Goal: Task Accomplishment & Management: Use online tool/utility

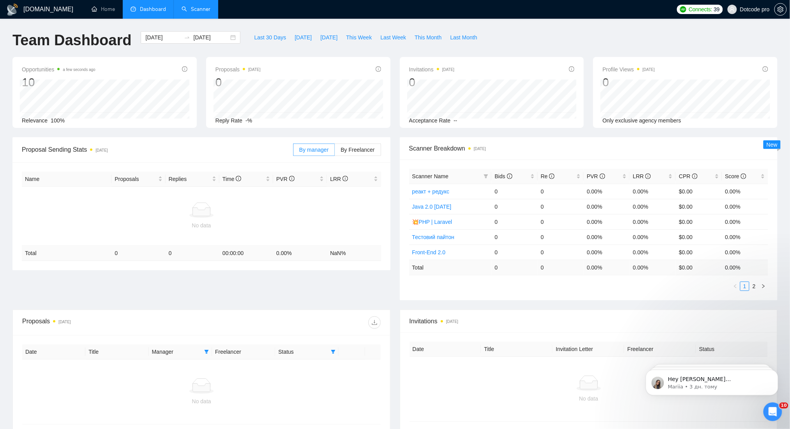
click at [195, 6] on link "Scanner" at bounding box center [196, 9] width 29 height 7
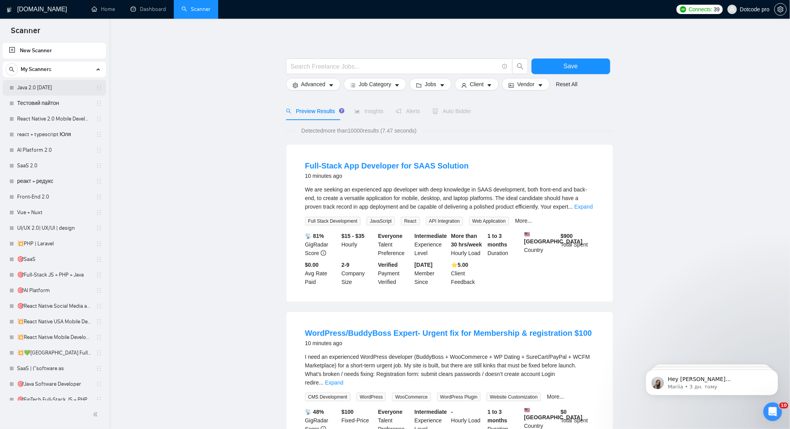
click at [58, 87] on link "Java 2.0 [DATE]" at bounding box center [54, 88] width 74 height 16
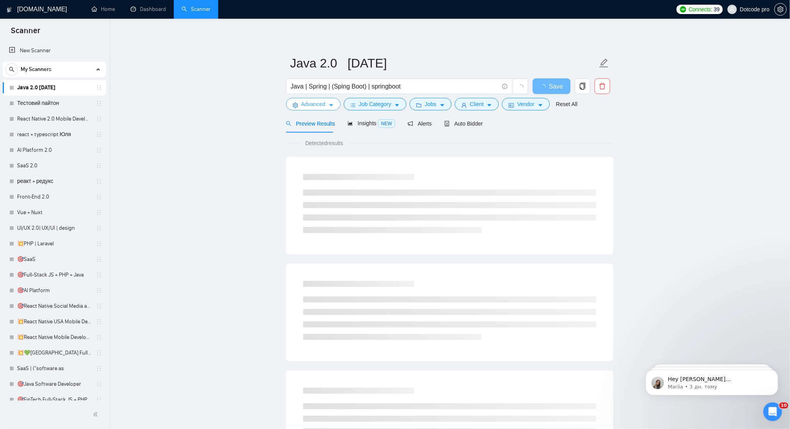
click at [316, 103] on span "Advanced" at bounding box center [313, 104] width 24 height 9
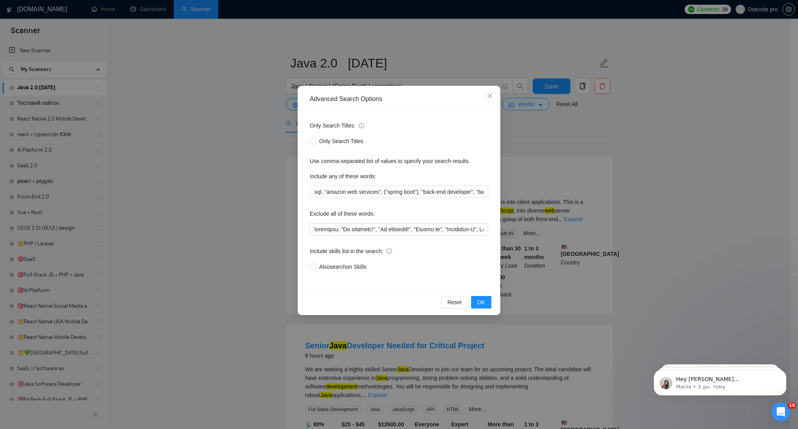
click at [392, 116] on div "Only Search Titles: Only Search Titles Use comma-separated list of values to sp…" at bounding box center [399, 201] width 197 height 182
click at [333, 182] on label "Include any of these words:" at bounding box center [343, 176] width 66 height 12
click at [329, 188] on input "sql, "amazon web services", ("spring boot"), "back-end developer", "back-end de…" at bounding box center [399, 192] width 179 height 12
drag, startPoint x: 328, startPoint y: 190, endPoint x: 300, endPoint y: 190, distance: 27.3
click at [301, 190] on div "Only Search Titles: Only Search Titles Use comma-separated list of values to sp…" at bounding box center [399, 201] width 197 height 182
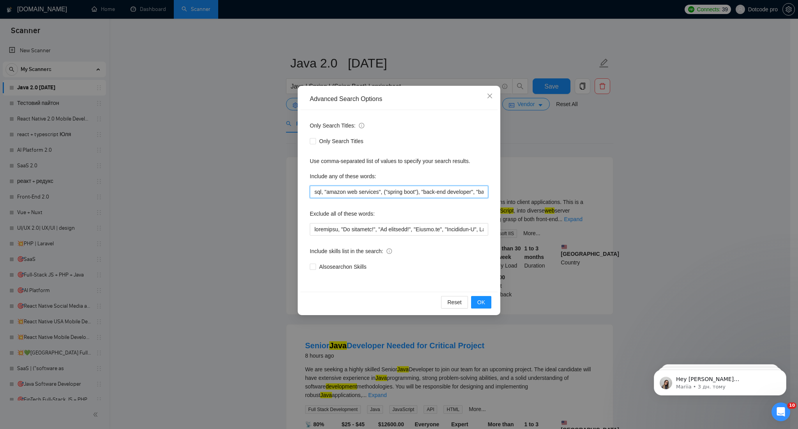
click at [324, 190] on input "sql, "amazon web services", ("spring boot"), "back-end developer", "back-end de…" at bounding box center [399, 192] width 179 height 12
drag, startPoint x: 313, startPoint y: 191, endPoint x: 583, endPoint y: 198, distance: 269.9
click at [583, 198] on div "Advanced Search Options Only Search Titles: Only Search Titles Use comma-separa…" at bounding box center [399, 214] width 798 height 429
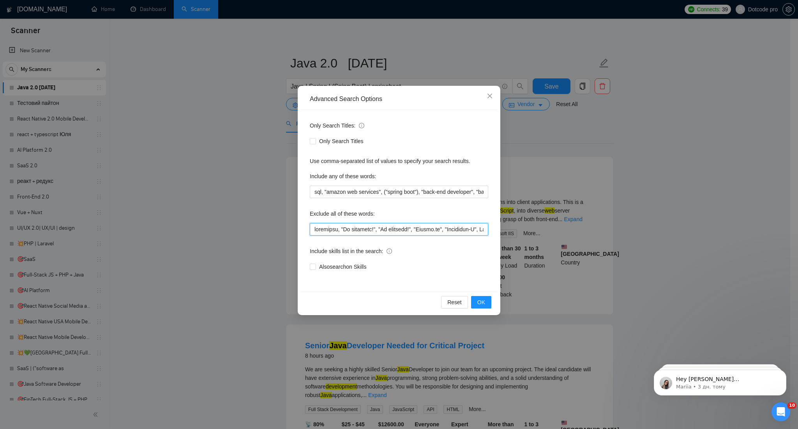
click at [336, 226] on input "text" at bounding box center [399, 229] width 179 height 12
drag, startPoint x: 320, startPoint y: 230, endPoint x: 296, endPoint y: 229, distance: 24.6
click at [296, 229] on div "Advanced Search Options Only Search Titles: Only Search Titles Use comma-separa…" at bounding box center [399, 214] width 798 height 429
click at [317, 225] on input "text" at bounding box center [399, 229] width 179 height 12
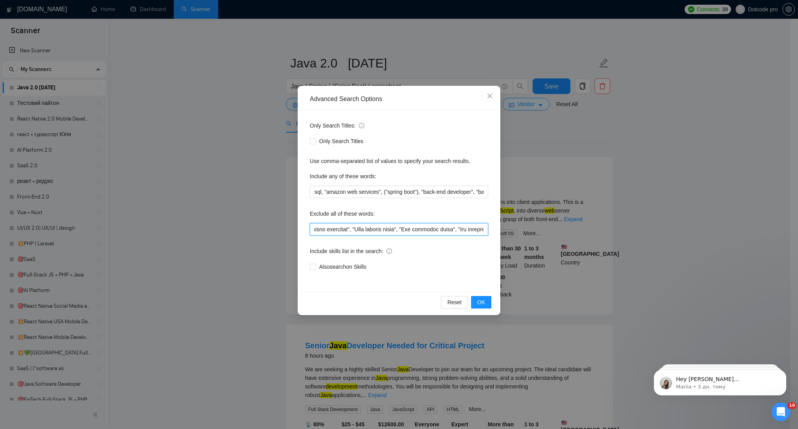
drag, startPoint x: 313, startPoint y: 226, endPoint x: 620, endPoint y: 232, distance: 306.9
click at [620, 232] on div "Advanced Search Options Only Search Titles: Only Search Titles Use comma-separa…" at bounding box center [399, 214] width 798 height 429
click at [489, 97] on icon "close" at bounding box center [490, 96] width 5 height 5
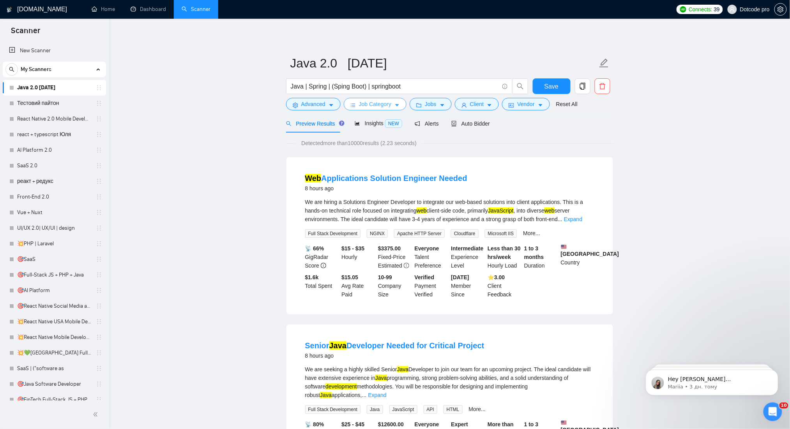
click at [368, 105] on span "Job Category" at bounding box center [375, 104] width 32 height 9
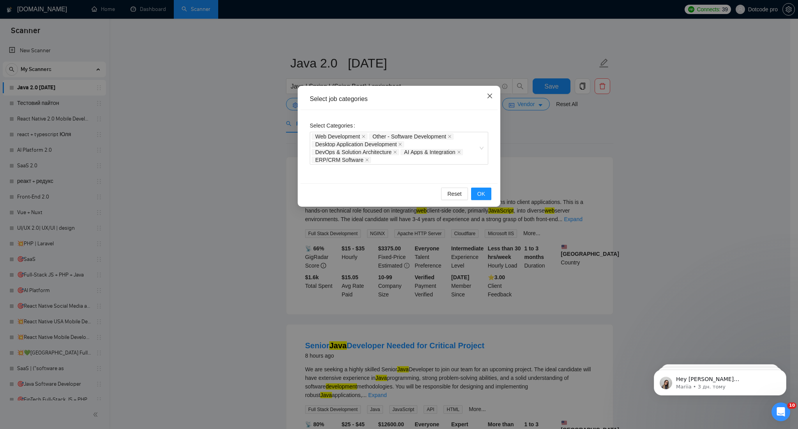
click at [491, 96] on icon "close" at bounding box center [490, 96] width 6 height 6
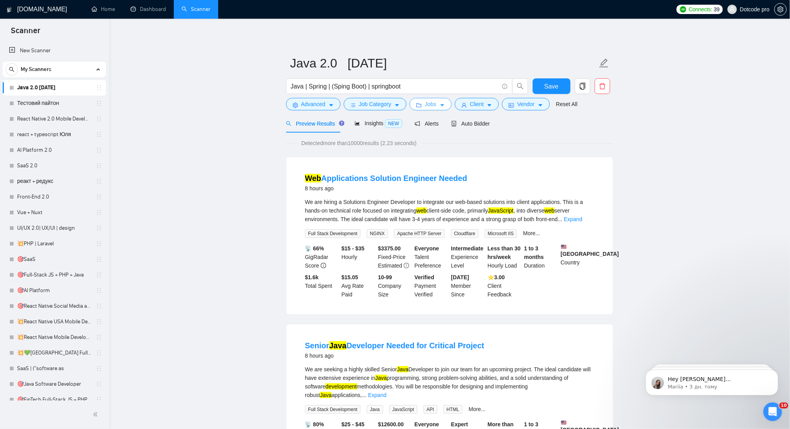
click at [442, 101] on button "Jobs" at bounding box center [431, 104] width 42 height 12
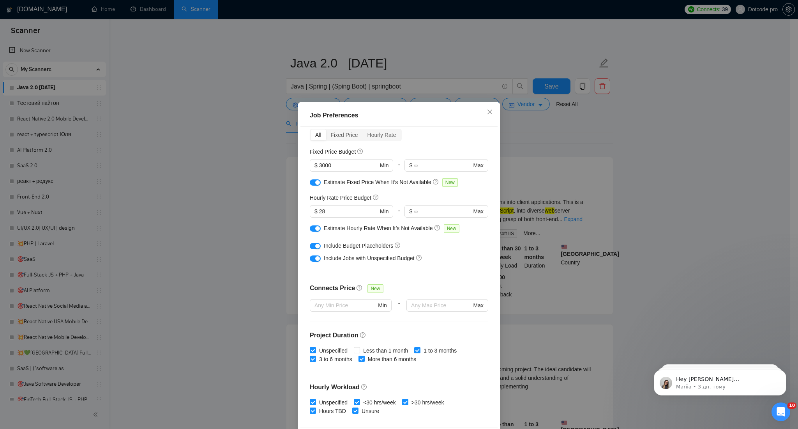
scroll to position [140, 0]
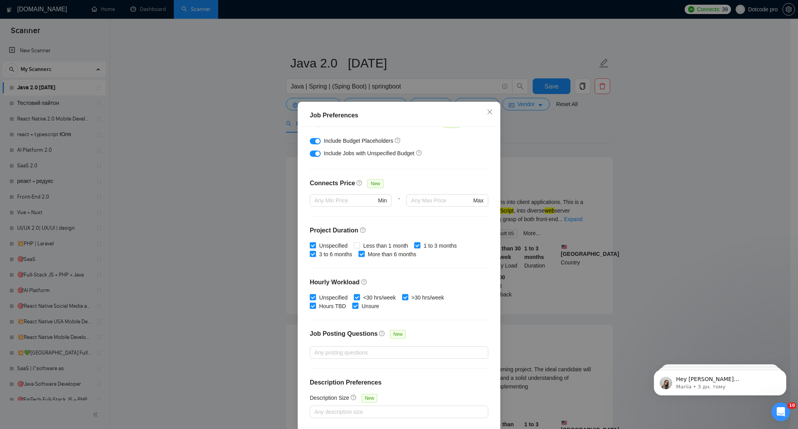
click at [657, 199] on div "Job Preferences Budget Project Type All Fixed Price Hourly Rate Fixed Price Bud…" at bounding box center [399, 214] width 798 height 429
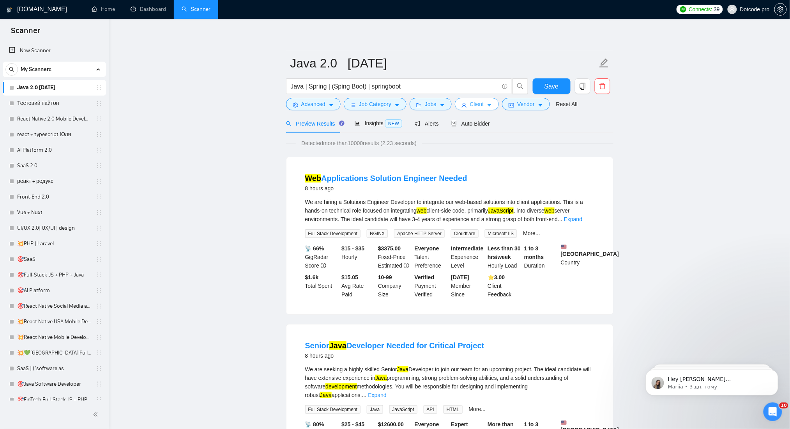
click at [481, 108] on span "Client" at bounding box center [477, 104] width 14 height 9
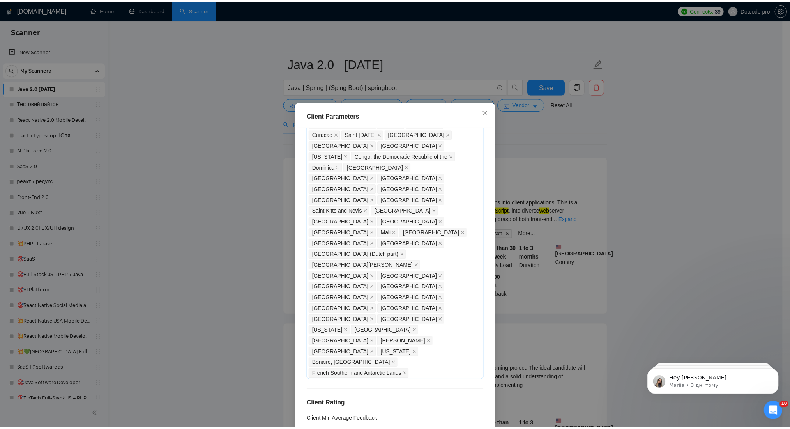
scroll to position [543, 0]
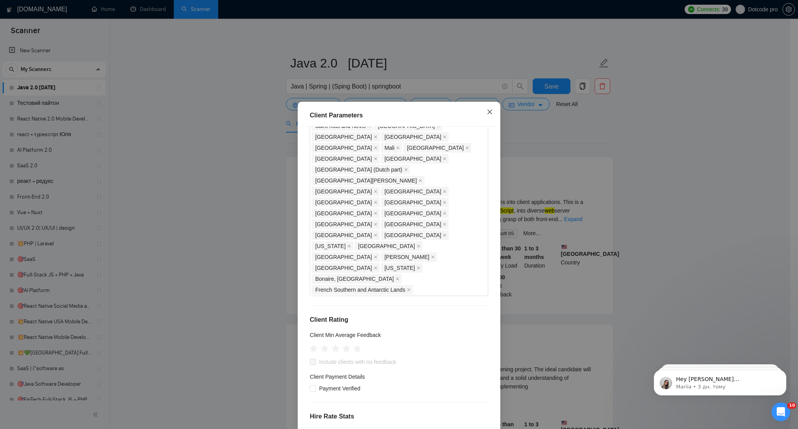
click at [487, 109] on icon "close" at bounding box center [490, 112] width 6 height 6
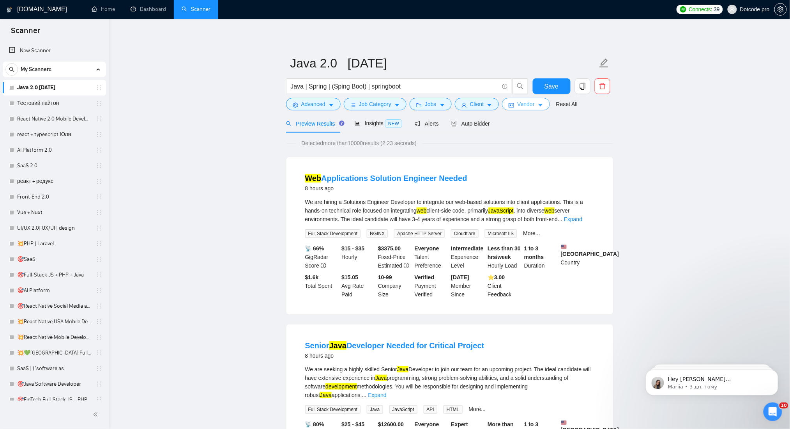
click at [531, 103] on span "Vendor" at bounding box center [525, 104] width 17 height 9
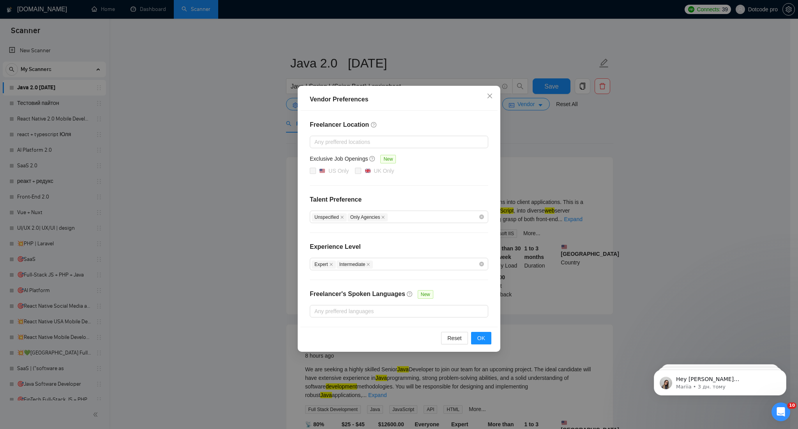
click at [578, 175] on div "Vendor Preferences Freelancer Location Any preffered locations Exclusive Job Op…" at bounding box center [399, 214] width 798 height 429
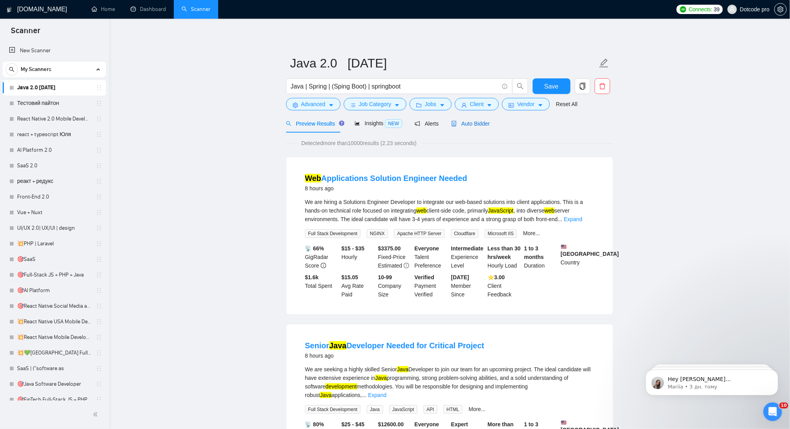
click at [466, 123] on span "Auto Bidder" at bounding box center [470, 123] width 39 height 6
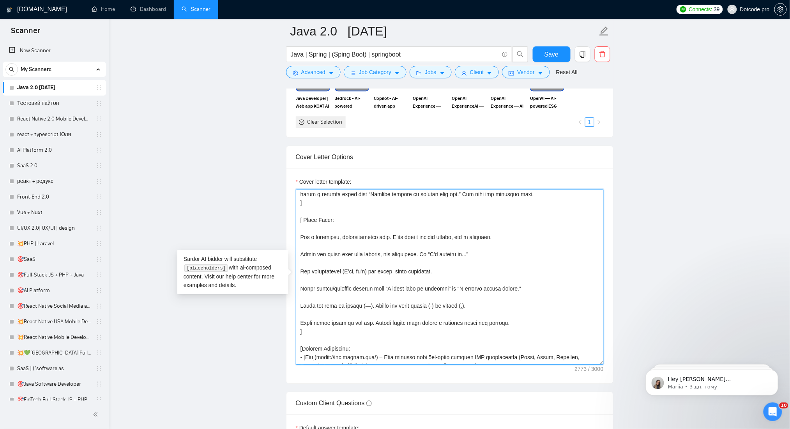
scroll to position [403, 0]
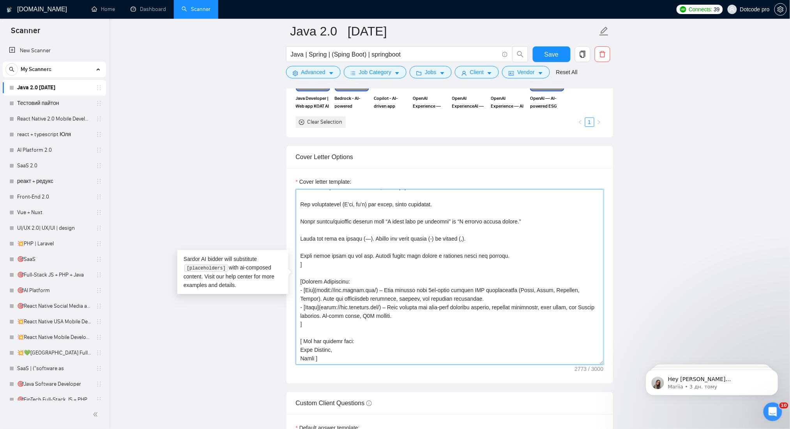
drag, startPoint x: 300, startPoint y: 195, endPoint x: 619, endPoint y: 377, distance: 367.2
click at [619, 377] on main "Java 2.0 [DATE] Java | Spring | (Sping Boot) | springboot Save Advanced Job Cat…" at bounding box center [450, 275] width 656 height 2049
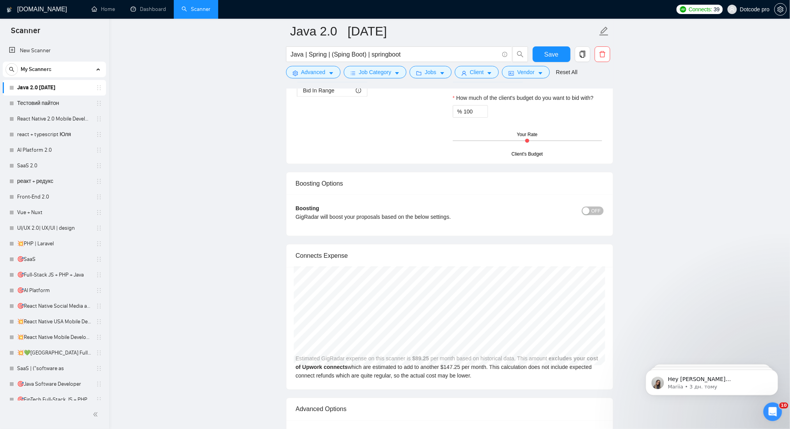
scroll to position [988, 0]
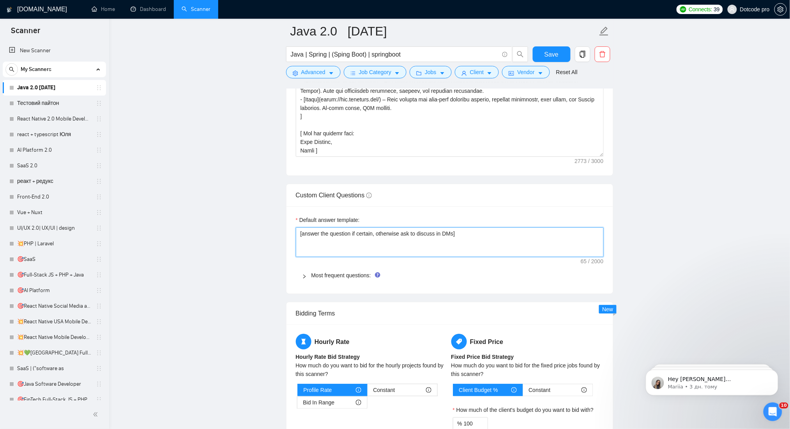
click at [395, 237] on textarea "[answer the question if certain, otherwise ask to discuss in DMs]" at bounding box center [450, 242] width 308 height 30
drag, startPoint x: 487, startPoint y: 237, endPoint x: 210, endPoint y: 237, distance: 277.2
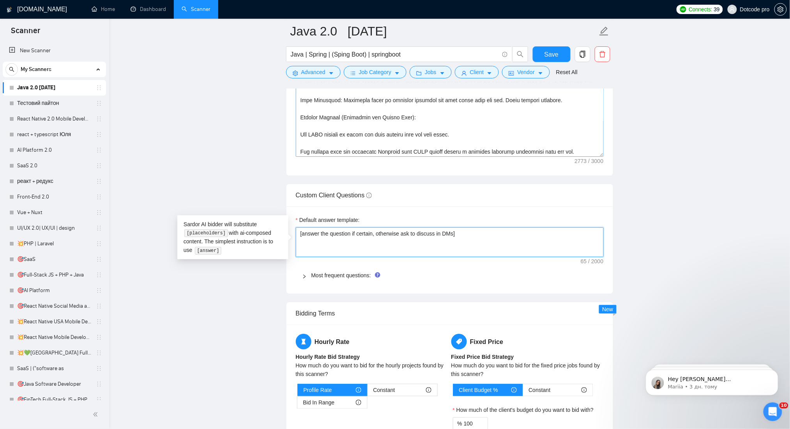
scroll to position [0, 0]
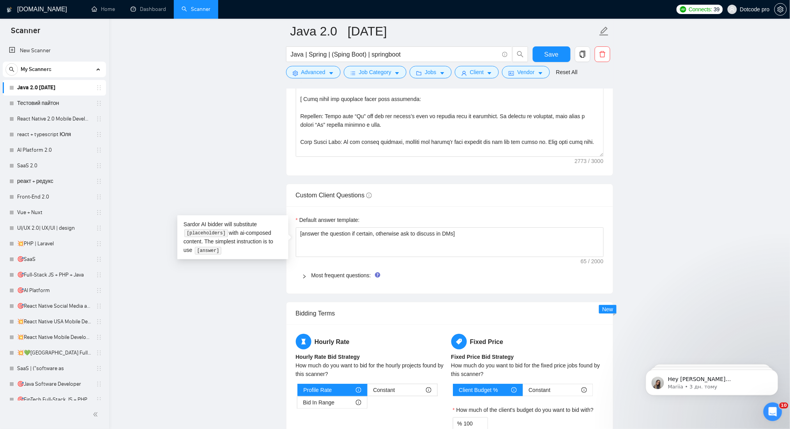
click at [696, 143] on main "Java 2.0 [DATE] Java | Spring | (Sping Boot) | springboot Save Advanced Job Cat…" at bounding box center [450, 68] width 656 height 2049
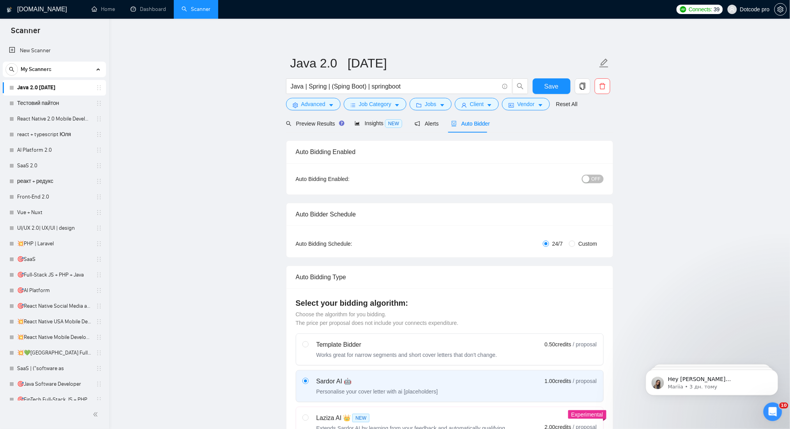
click at [333, 111] on form "Java 2.0 [DATE] Java | Spring | (Sping Boot) | springboot Save Advanced Job Cat…" at bounding box center [450, 83] width 328 height 64
click at [329, 102] on span "caret-down" at bounding box center [331, 105] width 5 height 6
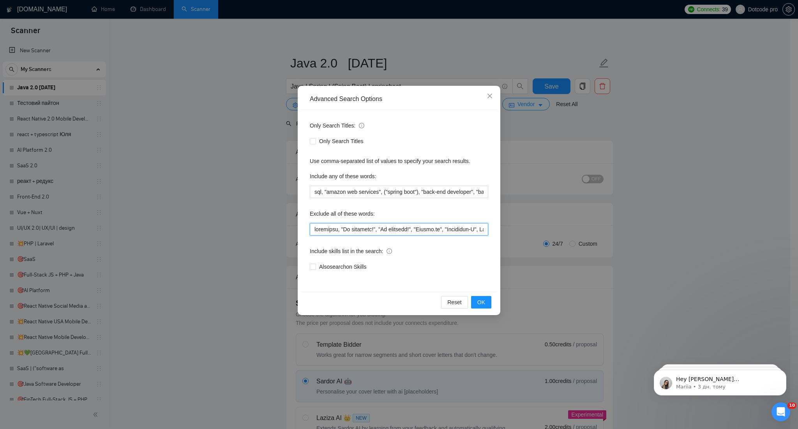
click at [373, 231] on input "text" at bounding box center [399, 229] width 179 height 12
drag, startPoint x: 355, startPoint y: 231, endPoint x: 253, endPoint y: 231, distance: 101.8
click at [253, 231] on div "Advanced Search Options Only Search Titles: Only Search Titles Use comma-separa…" at bounding box center [399, 214] width 798 height 429
click at [366, 221] on div "Exclude all of these words:" at bounding box center [399, 215] width 179 height 16
drag, startPoint x: 363, startPoint y: 228, endPoint x: 528, endPoint y: 228, distance: 165.7
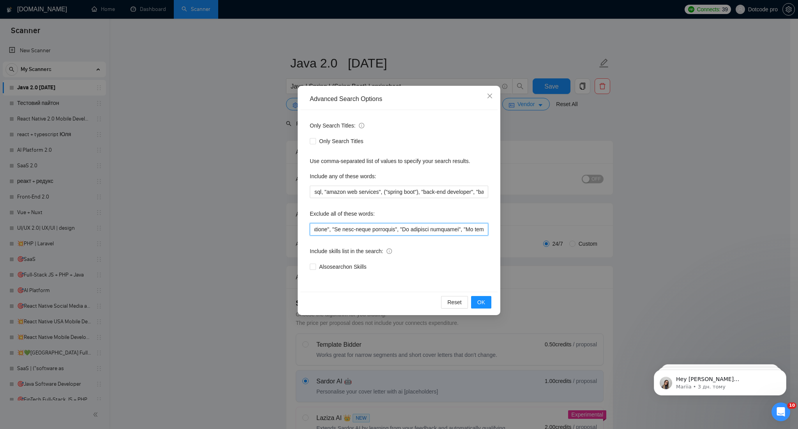
click at [528, 228] on div "Advanced Search Options Only Search Titles: Only Search Titles Use comma-separa…" at bounding box center [399, 214] width 798 height 429
click at [385, 228] on input "text" at bounding box center [399, 229] width 179 height 12
drag, startPoint x: 385, startPoint y: 228, endPoint x: 200, endPoint y: 227, distance: 185.2
click at [200, 227] on div "Advanced Search Options Only Search Titles: Only Search Titles Use comma-separa…" at bounding box center [399, 214] width 798 height 429
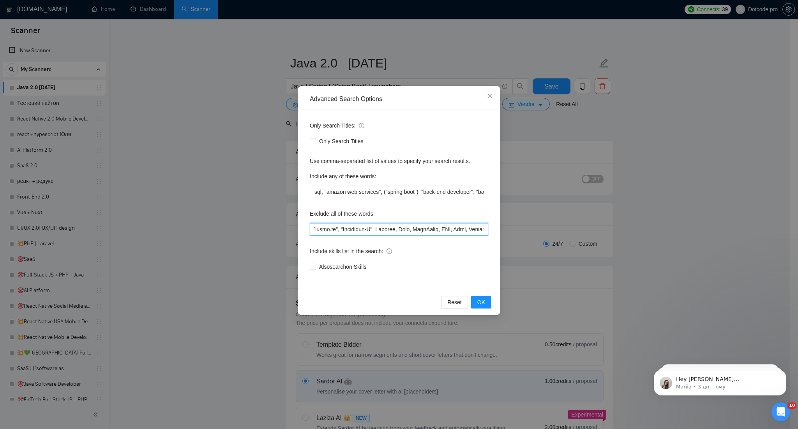
scroll to position [0, 0]
click at [365, 222] on div "Exclude all of these words:" at bounding box center [399, 215] width 179 height 16
click at [378, 227] on input "text" at bounding box center [399, 229] width 179 height 12
drag, startPoint x: 345, startPoint y: 227, endPoint x: 381, endPoint y: 228, distance: 36.7
click at [381, 228] on input "text" at bounding box center [399, 229] width 179 height 12
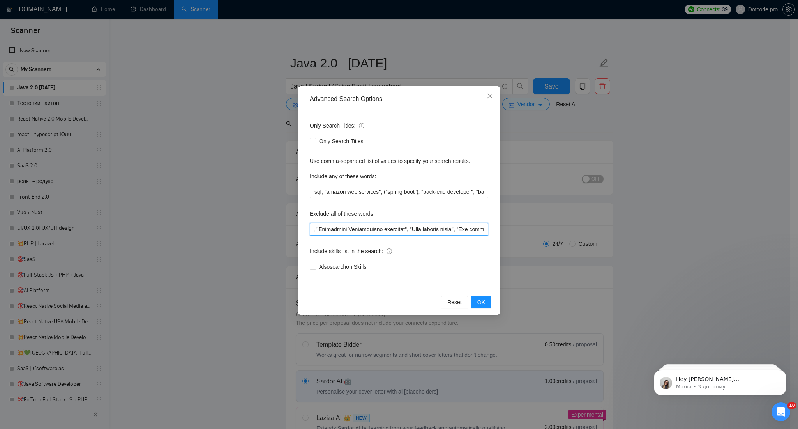
scroll to position [0, 2775]
drag, startPoint x: 414, startPoint y: 230, endPoint x: 550, endPoint y: 228, distance: 135.7
click at [550, 228] on div "Advanced Search Options Only Search Titles: Only Search Titles Use comma-separa…" at bounding box center [399, 214] width 798 height 429
click at [360, 227] on input "text" at bounding box center [399, 229] width 179 height 12
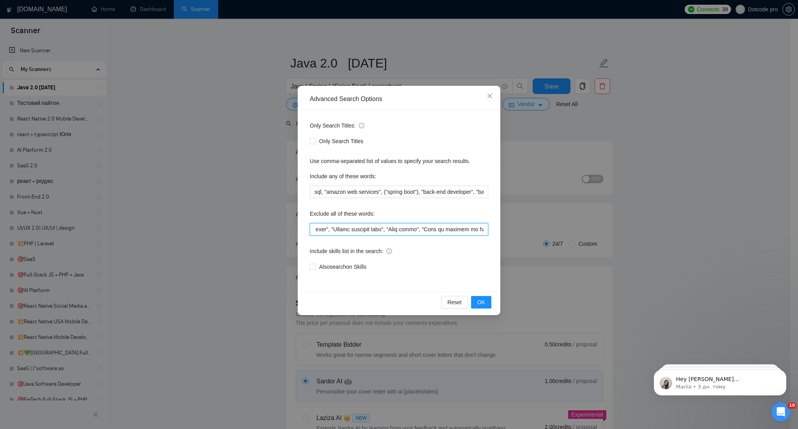
drag, startPoint x: 368, startPoint y: 227, endPoint x: 403, endPoint y: 226, distance: 35.1
click at [403, 226] on input "text" at bounding box center [399, 229] width 179 height 12
click at [322, 226] on input "text" at bounding box center [399, 229] width 179 height 12
drag, startPoint x: 341, startPoint y: 227, endPoint x: 380, endPoint y: 227, distance: 39.0
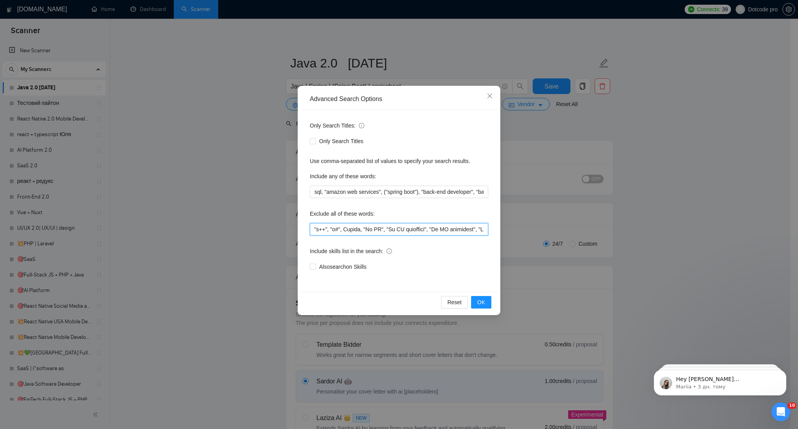
click at [380, 227] on input "text" at bounding box center [399, 229] width 179 height 12
click at [366, 227] on input "text" at bounding box center [399, 229] width 179 height 12
click at [400, 230] on input "text" at bounding box center [399, 229] width 179 height 12
drag, startPoint x: 378, startPoint y: 228, endPoint x: 676, endPoint y: 228, distance: 297.9
click at [676, 228] on div "Advanced Search Options Only Search Titles: Only Search Titles Use comma-separa…" at bounding box center [399, 214] width 798 height 429
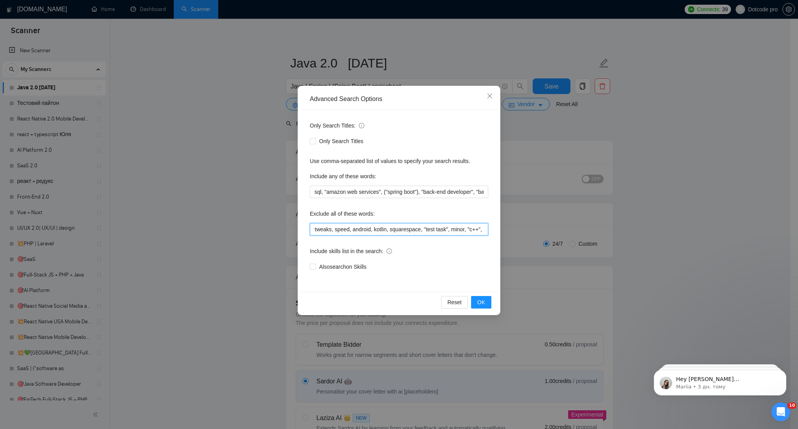
scroll to position [0, 432]
type input "ecommerce,, "No agencies!", "[DOMAIN_NAME]", "Objective-C", Webflow, Ruby, Word…"
click at [482, 304] on span "OK" at bounding box center [482, 302] width 8 height 9
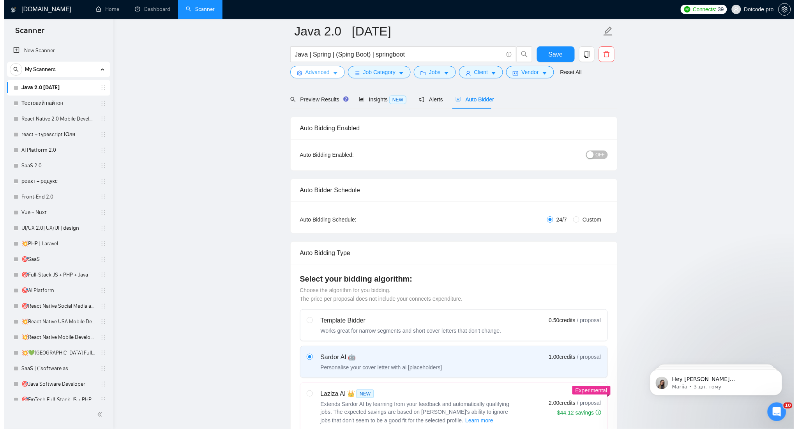
scroll to position [0, 0]
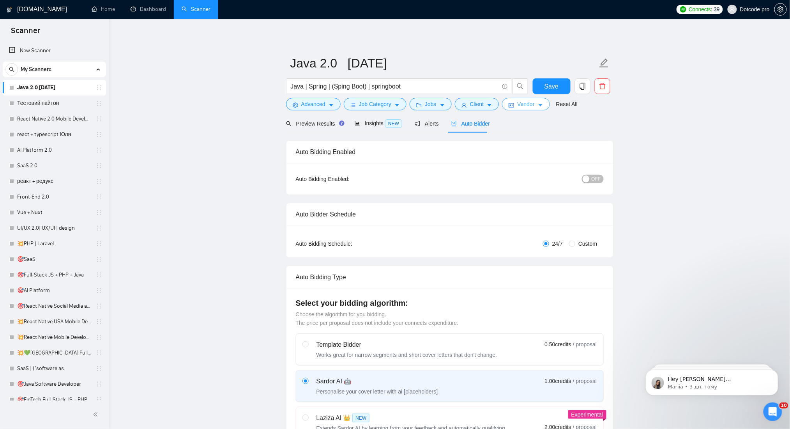
click at [538, 103] on icon "caret-down" at bounding box center [540, 105] width 5 height 5
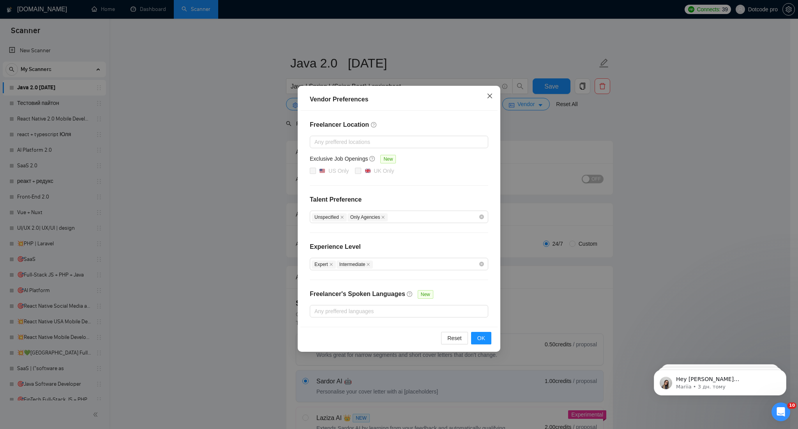
click at [491, 95] on icon "close" at bounding box center [490, 96] width 5 height 5
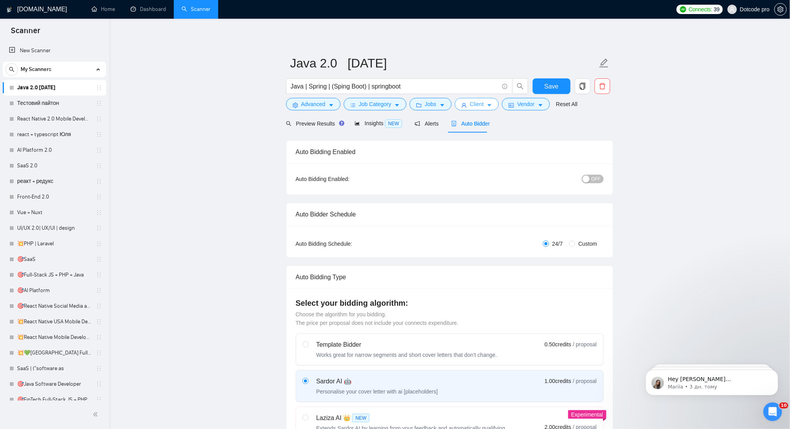
click at [466, 105] on button "Client" at bounding box center [477, 104] width 44 height 12
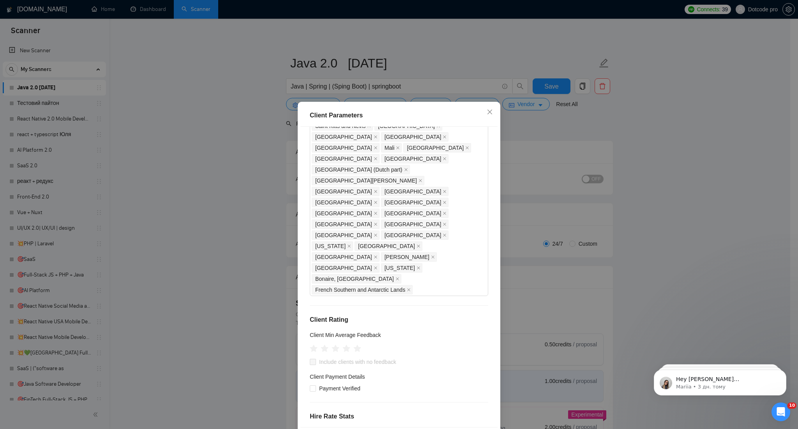
scroll to position [32, 0]
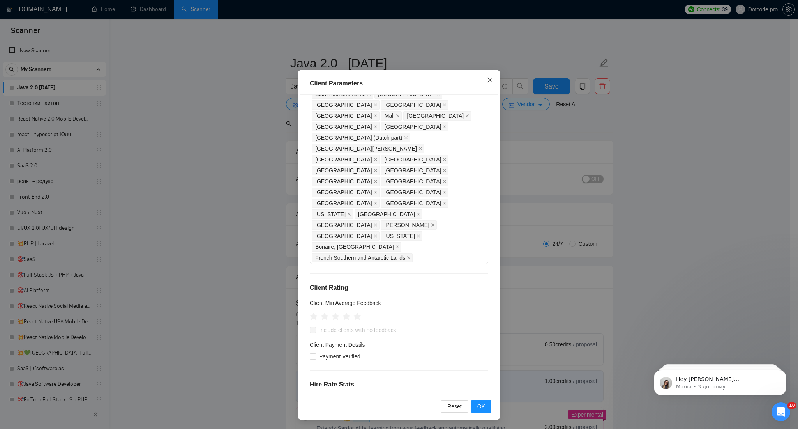
click at [483, 83] on span "Close" at bounding box center [490, 80] width 21 height 21
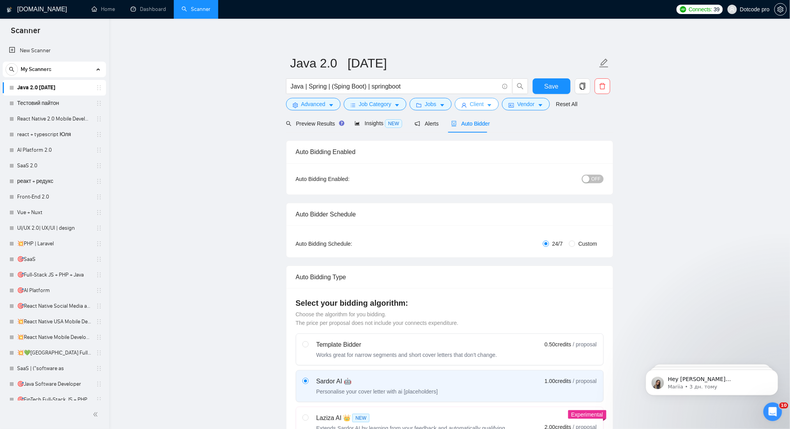
click at [462, 105] on icon "user" at bounding box center [464, 105] width 5 height 5
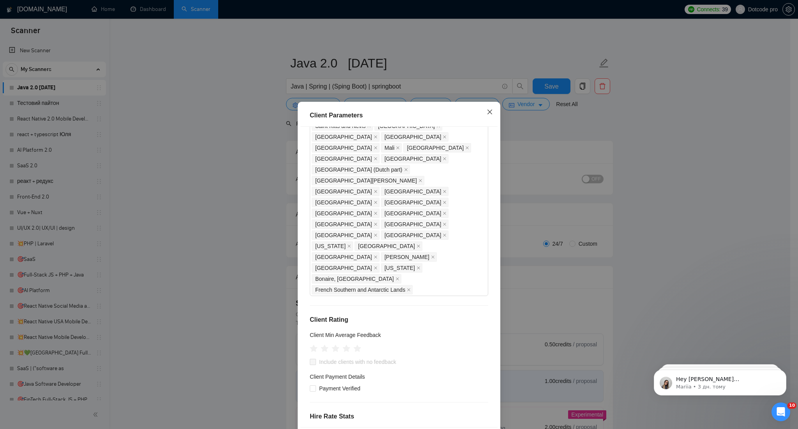
click at [487, 112] on icon "close" at bounding box center [490, 112] width 6 height 6
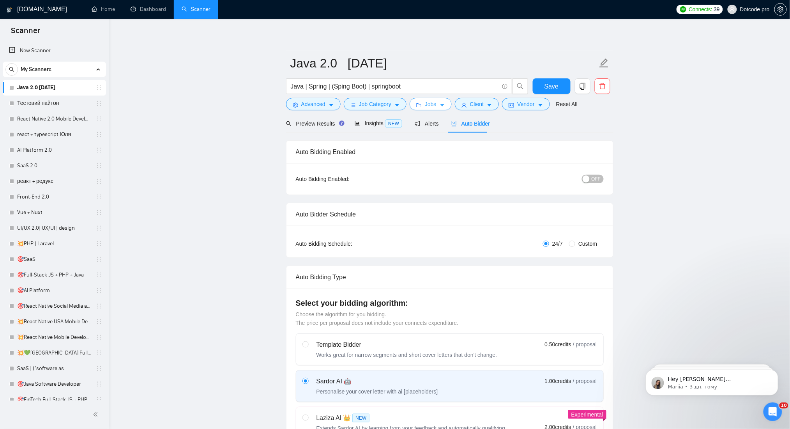
click at [435, 109] on button "Jobs" at bounding box center [431, 104] width 42 height 12
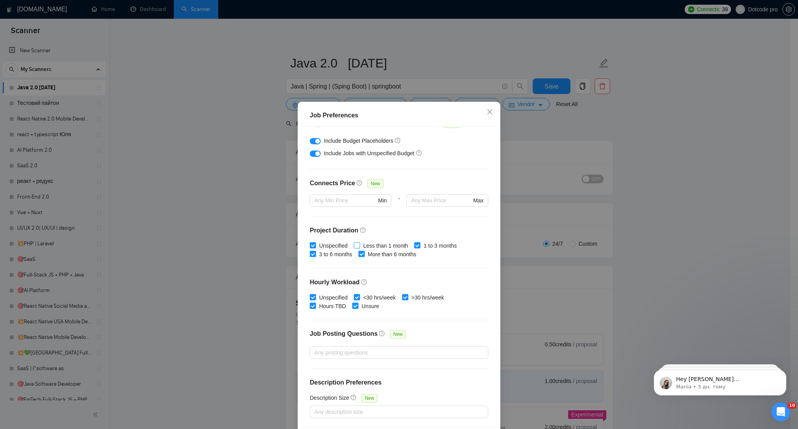
click at [393, 247] on span "Less than 1 month" at bounding box center [385, 245] width 51 height 9
click at [359, 247] on input "Less than 1 month" at bounding box center [356, 244] width 5 height 5
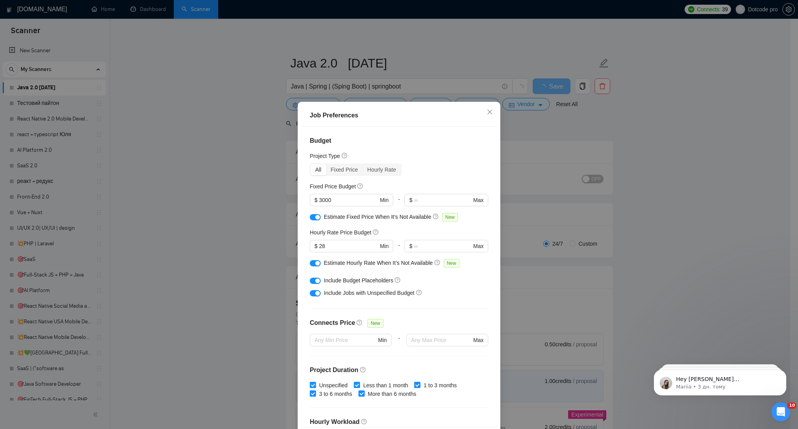
click at [367, 384] on span "Less than 1 month" at bounding box center [385, 385] width 51 height 9
click at [359, 384] on input "Less than 1 month" at bounding box center [356, 384] width 5 height 5
checkbox input "false"
drag, startPoint x: 327, startPoint y: 246, endPoint x: 302, endPoint y: 246, distance: 25.3
click at [302, 246] on div "Budget Project Type All Fixed Price Hourly Rate Fixed Price Budget $ 3000 Min -…" at bounding box center [399, 277] width 197 height 300
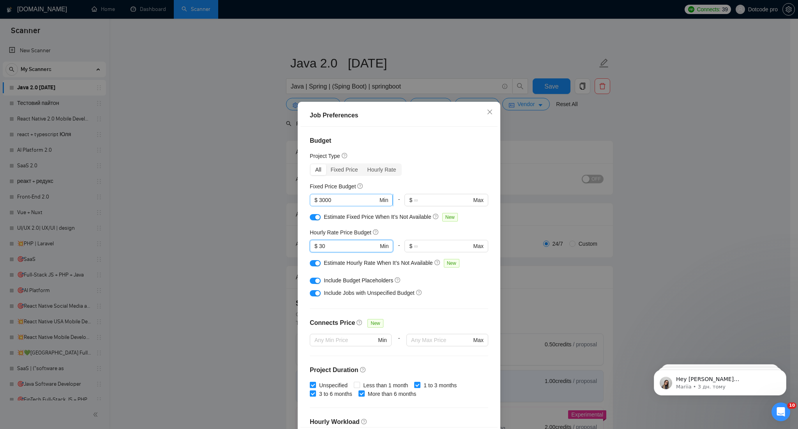
type input "30"
drag, startPoint x: 317, startPoint y: 201, endPoint x: 303, endPoint y: 201, distance: 14.4
click at [303, 201] on div "Budget Project Type All Fixed Price Hourly Rate Fixed Price Budget 3000 $ 3000 …" at bounding box center [399, 277] width 197 height 300
type input "1000"
click at [428, 143] on h4 "Budget" at bounding box center [399, 140] width 179 height 9
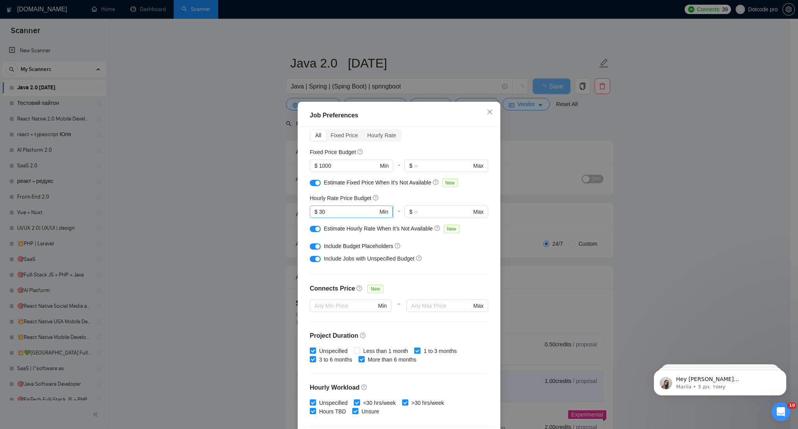
scroll to position [52, 0]
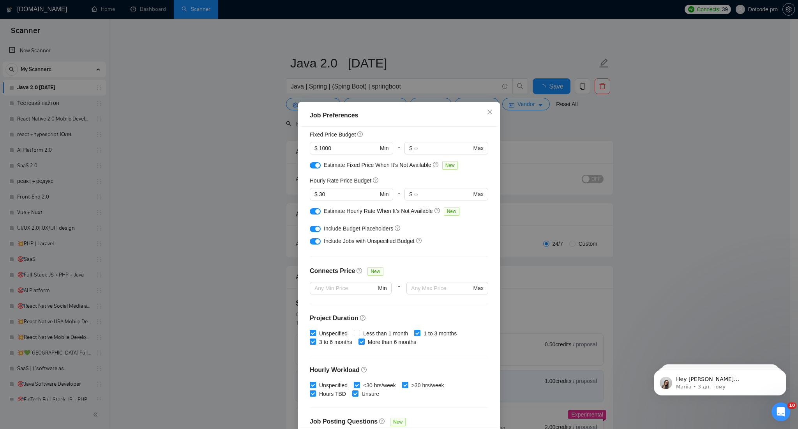
click at [315, 212] on div "button" at bounding box center [317, 211] width 5 height 5
click at [315, 228] on div "button" at bounding box center [317, 229] width 5 height 5
click at [315, 243] on div "button" at bounding box center [317, 241] width 5 height 5
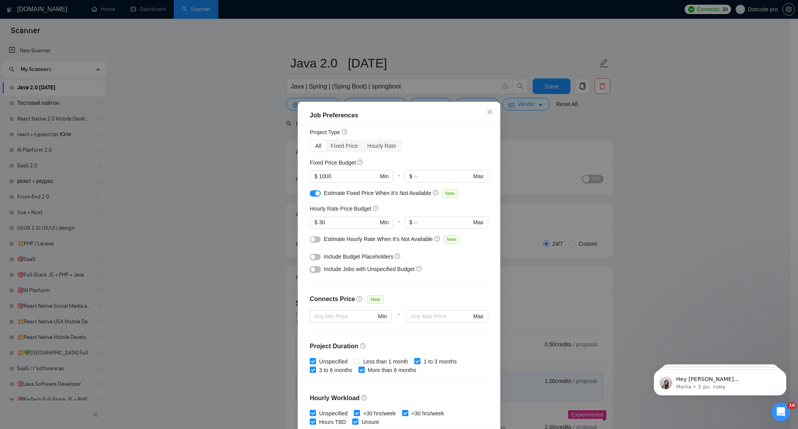
scroll to position [0, 0]
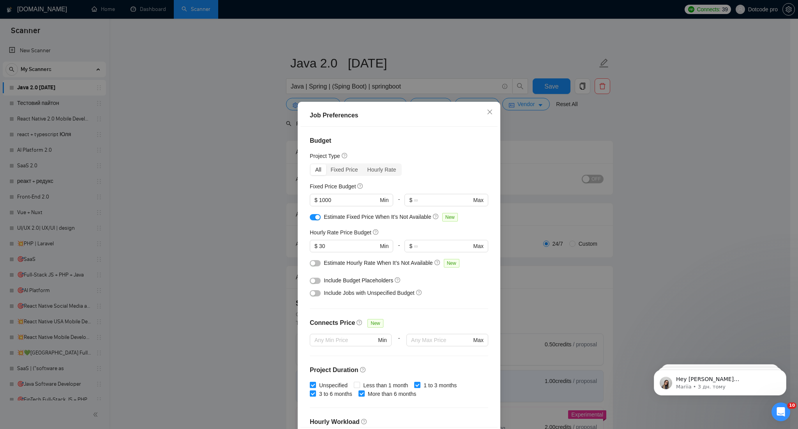
click at [313, 261] on button "button" at bounding box center [315, 263] width 11 height 6
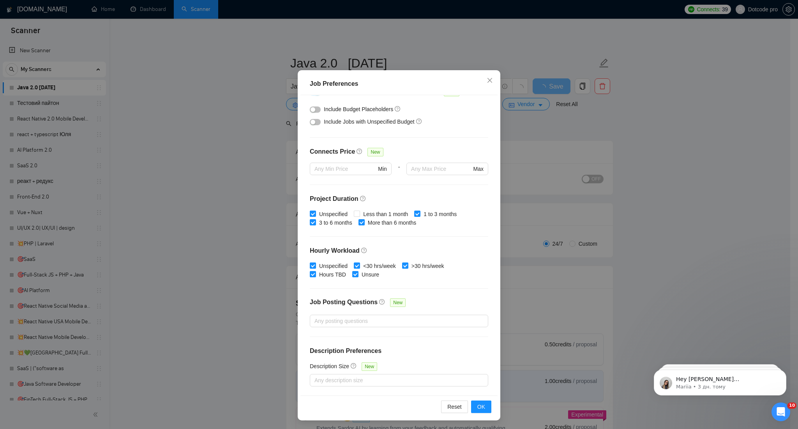
scroll to position [32, 0]
click at [487, 408] on button "OK" at bounding box center [481, 406] width 20 height 12
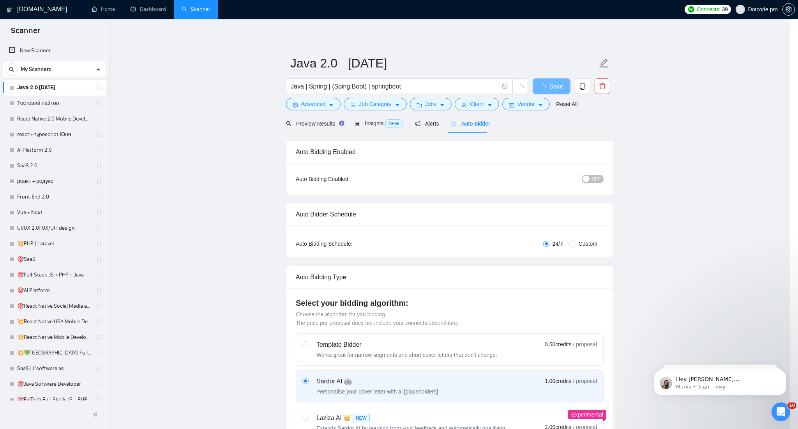
scroll to position [0, 0]
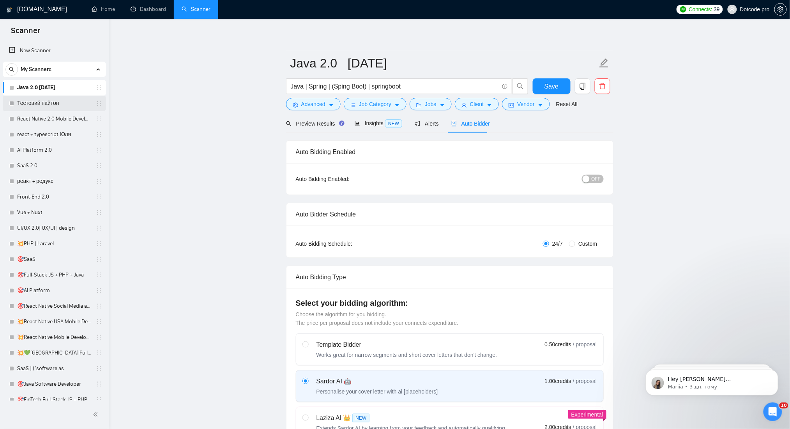
click at [46, 104] on link "Тестовий пайтон" at bounding box center [54, 104] width 74 height 16
click at [557, 84] on span "Save" at bounding box center [552, 86] width 14 height 10
click at [44, 104] on link "Тестовий пайтон" at bounding box center [54, 104] width 74 height 16
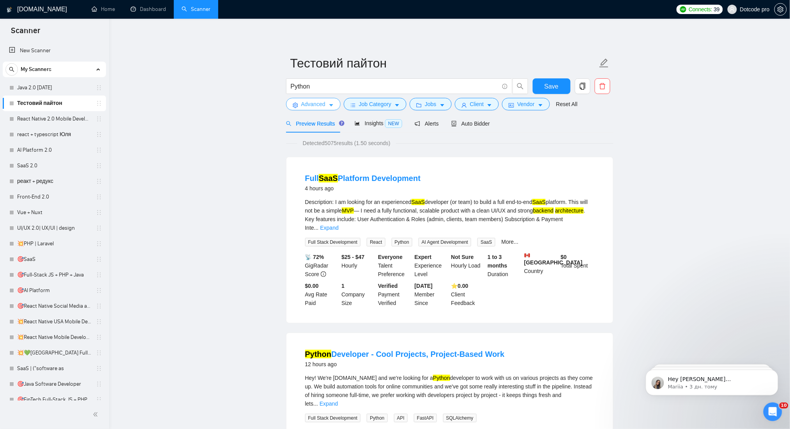
click at [320, 106] on span "Advanced" at bounding box center [313, 104] width 24 height 9
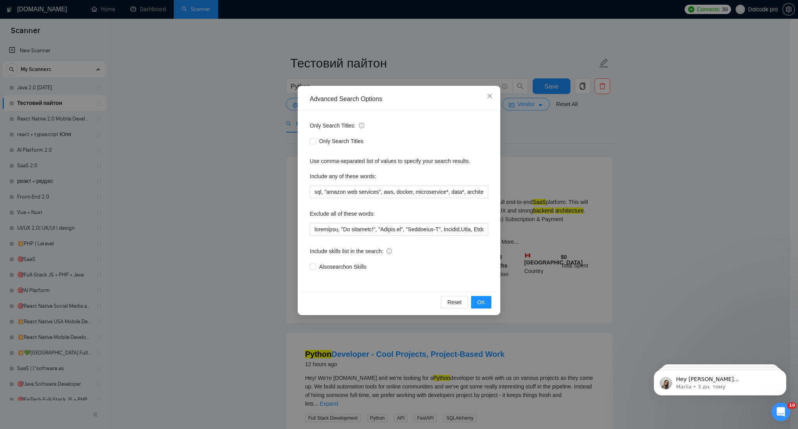
click at [352, 184] on div "Include any of these words:" at bounding box center [399, 178] width 179 height 16
click at [320, 194] on input "sql, "amazon web services", aws, docker, microservice*, data*, architecture, sa…" at bounding box center [399, 192] width 179 height 12
drag, startPoint x: 313, startPoint y: 192, endPoint x: 588, endPoint y: 190, distance: 274.5
click at [588, 190] on div "Advanced Search Options Only Search Titles: Only Search Titles Use comma-separa…" at bounding box center [399, 214] width 798 height 429
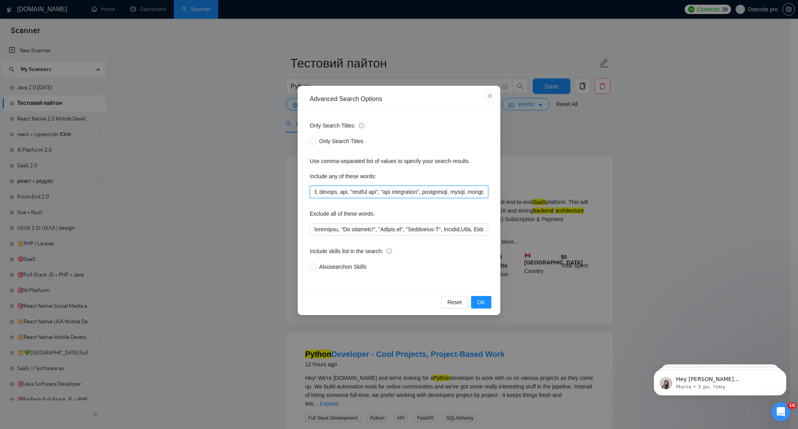
scroll to position [0, 0]
click at [325, 226] on input "text" at bounding box center [399, 229] width 179 height 12
drag, startPoint x: 312, startPoint y: 232, endPoint x: 638, endPoint y: 233, distance: 325.6
click at [638, 233] on div "Advanced Search Options Only Search Titles: Only Search Titles Use comma-separa…" at bounding box center [399, 214] width 798 height 429
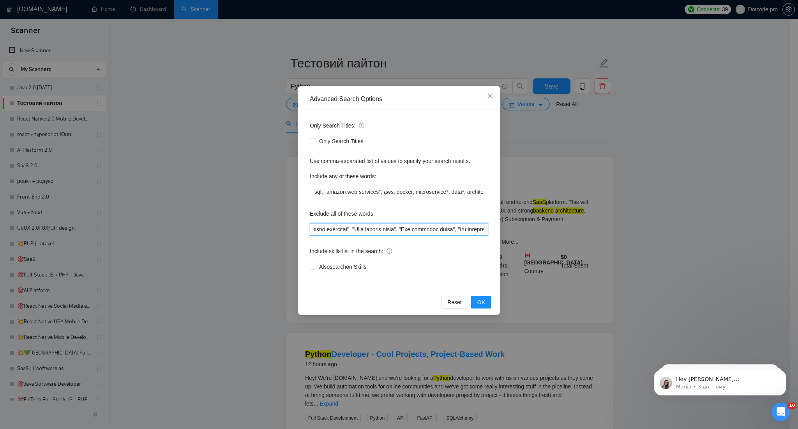
scroll to position [0, 0]
click at [396, 235] on input "text" at bounding box center [399, 229] width 179 height 12
drag, startPoint x: 361, startPoint y: 226, endPoint x: 261, endPoint y: 226, distance: 99.8
click at [261, 226] on div "Advanced Search Options Only Search Titles: Only Search Titles Use comma-separa…" at bounding box center [399, 214] width 798 height 429
click at [394, 223] on input "text" at bounding box center [399, 229] width 179 height 12
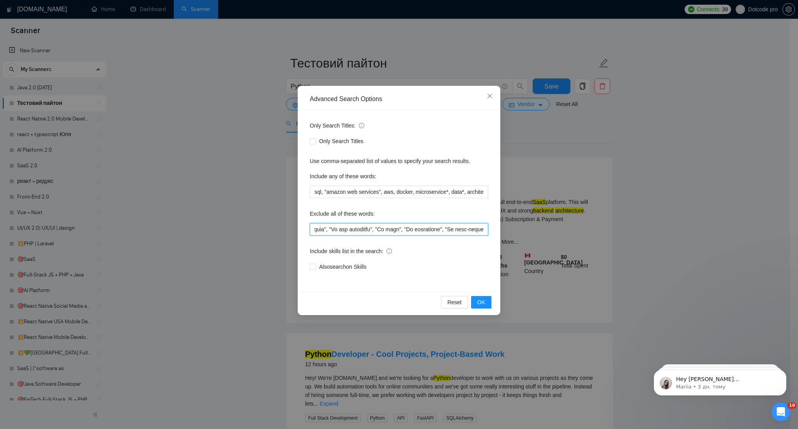
drag, startPoint x: 393, startPoint y: 231, endPoint x: 590, endPoint y: 240, distance: 197.1
click at [590, 240] on div "Advanced Search Options Only Search Titles: Only Search Titles Use comma-separa…" at bounding box center [399, 214] width 798 height 429
click at [401, 226] on input "text" at bounding box center [399, 229] width 179 height 12
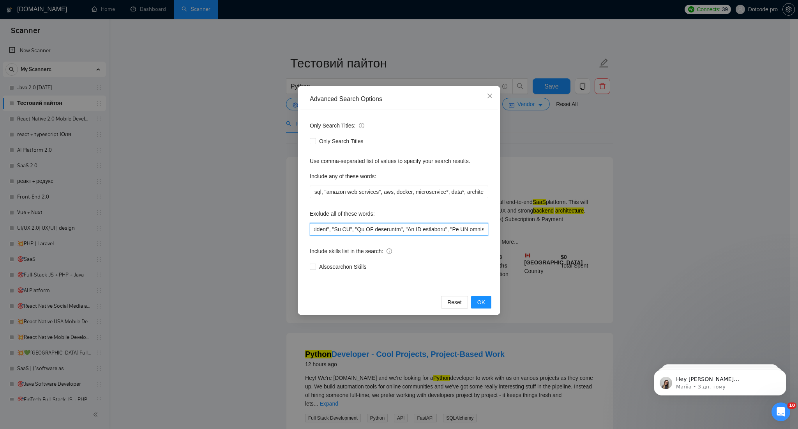
drag, startPoint x: 360, startPoint y: 226, endPoint x: 409, endPoint y: 223, distance: 49.2
click at [409, 223] on input "text" at bounding box center [399, 229] width 179 height 12
click at [359, 223] on input "text" at bounding box center [399, 229] width 179 height 12
drag, startPoint x: 335, startPoint y: 227, endPoint x: 395, endPoint y: 232, distance: 59.5
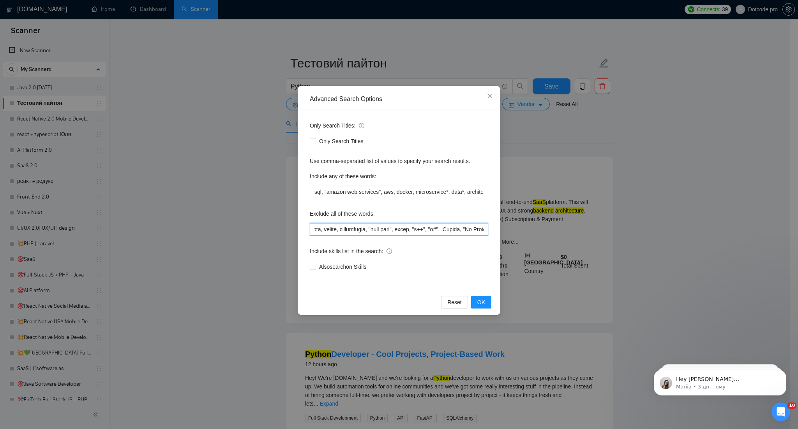
click at [395, 232] on input "text" at bounding box center [399, 229] width 179 height 12
click at [421, 231] on input "text" at bounding box center [399, 229] width 179 height 12
drag, startPoint x: 432, startPoint y: 234, endPoint x: 395, endPoint y: 238, distance: 37.3
click at [395, 238] on div "Only Search Titles: Only Search Titles Use comma-separated list of values to sp…" at bounding box center [399, 201] width 197 height 182
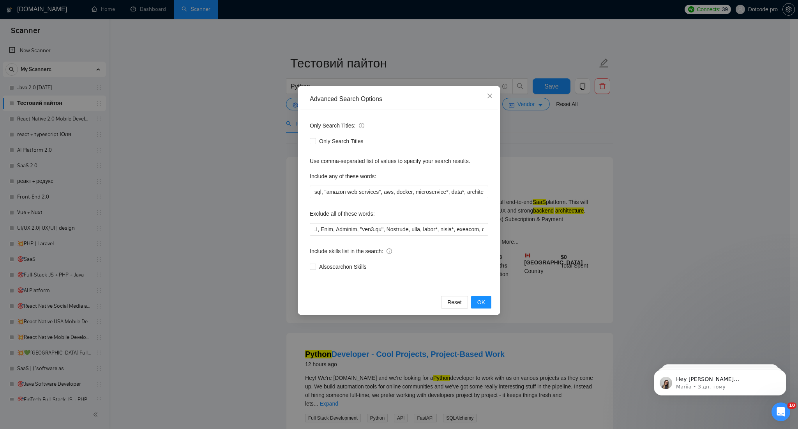
click at [430, 242] on div "Only Search Titles: Only Search Titles Use comma-separated list of values to sp…" at bounding box center [399, 201] width 197 height 182
drag, startPoint x: 511, startPoint y: 232, endPoint x: 360, endPoint y: 232, distance: 150.5
click at [360, 232] on input "text" at bounding box center [399, 229] width 179 height 12
click at [355, 232] on input "text" at bounding box center [399, 229] width 179 height 12
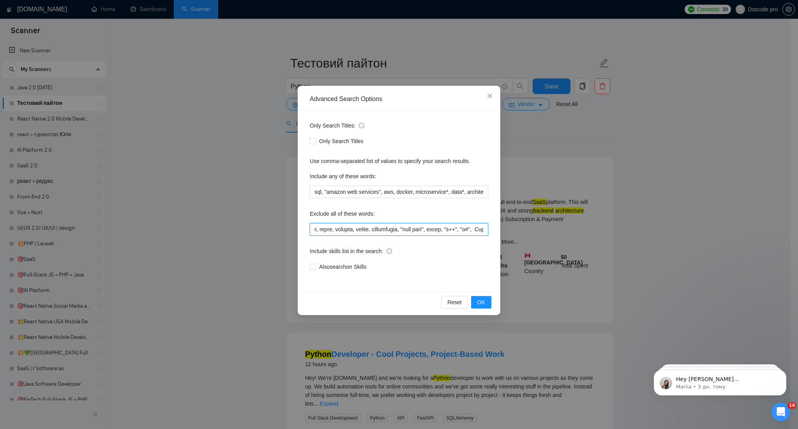
scroll to position [0, 296]
drag, startPoint x: 334, startPoint y: 230, endPoint x: 385, endPoint y: 235, distance: 51.7
click at [385, 235] on input "text" at bounding box center [399, 229] width 179 height 12
click at [397, 235] on input "text" at bounding box center [399, 229] width 179 height 12
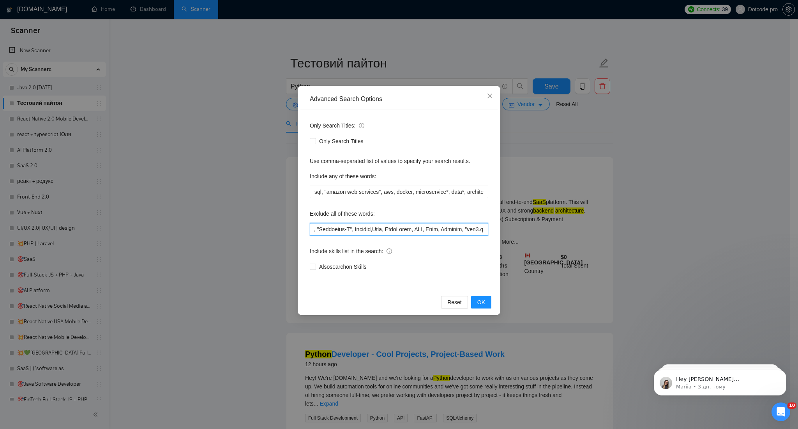
drag, startPoint x: 343, startPoint y: 230, endPoint x: 438, endPoint y: 227, distance: 94.8
click at [438, 227] on input "text" at bounding box center [399, 229] width 179 height 12
click at [398, 226] on input "text" at bounding box center [399, 229] width 179 height 12
drag, startPoint x: 364, startPoint y: 227, endPoint x: 435, endPoint y: 221, distance: 71.6
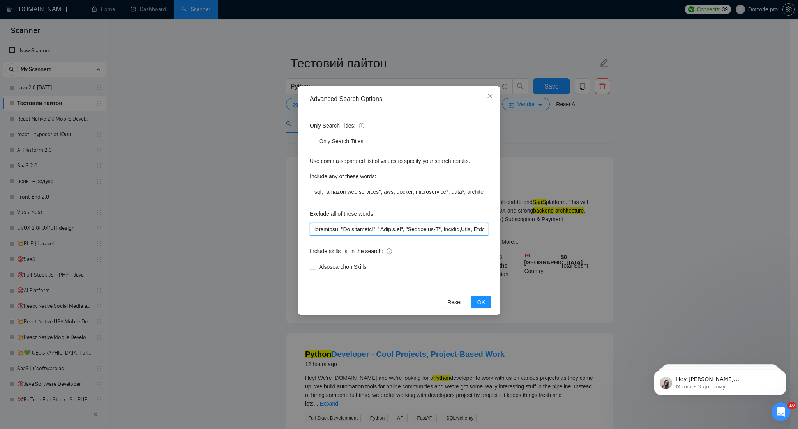
click at [435, 221] on div "Exclude all of these words:" at bounding box center [399, 221] width 179 height 28
click at [455, 222] on div "Exclude all of these words:" at bounding box center [399, 215] width 179 height 16
click at [427, 228] on input "text" at bounding box center [399, 229] width 179 height 12
drag, startPoint x: 483, startPoint y: 228, endPoint x: 446, endPoint y: 228, distance: 36.6
click at [522, 228] on div "Advanced Search Options Only Search Titles: Only Search Titles Use comma-separa…" at bounding box center [399, 214] width 798 height 429
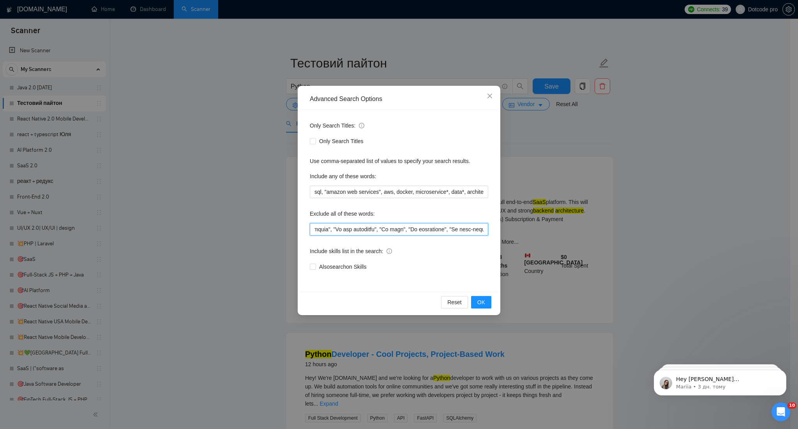
scroll to position [0, 1308]
click at [384, 230] on input "text" at bounding box center [399, 229] width 179 height 12
drag, startPoint x: 358, startPoint y: 230, endPoint x: 379, endPoint y: 236, distance: 22.8
click at [379, 236] on div "Only Search Titles: Only Search Titles Use comma-separated list of values to sp…" at bounding box center [399, 201] width 197 height 182
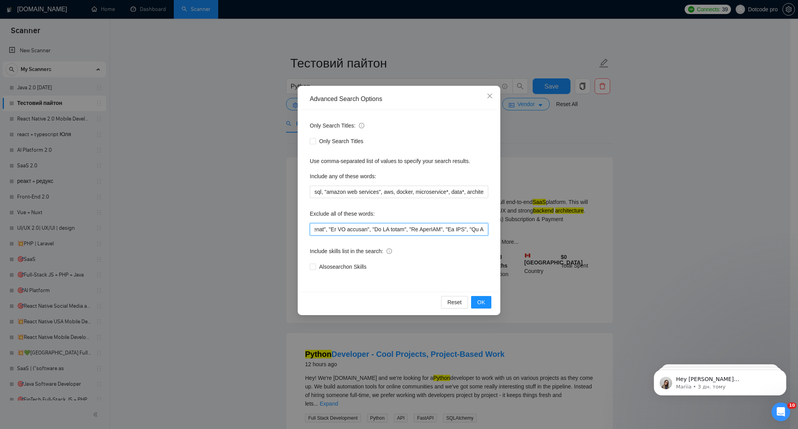
click at [352, 229] on input "text" at bounding box center [399, 229] width 179 height 12
drag, startPoint x: 338, startPoint y: 228, endPoint x: 379, endPoint y: 228, distance: 41.3
click at [379, 228] on input "text" at bounding box center [399, 229] width 179 height 12
click at [384, 228] on input "text" at bounding box center [399, 229] width 179 height 12
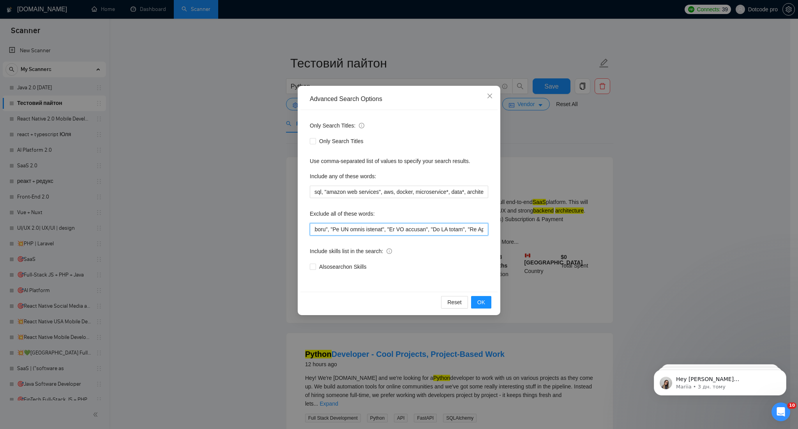
click at [339, 228] on input "text" at bounding box center [399, 229] width 179 height 12
click at [379, 230] on input "text" at bounding box center [399, 229] width 179 height 12
drag, startPoint x: 376, startPoint y: 226, endPoint x: 388, endPoint y: 232, distance: 12.9
click at [388, 232] on input "text" at bounding box center [399, 229] width 179 height 12
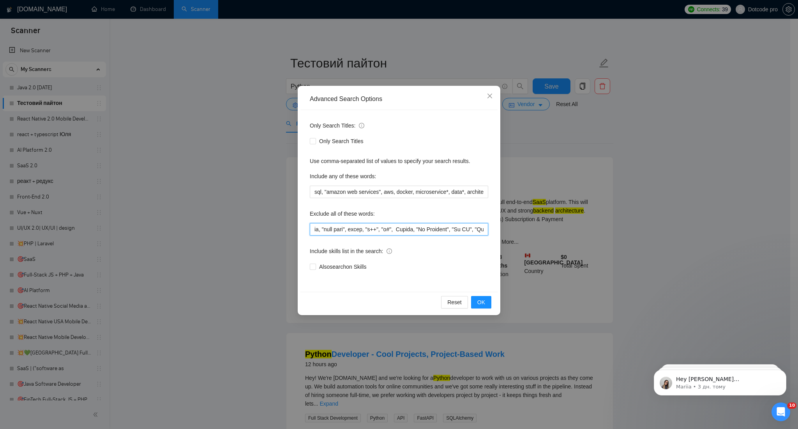
click at [391, 232] on input "text" at bounding box center [399, 229] width 179 height 12
click at [417, 232] on input "text" at bounding box center [399, 229] width 179 height 12
click at [437, 228] on input "text" at bounding box center [399, 229] width 179 height 12
drag, startPoint x: 430, startPoint y: 227, endPoint x: 464, endPoint y: 226, distance: 33.9
click at [464, 226] on input "text" at bounding box center [399, 229] width 179 height 12
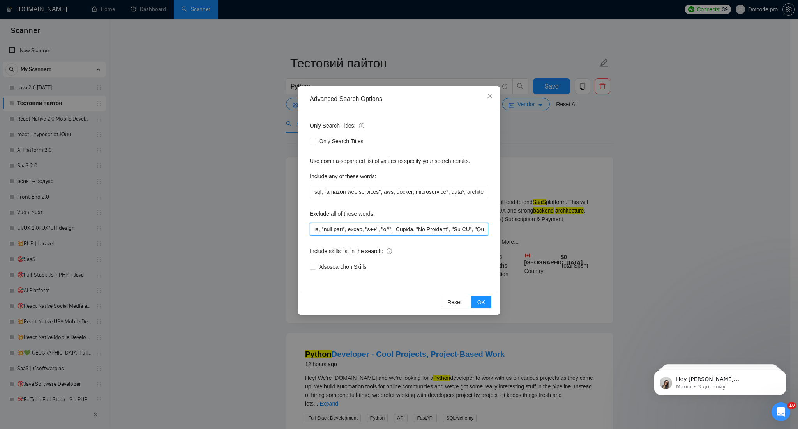
click at [435, 226] on input "text" at bounding box center [399, 229] width 179 height 12
drag, startPoint x: 430, startPoint y: 228, endPoint x: 509, endPoint y: 230, distance: 79.6
click at [509, 230] on div "Advanced Search Options Only Search Titles: Only Search Titles Use comma-separa…" at bounding box center [399, 214] width 798 height 429
click at [363, 233] on input "text" at bounding box center [399, 229] width 179 height 12
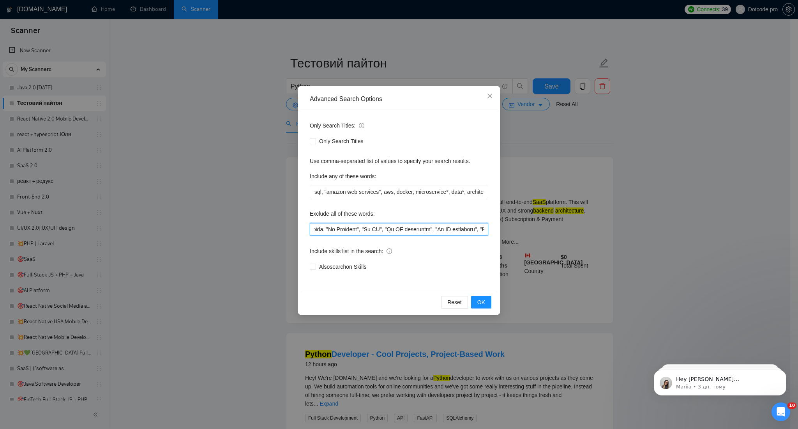
scroll to position [0, 576]
drag, startPoint x: 217, startPoint y: 230, endPoint x: 405, endPoint y: 240, distance: 188.2
click at [405, 240] on div "Only Search Titles: Only Search Titles Use comma-separated list of values to sp…" at bounding box center [399, 201] width 197 height 182
click at [413, 232] on input "text" at bounding box center [399, 229] width 179 height 12
click at [340, 227] on input "text" at bounding box center [399, 229] width 179 height 12
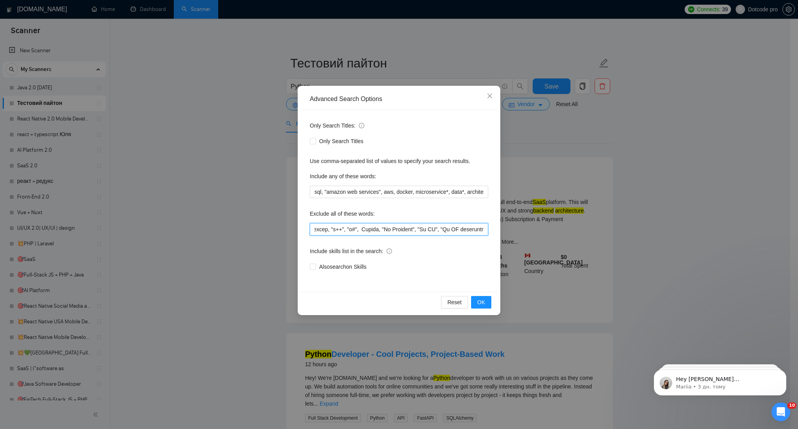
scroll to position [0, 518]
drag, startPoint x: 334, startPoint y: 227, endPoint x: 375, endPoint y: 232, distance: 41.9
click at [370, 232] on input "text" at bounding box center [399, 229] width 179 height 12
click at [417, 232] on input "text" at bounding box center [399, 229] width 179 height 12
drag, startPoint x: 398, startPoint y: 230, endPoint x: 444, endPoint y: 230, distance: 45.2
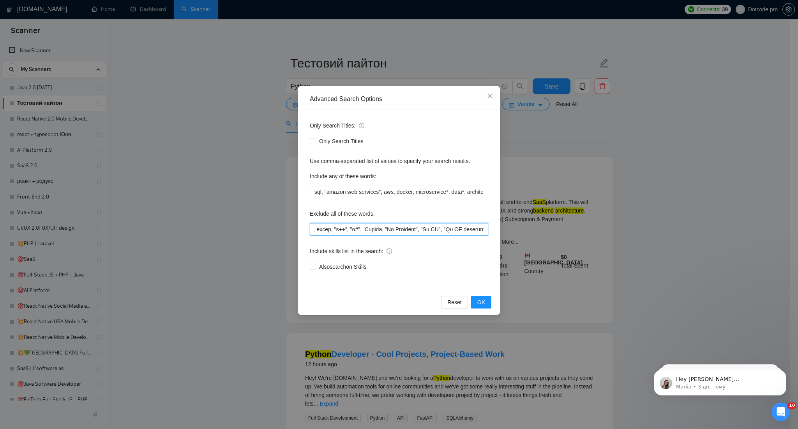
click at [444, 230] on input "text" at bounding box center [399, 229] width 179 height 12
click at [401, 227] on input "text" at bounding box center [399, 229] width 179 height 12
drag, startPoint x: 400, startPoint y: 227, endPoint x: 565, endPoint y: 230, distance: 164.9
click at [565, 230] on div "Advanced Search Options Only Search Titles: Only Search Titles Use comma-separa…" at bounding box center [399, 214] width 798 height 429
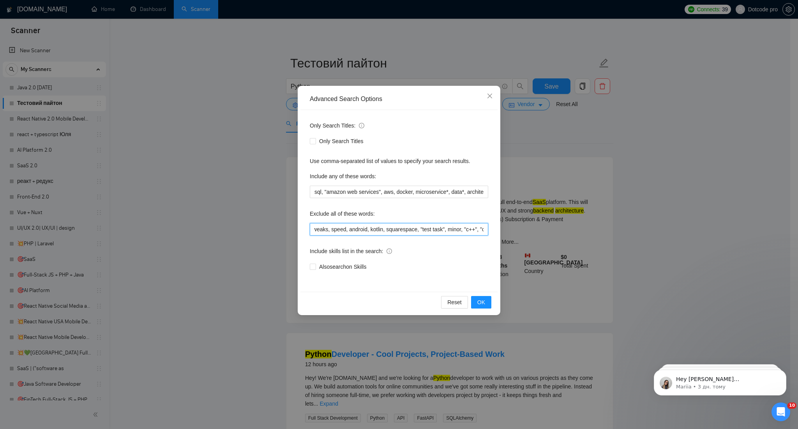
scroll to position [0, 432]
click at [467, 212] on div "Exclude all of these words:" at bounding box center [399, 215] width 179 height 16
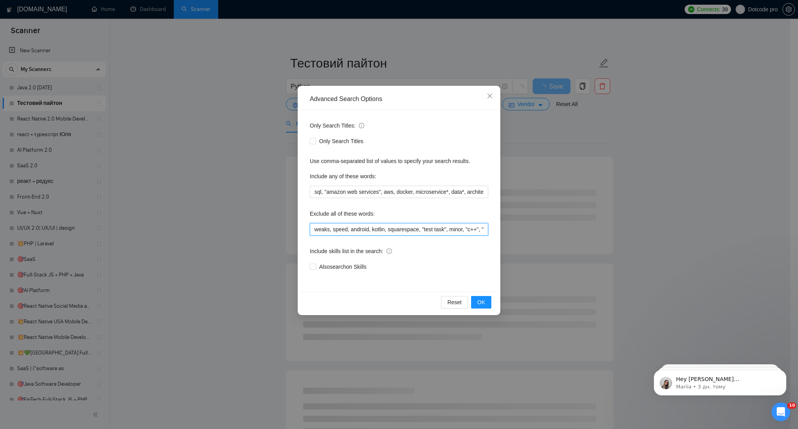
drag, startPoint x: 466, startPoint y: 228, endPoint x: 594, endPoint y: 228, distance: 127.9
click at [594, 228] on div "Advanced Search Options Only Search Titles: Only Search Titles Use comma-separa…" at bounding box center [399, 214] width 798 height 429
click at [485, 230] on input "ecommerce, "No agencies!", "[DOMAIN_NAME]", "Objective-C", Webflow,Ruby, WordPr…" at bounding box center [399, 229] width 179 height 12
type input "ecommerce, "No agencies!", "[DOMAIN_NAME]", "Objective-C", Webflow,Ruby, WordPr…"
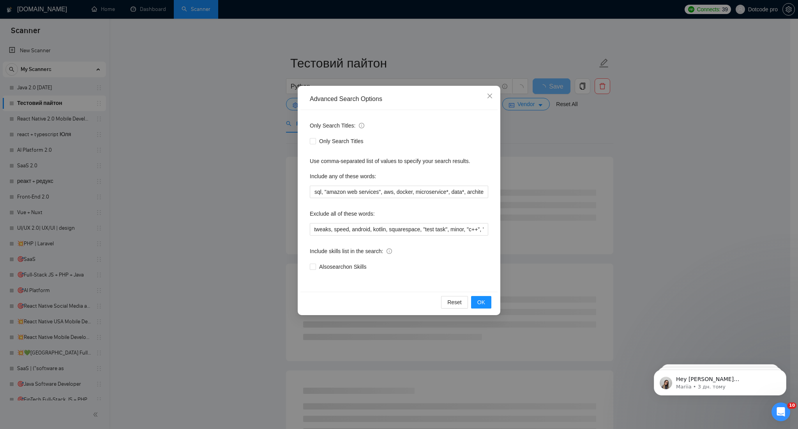
scroll to position [0, 0]
click at [463, 214] on div "Exclude all of these words:" at bounding box center [399, 215] width 179 height 16
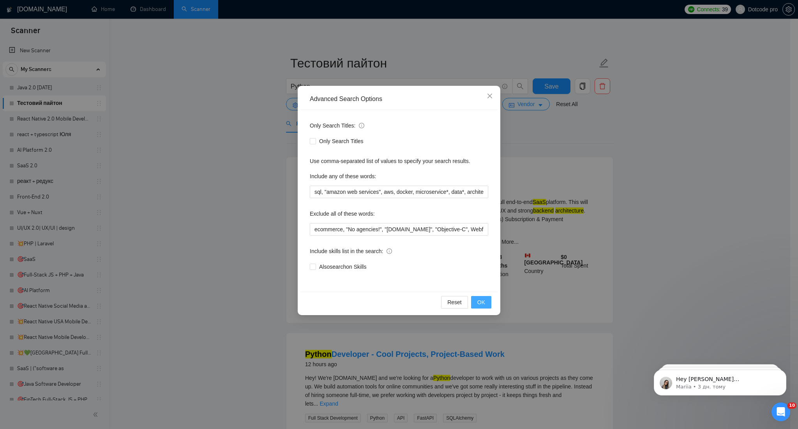
click at [484, 301] on span "OK" at bounding box center [482, 302] width 8 height 9
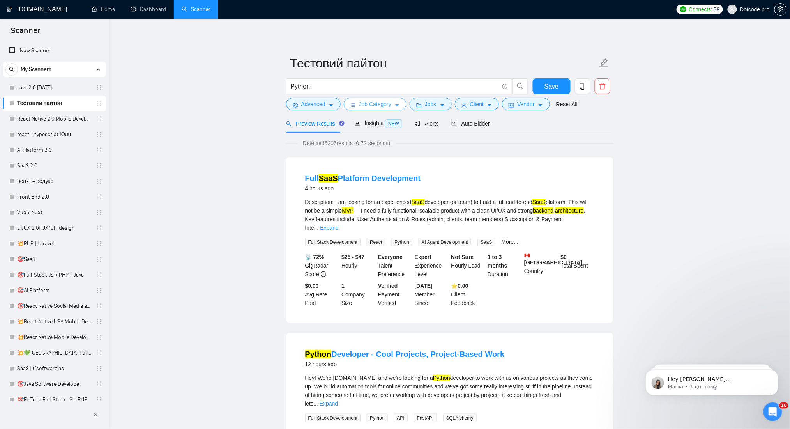
click at [385, 106] on span "Job Category" at bounding box center [375, 104] width 32 height 9
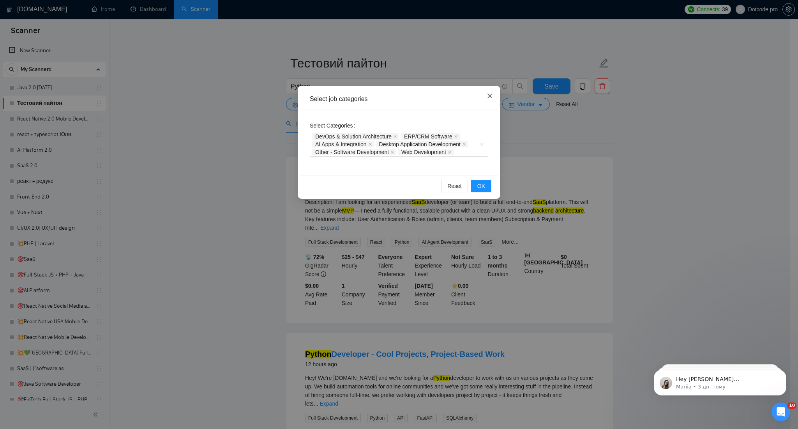
click at [488, 95] on icon "close" at bounding box center [490, 96] width 6 height 6
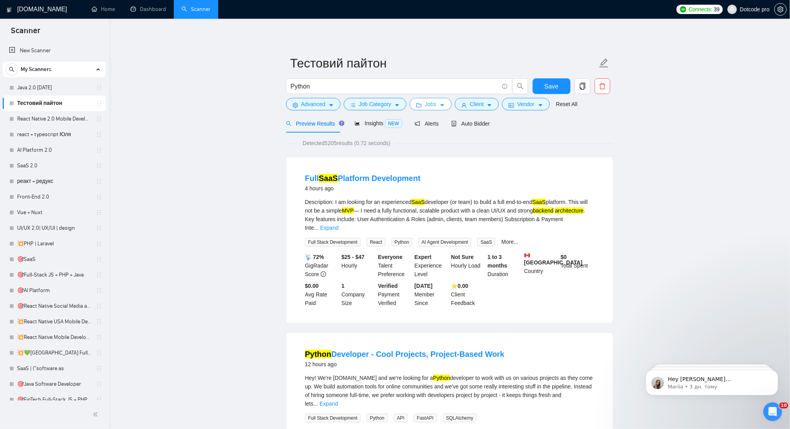
click at [422, 104] on button "Jobs" at bounding box center [431, 104] width 42 height 12
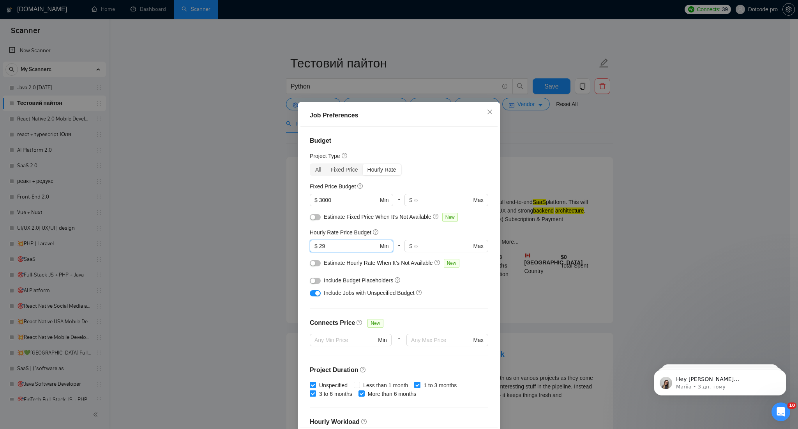
drag, startPoint x: 331, startPoint y: 247, endPoint x: 295, endPoint y: 244, distance: 36.0
click at [298, 244] on div "Job Preferences Budget Project Type All Fixed Price Hourly Rate Fixed Price Bud…" at bounding box center [399, 277] width 203 height 350
type input "30"
click at [320, 200] on input "3000" at bounding box center [348, 200] width 59 height 9
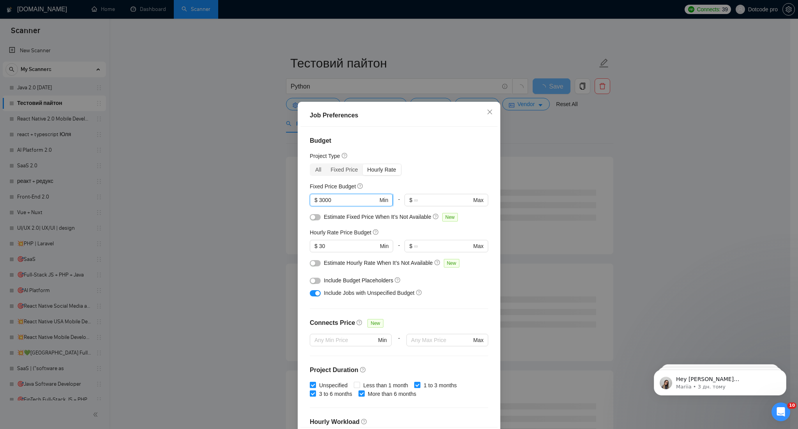
drag, startPoint x: 317, startPoint y: 200, endPoint x: 311, endPoint y: 202, distance: 6.4
click at [311, 202] on span "$ 3000 Min" at bounding box center [351, 200] width 83 height 12
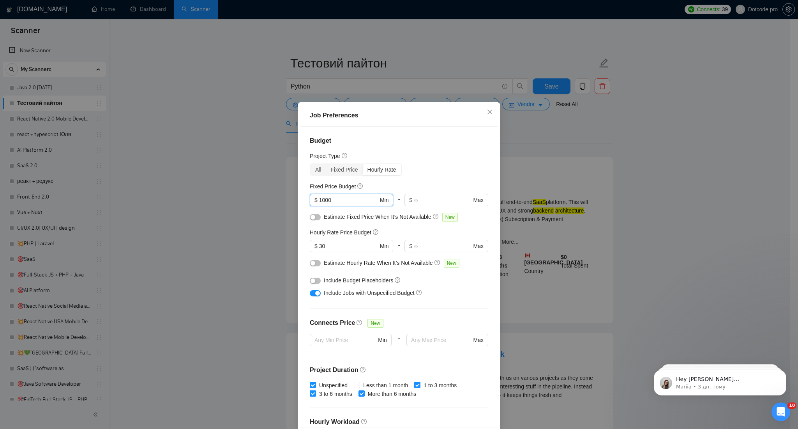
type input "1000"
click at [366, 182] on div "Fixed Price Budget" at bounding box center [399, 186] width 179 height 9
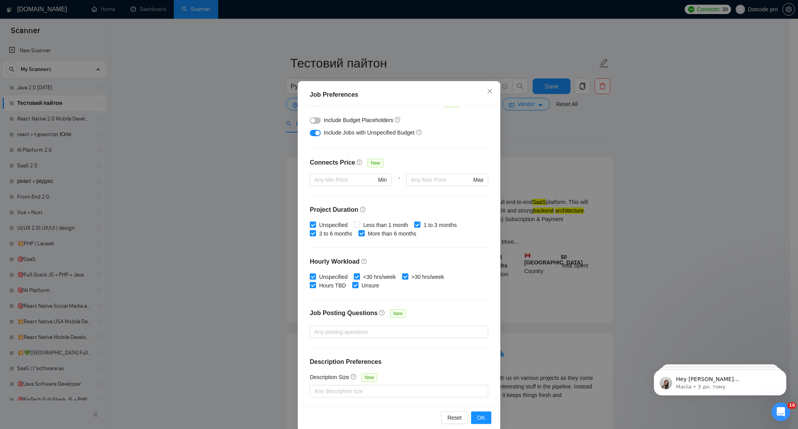
scroll to position [32, 0]
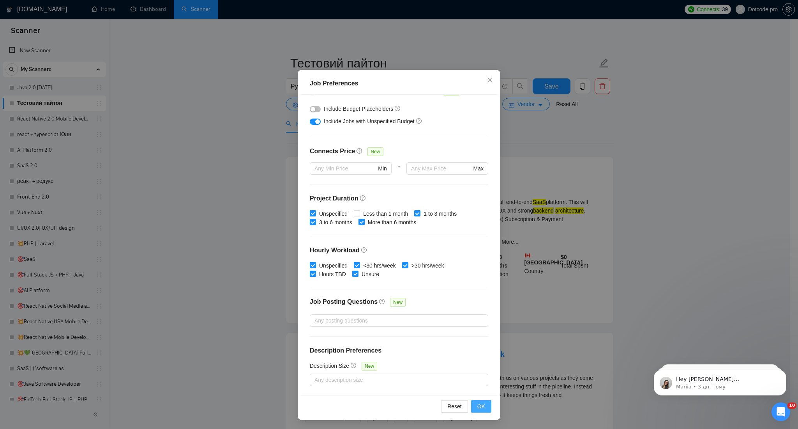
click at [480, 402] on span "OK" at bounding box center [482, 406] width 8 height 9
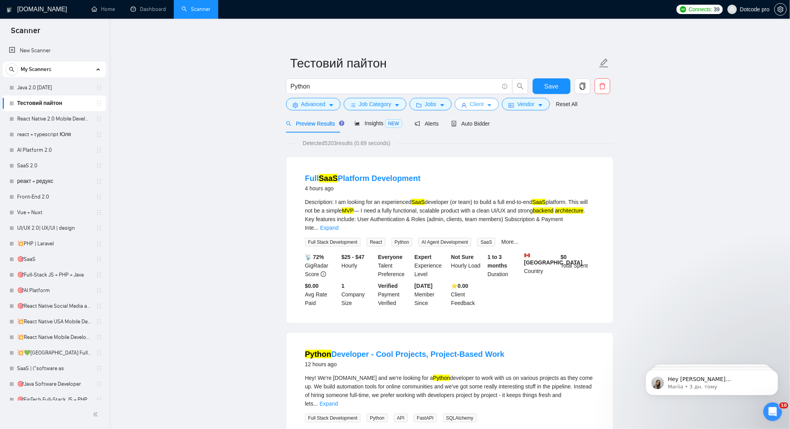
click at [470, 106] on span "Client" at bounding box center [477, 104] width 14 height 9
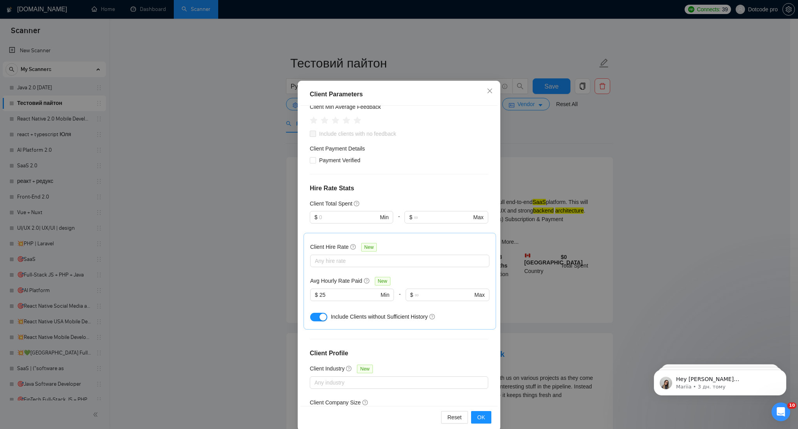
scroll to position [32, 0]
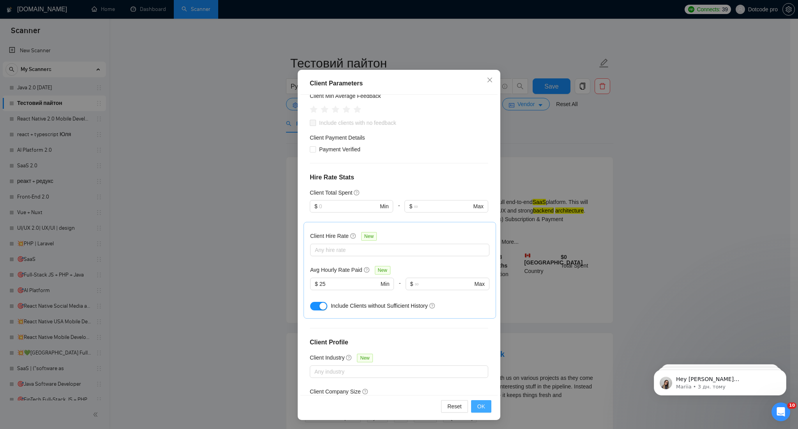
click at [478, 405] on span "OK" at bounding box center [482, 406] width 8 height 9
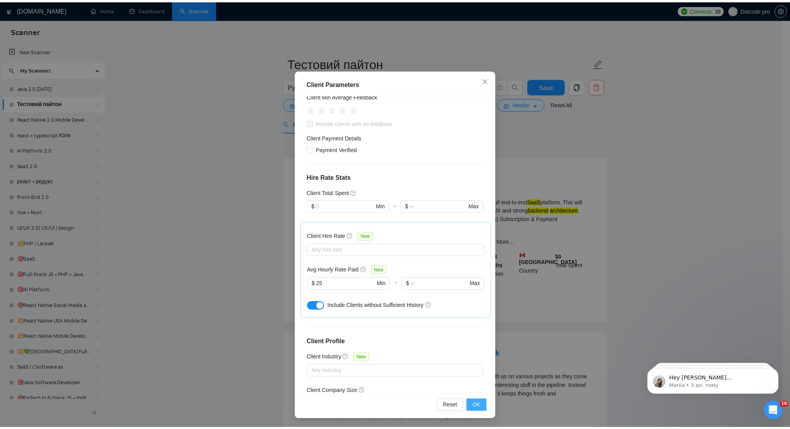
scroll to position [0, 0]
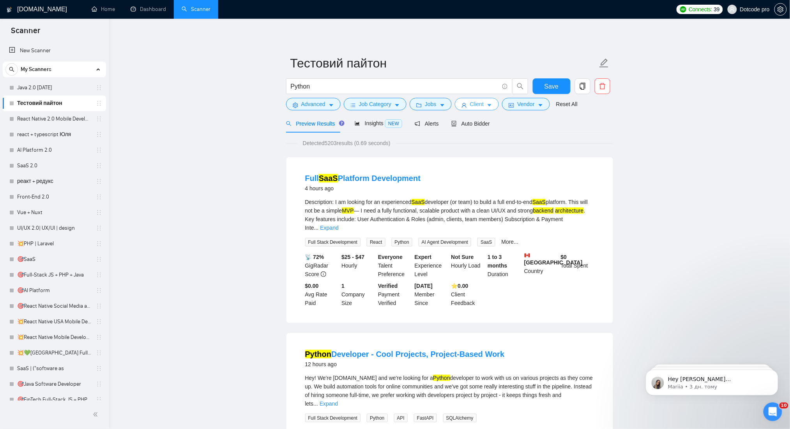
click at [474, 106] on span "Client" at bounding box center [477, 104] width 14 height 9
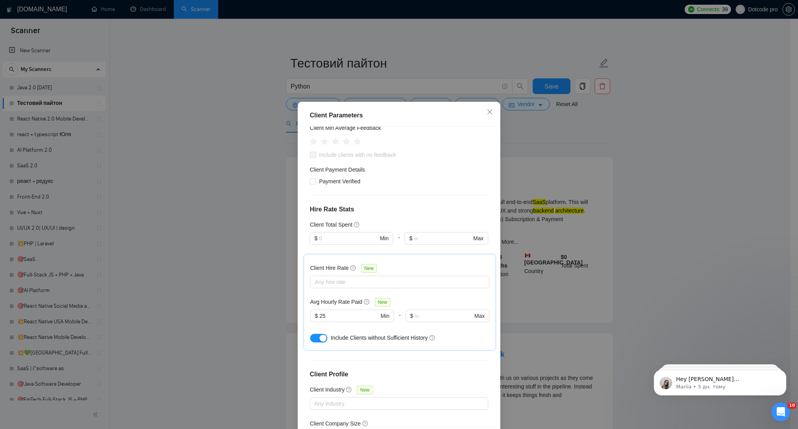
click at [609, 142] on div "Client Parameters Client Location Include Client Countries [GEOGRAPHIC_DATA] [G…" at bounding box center [399, 214] width 798 height 429
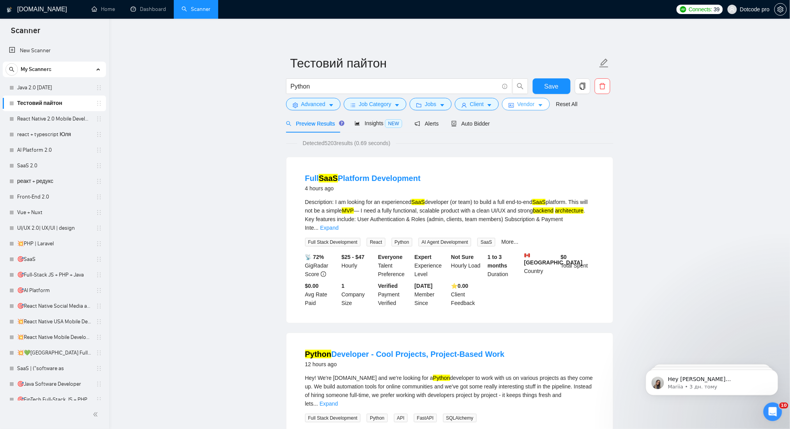
click at [513, 103] on button "Vendor" at bounding box center [526, 104] width 48 height 12
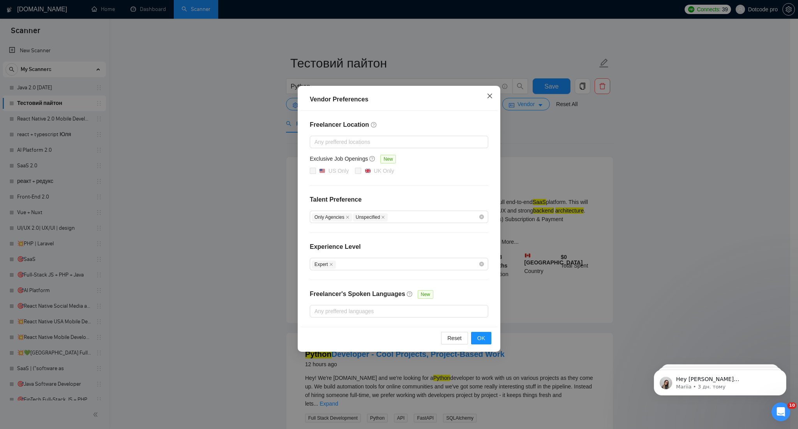
click at [485, 94] on span "Close" at bounding box center [490, 96] width 21 height 21
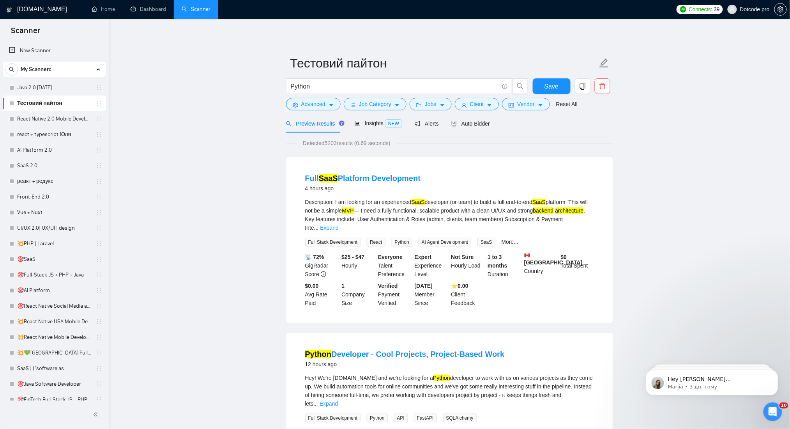
click at [456, 125] on span "Auto Bidder" at bounding box center [470, 123] width 39 height 6
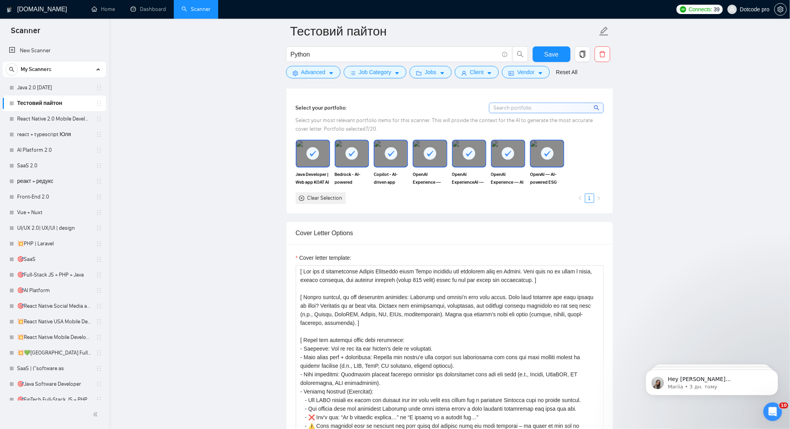
scroll to position [780, 0]
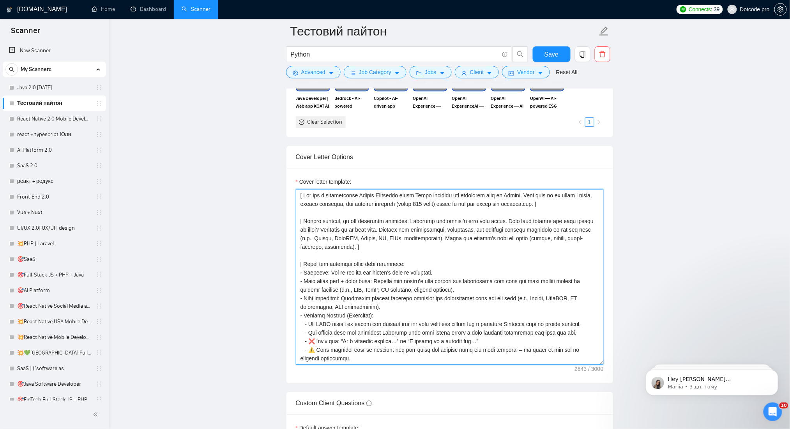
click at [339, 202] on textarea "Cover letter template:" at bounding box center [450, 276] width 308 height 175
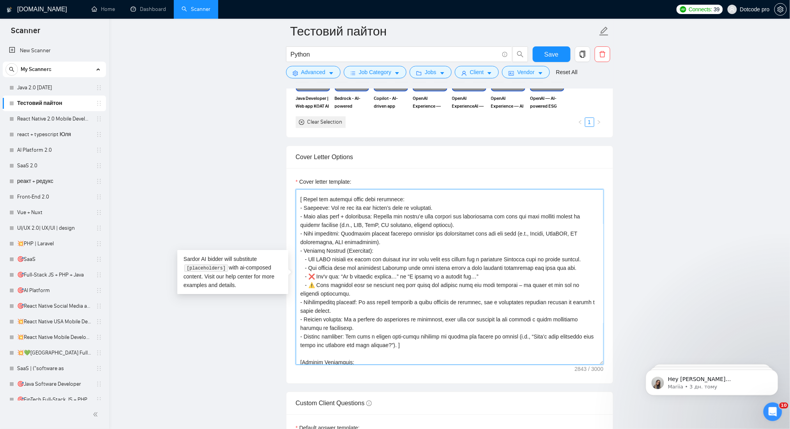
scroll to position [197, 0]
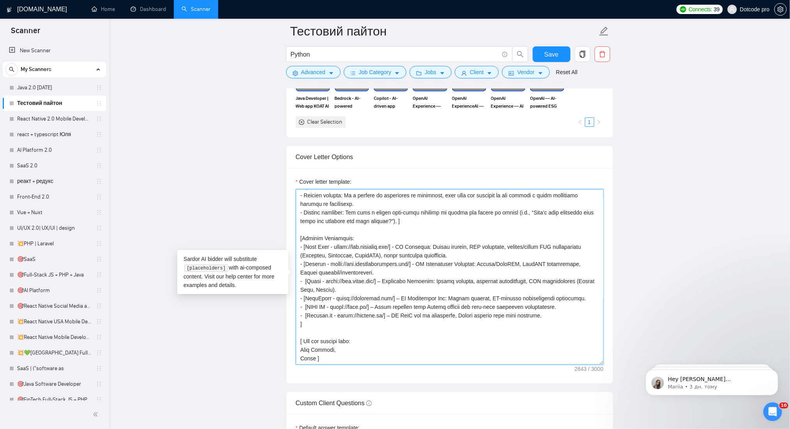
drag, startPoint x: 300, startPoint y: 196, endPoint x: 610, endPoint y: 382, distance: 361.7
click at [610, 382] on div "Cover letter template:" at bounding box center [450, 275] width 327 height 215
click at [658, 195] on main "Тестовий пайтон Python Save Advanced Job Category Jobs Client Vendor Reset All …" at bounding box center [450, 274] width 656 height 2047
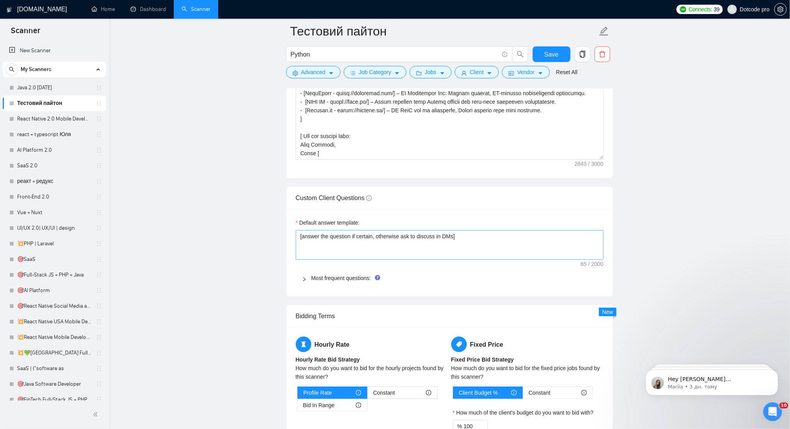
scroll to position [988, 0]
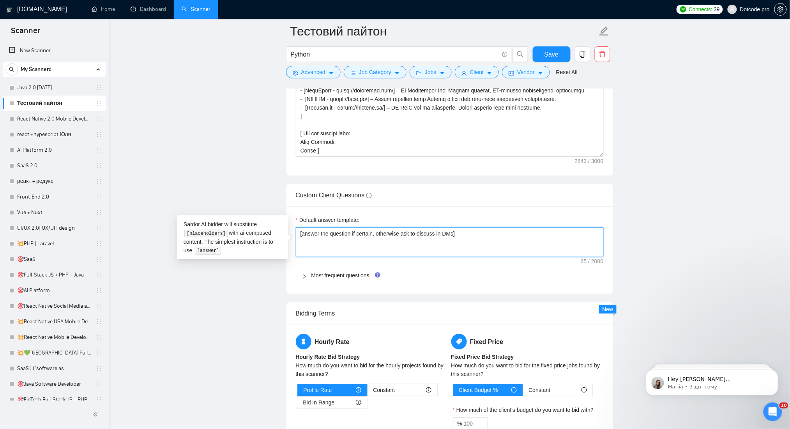
drag, startPoint x: 488, startPoint y: 242, endPoint x: 250, endPoint y: 237, distance: 238.3
click at [643, 205] on main "Тестовий пайтон Python Save Advanced Job Category Jobs Client Vendor Reset All …" at bounding box center [450, 67] width 656 height 2047
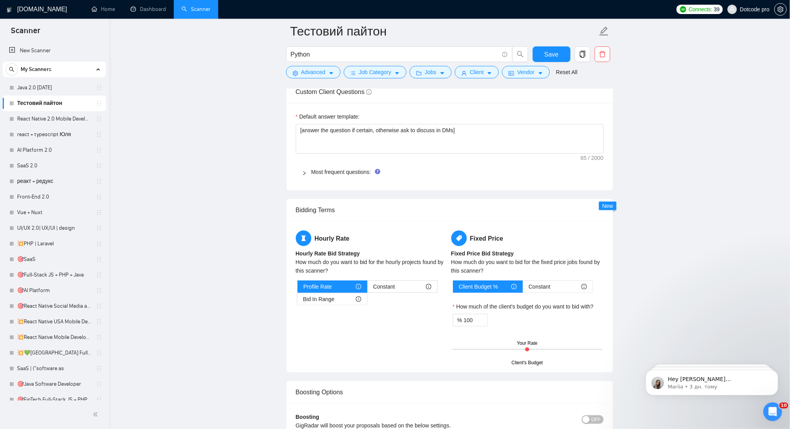
scroll to position [1248, 0]
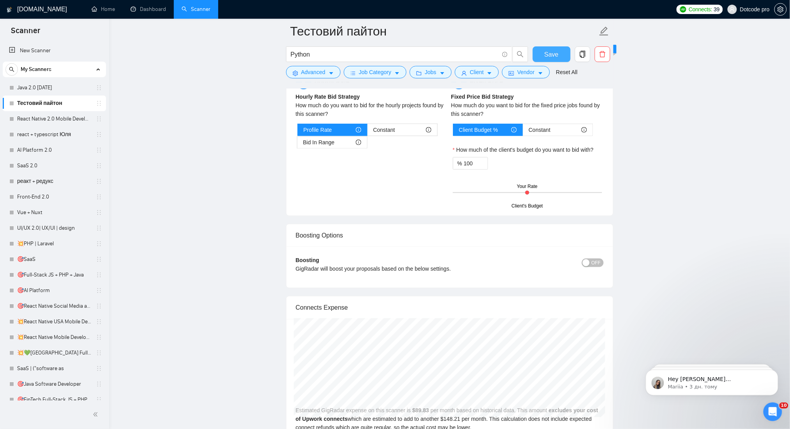
click at [562, 55] on button "Save" at bounding box center [552, 54] width 38 height 16
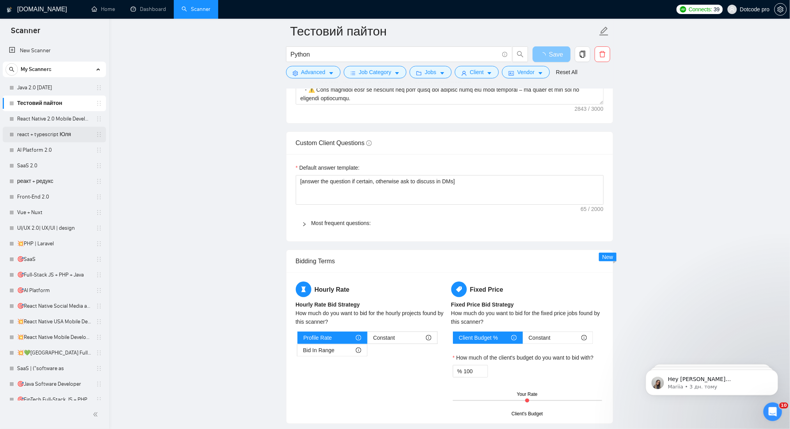
scroll to position [1039, 0]
drag, startPoint x: 36, startPoint y: 117, endPoint x: 495, endPoint y: 67, distance: 461.6
click at [36, 117] on link "React Native 2.0 Mobile Development" at bounding box center [54, 119] width 74 height 16
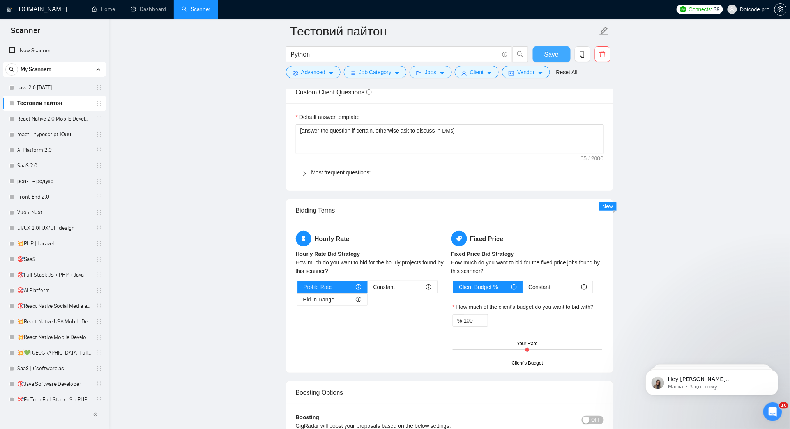
click at [551, 55] on span "Save" at bounding box center [552, 55] width 14 height 10
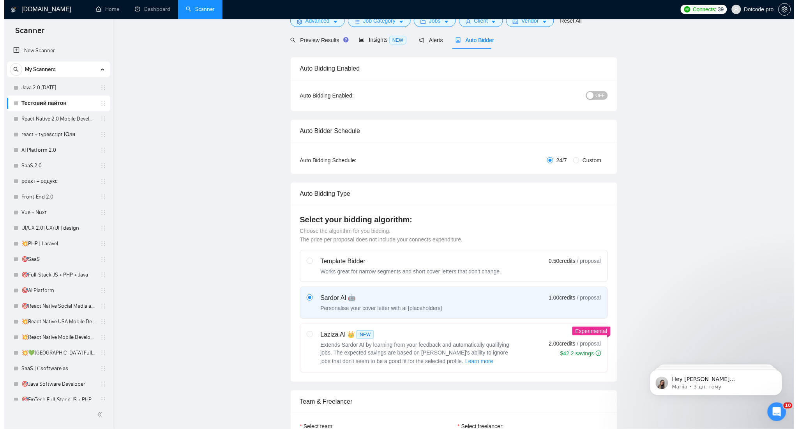
scroll to position [0, 0]
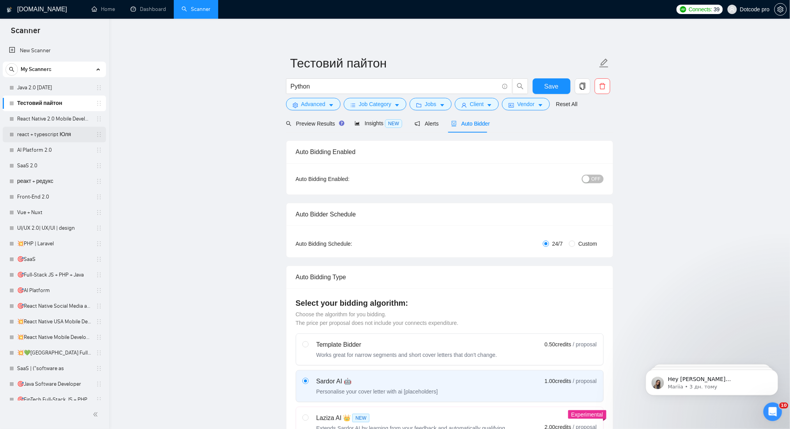
drag, startPoint x: 42, startPoint y: 117, endPoint x: 64, endPoint y: 136, distance: 28.2
click at [42, 117] on link "React Native 2.0 Mobile Development" at bounding box center [54, 119] width 74 height 16
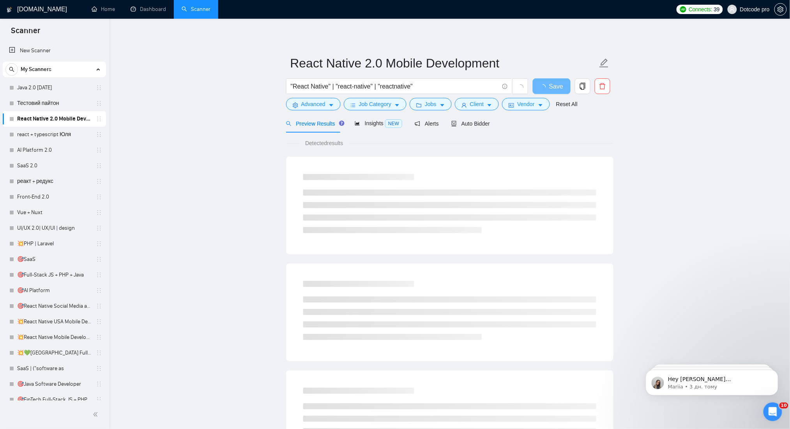
click at [651, 92] on main "React Native 2.0 Mobile Development "React Native" | "react-native" | "reactnat…" at bounding box center [450, 356] width 656 height 650
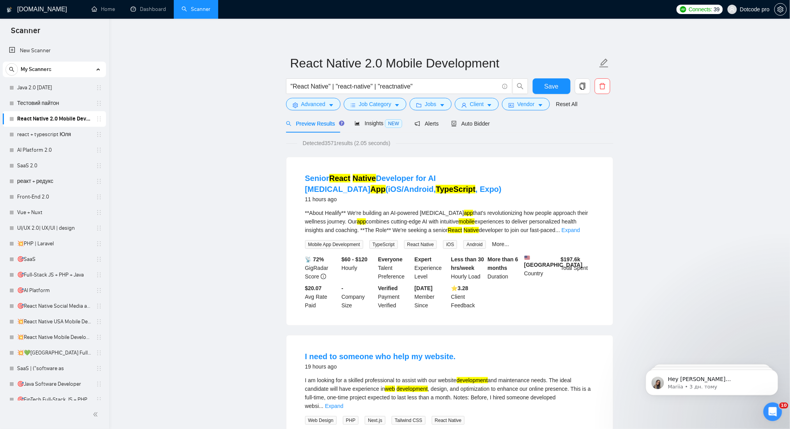
click at [310, 107] on span "Advanced" at bounding box center [313, 104] width 24 height 9
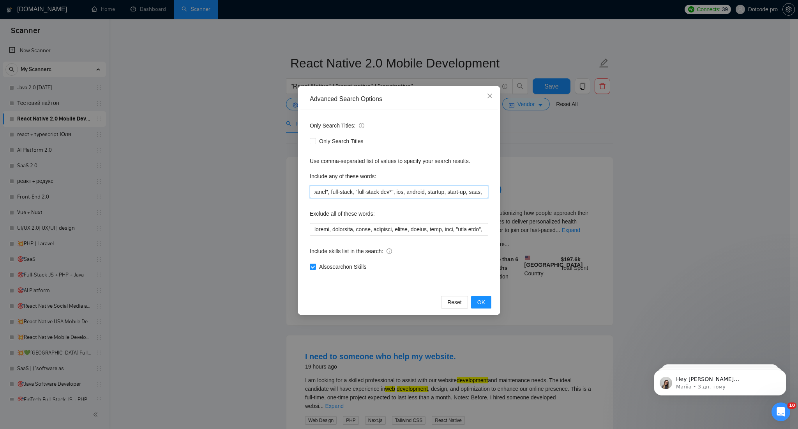
drag, startPoint x: 316, startPoint y: 190, endPoint x: 513, endPoint y: 190, distance: 197.3
click at [519, 190] on div "Advanced Search Options Only Search Titles: Only Search Titles Use comma-separa…" at bounding box center [399, 214] width 798 height 429
click at [426, 190] on input ""ios & android", "ios&android", "ios/android", "android&ios", typescript, mobil…" at bounding box center [399, 192] width 179 height 12
drag, startPoint x: 364, startPoint y: 192, endPoint x: 256, endPoint y: 193, distance: 108.0
click at [256, 193] on div "Advanced Search Options Only Search Titles: Only Search Titles Use comma-separa…" at bounding box center [399, 214] width 798 height 429
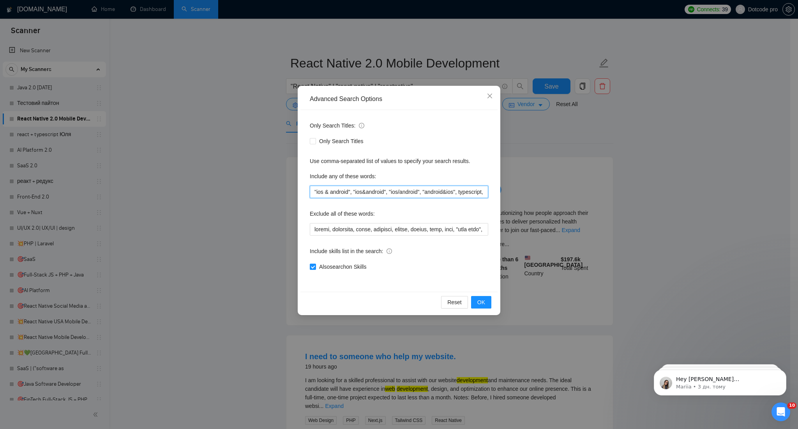
click at [329, 194] on input ""ios & android", "ios&android", "ios/android", "android&ios", typescript, mobil…" at bounding box center [399, 192] width 179 height 12
drag, startPoint x: 313, startPoint y: 190, endPoint x: 568, endPoint y: 191, distance: 255.0
click at [568, 191] on div "Advanced Search Options Only Search Titles: Only Search Titles Use comma-separa…" at bounding box center [399, 214] width 798 height 429
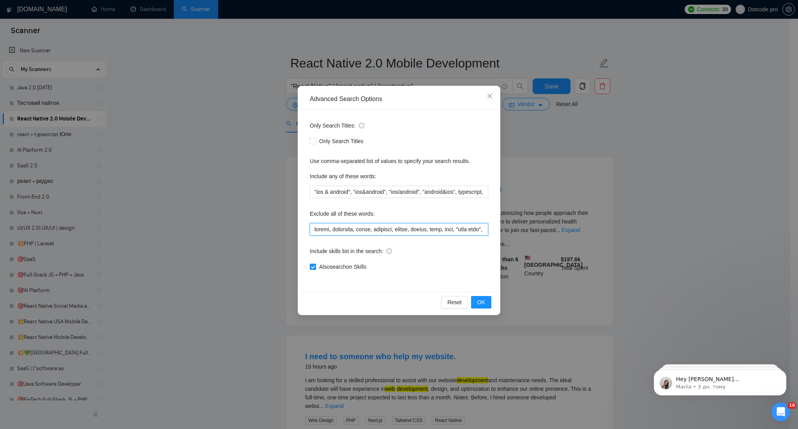
drag, startPoint x: 313, startPoint y: 230, endPoint x: 389, endPoint y: 230, distance: 76.0
click at [390, 230] on input "text" at bounding box center [399, 229] width 179 height 12
click at [311, 221] on div "Exclude all of these words:" at bounding box center [399, 215] width 179 height 16
drag, startPoint x: 320, startPoint y: 227, endPoint x: 300, endPoint y: 227, distance: 20.3
click at [301, 227] on div "Only Search Titles: Only Search Titles Use comma-separated list of values to sp…" at bounding box center [399, 201] width 197 height 182
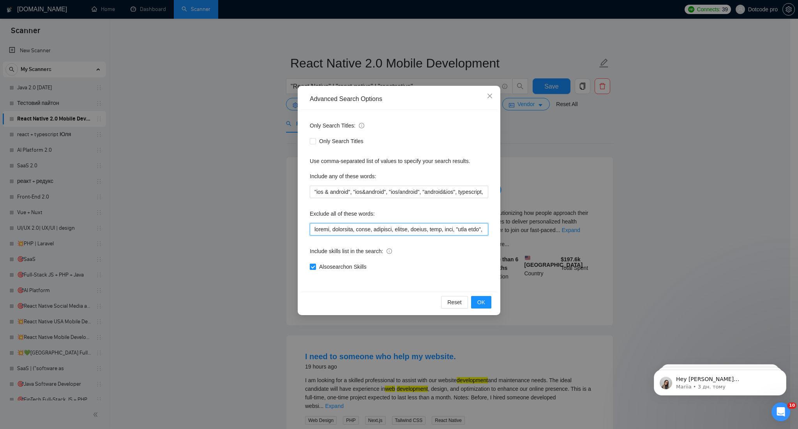
click at [314, 228] on input "text" at bounding box center [399, 229] width 179 height 12
drag, startPoint x: 314, startPoint y: 229, endPoint x: 579, endPoint y: 241, distance: 265.4
click at [579, 241] on div "Advanced Search Options Only Search Titles: Only Search Titles Use comma-separa…" at bounding box center [399, 214] width 798 height 429
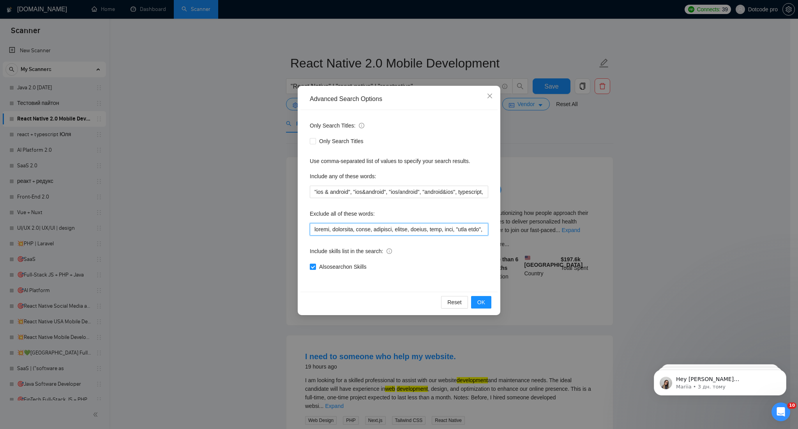
click at [419, 228] on input "text" at bounding box center [399, 229] width 179 height 12
drag, startPoint x: 408, startPoint y: 228, endPoint x: 558, endPoint y: 227, distance: 150.5
click at [558, 227] on div "Advanced Search Options Only Search Titles: Only Search Titles Use comma-separa…" at bounding box center [399, 214] width 798 height 429
click at [443, 227] on input "text" at bounding box center [399, 229] width 179 height 12
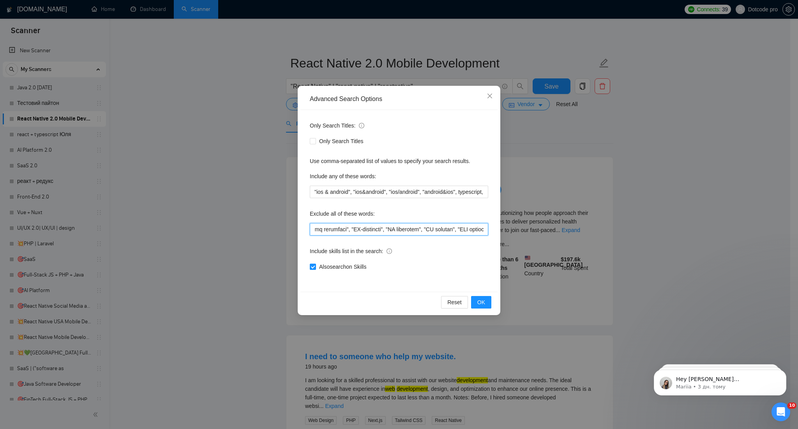
scroll to position [0, 1945]
drag, startPoint x: 415, startPoint y: 232, endPoint x: 422, endPoint y: 227, distance: 9.0
click at [422, 227] on input "text" at bounding box center [399, 229] width 179 height 12
click at [392, 225] on input "text" at bounding box center [399, 229] width 179 height 12
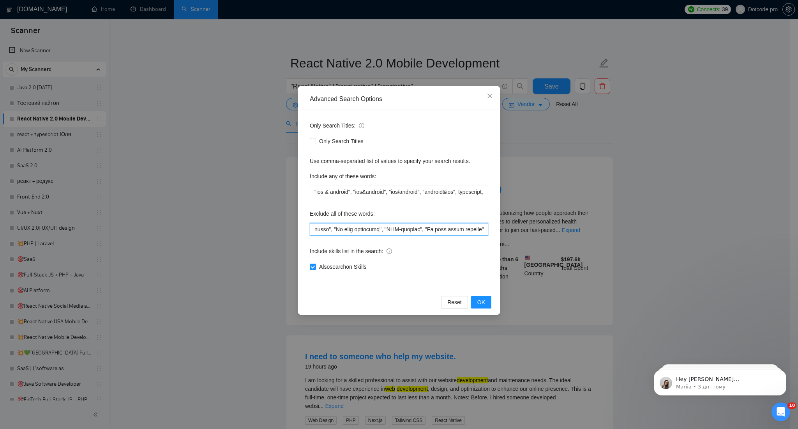
drag, startPoint x: 340, startPoint y: 230, endPoint x: 423, endPoint y: 224, distance: 83.7
click at [423, 224] on input "text" at bounding box center [399, 229] width 179 height 12
click at [381, 225] on input "text" at bounding box center [399, 229] width 179 height 12
drag, startPoint x: 354, startPoint y: 226, endPoint x: 429, endPoint y: 227, distance: 75.7
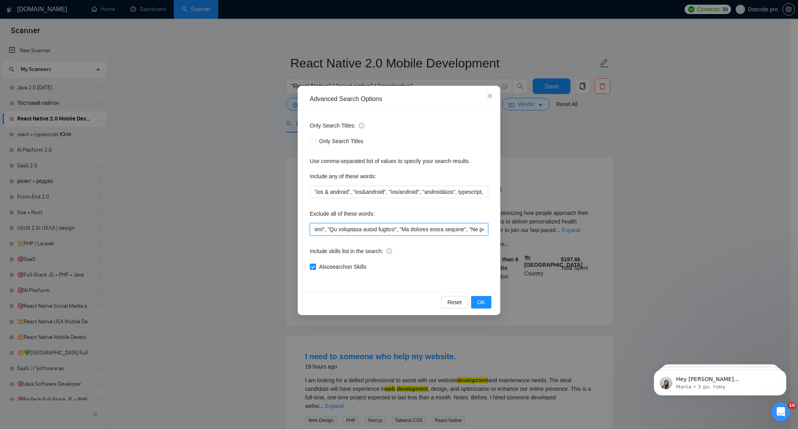
click at [429, 227] on input "text" at bounding box center [399, 229] width 179 height 12
click at [392, 227] on input "text" at bounding box center [399, 229] width 179 height 12
drag, startPoint x: 375, startPoint y: 227, endPoint x: 408, endPoint y: 230, distance: 32.6
click at [408, 230] on input "text" at bounding box center [399, 229] width 179 height 12
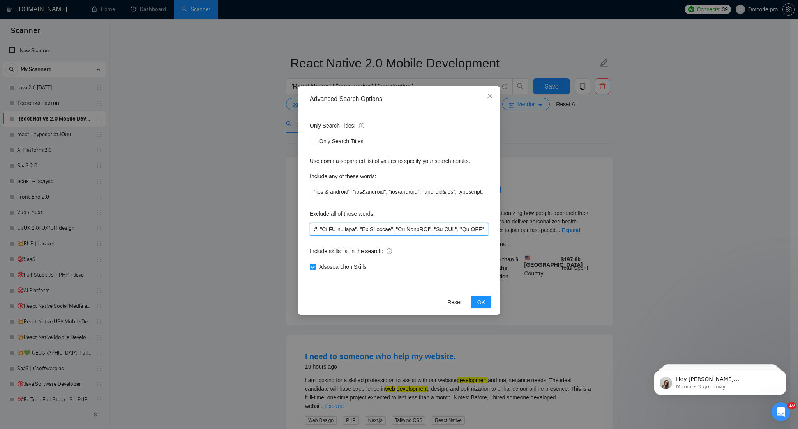
click at [388, 231] on input "text" at bounding box center [399, 229] width 179 height 12
drag, startPoint x: 326, startPoint y: 230, endPoint x: 406, endPoint y: 233, distance: 79.6
click at [412, 232] on input "text" at bounding box center [399, 229] width 179 height 12
click at [371, 233] on input "text" at bounding box center [399, 229] width 179 height 12
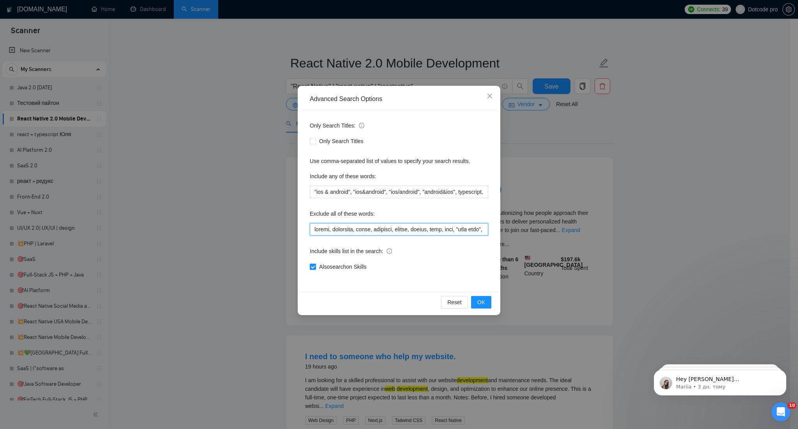
drag, startPoint x: 332, startPoint y: 231, endPoint x: 406, endPoint y: 223, distance: 74.5
click at [406, 223] on input "text" at bounding box center [399, 229] width 179 height 12
click at [398, 228] on input "text" at bounding box center [399, 229] width 179 height 12
drag, startPoint x: 416, startPoint y: 228, endPoint x: 370, endPoint y: 233, distance: 46.2
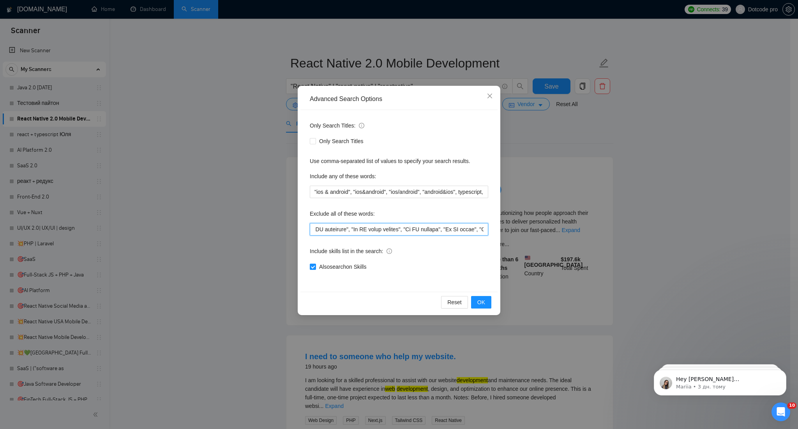
click at [370, 233] on input "text" at bounding box center [399, 229] width 179 height 12
click at [348, 233] on input "text" at bounding box center [399, 229] width 179 height 12
drag, startPoint x: 338, startPoint y: 228, endPoint x: 390, endPoint y: 231, distance: 52.7
click at [390, 231] on input "text" at bounding box center [399, 229] width 179 height 12
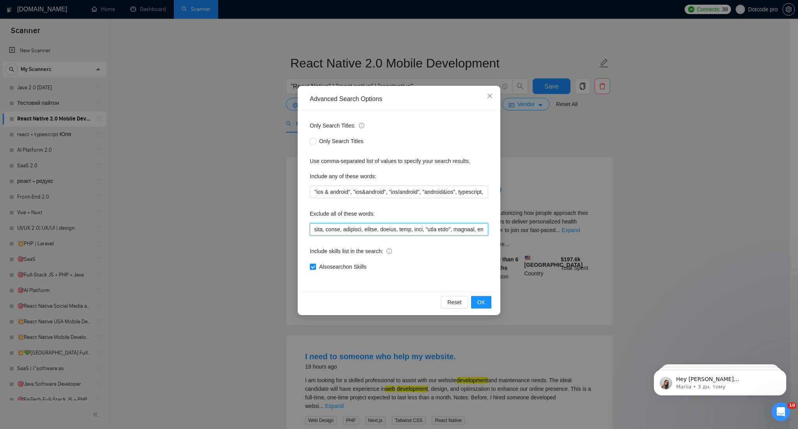
click at [414, 230] on input "text" at bounding box center [399, 229] width 179 height 12
drag, startPoint x: 444, startPoint y: 228, endPoint x: 342, endPoint y: 230, distance: 101.8
click at [342, 230] on input "text" at bounding box center [399, 229] width 179 height 12
click at [344, 228] on input "text" at bounding box center [399, 229] width 179 height 12
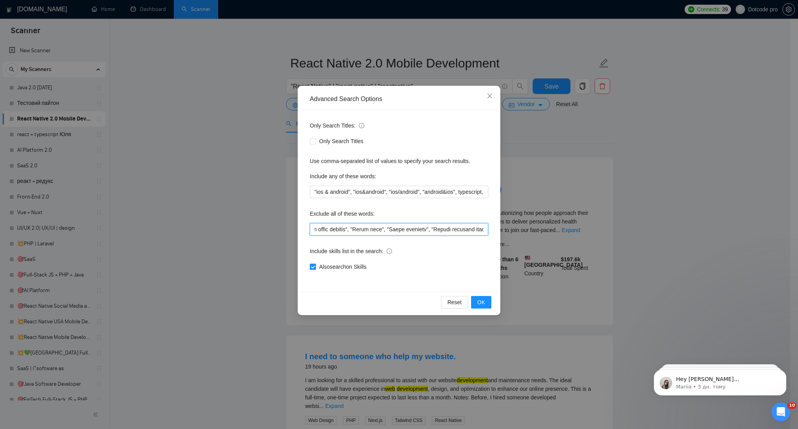
scroll to position [0, 2465]
drag, startPoint x: 434, startPoint y: 228, endPoint x: 690, endPoint y: 230, distance: 255.8
click at [690, 230] on div "Advanced Search Options Only Search Titles: Only Search Titles Use comma-separa…" at bounding box center [399, 214] width 798 height 429
type input "mentor, mentoring, tutor, tutoring, unpaid, urgent, asap, test, "test task", fl…"
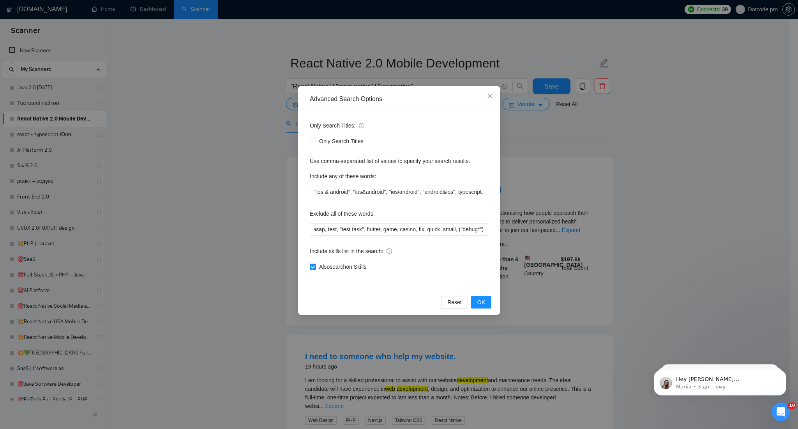
drag, startPoint x: 313, startPoint y: 266, endPoint x: 345, endPoint y: 265, distance: 31.6
click at [313, 266] on input "Also search on Skills" at bounding box center [312, 266] width 5 height 5
checkbox input "false"
click at [489, 300] on button "OK" at bounding box center [481, 302] width 20 height 12
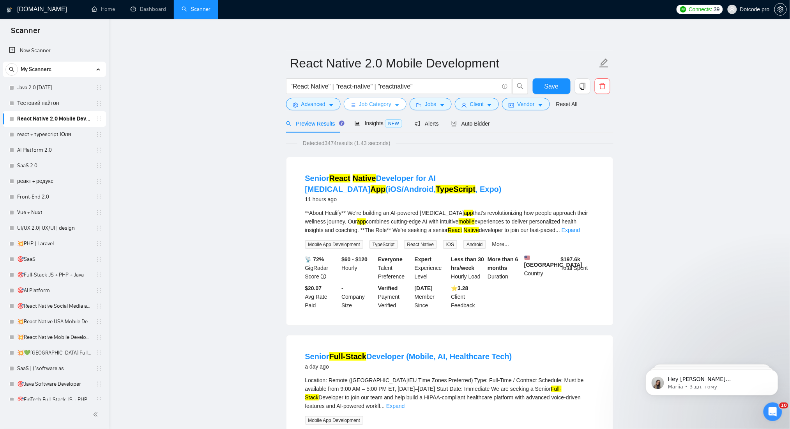
click at [389, 108] on span "Job Category" at bounding box center [375, 104] width 32 height 9
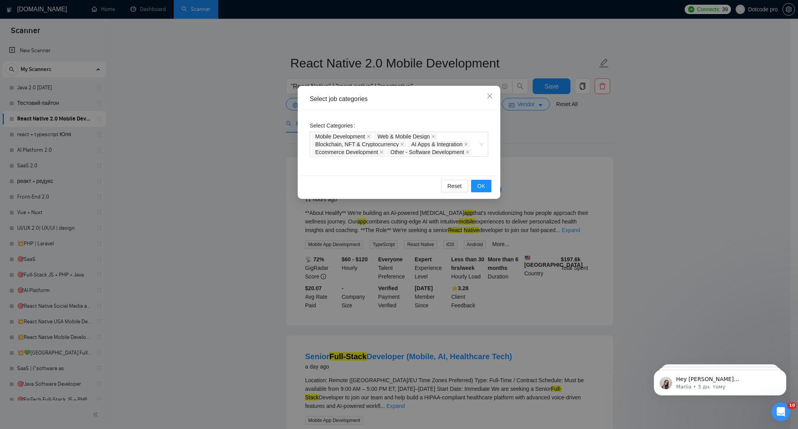
click at [656, 164] on div "Select job categories Select Categories Mobile Development Web & Mobile Design …" at bounding box center [399, 214] width 798 height 429
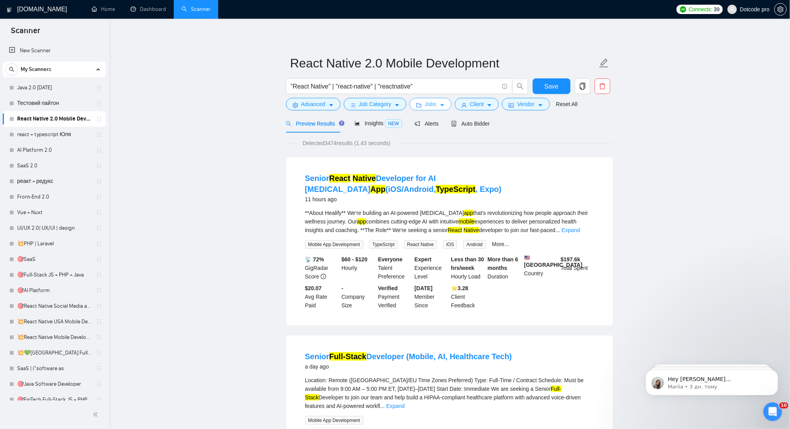
click at [440, 106] on icon "caret-down" at bounding box center [442, 105] width 5 height 5
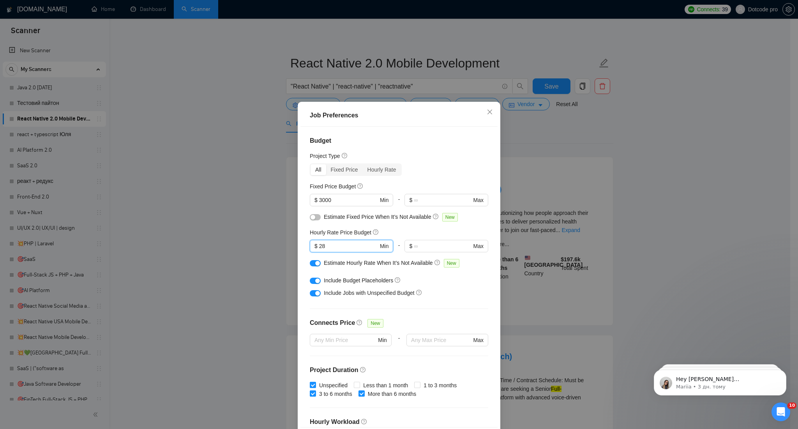
drag, startPoint x: 324, startPoint y: 246, endPoint x: 303, endPoint y: 246, distance: 21.8
click at [303, 246] on div "Budget Project Type All Fixed Price Hourly Rate Fixed Price Budget $ 3000 Min -…" at bounding box center [399, 277] width 197 height 300
type input "30"
drag, startPoint x: 317, startPoint y: 202, endPoint x: 295, endPoint y: 202, distance: 22.2
click at [298, 202] on div "Job Preferences Budget Project Type All Fixed Price Hourly Rate Fixed Price Bud…" at bounding box center [399, 277] width 203 height 350
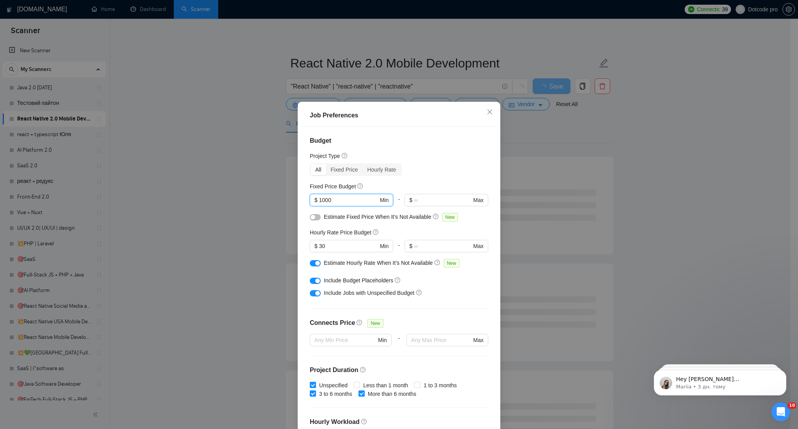
type input "1000"
click at [437, 159] on div "Project Type" at bounding box center [399, 156] width 179 height 9
click at [313, 276] on div at bounding box center [315, 280] width 11 height 9
click at [310, 283] on button "button" at bounding box center [315, 281] width 11 height 6
click at [315, 293] on div "button" at bounding box center [317, 293] width 5 height 5
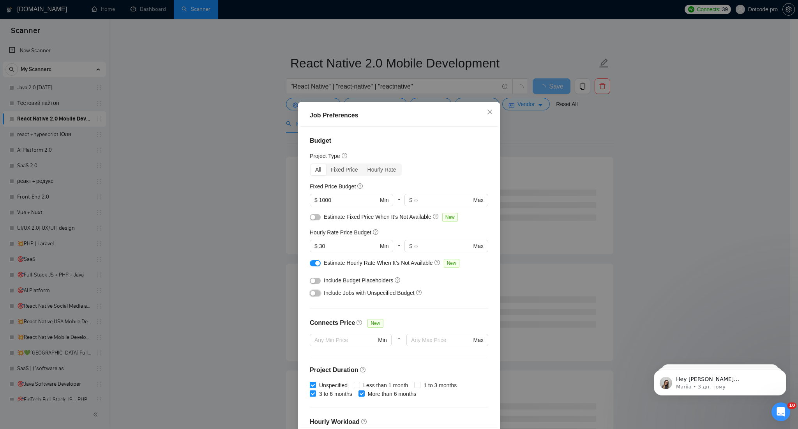
scroll to position [140, 0]
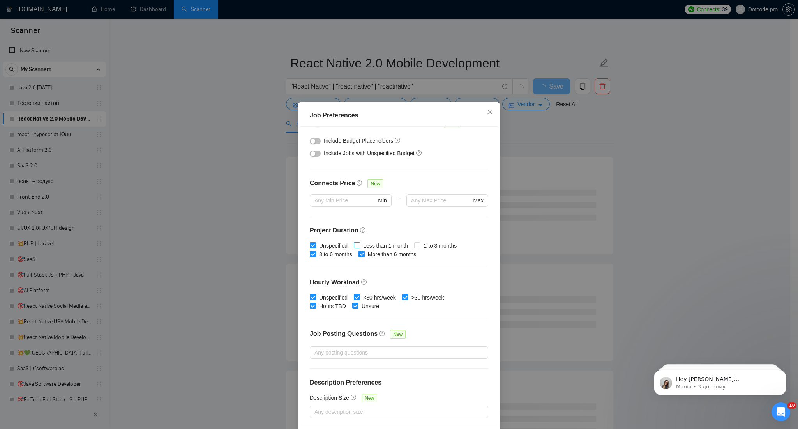
click at [379, 246] on span "Less than 1 month" at bounding box center [385, 245] width 51 height 9
click at [359, 246] on input "Less than 1 month" at bounding box center [356, 244] width 5 height 5
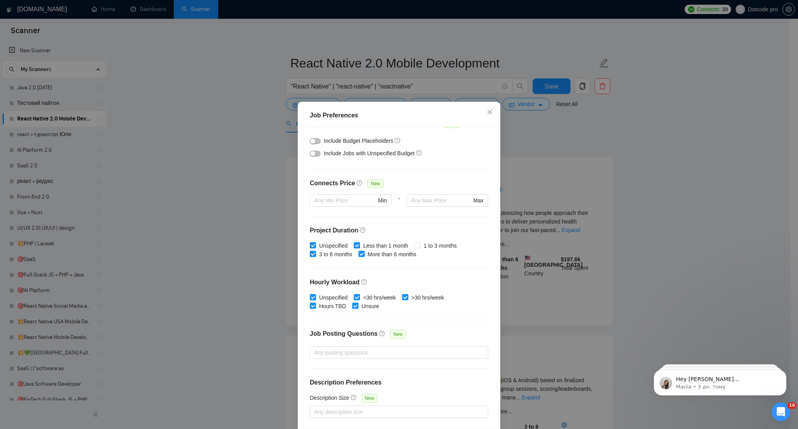
click at [384, 244] on span "Less than 1 month" at bounding box center [385, 245] width 51 height 9
click at [359, 244] on input "Less than 1 month" at bounding box center [356, 244] width 5 height 5
checkbox input "false"
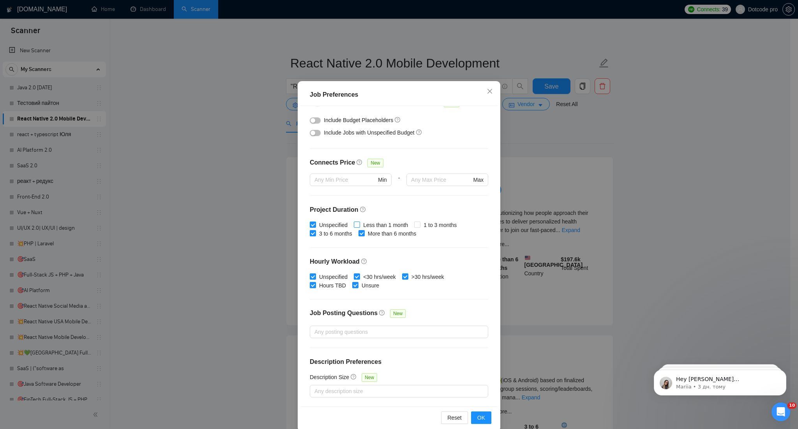
scroll to position [32, 0]
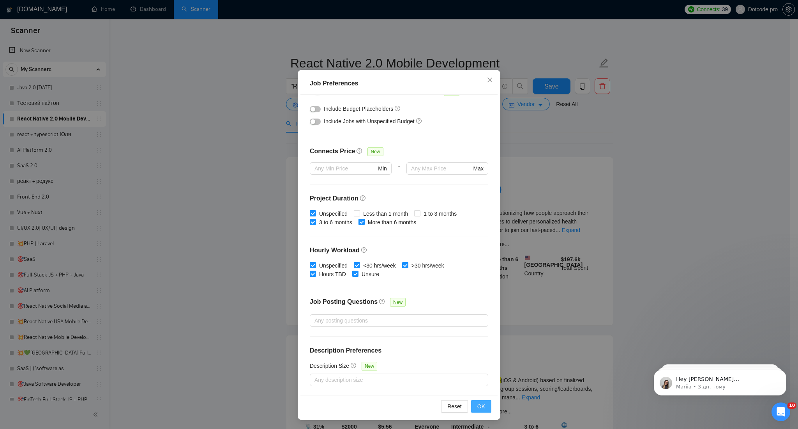
click at [482, 403] on button "OK" at bounding box center [481, 406] width 20 height 12
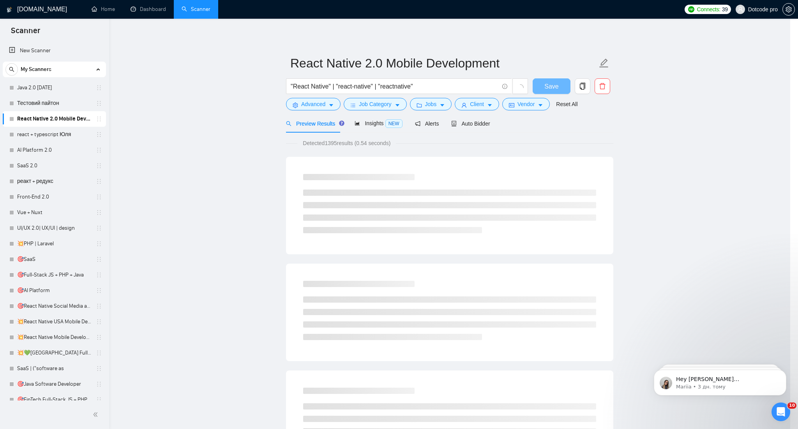
scroll to position [0, 0]
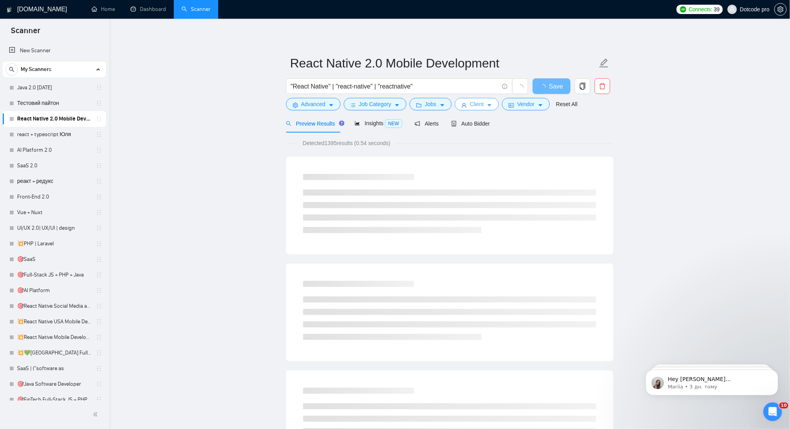
click at [488, 105] on icon "caret-down" at bounding box center [490, 105] width 4 height 2
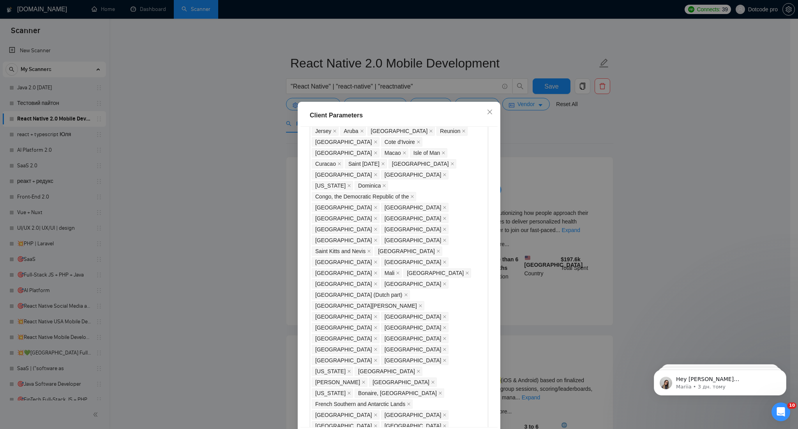
scroll to position [664, 0]
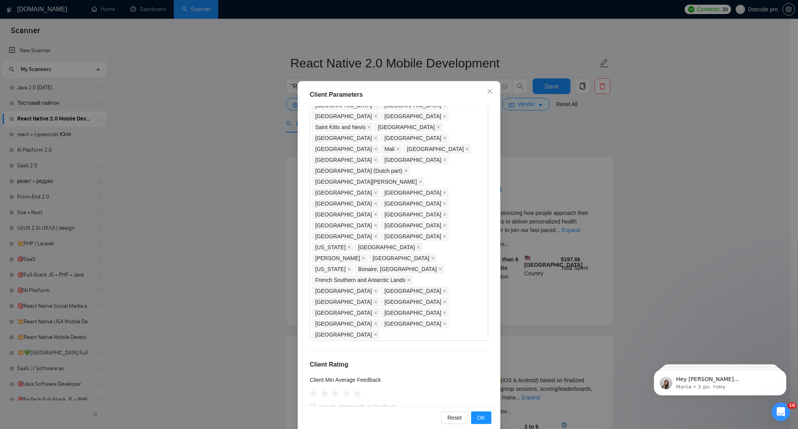
scroll to position [32, 0]
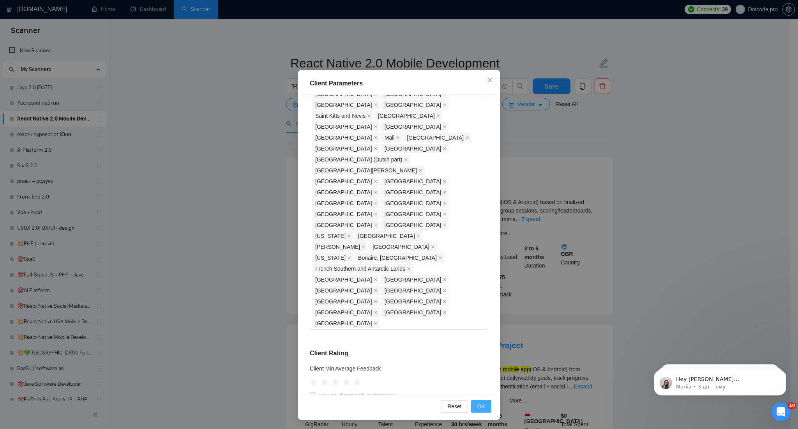
type input "25"
click at [481, 407] on span "OK" at bounding box center [482, 406] width 8 height 9
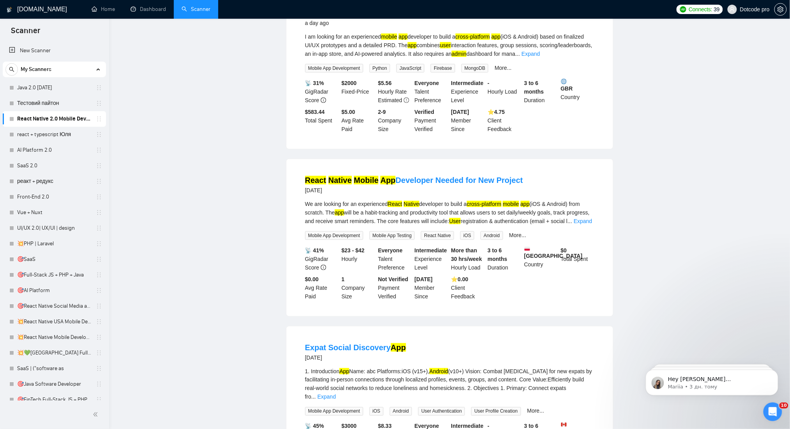
scroll to position [0, 0]
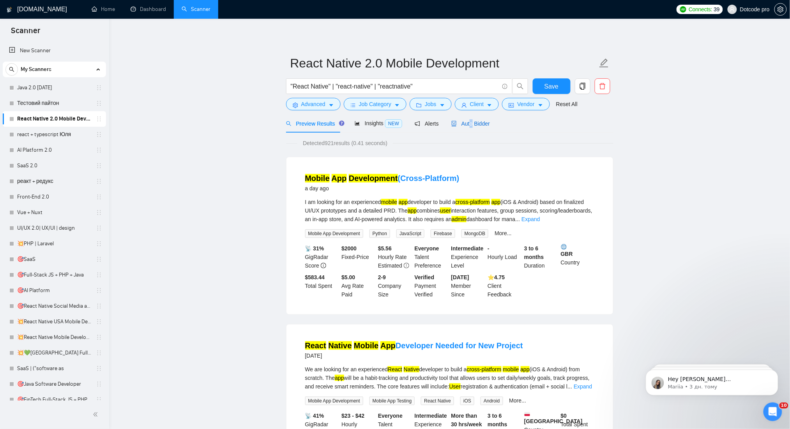
click at [469, 124] on span "Auto Bidder" at bounding box center [470, 123] width 39 height 6
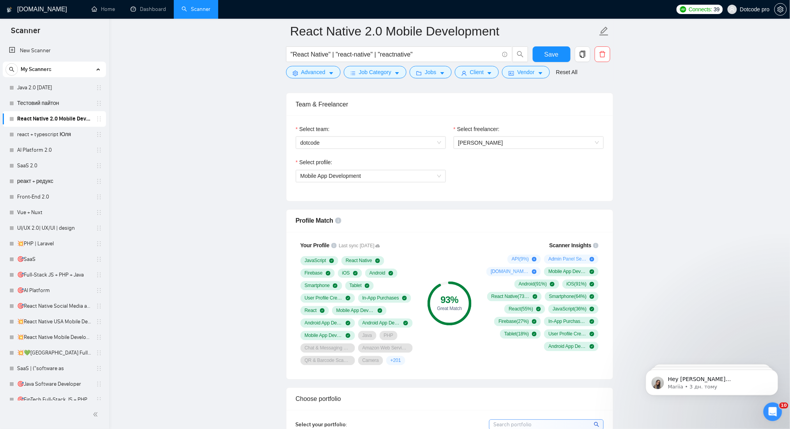
scroll to position [364, 0]
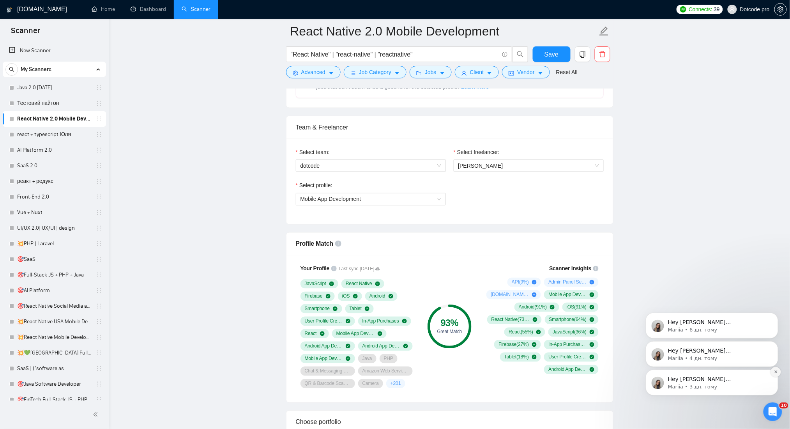
click at [778, 373] on button "Dismiss notification" at bounding box center [776, 371] width 10 height 10
click at [775, 371] on icon "Dismiss notification" at bounding box center [775, 371] width 3 height 3
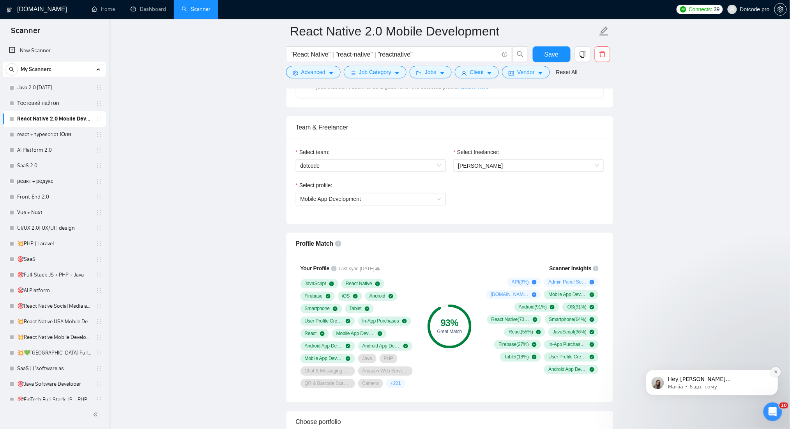
click at [775, 372] on icon "Dismiss notification" at bounding box center [776, 371] width 4 height 4
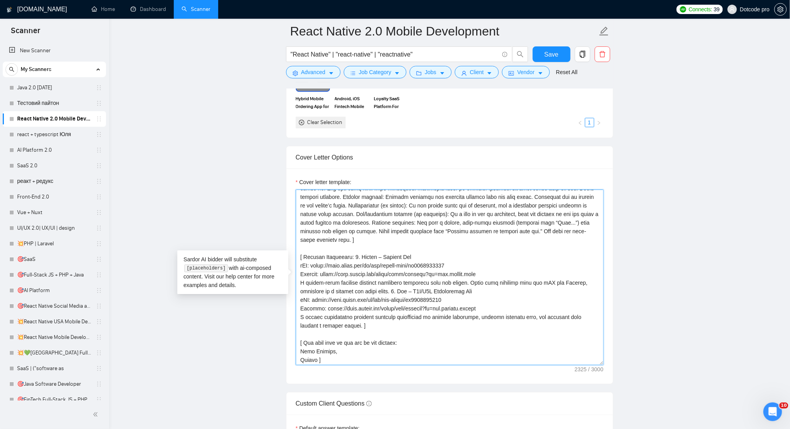
scroll to position [103, 0]
drag, startPoint x: 299, startPoint y: 197, endPoint x: 486, endPoint y: 367, distance: 252.2
click at [486, 367] on div "Cover letter template:" at bounding box center [450, 275] width 327 height 215
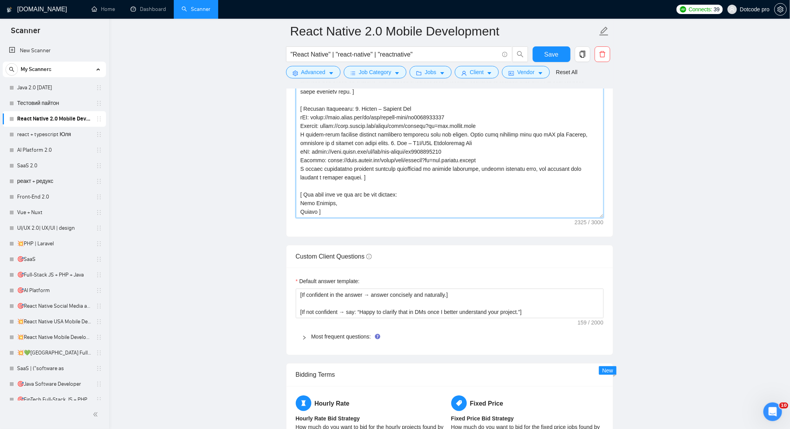
scroll to position [1144, 0]
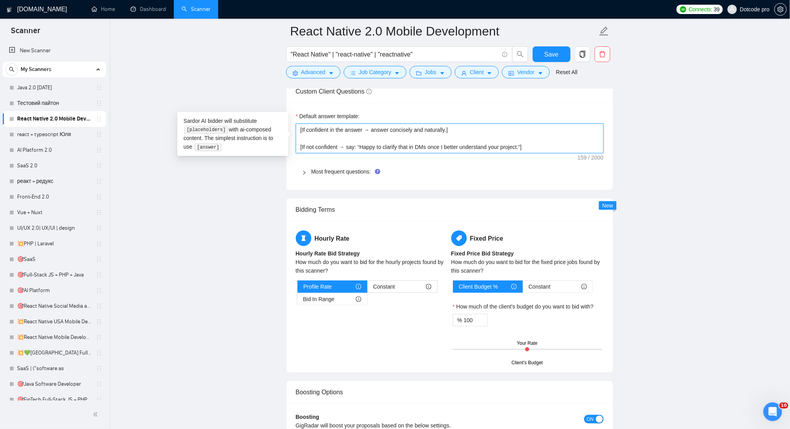
drag, startPoint x: 540, startPoint y: 145, endPoint x: 271, endPoint y: 127, distance: 269.6
click at [536, 146] on textarea "[If confident in the answer → answer concisely and naturally.] [If not confiden…" at bounding box center [450, 139] width 308 height 30
drag, startPoint x: 545, startPoint y: 147, endPoint x: 263, endPoint y: 146, distance: 281.9
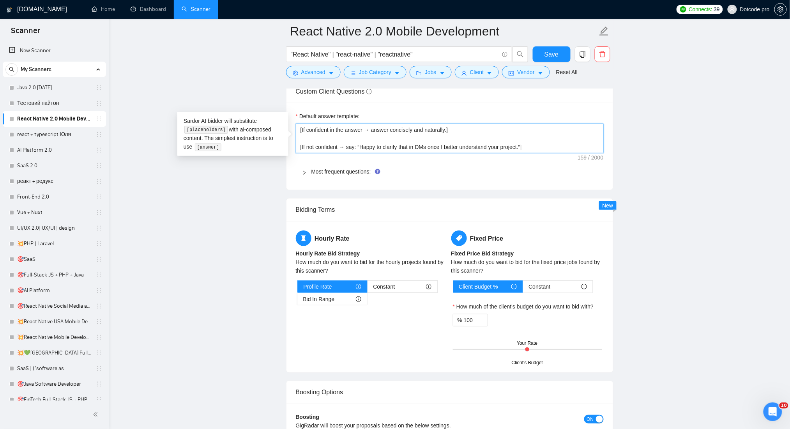
type textarea "[If confident in the answer → answer concisely and naturally.]"
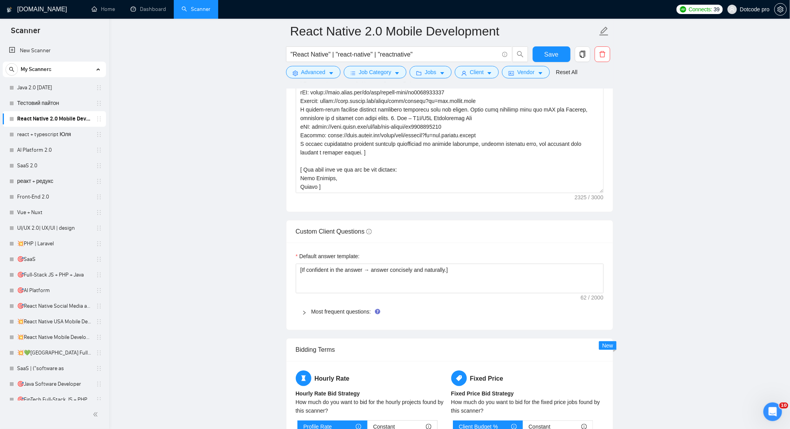
scroll to position [988, 0]
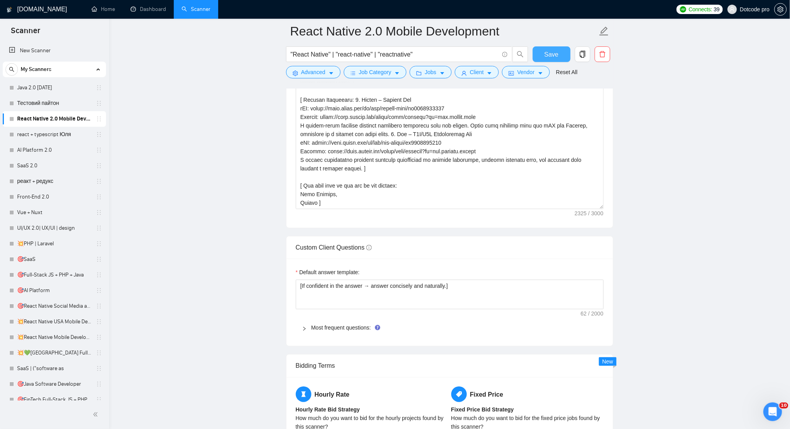
click at [554, 59] on button "Save" at bounding box center [552, 54] width 38 height 16
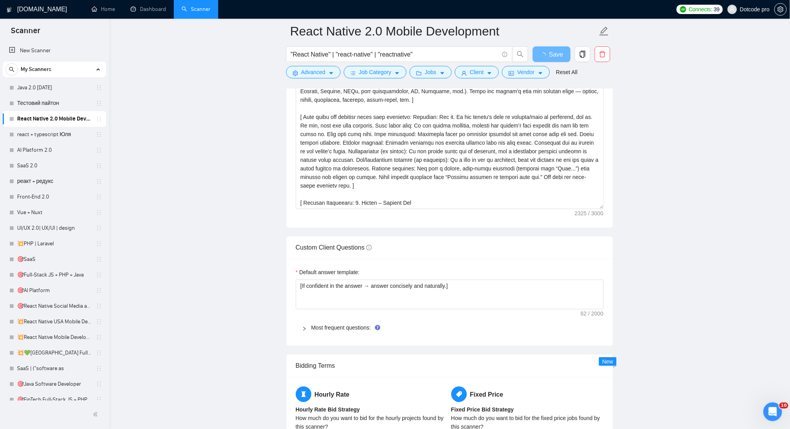
click at [344, 324] on span "Most frequent questions:" at bounding box center [455, 327] width 286 height 9
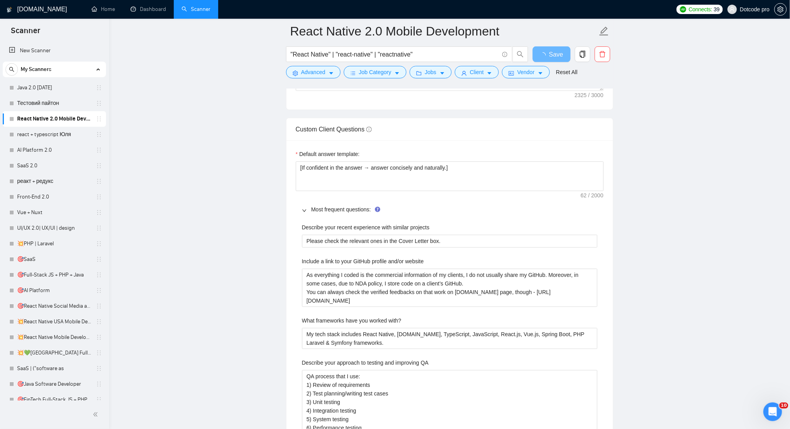
scroll to position [1248, 0]
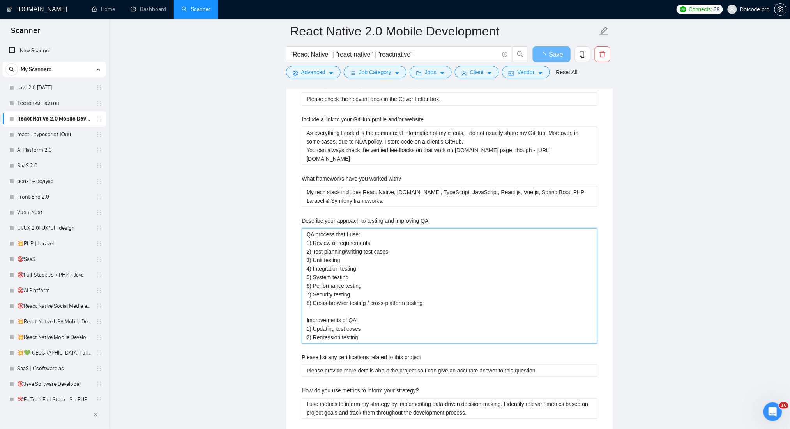
click at [378, 335] on QA "QA process that I use: 1) Review of requirements 2) Test planning/writing test …" at bounding box center [450, 285] width 296 height 115
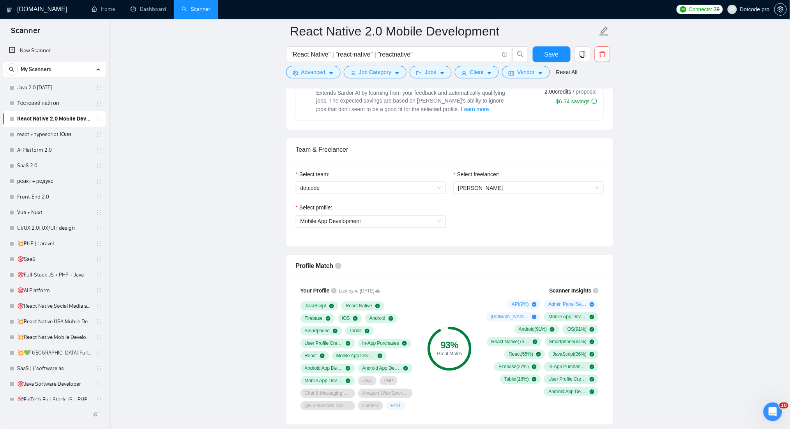
scroll to position [312, 0]
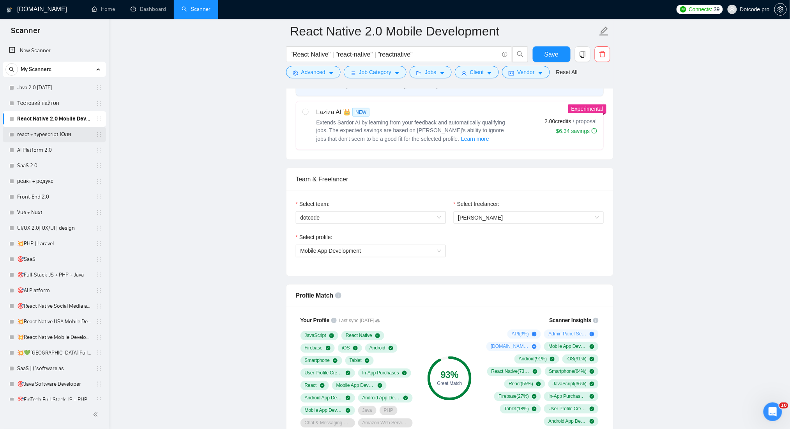
click at [55, 137] on link "react + typescript Юля" at bounding box center [54, 135] width 74 height 16
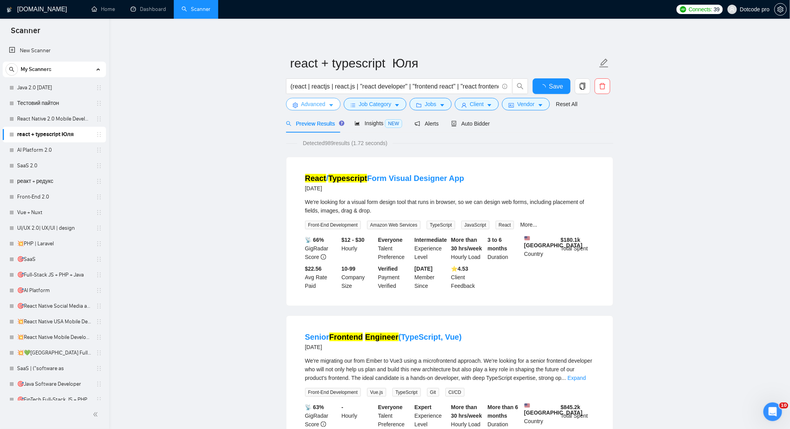
click at [329, 106] on icon "caret-down" at bounding box center [331, 105] width 5 height 5
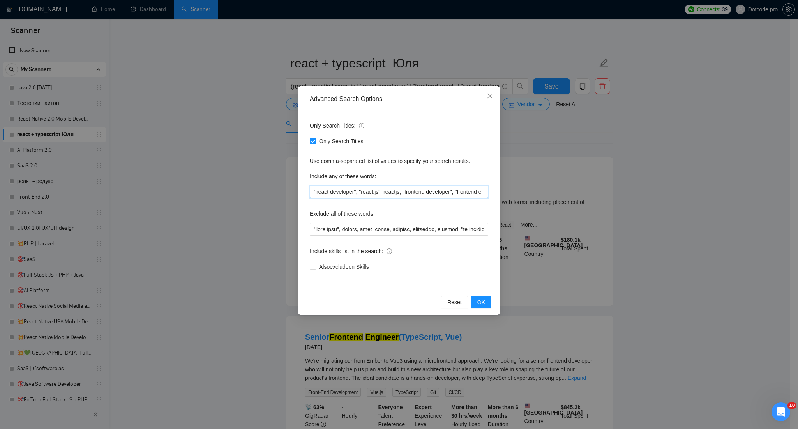
click at [359, 190] on input ""react developer", "react.js", reactjs, "frontend developer", "frontend enginee…" at bounding box center [399, 192] width 179 height 12
drag, startPoint x: 312, startPoint y: 189, endPoint x: 652, endPoint y: 200, distance: 339.8
click at [652, 200] on div "Advanced Search Options Only Search Titles: Only Search Titles Use comma-separa…" at bounding box center [399, 214] width 798 height 429
click at [441, 194] on input ""react developer", "react.js", reactjs, "frontend developer", "frontend enginee…" at bounding box center [399, 192] width 179 height 12
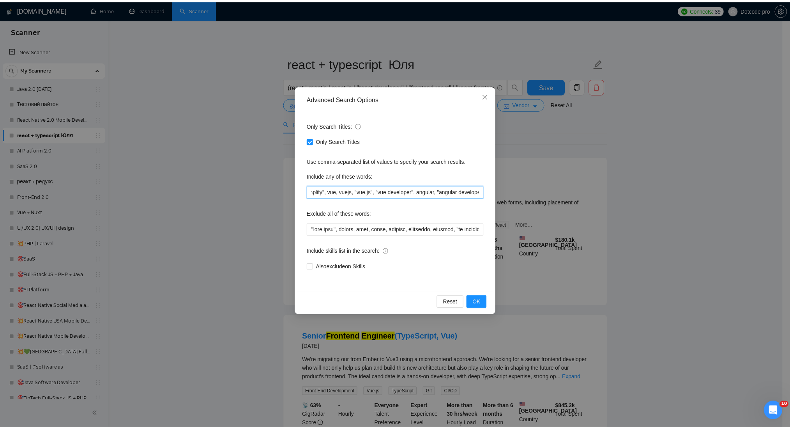
scroll to position [0, 0]
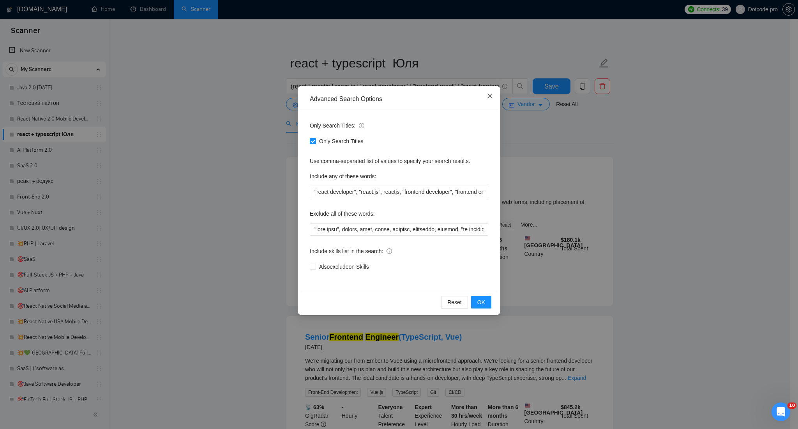
click at [491, 94] on icon "close" at bounding box center [490, 96] width 6 height 6
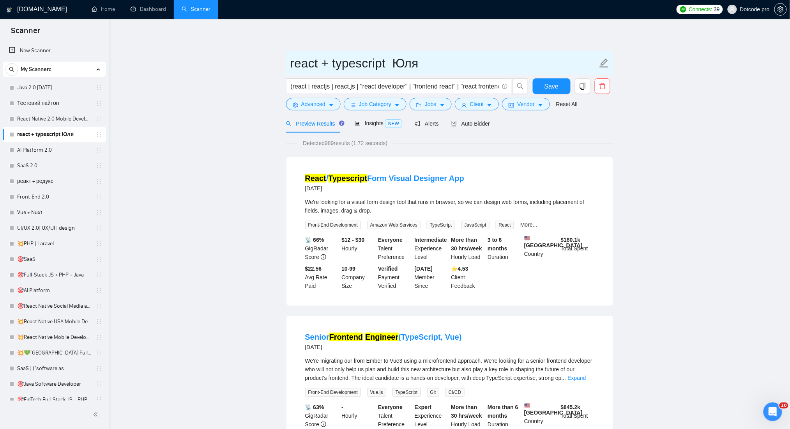
drag, startPoint x: 389, startPoint y: 62, endPoint x: 282, endPoint y: 63, distance: 107.2
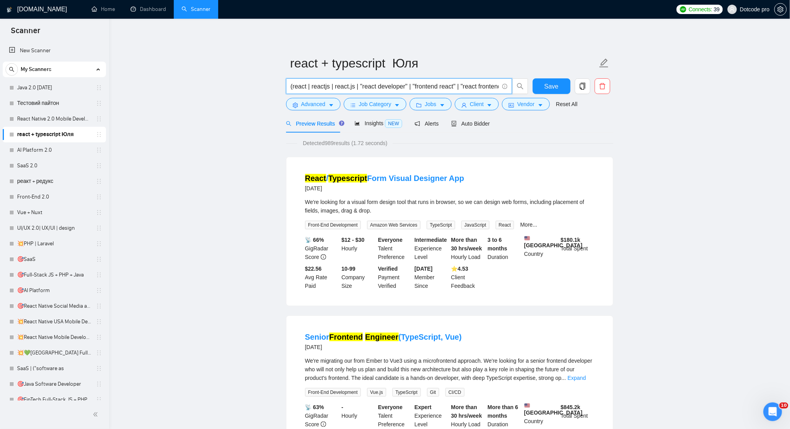
scroll to position [0, 468]
drag, startPoint x: 290, startPoint y: 88, endPoint x: 747, endPoint y: 96, distance: 457.0
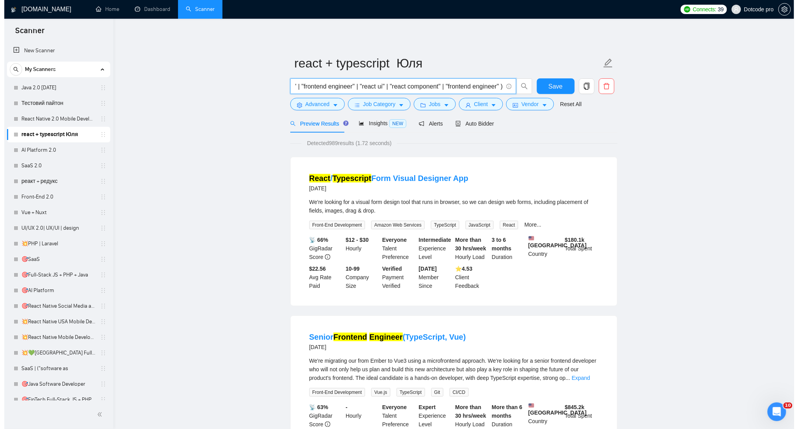
scroll to position [0, 0]
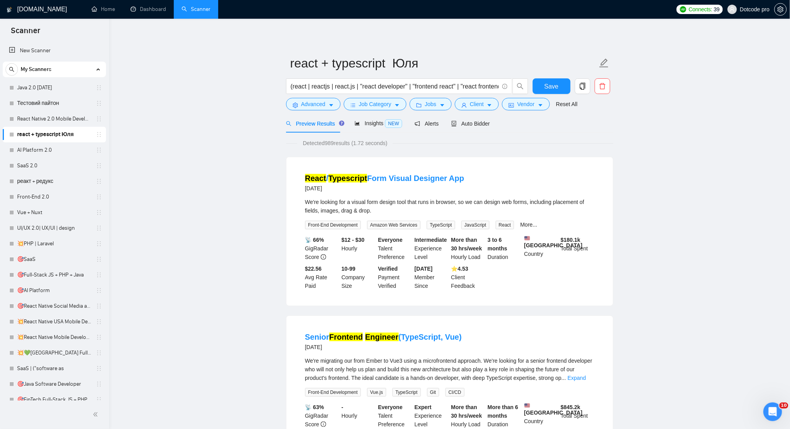
click at [325, 105] on span "Advanced" at bounding box center [313, 104] width 24 height 9
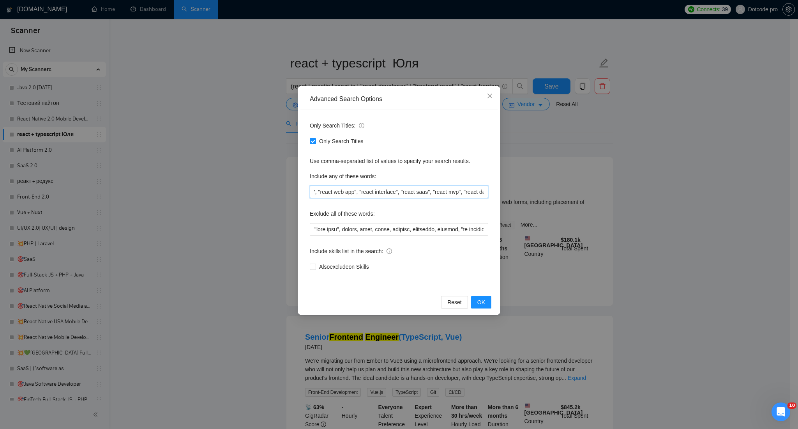
scroll to position [0, 1080]
drag, startPoint x: 314, startPoint y: 194, endPoint x: 626, endPoint y: 197, distance: 311.5
click at [626, 197] on div "Advanced Search Options Only Search Titles: Only Search Titles Use comma-separa…" at bounding box center [399, 214] width 798 height 429
click at [349, 226] on input "text" at bounding box center [399, 229] width 179 height 12
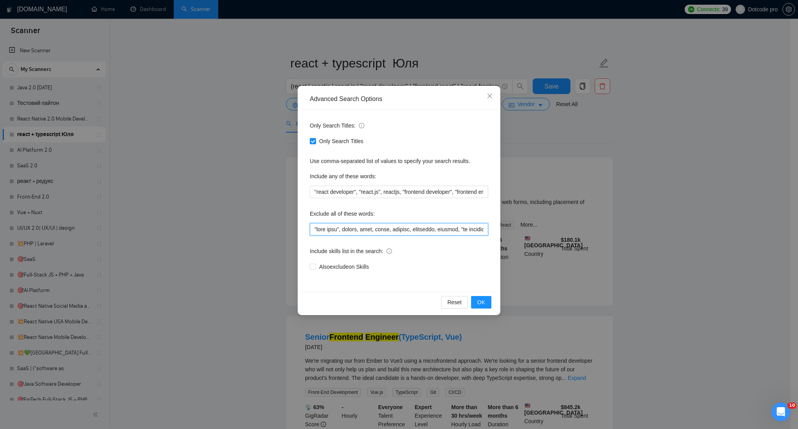
drag, startPoint x: 336, startPoint y: 227, endPoint x: 302, endPoint y: 226, distance: 33.9
click at [302, 226] on div "Only Search Titles: Only Search Titles Use comma-separated list of values to sp…" at bounding box center [399, 201] width 197 height 182
click at [351, 226] on input "text" at bounding box center [399, 229] width 179 height 12
drag, startPoint x: 314, startPoint y: 228, endPoint x: 622, endPoint y: 232, distance: 307.6
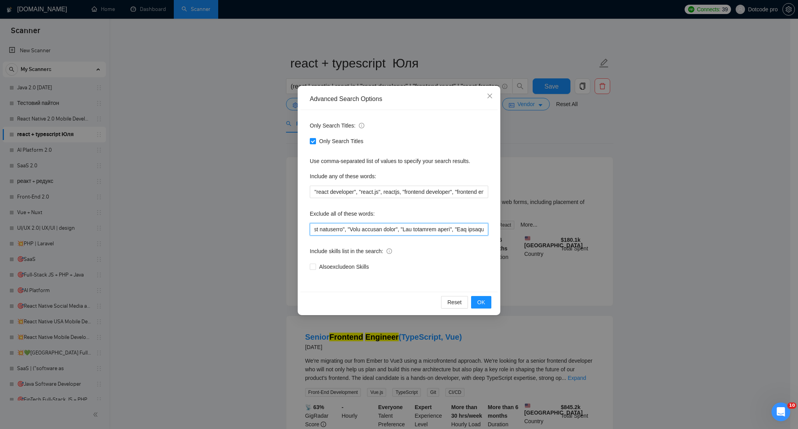
click at [622, 232] on div "Advanced Search Options Only Search Titles: Only Search Titles Use comma-separa…" at bounding box center [399, 214] width 798 height 429
click at [397, 228] on input "text" at bounding box center [399, 229] width 179 height 12
drag, startPoint x: 396, startPoint y: 228, endPoint x: 549, endPoint y: 228, distance: 153.6
click at [563, 228] on div "Advanced Search Options Only Search Titles: Only Search Titles Use comma-separa…" at bounding box center [399, 214] width 798 height 429
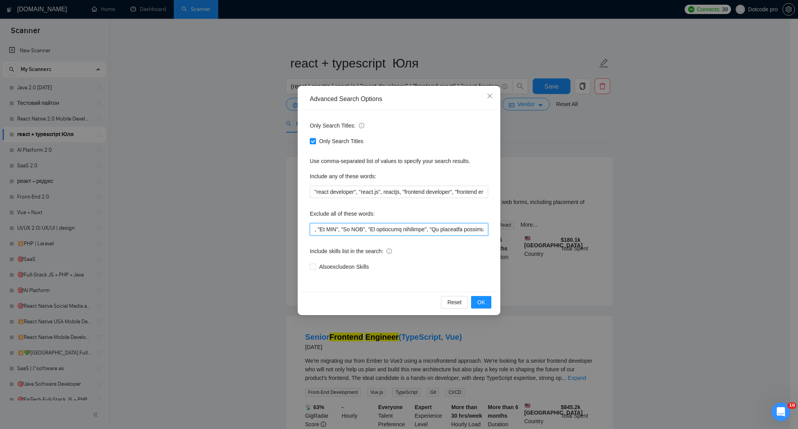
click at [356, 228] on input "text" at bounding box center [399, 229] width 179 height 12
drag, startPoint x: 339, startPoint y: 229, endPoint x: 398, endPoint y: 234, distance: 58.7
click at [398, 234] on input "text" at bounding box center [399, 229] width 179 height 12
click at [374, 230] on input "text" at bounding box center [399, 229] width 179 height 12
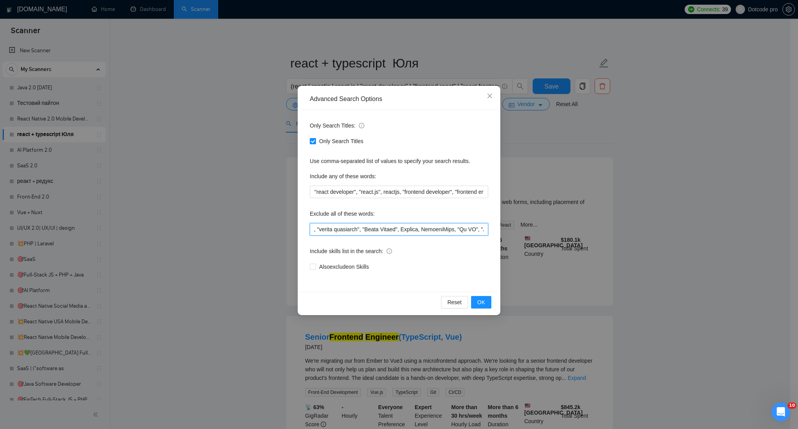
drag, startPoint x: 438, startPoint y: 230, endPoint x: 468, endPoint y: 228, distance: 30.0
click at [468, 228] on input "text" at bounding box center [399, 229] width 179 height 12
click at [455, 228] on input "text" at bounding box center [399, 229] width 179 height 12
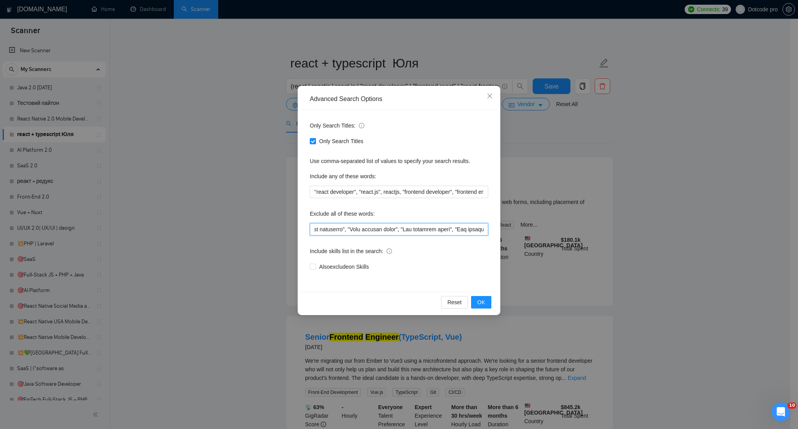
drag, startPoint x: 457, startPoint y: 228, endPoint x: 675, endPoint y: 228, distance: 218.3
click at [675, 228] on div "Advanced Search Options Only Search Titles: Only Search Titles Use comma-separa…" at bounding box center [399, 214] width 798 height 429
type input ""test task", urgent, asap, teach, website, wordpress, shopify, "no agencies", n…"
click at [419, 213] on div "Exclude all of these words:" at bounding box center [399, 215] width 179 height 16
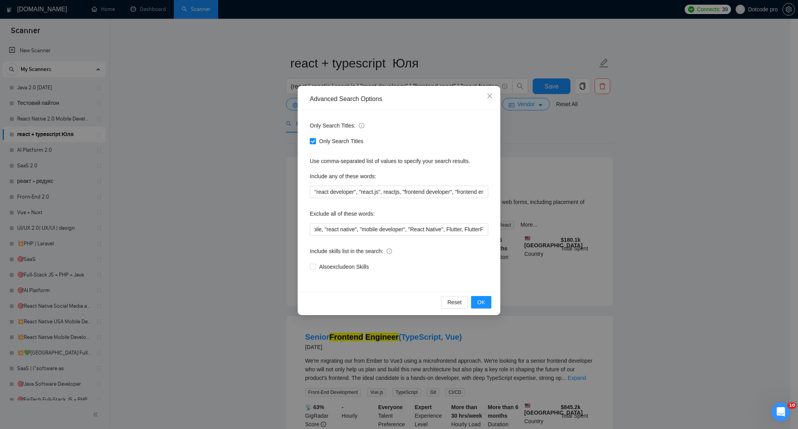
scroll to position [0, 0]
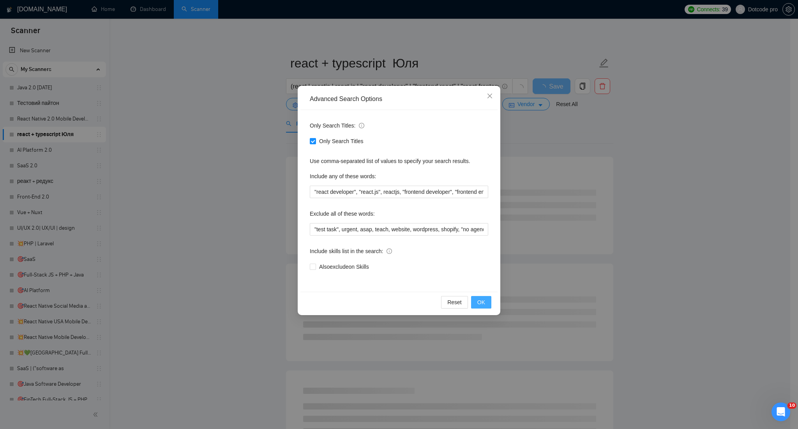
click at [483, 301] on span "OK" at bounding box center [482, 302] width 8 height 9
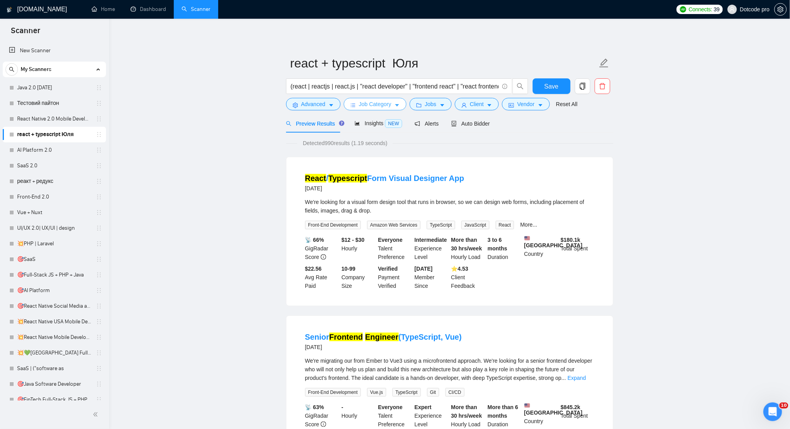
click at [389, 106] on span "Job Category" at bounding box center [375, 104] width 32 height 9
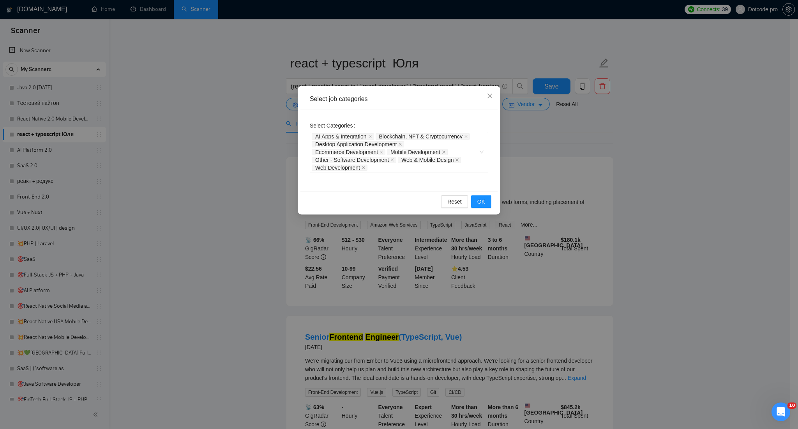
click at [620, 191] on div "Select job categories Select Categories AI Apps & Integration Blockchain, NFT &…" at bounding box center [399, 214] width 798 height 429
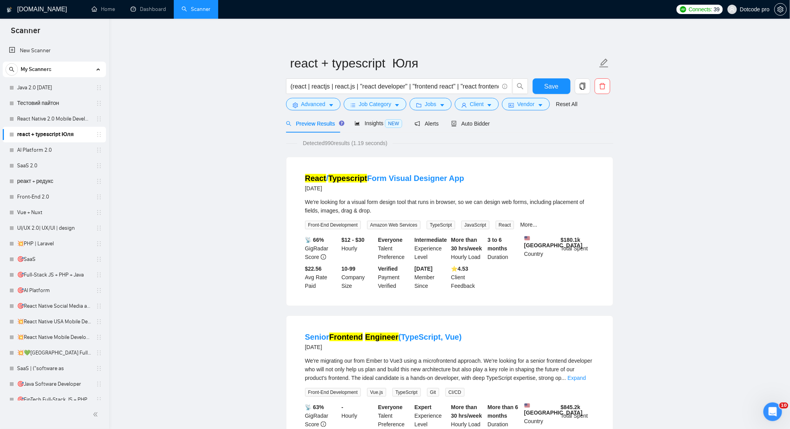
click at [448, 98] on div "Jobs" at bounding box center [430, 104] width 45 height 12
click at [440, 102] on span "caret-down" at bounding box center [442, 105] width 5 height 6
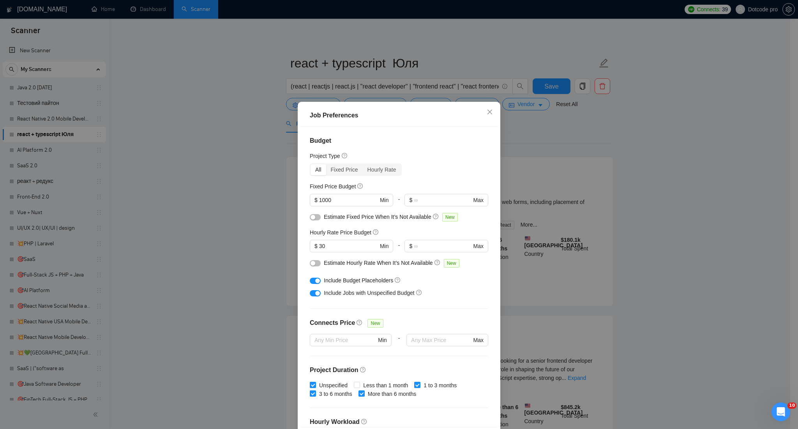
click at [310, 280] on button "button" at bounding box center [315, 281] width 11 height 6
click at [315, 292] on div "button" at bounding box center [317, 293] width 5 height 5
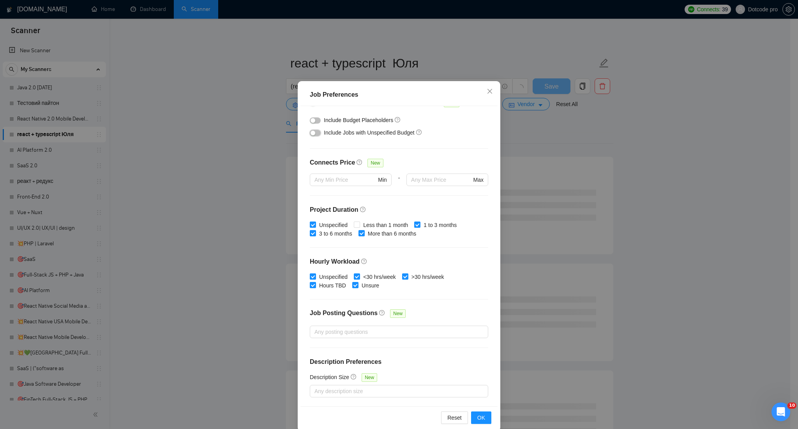
scroll to position [32, 0]
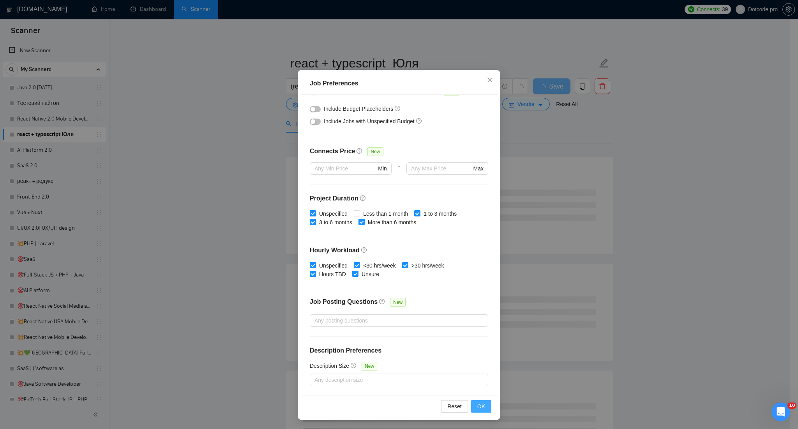
click at [481, 405] on span "OK" at bounding box center [482, 406] width 8 height 9
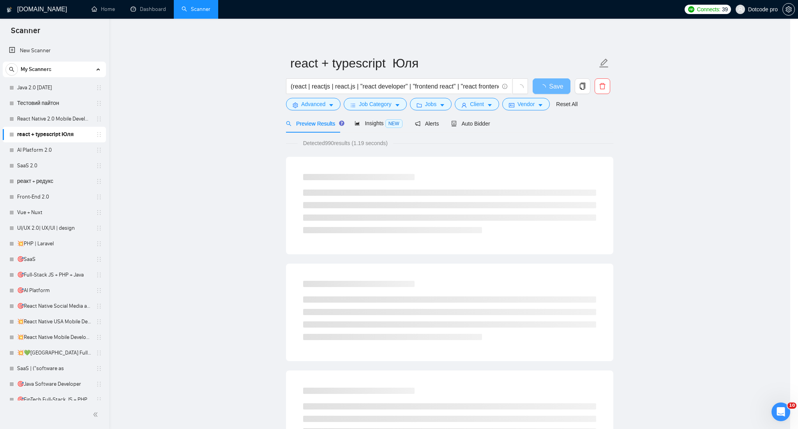
scroll to position [0, 0]
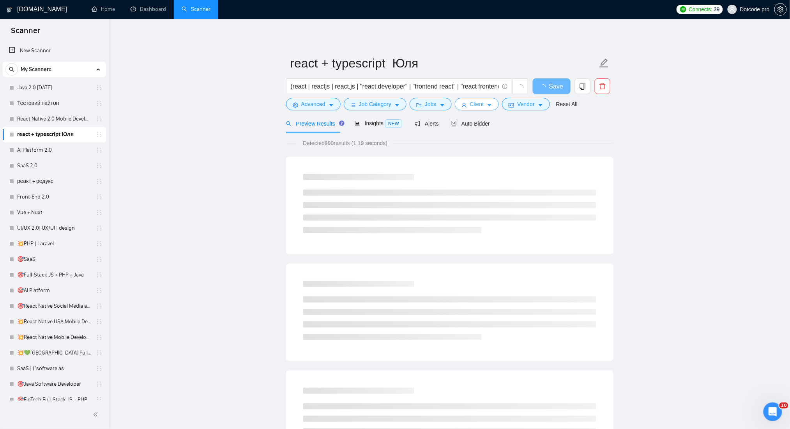
click at [484, 103] on button "Client" at bounding box center [477, 104] width 44 height 12
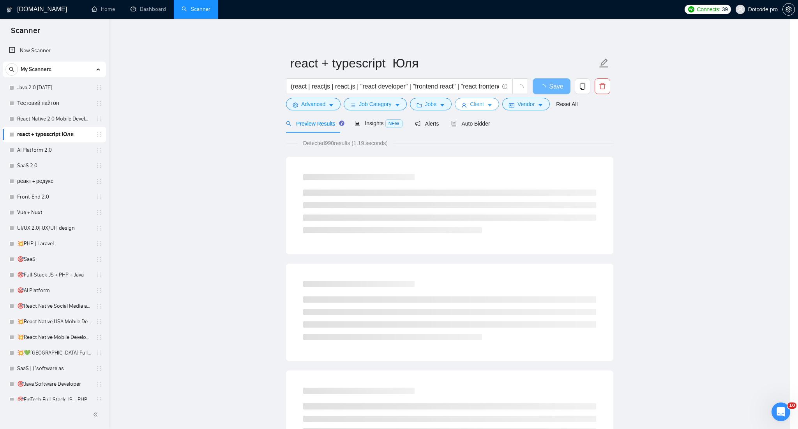
scroll to position [587, 0]
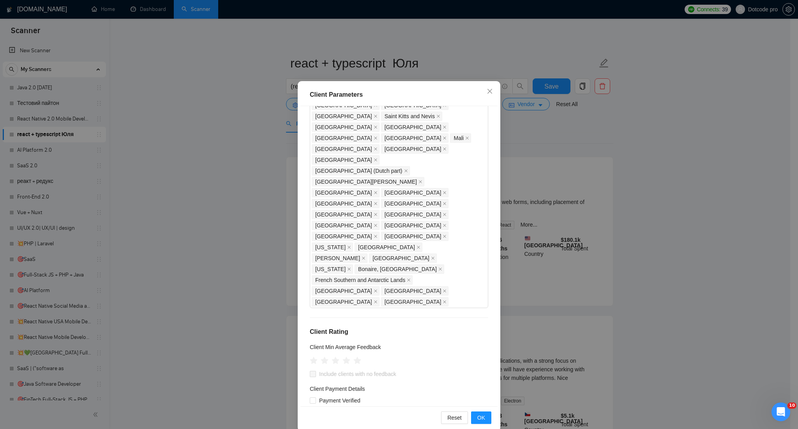
scroll to position [32, 0]
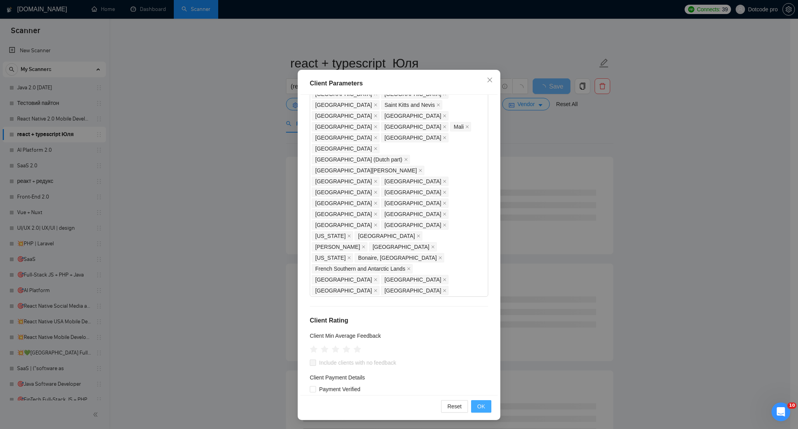
type input "25"
click at [476, 401] on button "OK" at bounding box center [481, 406] width 20 height 12
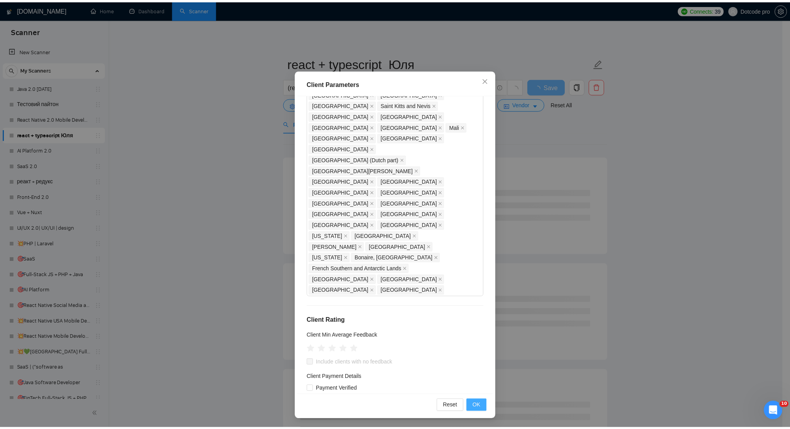
scroll to position [0, 0]
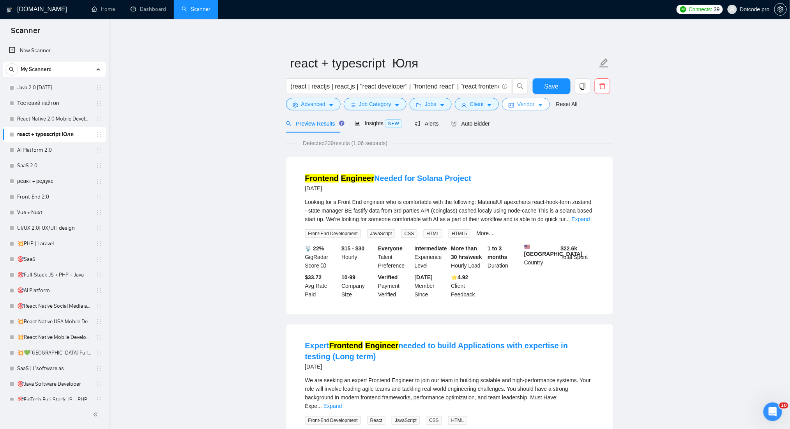
click at [531, 108] on span "Vendor" at bounding box center [525, 104] width 17 height 9
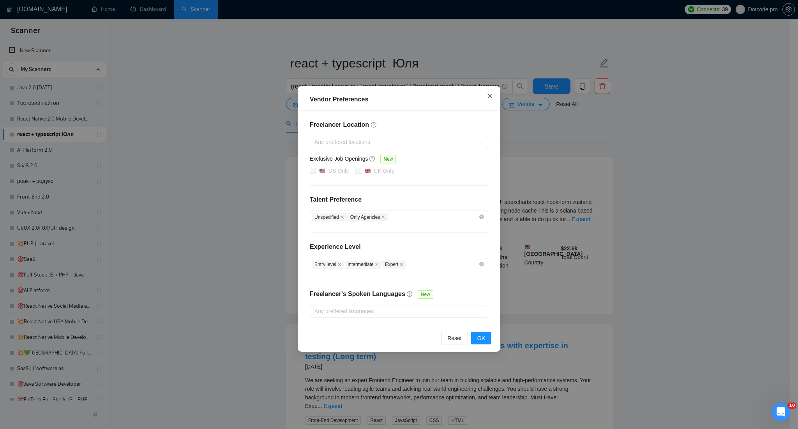
click at [494, 89] on span "Close" at bounding box center [490, 96] width 21 height 21
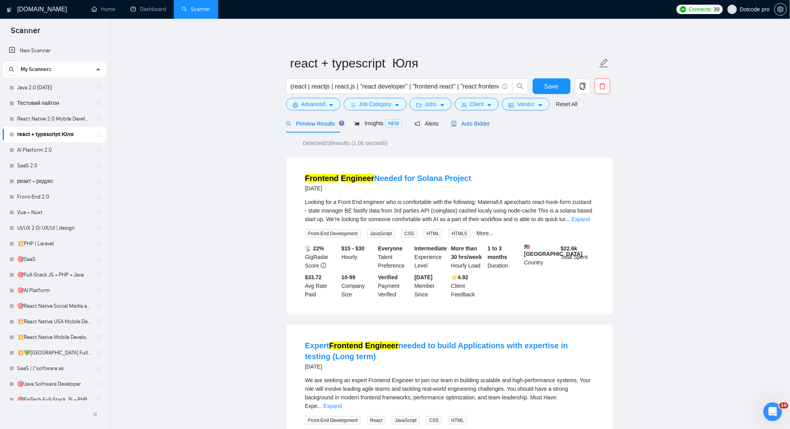
click at [468, 125] on span "Auto Bidder" at bounding box center [470, 123] width 39 height 6
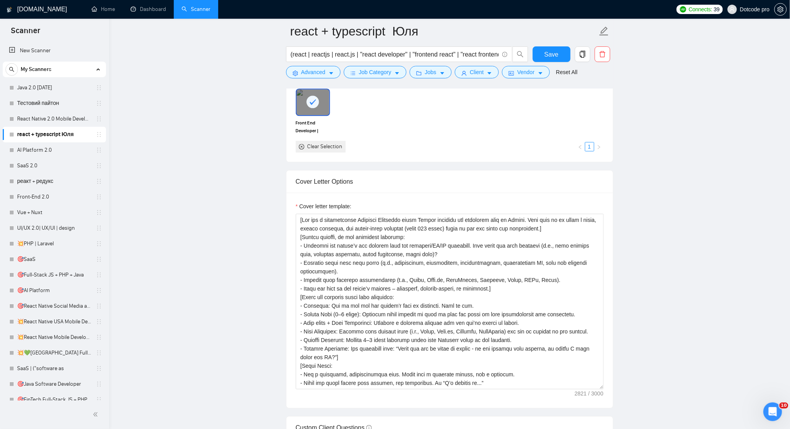
scroll to position [832, 0]
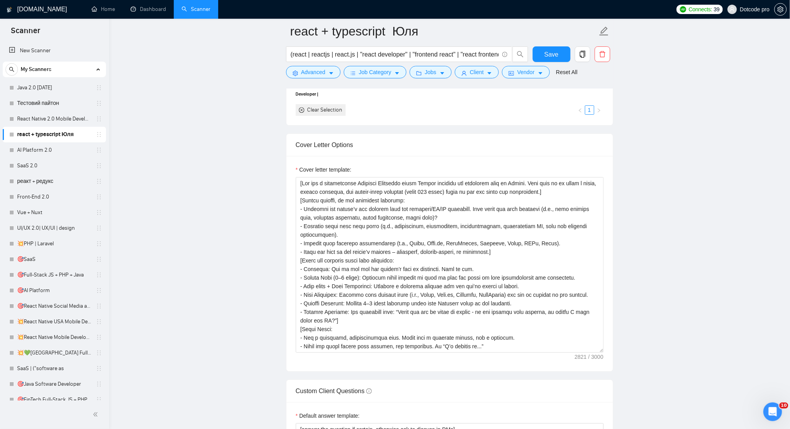
click at [360, 171] on div "Cover letter template:" at bounding box center [450, 171] width 308 height 12
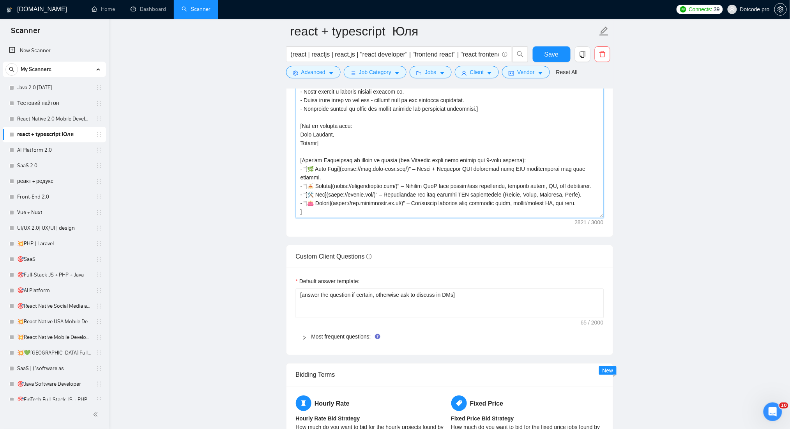
scroll to position [959, 0]
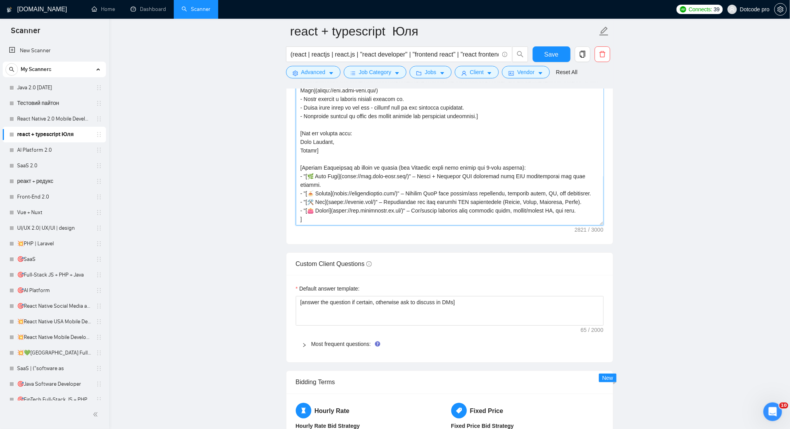
drag, startPoint x: 300, startPoint y: 185, endPoint x: 384, endPoint y: 215, distance: 88.8
click at [384, 215] on textarea "Cover letter template:" at bounding box center [450, 137] width 308 height 175
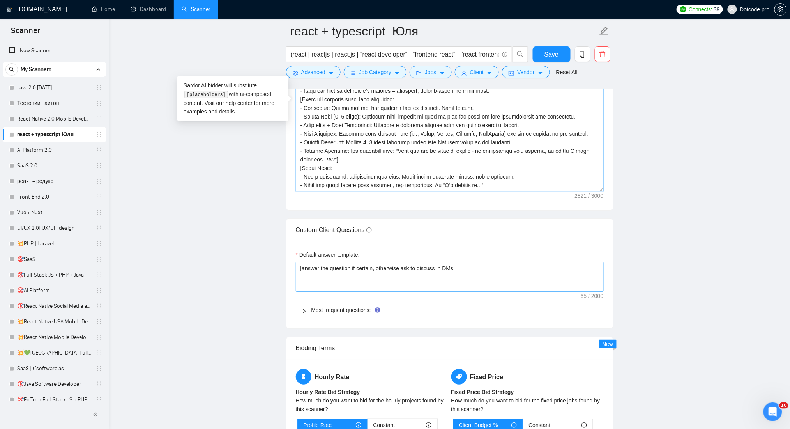
scroll to position [1011, 0]
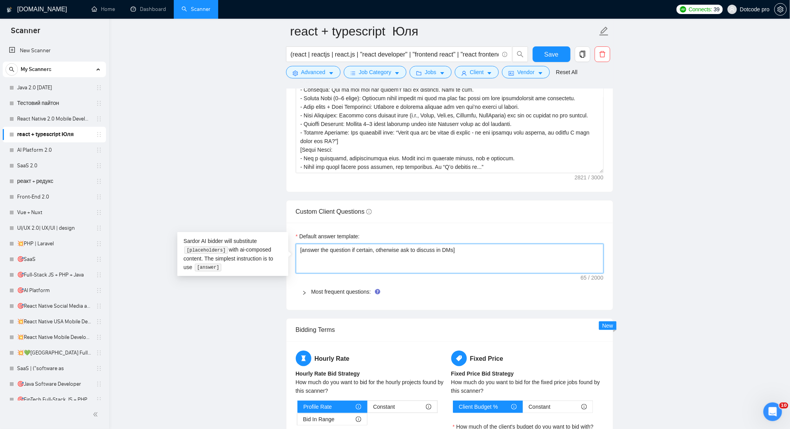
drag, startPoint x: 467, startPoint y: 256, endPoint x: 300, endPoint y: 255, distance: 166.9
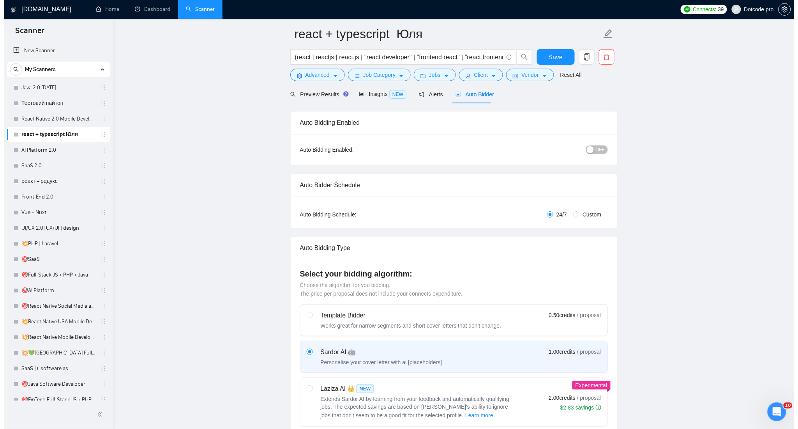
scroll to position [0, 0]
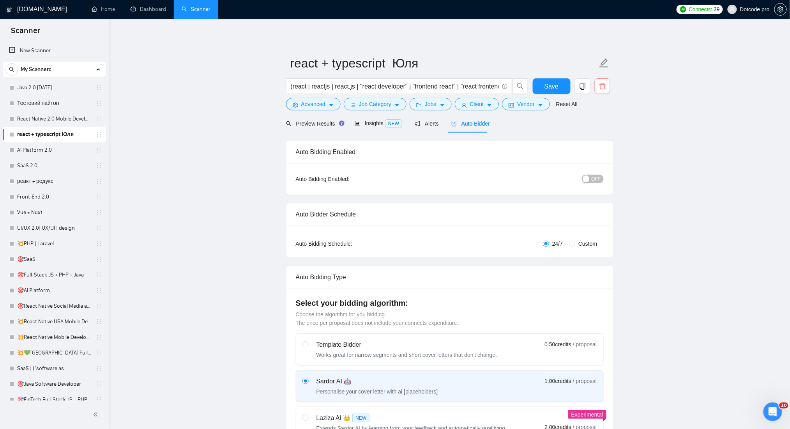
click at [605, 83] on icon "delete" at bounding box center [602, 86] width 7 height 7
click at [603, 126] on button "Yes" at bounding box center [598, 125] width 15 height 9
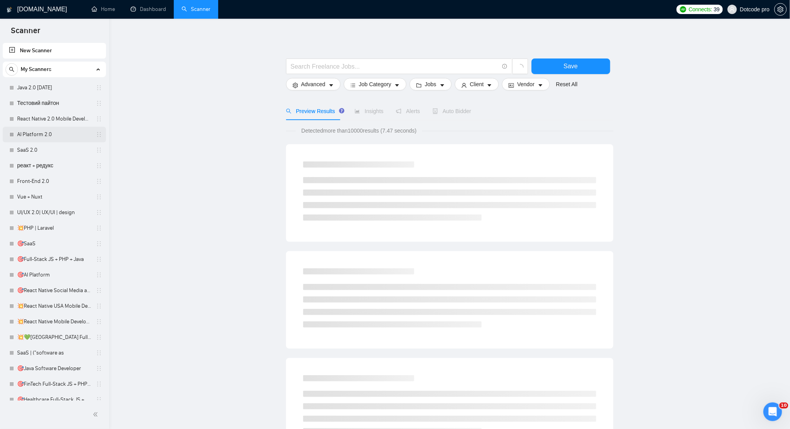
click at [47, 133] on link "AI Platform 2.0" at bounding box center [54, 135] width 74 height 16
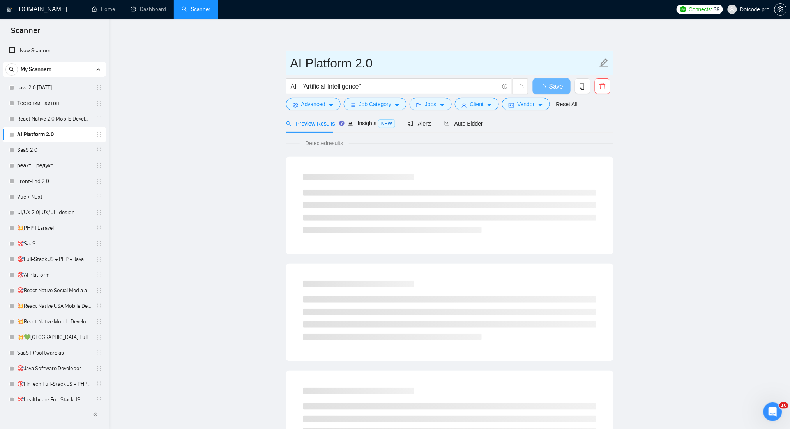
drag, startPoint x: 391, startPoint y: 63, endPoint x: 260, endPoint y: 63, distance: 130.2
click at [260, 63] on main "AI Platform 2.0 AI | "Artificial Intelligence" Save Advanced Job Category Jobs …" at bounding box center [450, 356] width 656 height 650
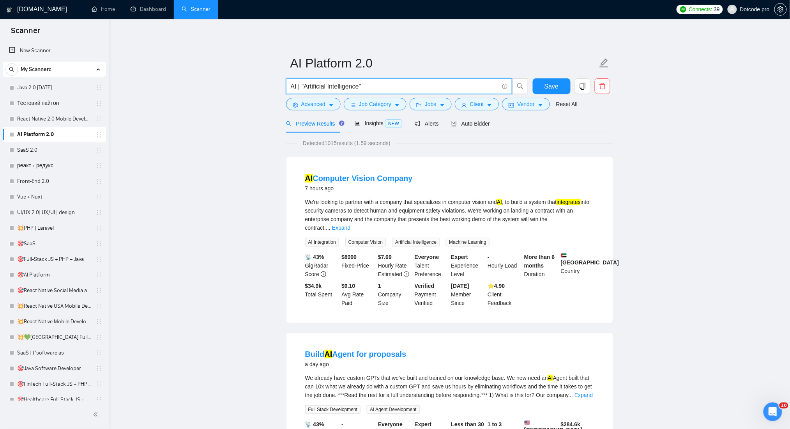
click at [313, 86] on input "AI | "Artificial Intelligence"" at bounding box center [395, 86] width 208 height 10
drag, startPoint x: 371, startPoint y: 86, endPoint x: 200, endPoint y: 87, distance: 170.4
click at [310, 106] on span "Advanced" at bounding box center [313, 104] width 24 height 9
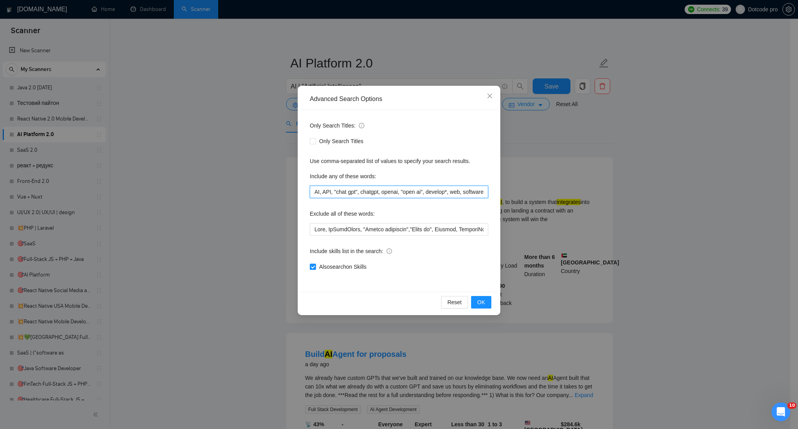
scroll to position [0, 175]
drag, startPoint x: 314, startPoint y: 192, endPoint x: 576, endPoint y: 193, distance: 262.0
click at [576, 193] on div "Advanced Search Options Only Search Titles: Only Search Titles Use comma-separa…" at bounding box center [399, 214] width 798 height 429
click at [479, 193] on input "AI, API, "chat gpt", chatgpt, openai, "open ai", develop*, web, software, mvp, …" at bounding box center [399, 192] width 179 height 12
click at [487, 192] on input "AI, API, "chat gpt", chatgpt, openai, "open ai", develop*, web, software, mvp, …" at bounding box center [399, 192] width 179 height 12
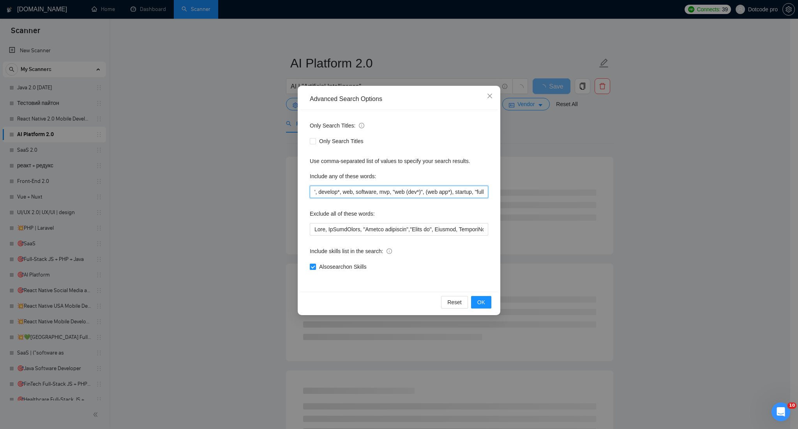
scroll to position [0, 0]
drag, startPoint x: 486, startPoint y: 191, endPoint x: 281, endPoint y: 192, distance: 204.7
click at [281, 192] on div "Advanced Search Options Only Search Titles: Only Search Titles Use comma-separa…" at bounding box center [399, 214] width 798 height 429
type input "AI, API, "chat gpt", chatgpt, openai, "open ai", develop*, web, software, mvp, …"
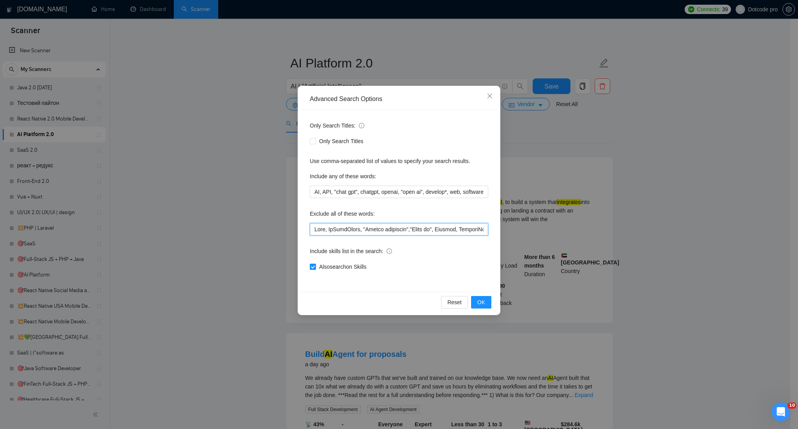
click at [328, 235] on input "text" at bounding box center [399, 229] width 179 height 12
drag, startPoint x: 319, startPoint y: 230, endPoint x: 306, endPoint y: 231, distance: 13.3
click at [306, 231] on div "Only Search Titles: Only Search Titles Use comma-separated list of values to sp…" at bounding box center [399, 201] width 197 height 182
click at [314, 230] on input "text" at bounding box center [399, 229] width 179 height 12
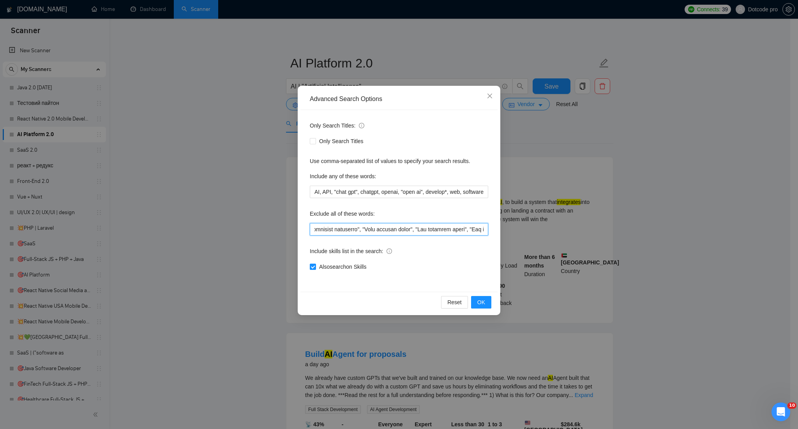
drag, startPoint x: 314, startPoint y: 230, endPoint x: 656, endPoint y: 232, distance: 341.5
click at [656, 232] on div "Advanced Search Options Only Search Titles: Only Search Titles Use comma-separa…" at bounding box center [399, 214] width 798 height 429
click at [434, 227] on input "text" at bounding box center [399, 229] width 179 height 12
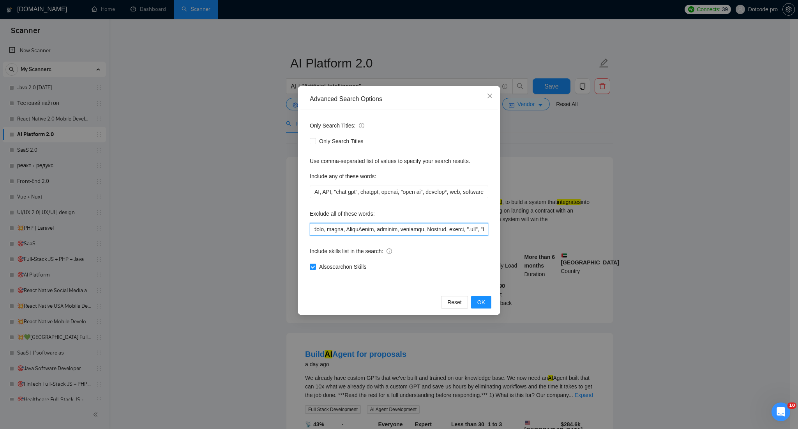
click at [457, 228] on input "text" at bounding box center [399, 229] width 179 height 12
click at [453, 227] on input "text" at bounding box center [399, 229] width 179 height 12
drag, startPoint x: 464, startPoint y: 226, endPoint x: 428, endPoint y: 228, distance: 35.9
click at [428, 228] on input "text" at bounding box center [399, 229] width 179 height 12
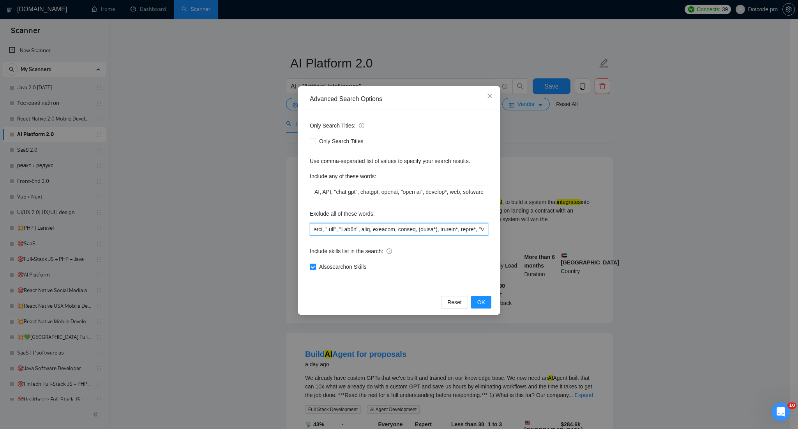
click at [409, 230] on input "text" at bounding box center [399, 229] width 179 height 12
drag, startPoint x: 448, startPoint y: 230, endPoint x: 436, endPoint y: 230, distance: 12.5
click at [437, 230] on input "text" at bounding box center [399, 229] width 179 height 12
click at [421, 230] on input "text" at bounding box center [399, 229] width 179 height 12
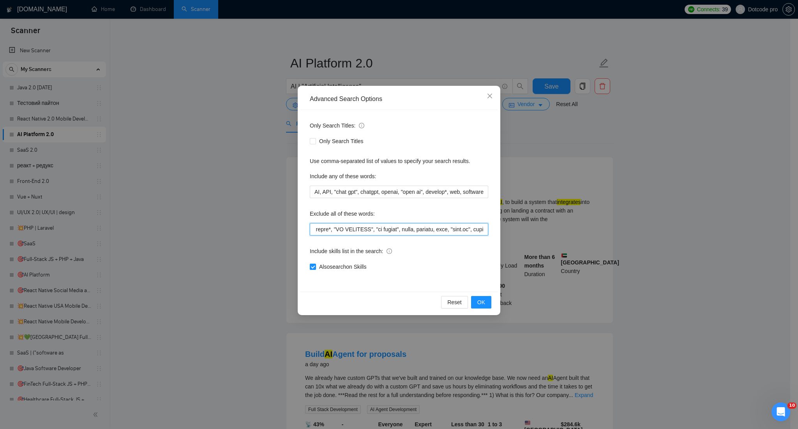
scroll to position [0, 343]
drag, startPoint x: 450, startPoint y: 228, endPoint x: 428, endPoint y: 230, distance: 22.3
click at [428, 230] on input "text" at bounding box center [399, 229] width 179 height 12
click at [453, 230] on input "text" at bounding box center [399, 229] width 179 height 12
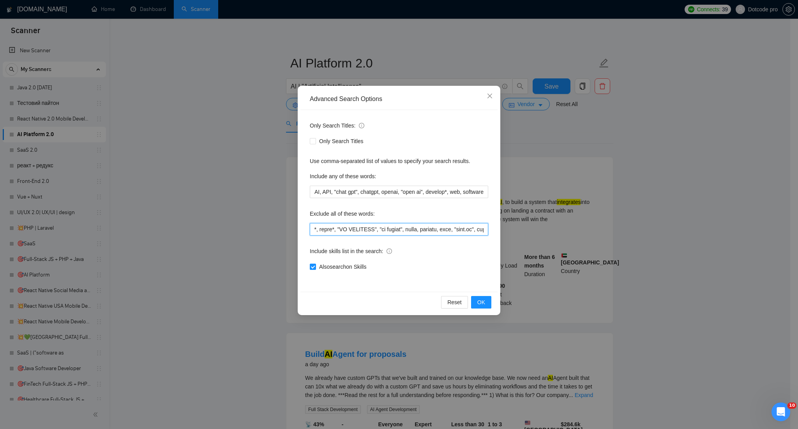
drag, startPoint x: 467, startPoint y: 230, endPoint x: 353, endPoint y: 227, distance: 113.9
click at [382, 230] on input "text" at bounding box center [399, 229] width 179 height 12
click at [347, 226] on input "text" at bounding box center [399, 229] width 179 height 12
drag, startPoint x: 321, startPoint y: 231, endPoint x: 362, endPoint y: 231, distance: 40.9
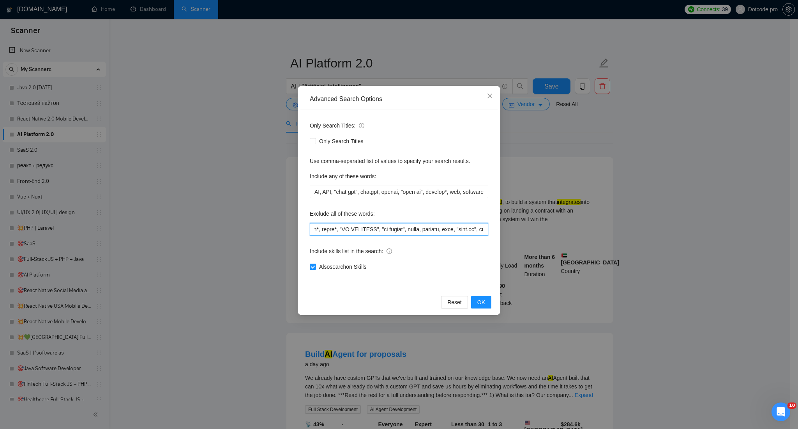
click at [362, 231] on input "text" at bounding box center [399, 229] width 179 height 12
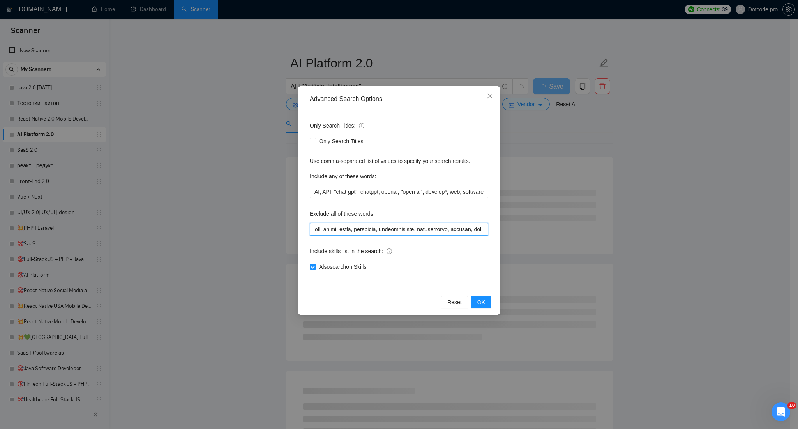
scroll to position [0, 887]
drag, startPoint x: 398, startPoint y: 230, endPoint x: 375, endPoint y: 228, distance: 22.3
click at [375, 228] on input "text" at bounding box center [399, 229] width 179 height 12
click at [363, 230] on input "text" at bounding box center [399, 229] width 179 height 12
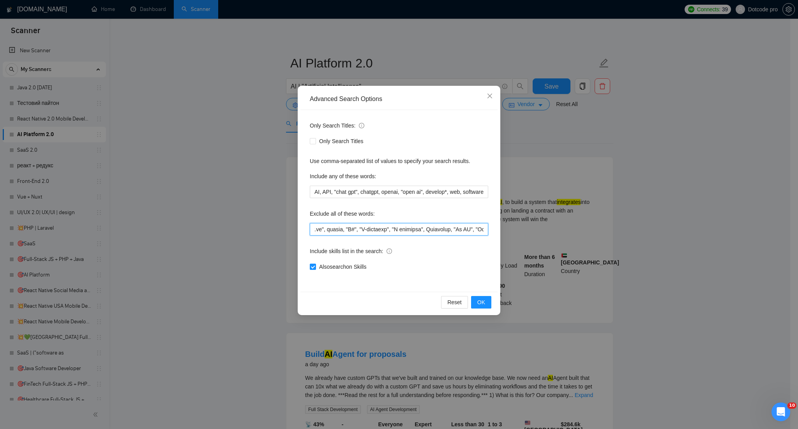
scroll to position [0, 1149]
drag, startPoint x: 492, startPoint y: 230, endPoint x: 360, endPoint y: 233, distance: 131.8
click at [360, 233] on input "text" at bounding box center [399, 229] width 179 height 12
click at [323, 225] on input "text" at bounding box center [399, 229] width 179 height 12
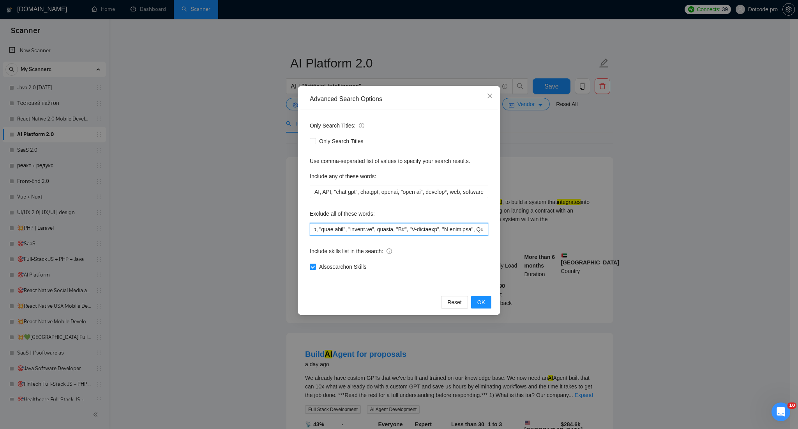
drag, startPoint x: 322, startPoint y: 229, endPoint x: 457, endPoint y: 230, distance: 135.3
click at [457, 230] on input "text" at bounding box center [399, 229] width 179 height 12
click at [460, 230] on input "text" at bounding box center [399, 229] width 179 height 12
drag, startPoint x: 468, startPoint y: 230, endPoint x: 412, endPoint y: 230, distance: 55.4
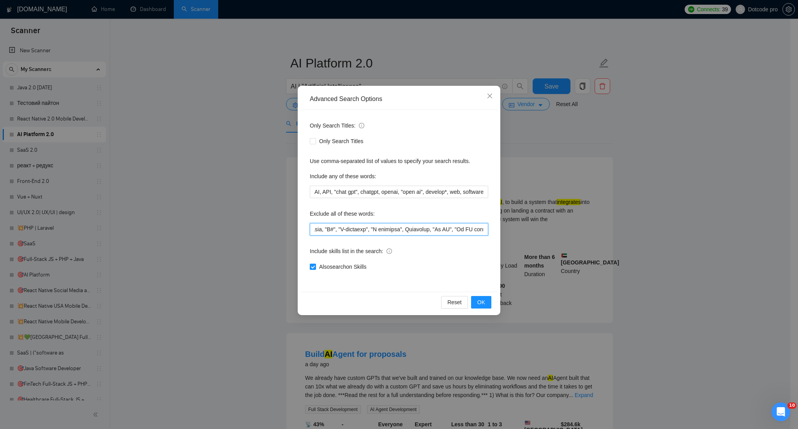
click at [412, 230] on input "text" at bounding box center [399, 229] width 179 height 12
click at [435, 226] on input "text" at bounding box center [399, 229] width 179 height 12
drag, startPoint x: 434, startPoint y: 230, endPoint x: 630, endPoint y: 220, distance: 196.0
click at [630, 220] on div "Advanced Search Options Only Search Titles: Only Search Titles Use comma-separa…" at bounding box center [399, 214] width 798 height 429
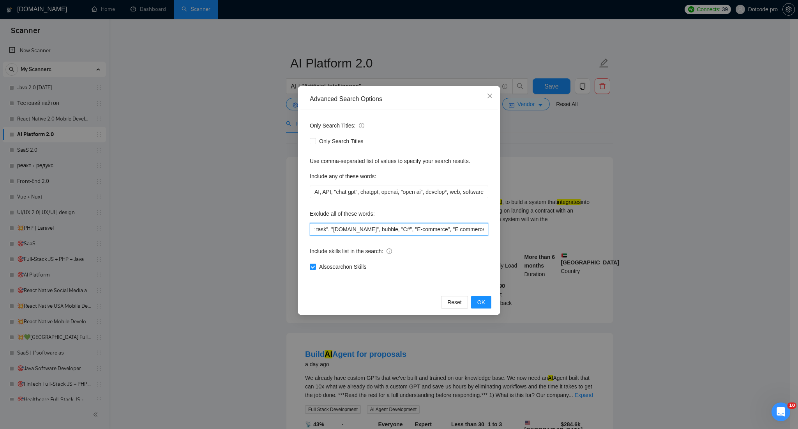
scroll to position [0, 993]
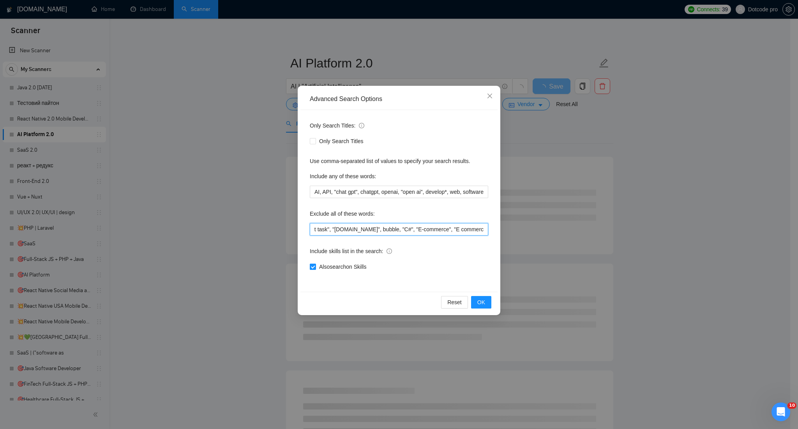
type input "Zoho, GoHighLevel, "Chrome extension","Teach me", Flutter, FlutterFlow, Webflow…"
click at [354, 267] on span "Also search on Skills" at bounding box center [342, 266] width 53 height 9
click at [315, 267] on input "Also search on Skills" at bounding box center [312, 266] width 5 height 5
checkbox input "false"
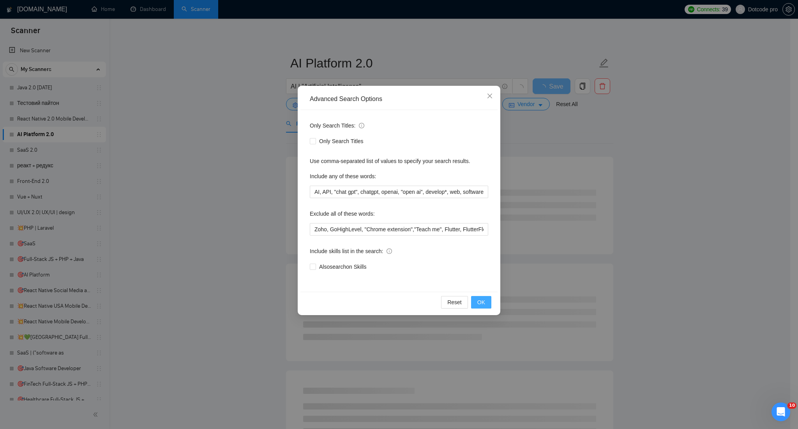
click at [480, 302] on span "OK" at bounding box center [482, 302] width 8 height 9
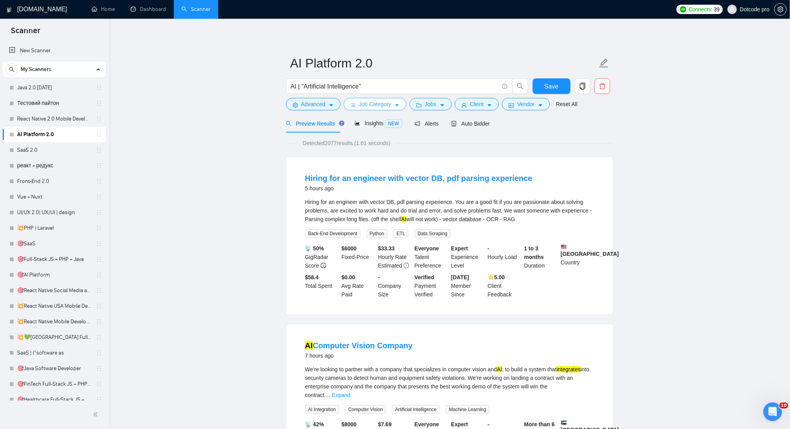
click at [395, 108] on icon "caret-down" at bounding box center [397, 105] width 5 height 5
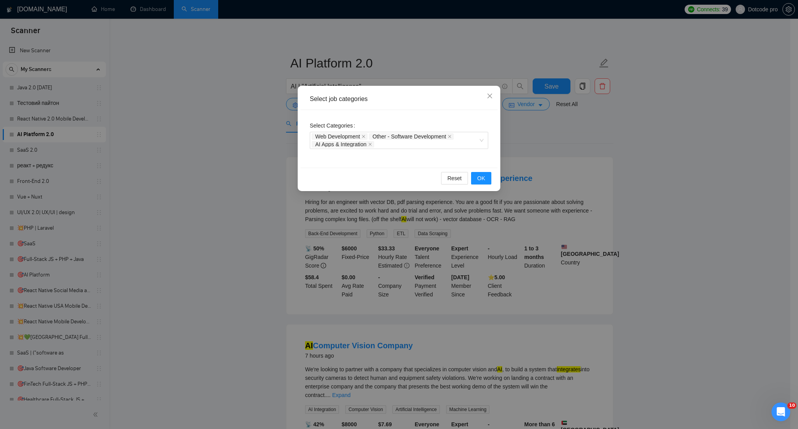
click at [597, 147] on div "Select job categories Select Categories Web Development Other - Software Develo…" at bounding box center [399, 214] width 798 height 429
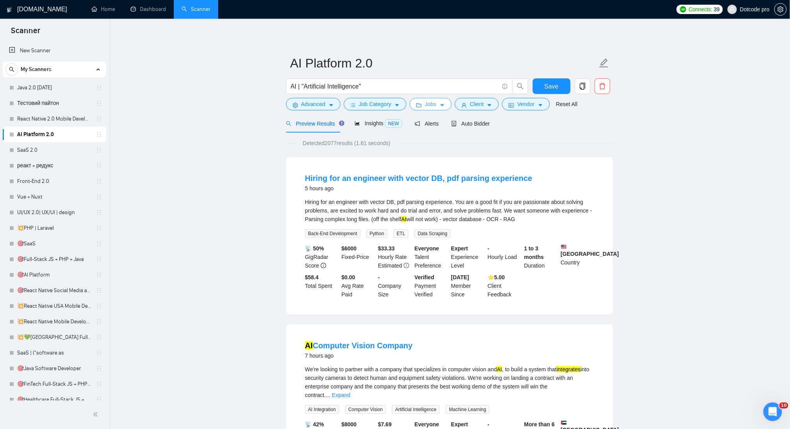
click at [435, 105] on button "Jobs" at bounding box center [431, 104] width 42 height 12
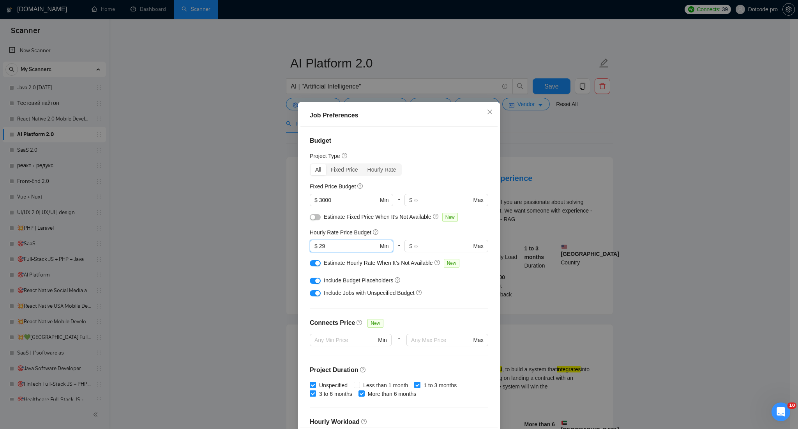
drag, startPoint x: 323, startPoint y: 248, endPoint x: 304, endPoint y: 249, distance: 18.7
click at [304, 249] on div "Budget Project Type All Fixed Price Hourly Rate Fixed Price Budget $ 3000 Min -…" at bounding box center [399, 277] width 197 height 300
type input "30"
drag, startPoint x: 317, startPoint y: 200, endPoint x: 306, endPoint y: 204, distance: 11.4
click at [310, 204] on span "$ 3000 Min" at bounding box center [351, 200] width 83 height 12
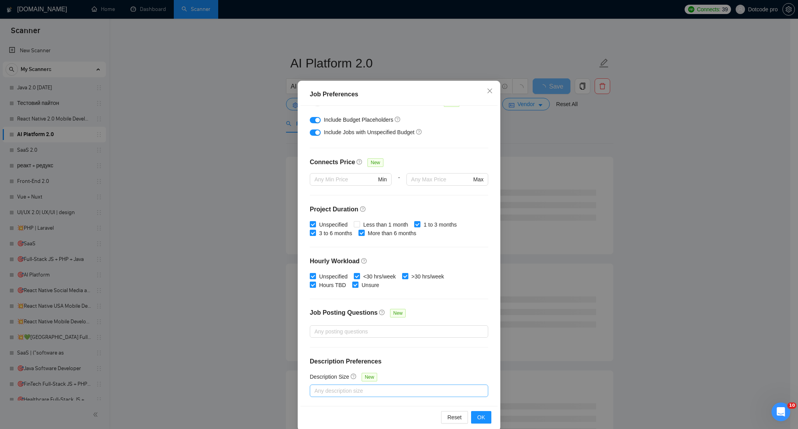
scroll to position [32, 0]
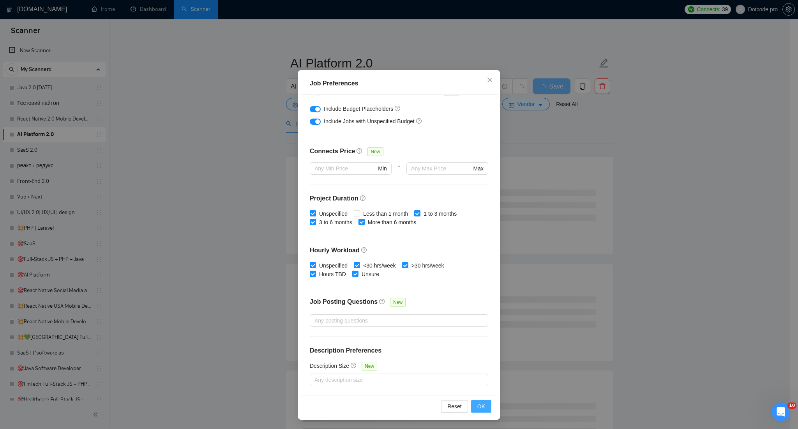
type input "1000"
click at [478, 408] on span "OK" at bounding box center [482, 406] width 8 height 9
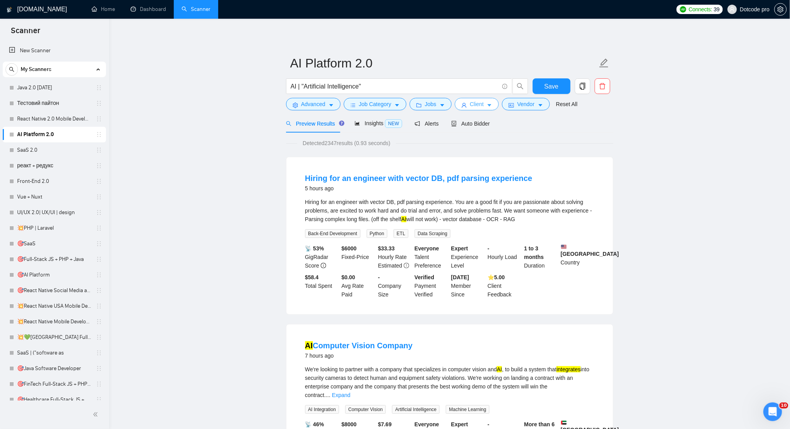
click at [470, 102] on span "Client" at bounding box center [477, 104] width 14 height 9
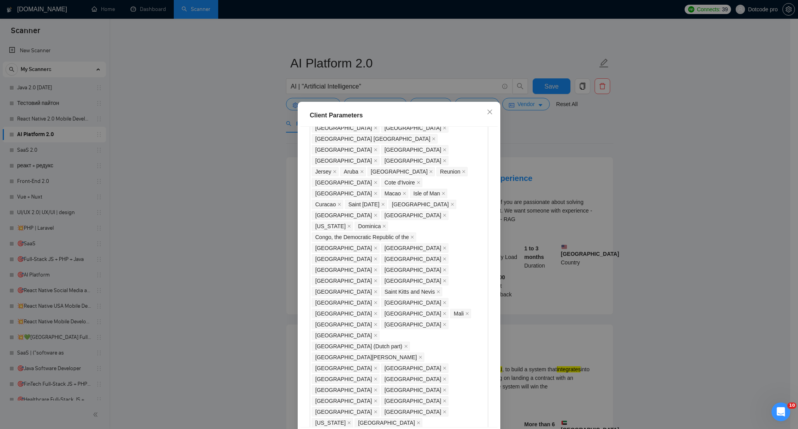
scroll to position [696, 0]
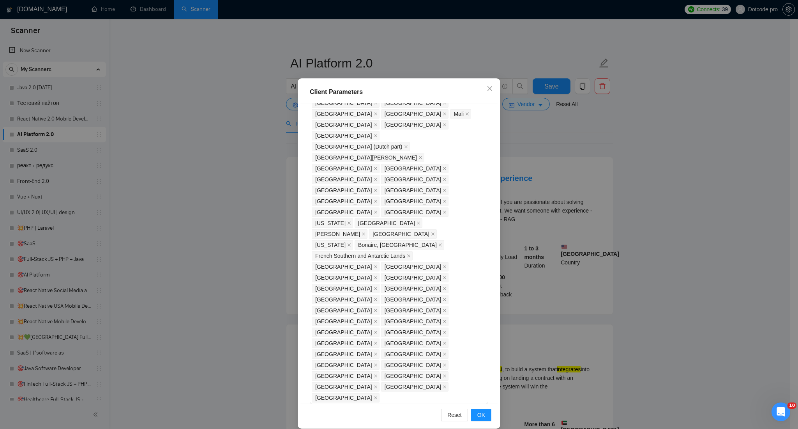
scroll to position [32, 0]
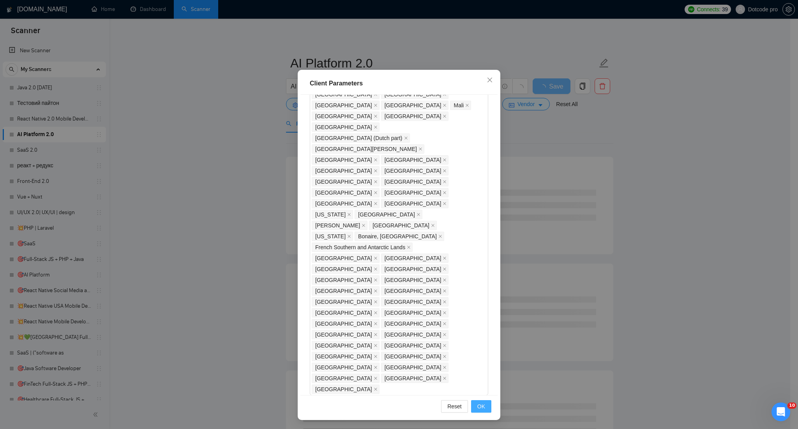
type input "25"
click at [478, 409] on span "OK" at bounding box center [482, 406] width 8 height 9
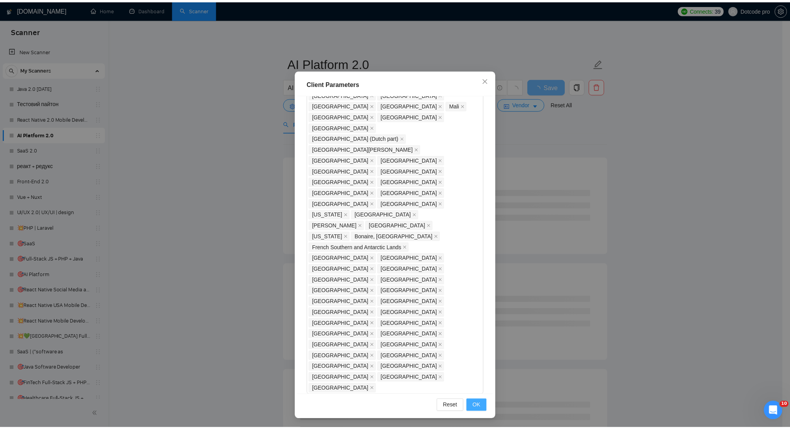
scroll to position [0, 0]
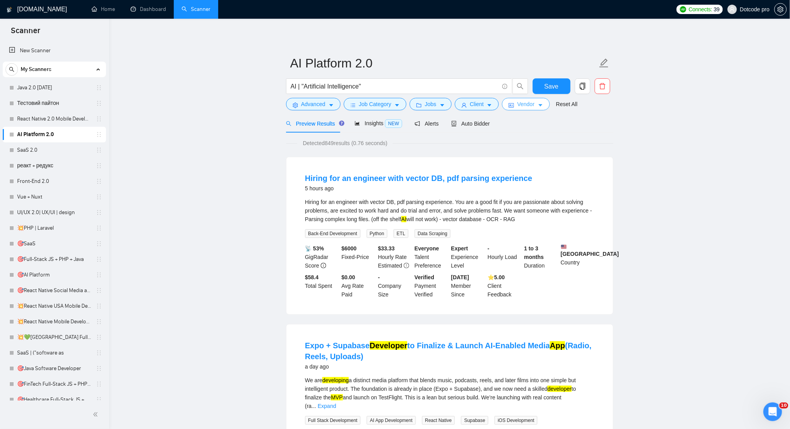
click at [521, 106] on span "Vendor" at bounding box center [525, 104] width 17 height 9
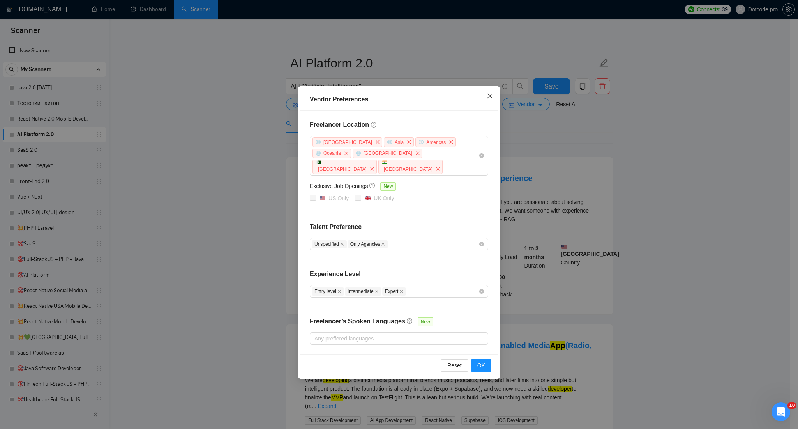
click at [488, 94] on icon "close" at bounding box center [490, 96] width 6 height 6
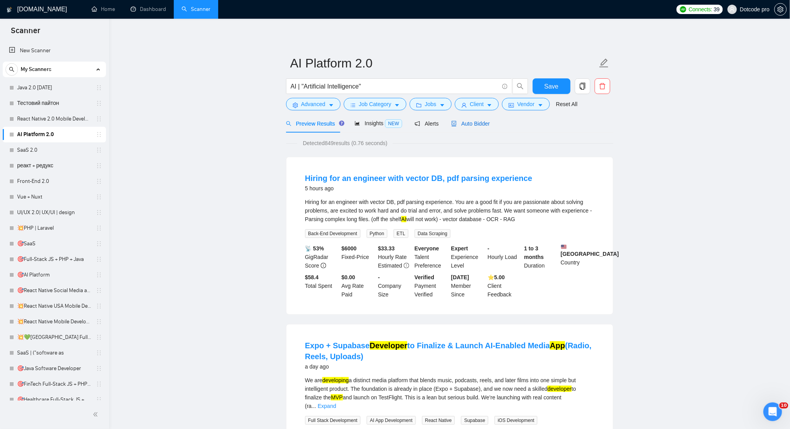
click at [466, 124] on span "Auto Bidder" at bounding box center [470, 123] width 39 height 6
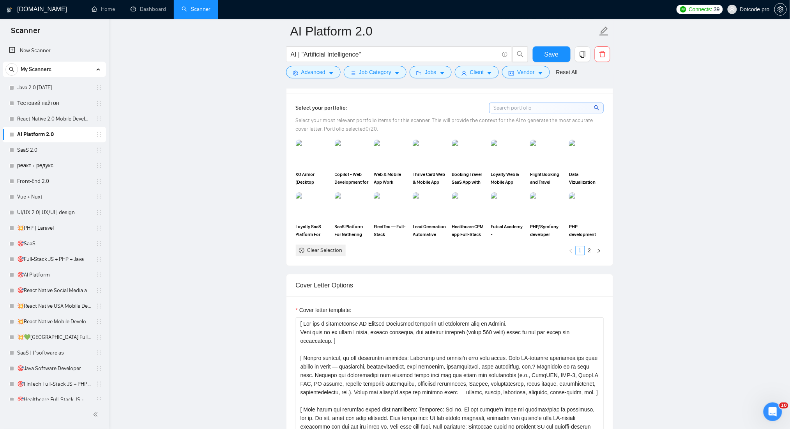
scroll to position [780, 0]
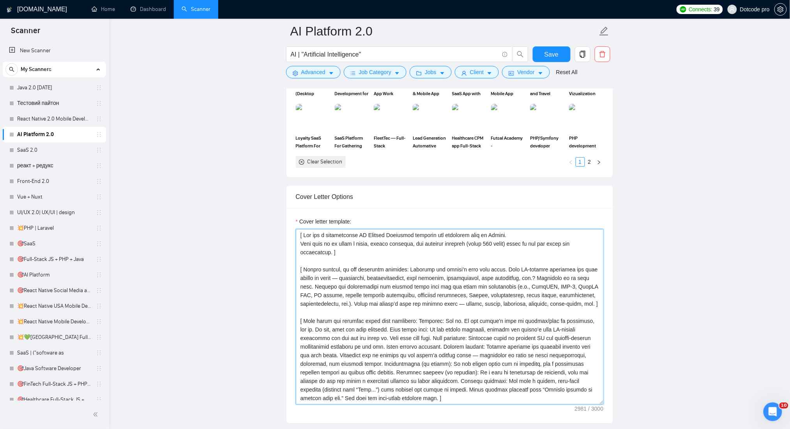
click at [330, 261] on textarea "Cover letter template:" at bounding box center [450, 316] width 308 height 175
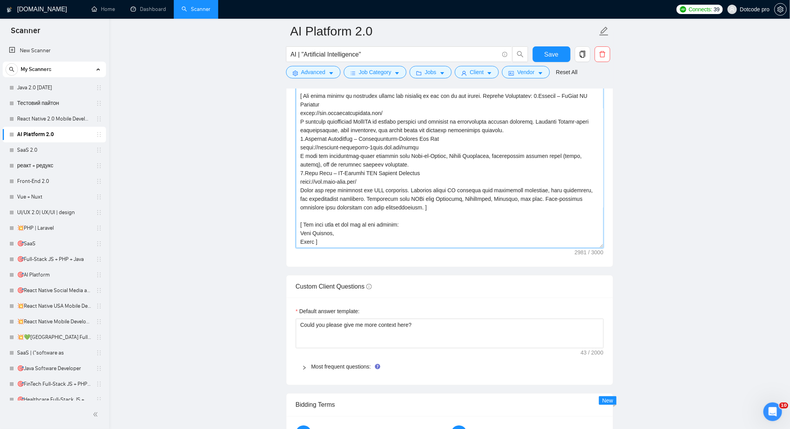
scroll to position [930, 0]
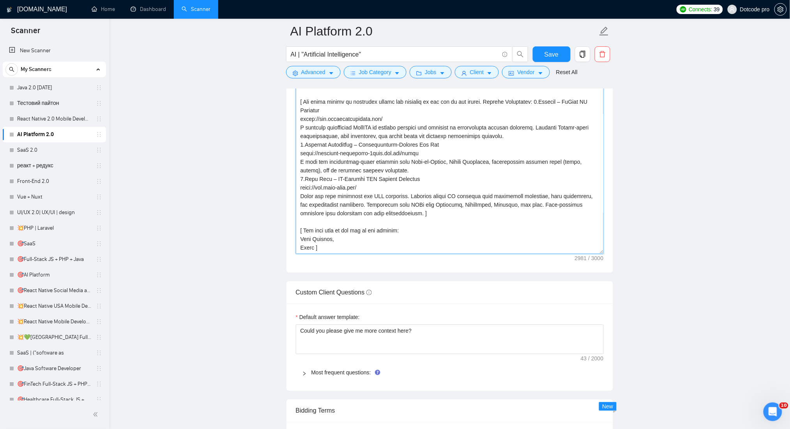
drag, startPoint x: 299, startPoint y: 238, endPoint x: 339, endPoint y: 254, distance: 43.4
click at [339, 254] on textarea "Cover letter template:" at bounding box center [450, 165] width 308 height 175
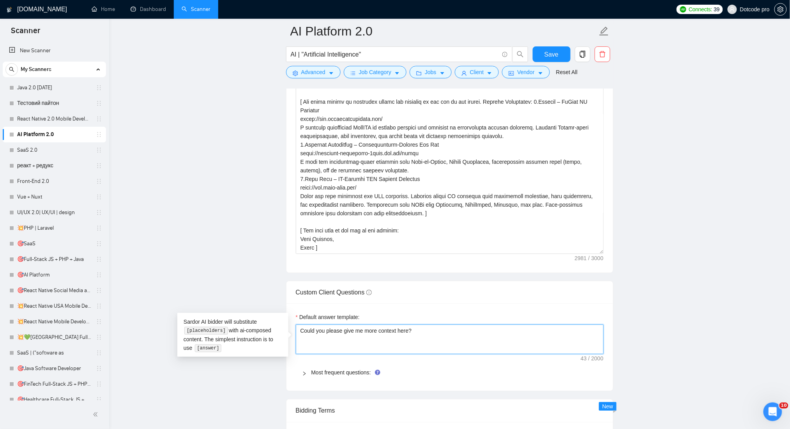
drag, startPoint x: 422, startPoint y: 332, endPoint x: 296, endPoint y: 333, distance: 125.5
click at [296, 333] on textarea "Could you please give me more context here?" at bounding box center [450, 339] width 308 height 30
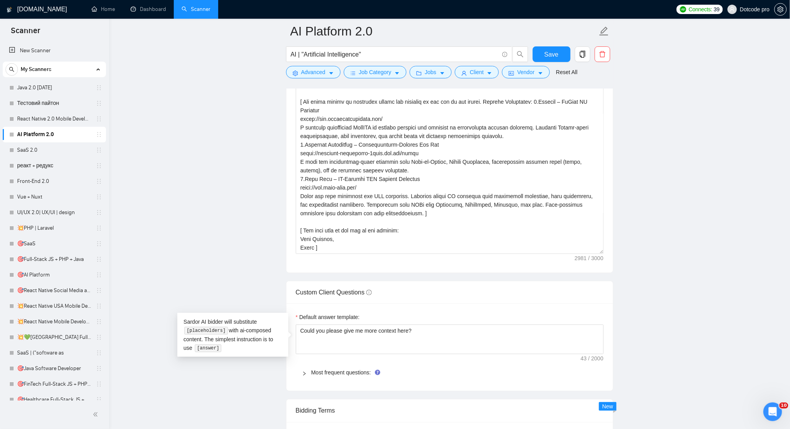
click at [412, 303] on div "Custom Client Questions" at bounding box center [450, 292] width 308 height 22
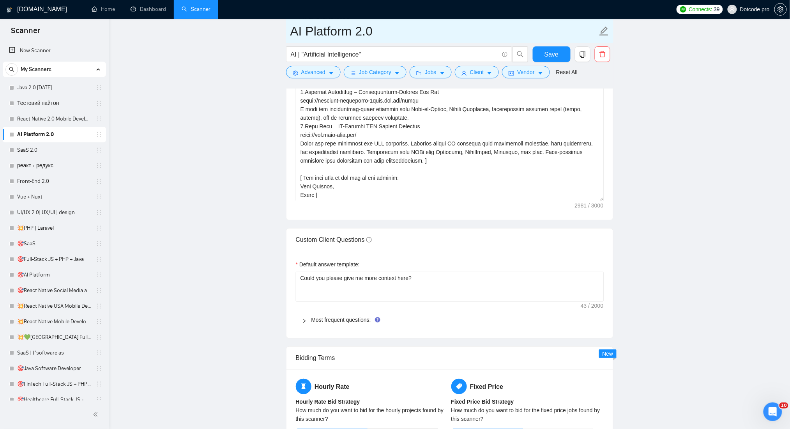
scroll to position [982, 0]
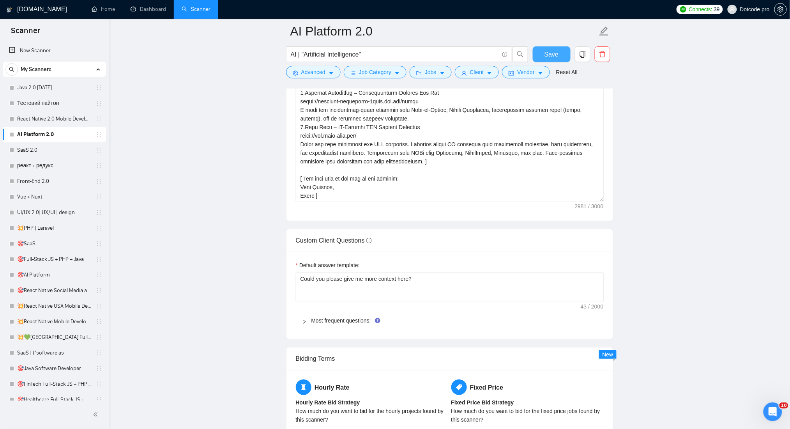
click at [543, 55] on button "Save" at bounding box center [552, 54] width 38 height 16
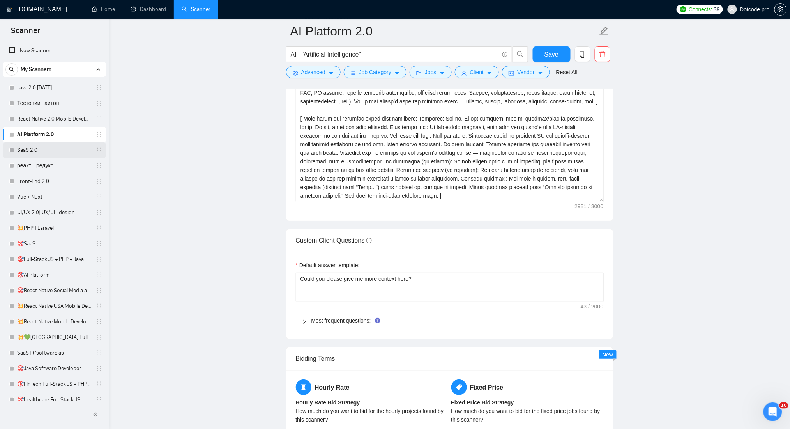
click at [36, 150] on link "SaaS 2.0" at bounding box center [54, 150] width 74 height 16
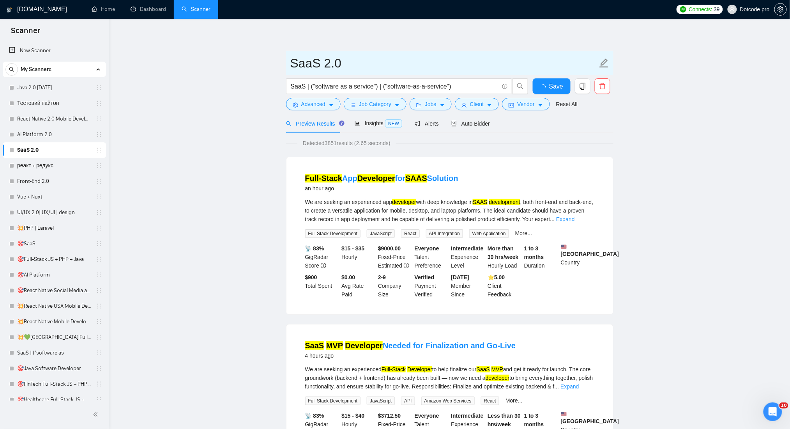
drag, startPoint x: 347, startPoint y: 64, endPoint x: 268, endPoint y: 63, distance: 78.4
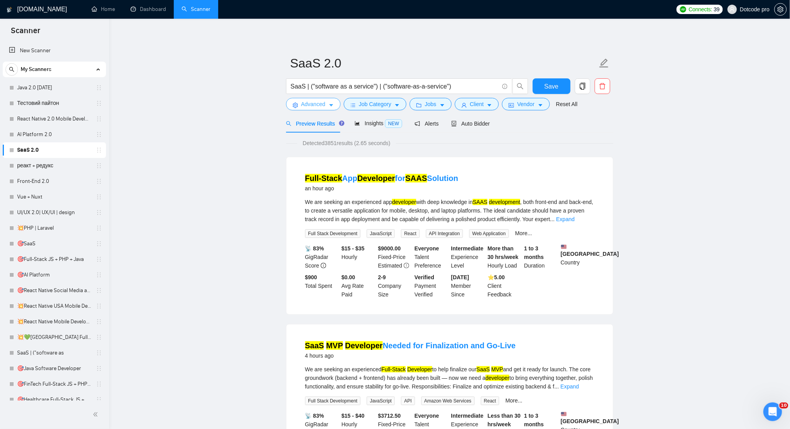
click at [308, 99] on button "Advanced" at bounding box center [313, 104] width 55 height 12
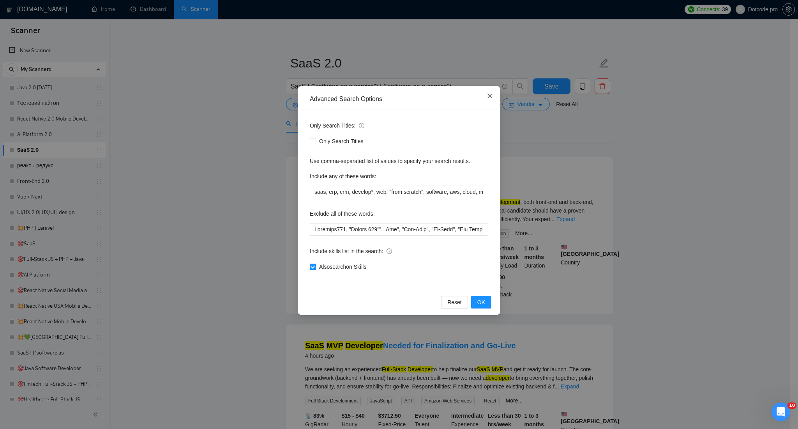
click at [494, 95] on span "Close" at bounding box center [490, 96] width 21 height 21
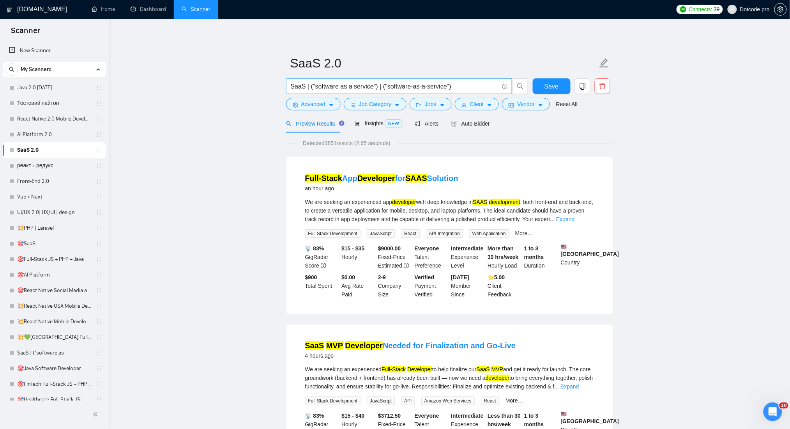
click at [290, 87] on span "SaaS | ("software as a service") | ("software-as-a-service")" at bounding box center [399, 86] width 226 height 16
drag, startPoint x: 469, startPoint y: 89, endPoint x: 239, endPoint y: 97, distance: 229.4
click at [549, 128] on div "Preview Results Insights NEW Alerts Auto Bidder" at bounding box center [450, 123] width 328 height 18
click at [308, 107] on span "Advanced" at bounding box center [313, 104] width 24 height 9
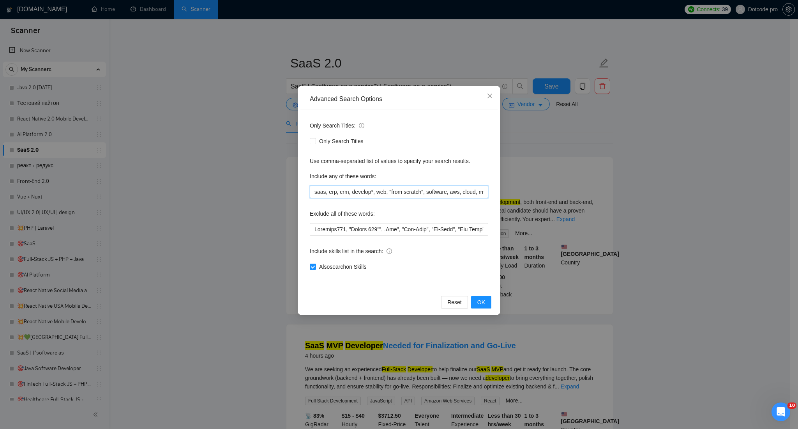
click at [313, 193] on input "saas, erp, crm, develop*, web, "from scratch", software, aws, cloud, mvp, "web …" at bounding box center [399, 192] width 179 height 12
click at [485, 191] on input "saas, erp, crm, develop*, web, "from scratch", software, aws, cloud, mvp, "web …" at bounding box center [399, 192] width 179 height 12
drag, startPoint x: 341, startPoint y: 191, endPoint x: 534, endPoint y: 191, distance: 192.6
click at [541, 191] on div "Advanced Search Options Only Search Titles: Only Search Titles Use comma-separa…" at bounding box center [399, 214] width 798 height 429
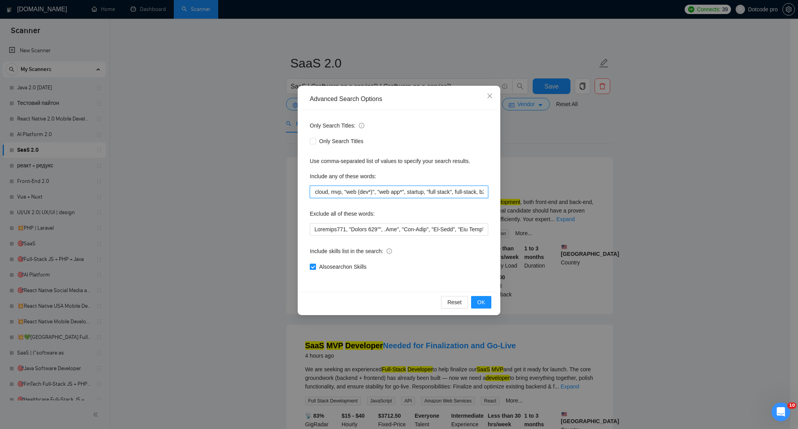
click at [485, 190] on input "saas, erp, crm, develop*, web, "from scratch", software, aws, cloud, mvp, "web …" at bounding box center [399, 192] width 179 height 12
drag, startPoint x: 484, startPoint y: 191, endPoint x: 145, endPoint y: 191, distance: 339.2
click at [145, 191] on div "Advanced Search Options Only Search Titles: Only Search Titles Use comma-separa…" at bounding box center [399, 214] width 798 height 429
click at [333, 234] on input "text" at bounding box center [399, 229] width 179 height 12
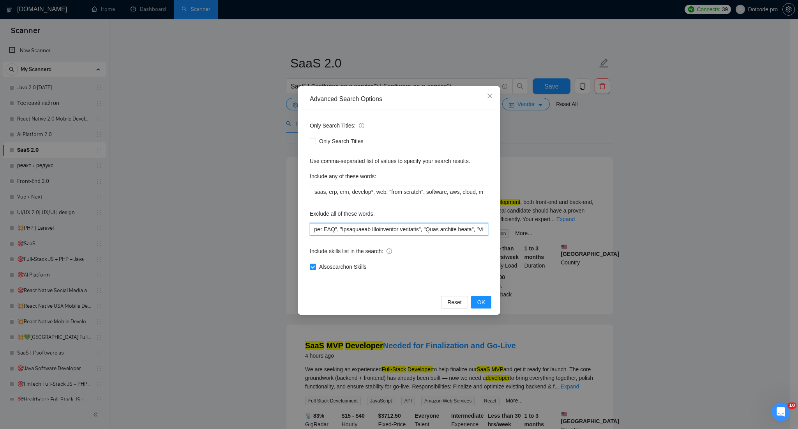
scroll to position [0, 3493]
drag, startPoint x: 313, startPoint y: 227, endPoint x: 575, endPoint y: 229, distance: 262.4
click at [575, 229] on div "Advanced Search Options Only Search Titles: Only Search Titles Use comma-separa…" at bounding box center [399, 214] width 798 height 429
click at [415, 232] on input "text" at bounding box center [399, 229] width 179 height 12
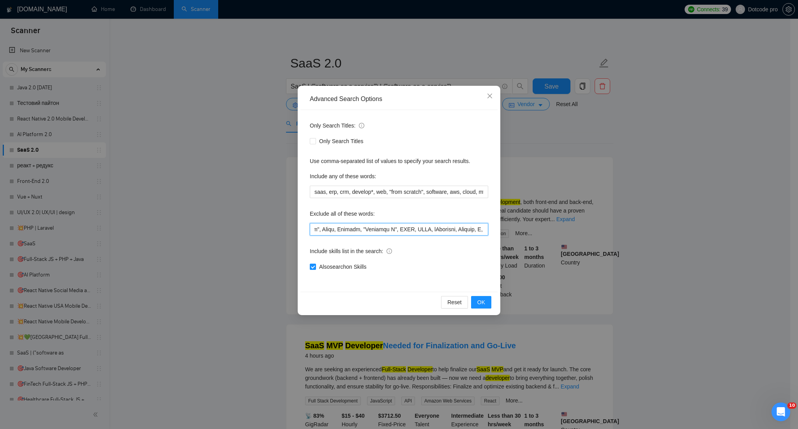
scroll to position [0, 271]
drag, startPoint x: 423, startPoint y: 227, endPoint x: 426, endPoint y: 230, distance: 4.2
click at [426, 230] on input "text" at bounding box center [399, 229] width 179 height 12
click at [366, 230] on input "text" at bounding box center [399, 229] width 179 height 12
drag, startPoint x: 391, startPoint y: 227, endPoint x: 427, endPoint y: 228, distance: 35.9
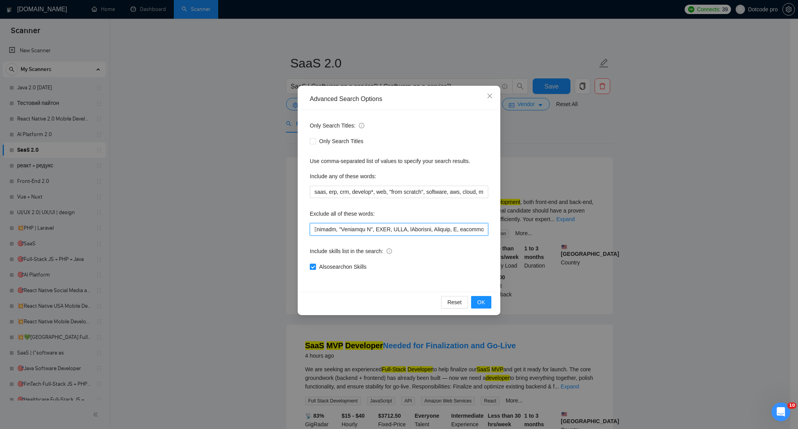
click at [454, 228] on input "text" at bounding box center [399, 229] width 179 height 12
click at [389, 227] on input "text" at bounding box center [399, 229] width 179 height 12
drag, startPoint x: 431, startPoint y: 227, endPoint x: 375, endPoint y: 228, distance: 56.2
click at [378, 228] on input "text" at bounding box center [399, 229] width 179 height 12
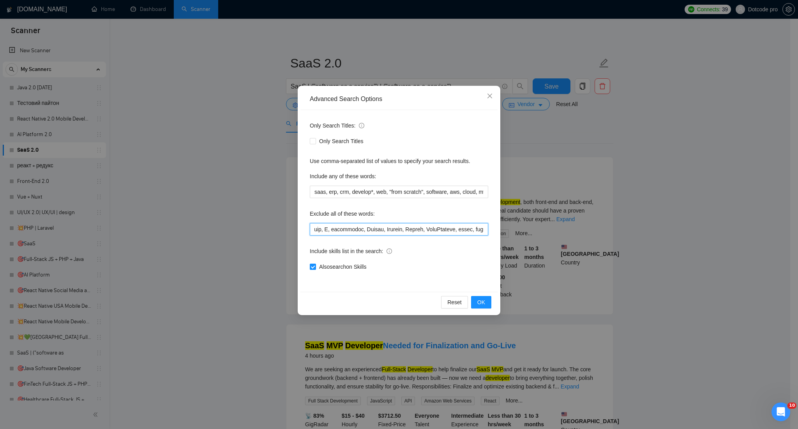
click at [371, 228] on input "text" at bounding box center [399, 229] width 179 height 12
drag, startPoint x: 389, startPoint y: 226, endPoint x: 398, endPoint y: 227, distance: 9.0
click at [398, 227] on input "text" at bounding box center [399, 229] width 179 height 12
click at [359, 227] on input "text" at bounding box center [399, 229] width 179 height 12
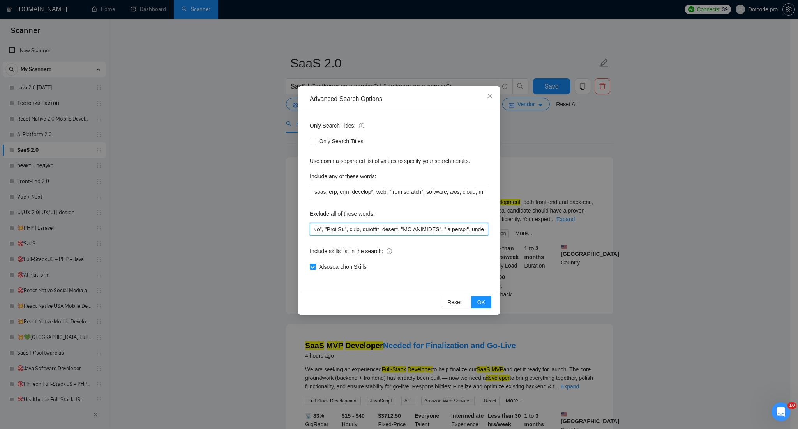
scroll to position [0, 696]
drag, startPoint x: 426, startPoint y: 230, endPoint x: 420, endPoint y: 228, distance: 6.3
click at [420, 228] on input "text" at bounding box center [399, 229] width 179 height 12
click at [379, 228] on input "text" at bounding box center [399, 229] width 179 height 12
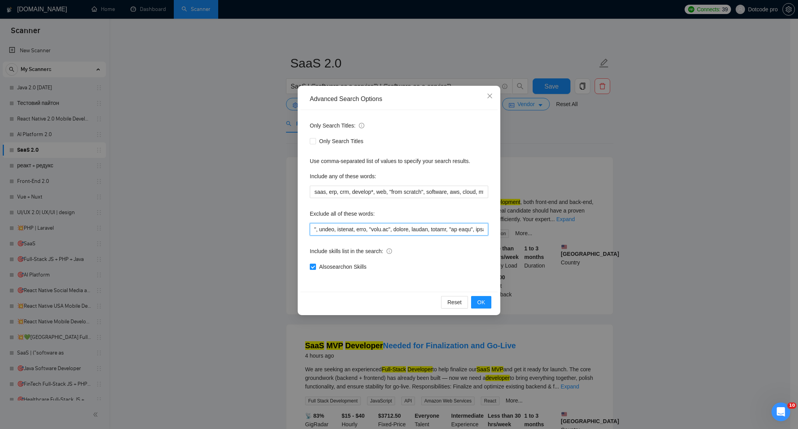
drag, startPoint x: 452, startPoint y: 227, endPoint x: 397, endPoint y: 227, distance: 55.8
click at [397, 227] on input "text" at bounding box center [399, 229] width 179 height 12
click at [399, 225] on input "text" at bounding box center [399, 229] width 179 height 12
drag, startPoint x: 426, startPoint y: 225, endPoint x: 377, endPoint y: 227, distance: 48.8
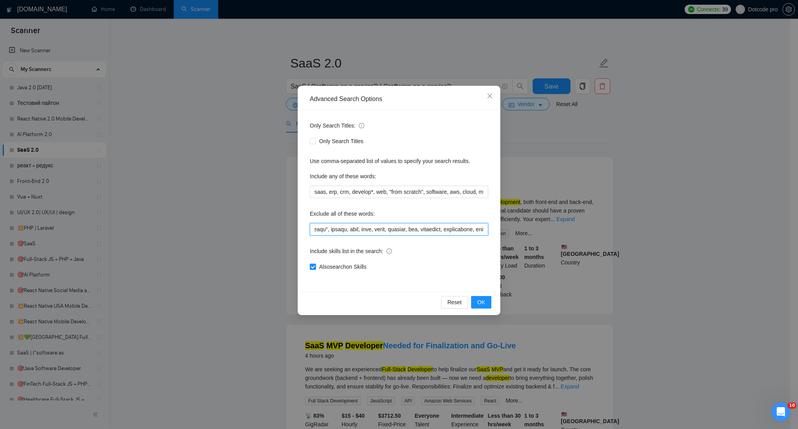
click at [377, 227] on input "text" at bounding box center [399, 229] width 179 height 12
click at [418, 228] on input "text" at bounding box center [399, 229] width 179 height 12
drag, startPoint x: 456, startPoint y: 228, endPoint x: 391, endPoint y: 229, distance: 64.7
click at [391, 229] on input "text" at bounding box center [399, 229] width 179 height 12
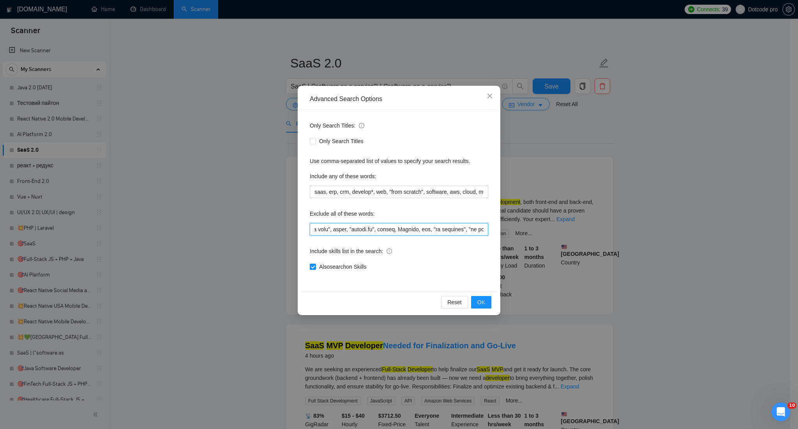
click at [379, 229] on input "text" at bounding box center [399, 229] width 179 height 12
drag, startPoint x: 422, startPoint y: 229, endPoint x: 375, endPoint y: 230, distance: 46.8
click at [375, 230] on input "text" at bounding box center [399, 229] width 179 height 12
click at [354, 228] on input "text" at bounding box center [399, 229] width 179 height 12
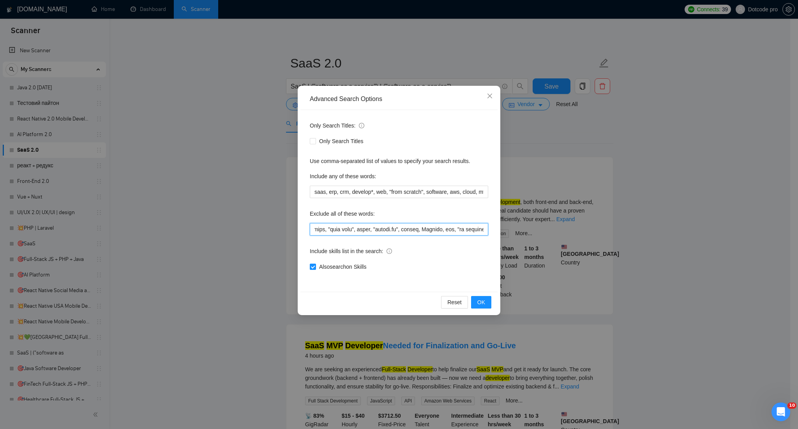
scroll to position [0, 1097]
drag, startPoint x: 334, startPoint y: 228, endPoint x: 420, endPoint y: 228, distance: 85.8
click at [420, 228] on input "text" at bounding box center [399, 229] width 179 height 12
click at [441, 226] on input "text" at bounding box center [399, 229] width 179 height 12
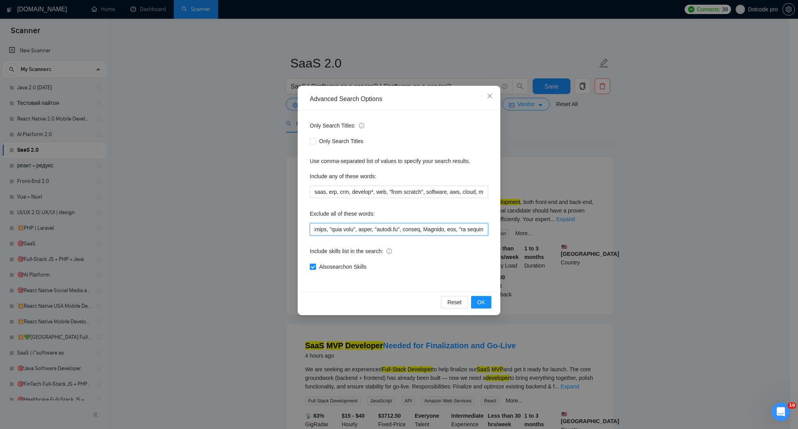
drag, startPoint x: 477, startPoint y: 228, endPoint x: 440, endPoint y: 230, distance: 37.4
click at [440, 230] on input "text" at bounding box center [399, 229] width 179 height 12
click at [439, 230] on input "text" at bounding box center [399, 229] width 179 height 12
click at [457, 230] on input "text" at bounding box center [399, 229] width 179 height 12
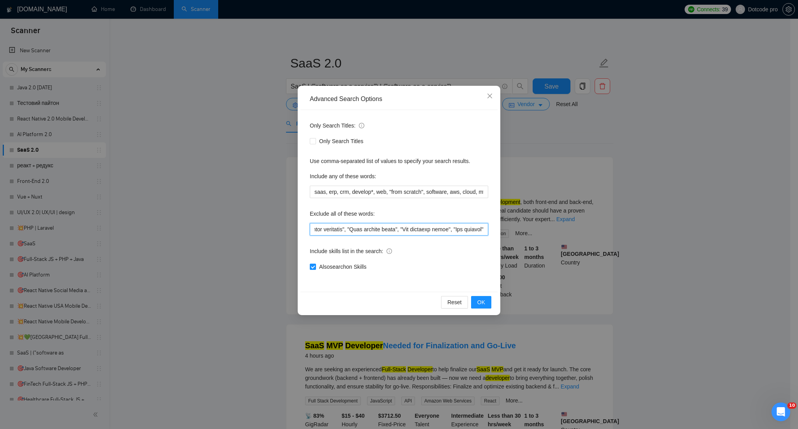
drag, startPoint x: 455, startPoint y: 229, endPoint x: 524, endPoint y: 237, distance: 70.2
click at [528, 230] on div "Advanced Search Options Only Search Titles: Only Search Titles Use comma-separa…" at bounding box center [399, 214] width 798 height 429
type input "Dynamics365, "Office 365"", .Net", "Low-Code", "No-Code", "Low Code", GoHighLev…"
click at [471, 213] on div "Exclude all of these words:" at bounding box center [399, 215] width 179 height 16
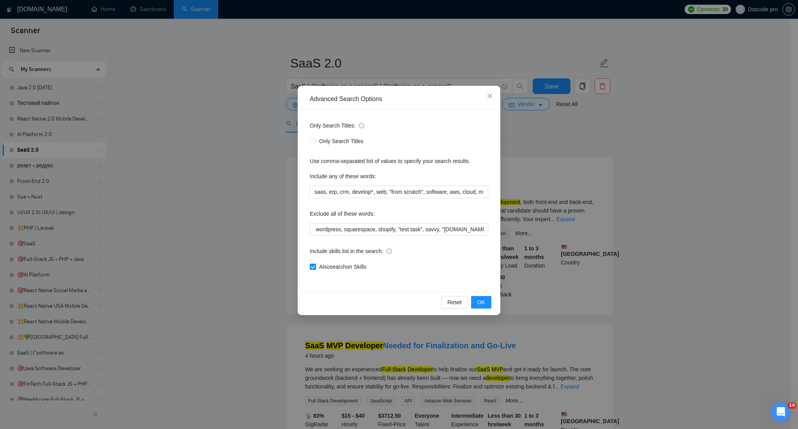
scroll to position [0, 0]
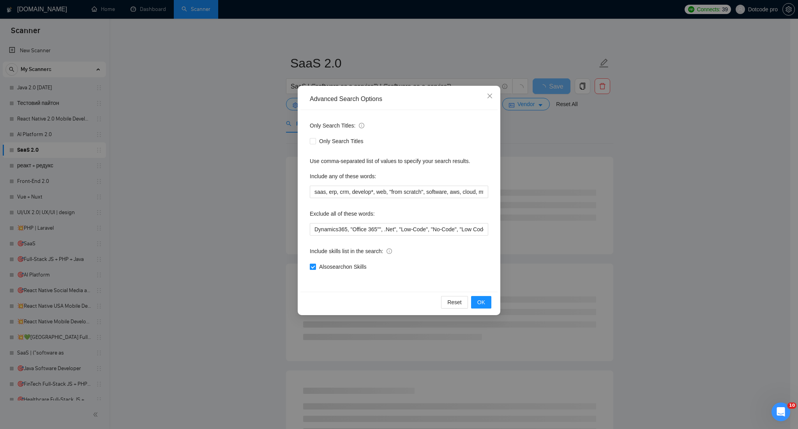
click at [340, 265] on span "Also search on Skills" at bounding box center [342, 266] width 53 height 9
click at [315, 265] on input "Also search on Skills" at bounding box center [312, 266] width 5 height 5
checkbox input "false"
click at [482, 299] on span "OK" at bounding box center [482, 302] width 8 height 9
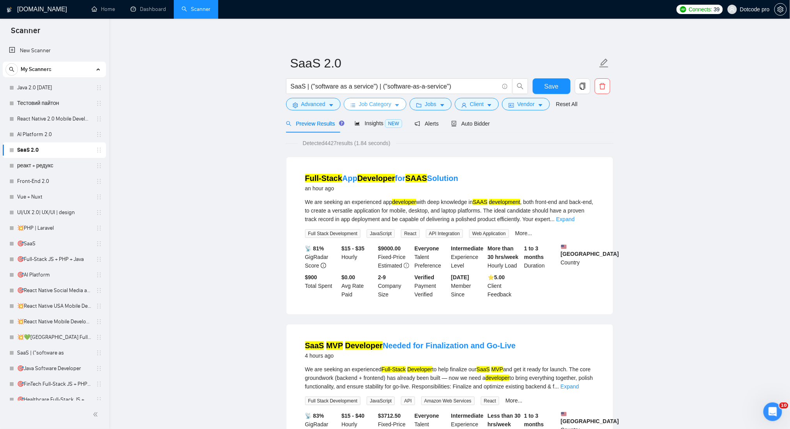
click at [372, 110] on button "Job Category" at bounding box center [375, 104] width 63 height 12
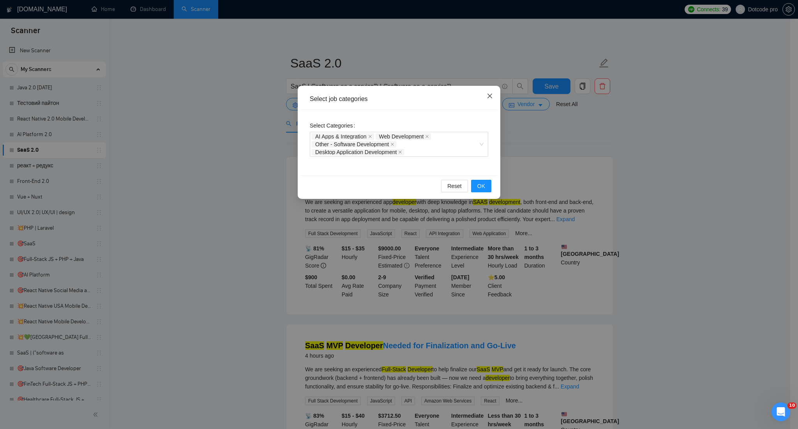
click at [489, 99] on icon "close" at bounding box center [490, 96] width 6 height 6
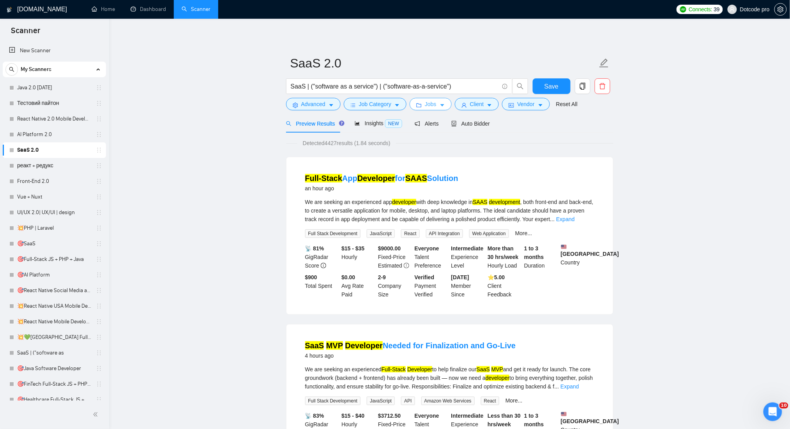
click at [421, 104] on button "Jobs" at bounding box center [431, 104] width 42 height 12
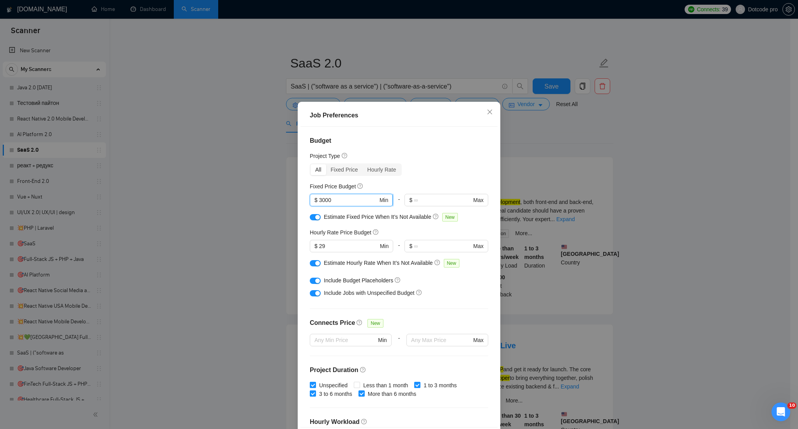
click at [333, 201] on input "3000" at bounding box center [348, 200] width 59 height 9
drag, startPoint x: 342, startPoint y: 244, endPoint x: 271, endPoint y: 245, distance: 71.0
click at [271, 245] on div "Job Preferences Budget Project Type All Fixed Price Hourly Rate Fixed Price Bud…" at bounding box center [399, 214] width 798 height 429
type input "30"
drag, startPoint x: 317, startPoint y: 201, endPoint x: 304, endPoint y: 199, distance: 13.3
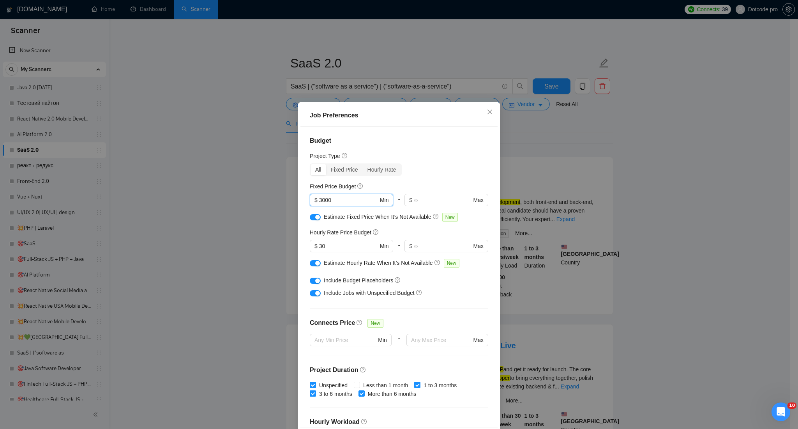
click at [310, 199] on span "$ 3000 Min" at bounding box center [351, 200] width 83 height 12
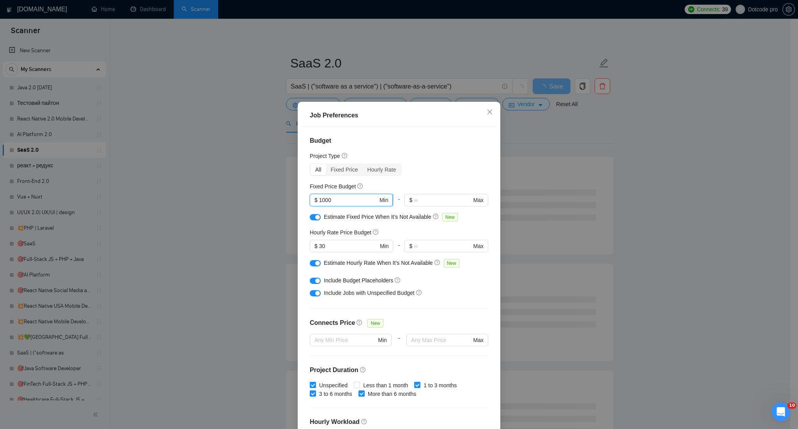
click at [320, 203] on input "1000" at bounding box center [348, 200] width 59 height 9
type input "1500"
click at [396, 182] on div "Fixed Price Budget" at bounding box center [399, 186] width 179 height 9
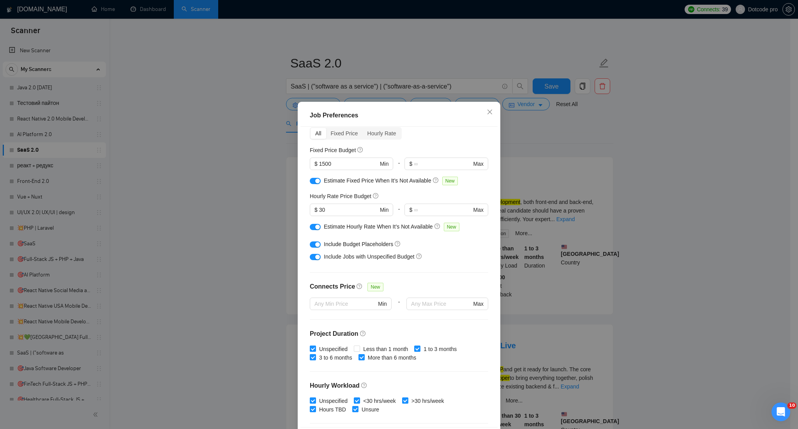
scroll to position [52, 0]
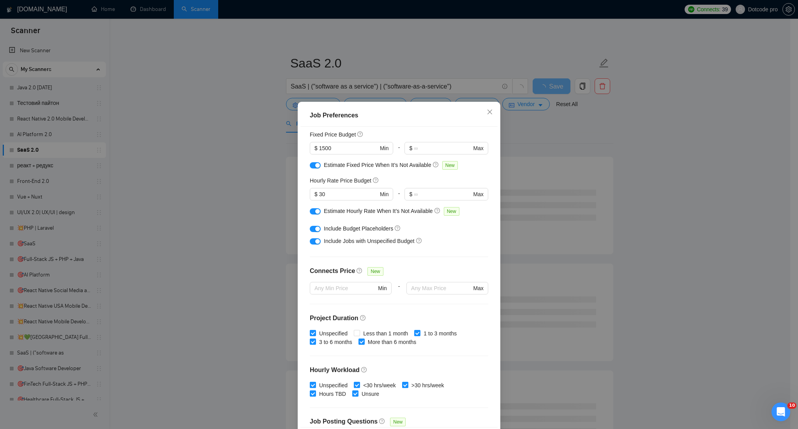
click at [319, 229] on div "Include Budget Placeholders" at bounding box center [399, 228] width 179 height 12
click at [310, 229] on button "button" at bounding box center [315, 229] width 11 height 6
click at [315, 240] on div "button" at bounding box center [317, 241] width 5 height 5
click at [319, 211] on div "Estimate Hourly Rate When It’s Not Available New" at bounding box center [399, 213] width 179 height 12
click at [315, 212] on div "button" at bounding box center [317, 211] width 5 height 5
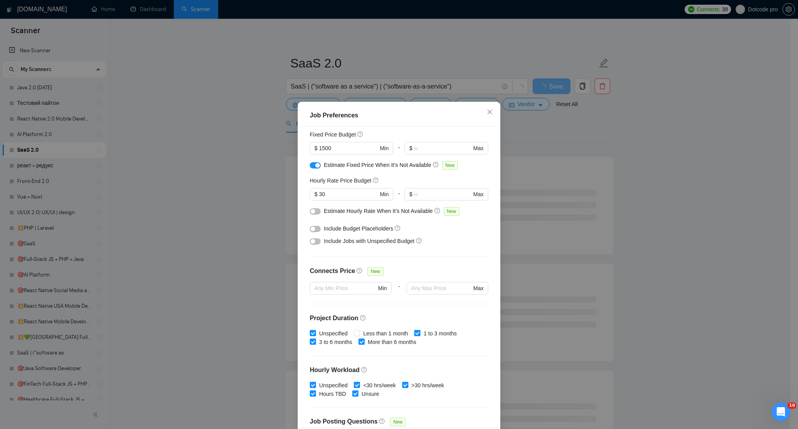
click at [310, 167] on button "button" at bounding box center [315, 165] width 11 height 6
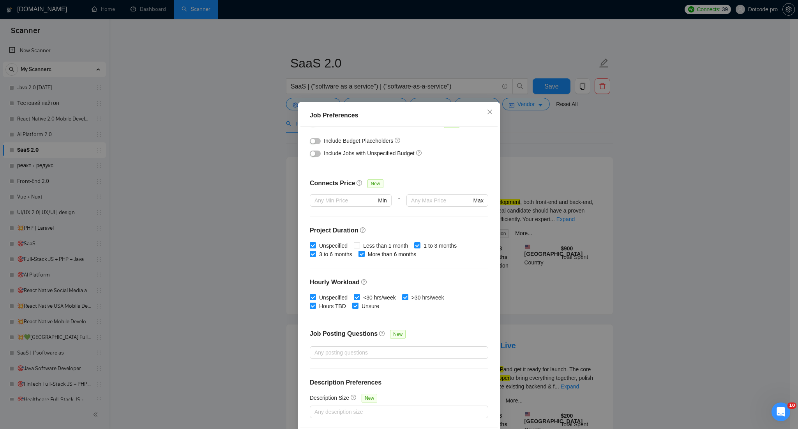
scroll to position [32, 0]
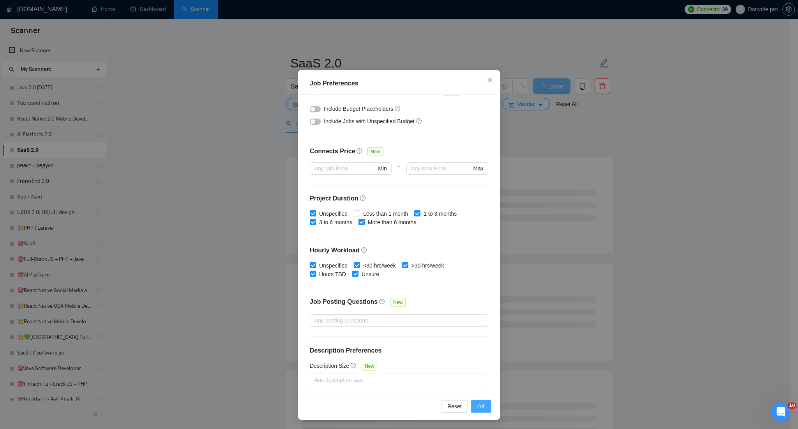
click at [478, 408] on span "OK" at bounding box center [482, 406] width 8 height 9
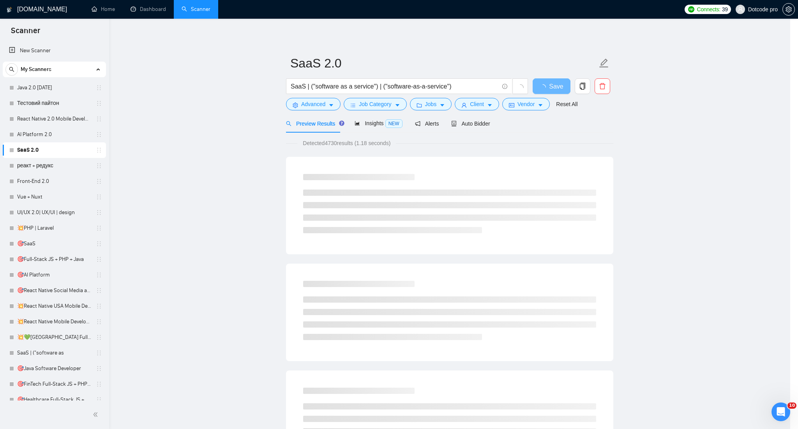
scroll to position [0, 0]
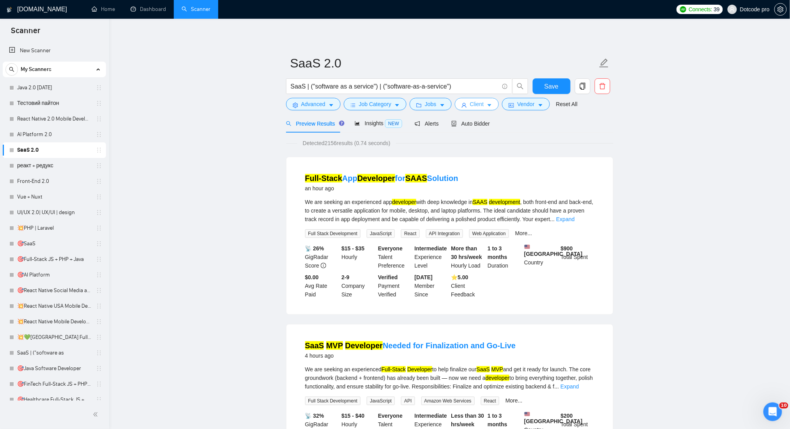
click at [470, 107] on span "Client" at bounding box center [477, 104] width 14 height 9
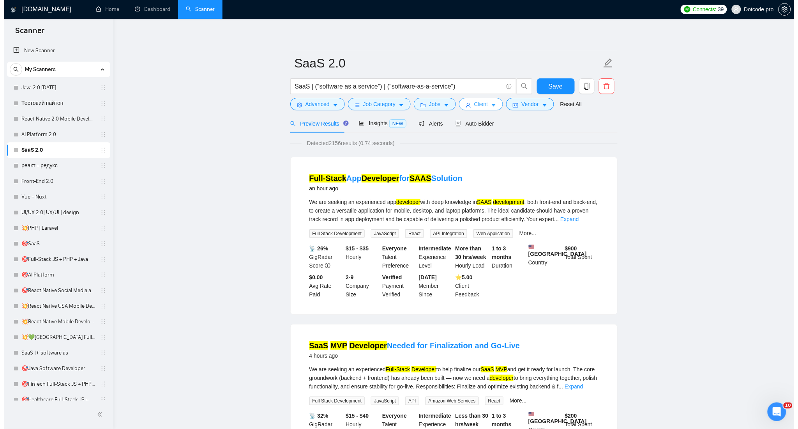
scroll to position [653, 0]
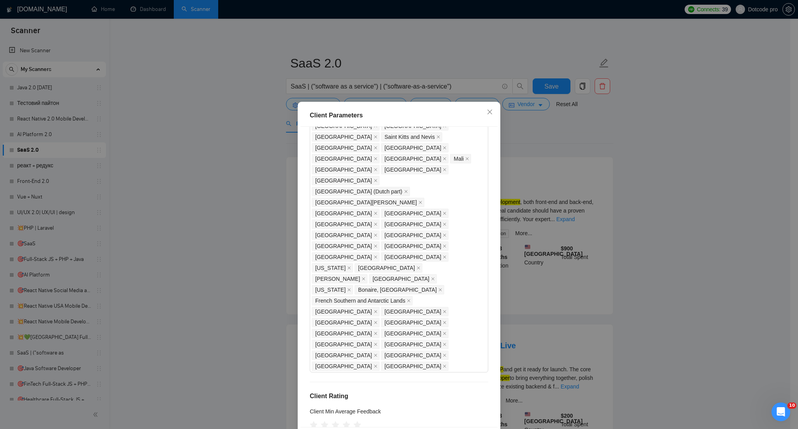
drag, startPoint x: 339, startPoint y: 236, endPoint x: 301, endPoint y: 238, distance: 37.9
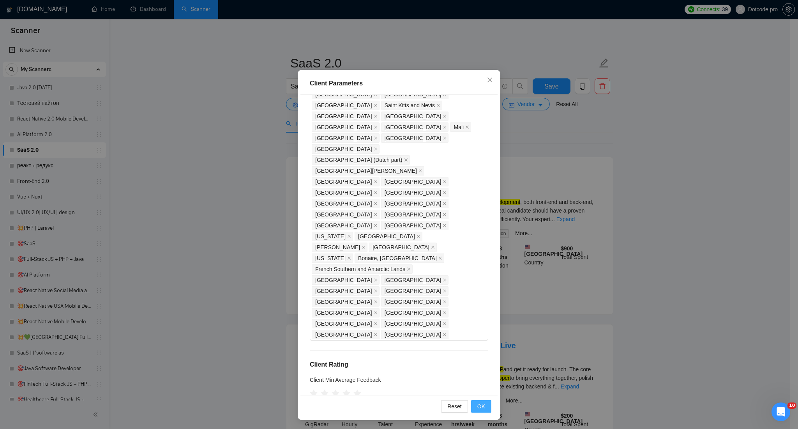
type input "25"
click at [478, 404] on span "OK" at bounding box center [482, 406] width 8 height 9
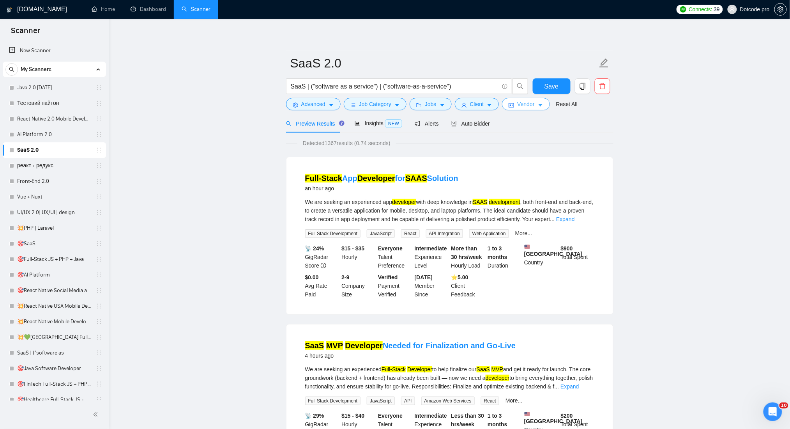
click at [515, 103] on button "Vendor" at bounding box center [526, 104] width 48 height 12
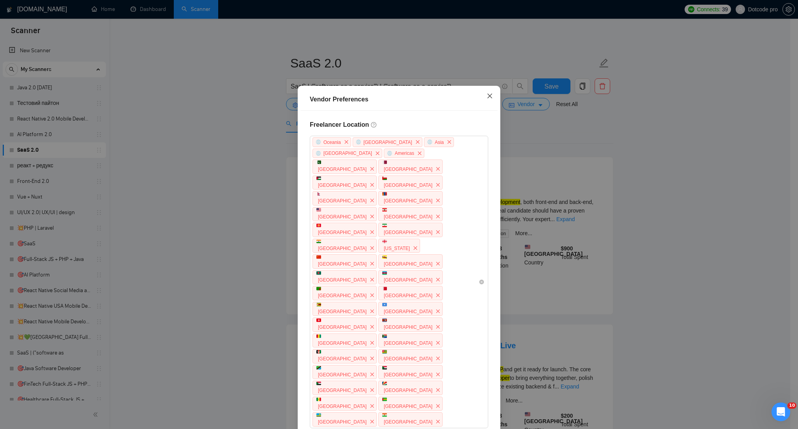
click at [482, 97] on span "Close" at bounding box center [490, 96] width 21 height 21
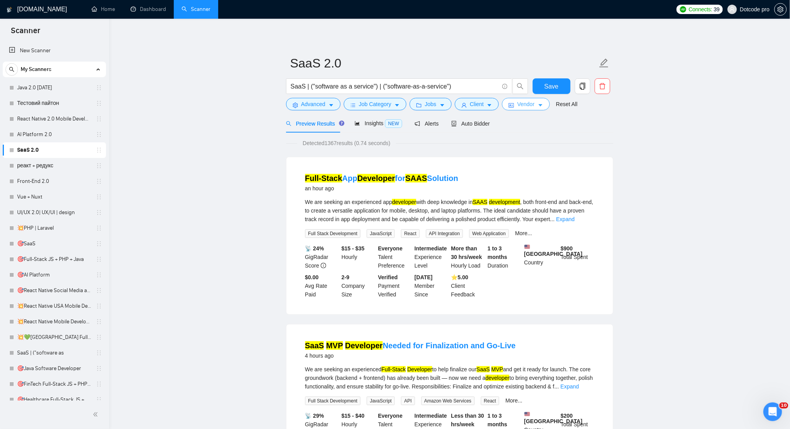
click at [517, 106] on span "Vendor" at bounding box center [525, 104] width 17 height 9
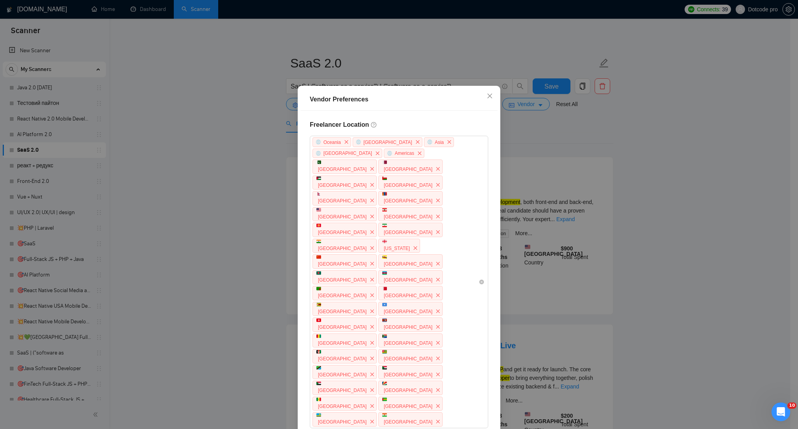
click at [624, 214] on div "Vendor Preferences Freelancer Location [GEOGRAPHIC_DATA] [GEOGRAPHIC_DATA] [GEO…" at bounding box center [399, 214] width 798 height 429
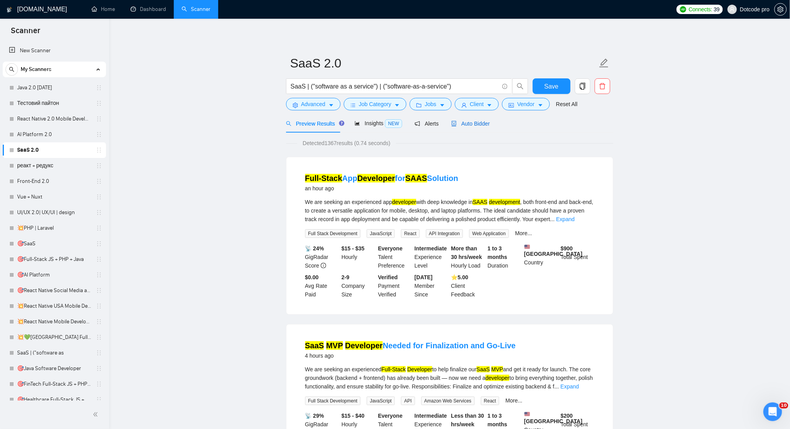
click at [465, 125] on span "Auto Bidder" at bounding box center [470, 123] width 39 height 6
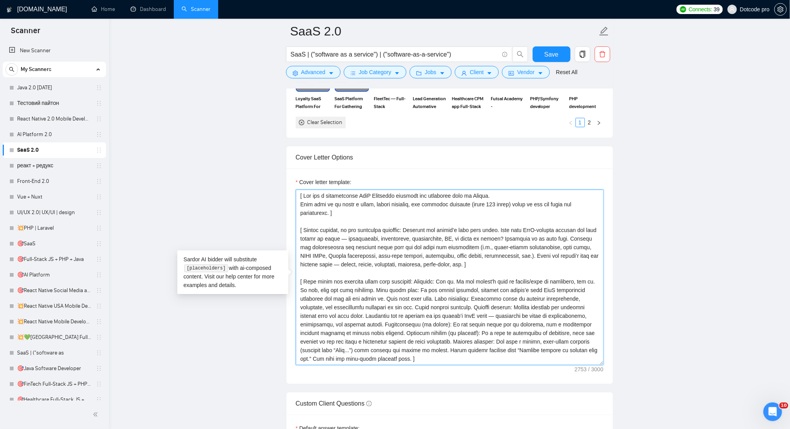
scroll to position [120, 0]
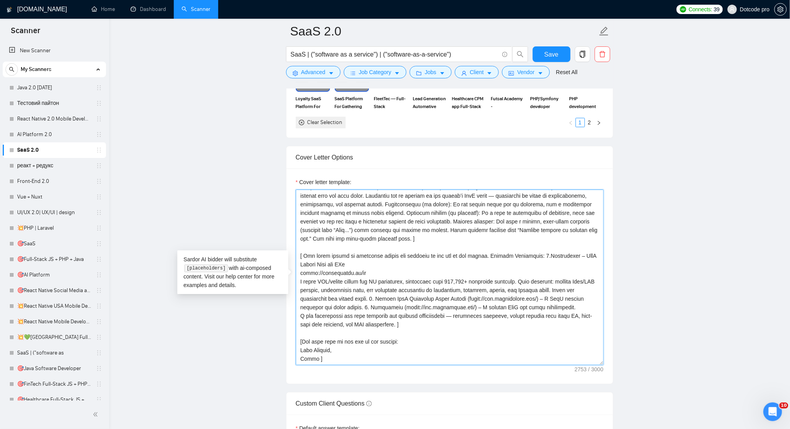
drag, startPoint x: 300, startPoint y: 195, endPoint x: 605, endPoint y: 419, distance: 378.5
click at [605, 419] on form "Auto Bidding Enabled Auto Bidding Enabled: OFF Auto Bidder Schedule Auto Biddin…" at bounding box center [450, 184] width 328 height 1738
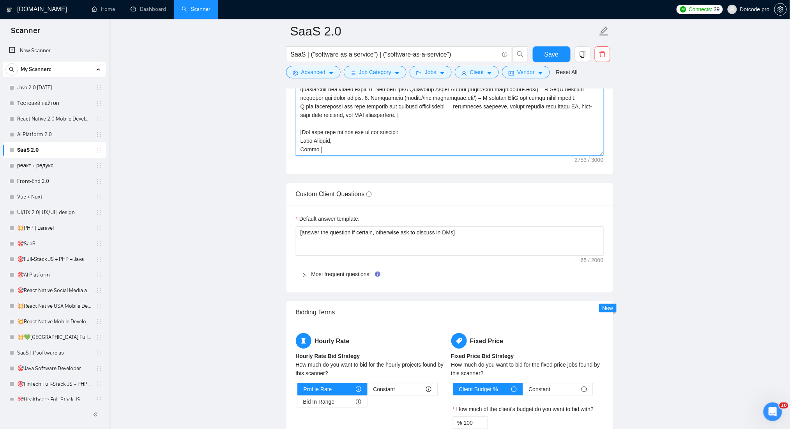
scroll to position [1039, 0]
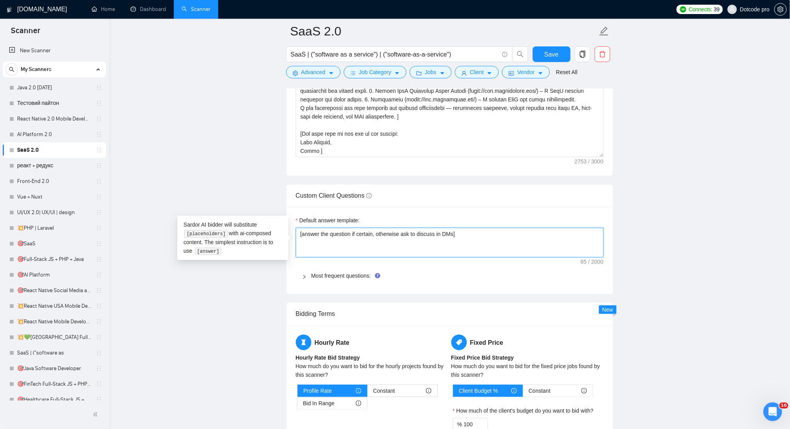
drag, startPoint x: 463, startPoint y: 235, endPoint x: 242, endPoint y: 235, distance: 221.1
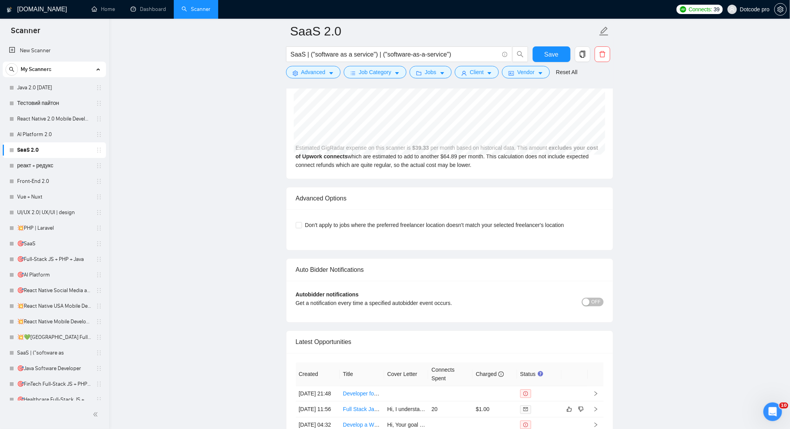
scroll to position [1663, 0]
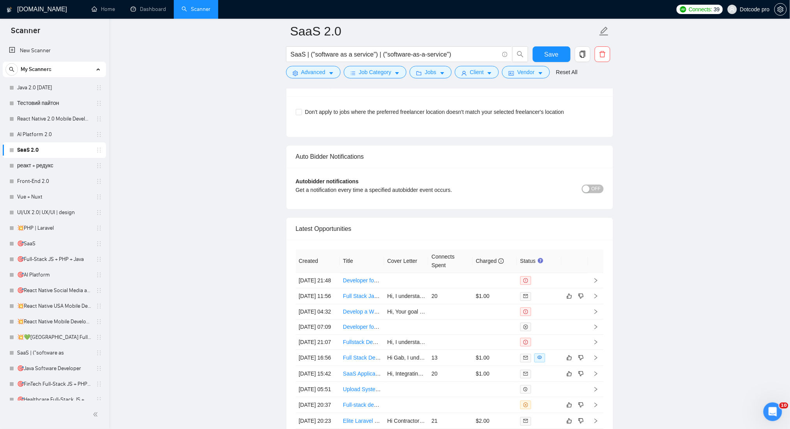
scroll to position [1585, 0]
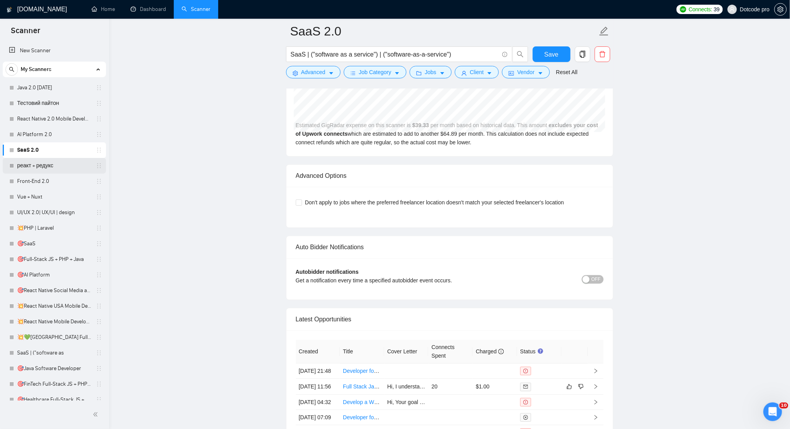
click at [25, 166] on link "реакт + редукс" at bounding box center [54, 166] width 74 height 16
click at [538, 58] on button "Save" at bounding box center [552, 54] width 38 height 16
click at [36, 163] on link "реакт + редукс" at bounding box center [54, 166] width 74 height 16
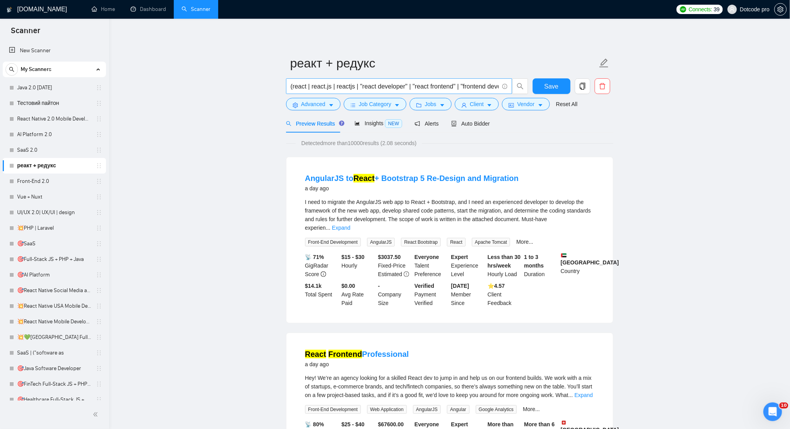
click at [290, 87] on span "(react | react.js | reactjs | "react developer" | "react frontend" | "frontend …" at bounding box center [399, 86] width 226 height 16
drag, startPoint x: 498, startPoint y: 85, endPoint x: 365, endPoint y: 85, distance: 133.3
click at [365, 85] on input "(react | react.js | reactjs | "react developer" | "react frontend" | "frontend …" at bounding box center [395, 86] width 208 height 10
click at [384, 87] on input "(react | react.js | reactjs | "react developer" | "react frontend" | "frontend …" at bounding box center [395, 86] width 208 height 10
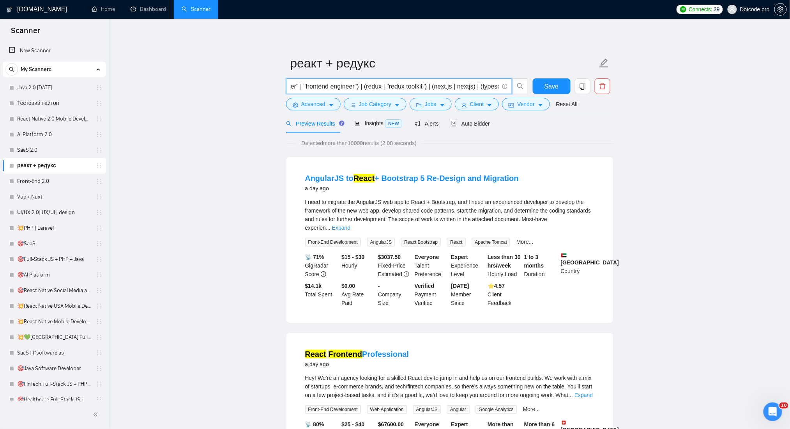
scroll to position [0, 0]
drag, startPoint x: 498, startPoint y: 87, endPoint x: 253, endPoint y: 87, distance: 245.2
click at [304, 102] on span "Advanced" at bounding box center [313, 104] width 24 height 9
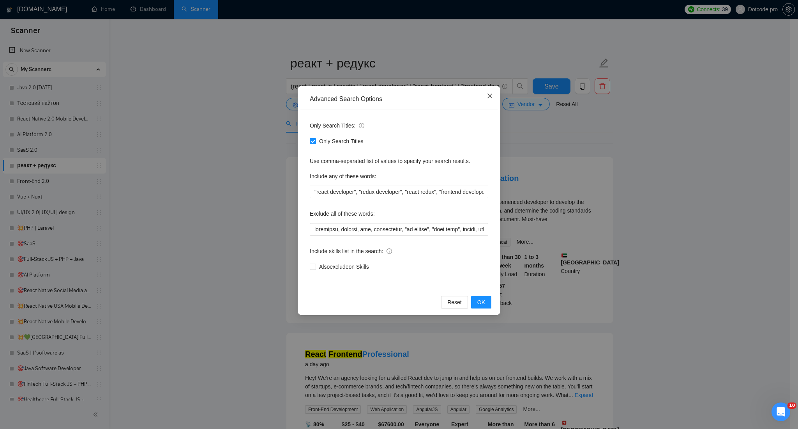
click at [487, 95] on icon "close" at bounding box center [490, 96] width 6 height 6
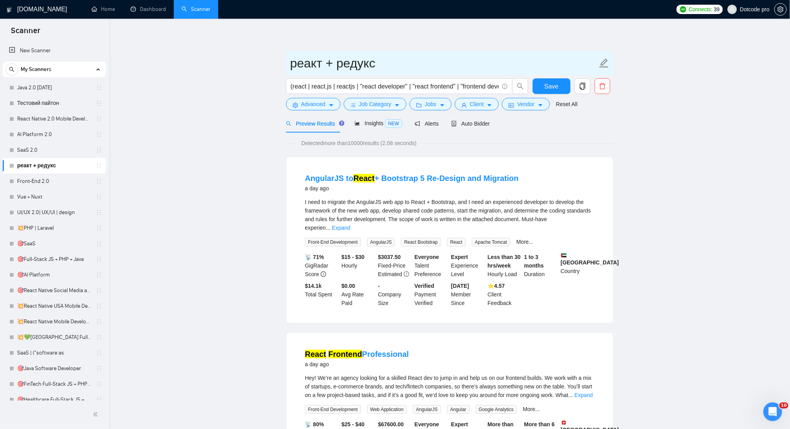
drag, startPoint x: 289, startPoint y: 63, endPoint x: 398, endPoint y: 64, distance: 109.6
click at [398, 64] on span "реакт + редукс" at bounding box center [450, 63] width 328 height 25
drag, startPoint x: 383, startPoint y: 64, endPoint x: 244, endPoint y: 64, distance: 138.4
click at [333, 87] on input "(react | react.js | reactjs | "react developer" | "react frontend" | "frontend …" at bounding box center [395, 86] width 208 height 10
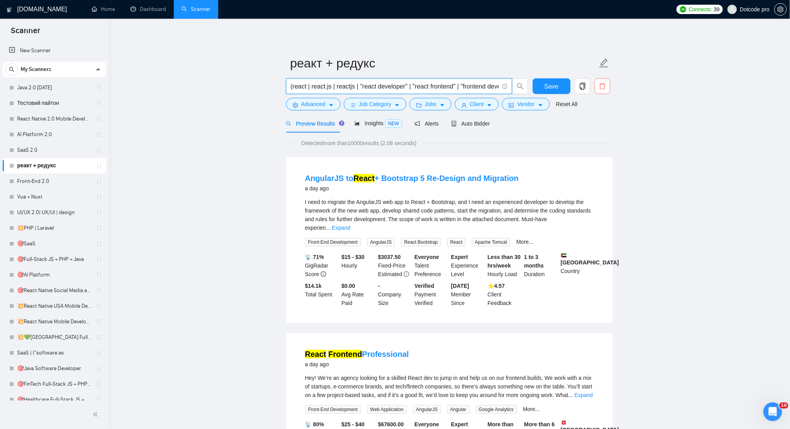
scroll to position [0, 341]
drag, startPoint x: 291, startPoint y: 87, endPoint x: 660, endPoint y: 94, distance: 369.3
click at [321, 106] on span "Advanced" at bounding box center [313, 104] width 24 height 9
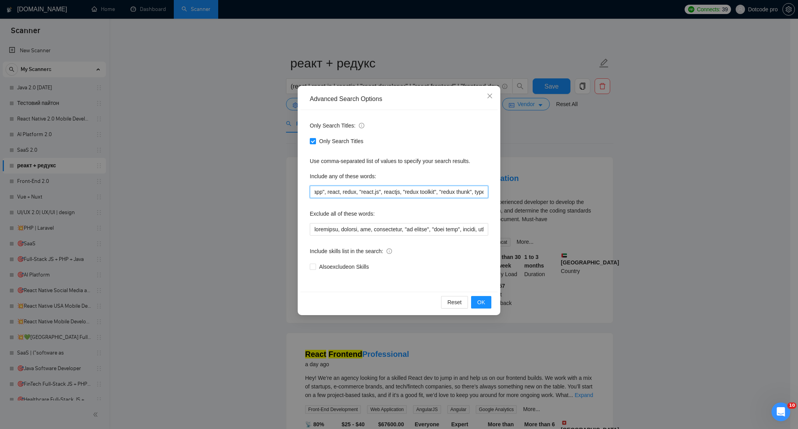
scroll to position [0, 540]
drag, startPoint x: 313, startPoint y: 193, endPoint x: 588, endPoint y: 193, distance: 274.9
click at [588, 193] on div "Advanced Search Options Only Search Titles: Only Search Titles Use comma-separa…" at bounding box center [399, 214] width 798 height 429
click at [319, 234] on input "text" at bounding box center [399, 229] width 179 height 12
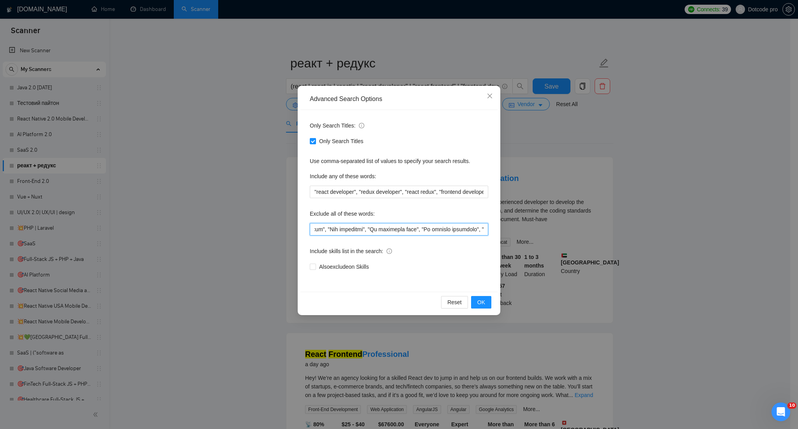
scroll to position [0, 3005]
drag, startPoint x: 311, startPoint y: 227, endPoint x: 582, endPoint y: 227, distance: 271.0
click at [582, 227] on div "Advanced Search Options Only Search Titles: Only Search Titles Use comma-separa…" at bounding box center [399, 214] width 798 height 429
click at [381, 226] on input "text" at bounding box center [399, 229] width 179 height 12
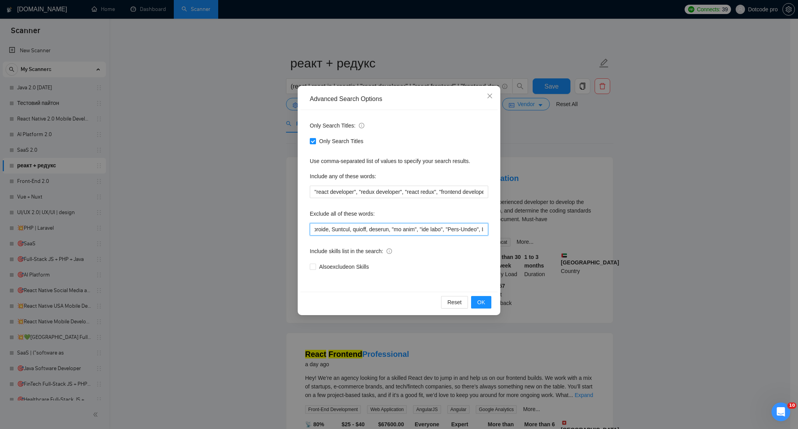
scroll to position [0, 871]
click at [406, 227] on input "text" at bounding box center [399, 229] width 179 height 12
click at [388, 227] on input "text" at bounding box center [399, 229] width 179 height 12
drag, startPoint x: 342, startPoint y: 228, endPoint x: 373, endPoint y: 232, distance: 31.3
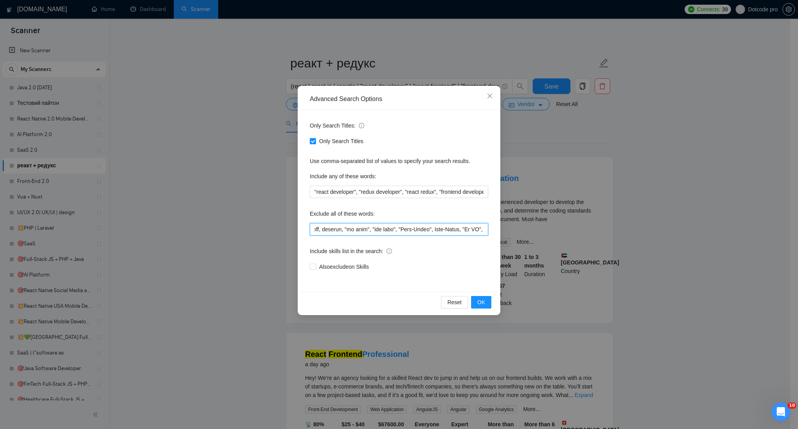
click at [373, 232] on input "text" at bounding box center [399, 229] width 179 height 12
click at [418, 232] on input "text" at bounding box center [399, 229] width 179 height 12
click at [452, 228] on input "text" at bounding box center [399, 229] width 179 height 12
drag, startPoint x: 455, startPoint y: 228, endPoint x: 559, endPoint y: 236, distance: 103.6
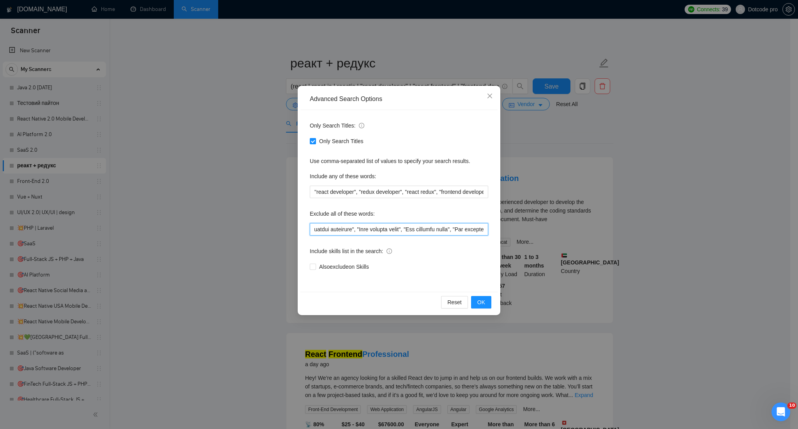
click at [559, 236] on div "Advanced Search Options Only Search Titles: Only Search Titles Use comma-separa…" at bounding box center [399, 214] width 798 height 429
type input "wordpress, shopify, wix, squarespace, "no agency", "test task", urgent, junior,…"
click at [453, 209] on div "Exclude all of these words:" at bounding box center [399, 215] width 179 height 16
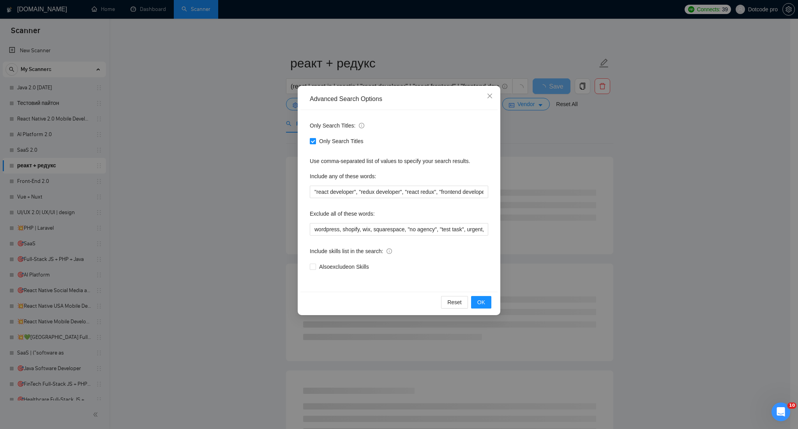
click at [332, 141] on span "Only Search Titles" at bounding box center [341, 141] width 51 height 9
click at [315, 141] on input "Only Search Titles" at bounding box center [312, 140] width 5 height 5
checkbox input "false"
click at [351, 147] on div "Only Search Titles" at bounding box center [399, 141] width 179 height 12
click at [480, 298] on span "OK" at bounding box center [482, 302] width 8 height 9
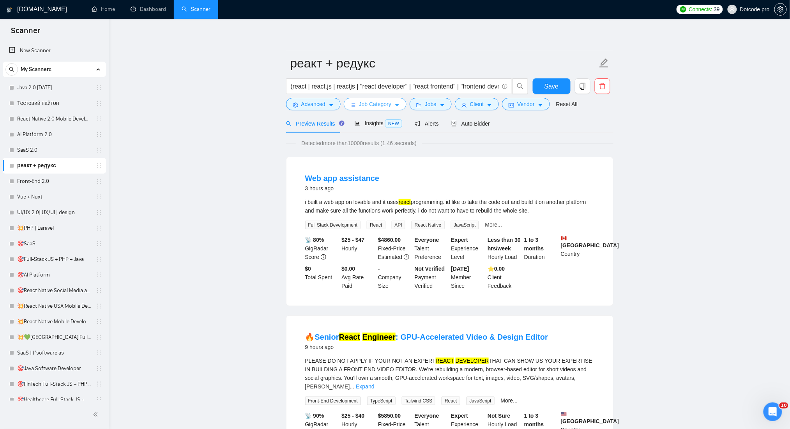
click at [384, 106] on span "Job Category" at bounding box center [375, 104] width 32 height 9
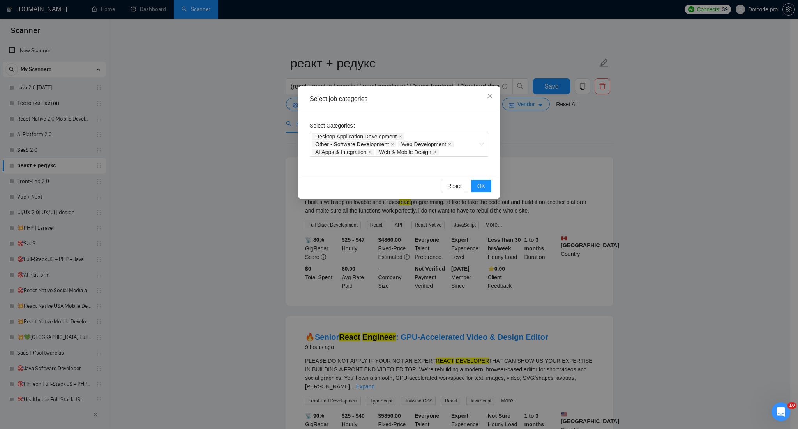
click at [620, 150] on div "Select job categories Select Categories Desktop Application Development Other -…" at bounding box center [399, 214] width 798 height 429
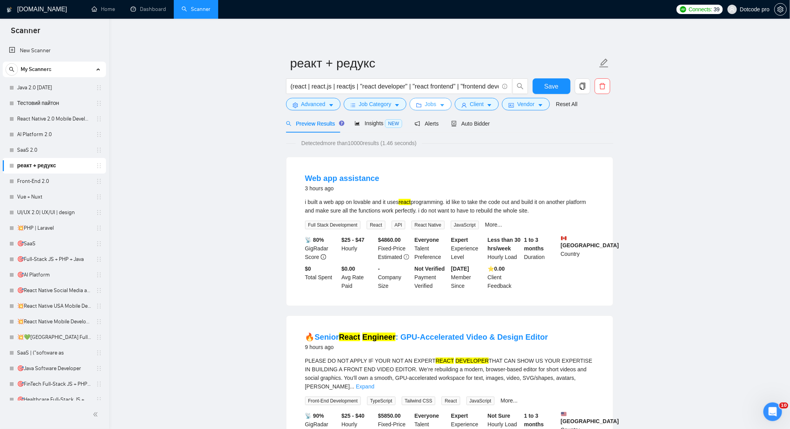
click at [432, 102] on span "Jobs" at bounding box center [431, 104] width 12 height 9
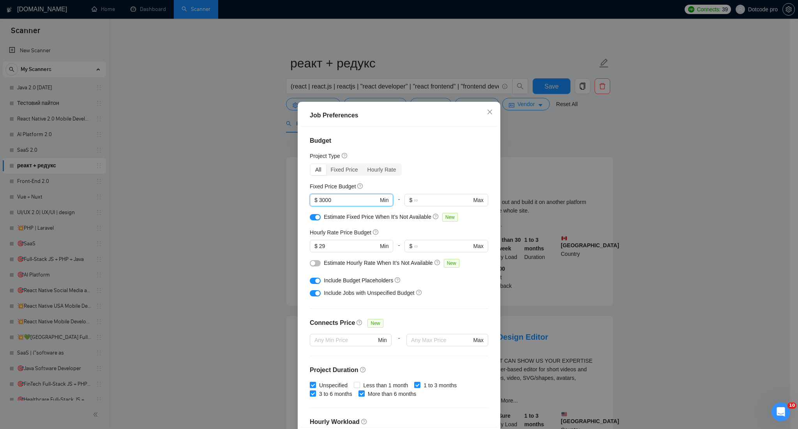
drag, startPoint x: 319, startPoint y: 199, endPoint x: 299, endPoint y: 200, distance: 20.3
click at [301, 200] on div "Budget Project Type All Fixed Price Hourly Rate Fixed Price Budget 3000 $ 3000 …" at bounding box center [399, 277] width 197 height 300
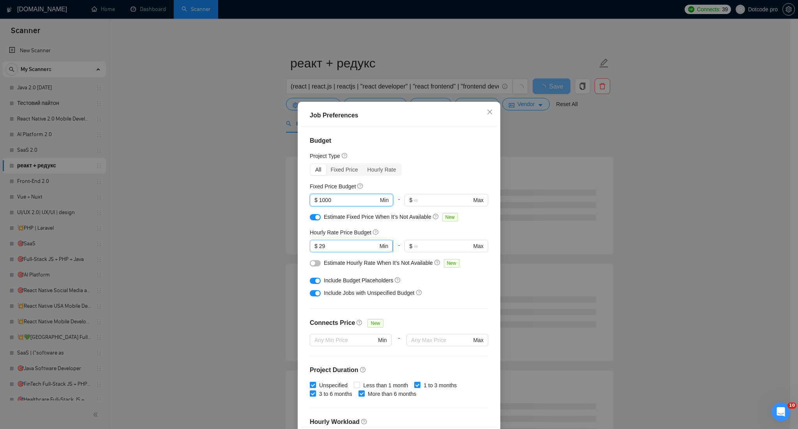
type input "1000"
drag, startPoint x: 323, startPoint y: 246, endPoint x: 299, endPoint y: 246, distance: 23.8
click at [301, 246] on div "Budget Project Type All Fixed Price Hourly Rate Fixed Price Budget $ 1000 Min -…" at bounding box center [399, 277] width 197 height 300
type input "30"
click at [408, 136] on h4 "Budget" at bounding box center [399, 140] width 179 height 9
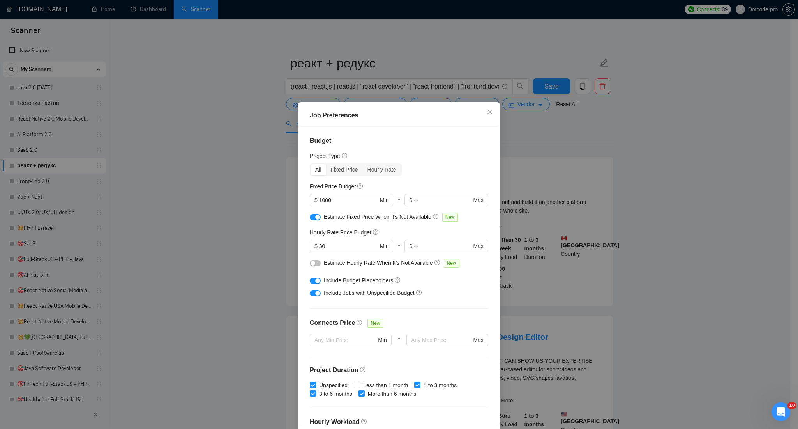
click at [315, 215] on div "button" at bounding box center [317, 217] width 5 height 5
click at [314, 283] on button "button" at bounding box center [315, 281] width 11 height 6
click at [311, 290] on button "button" at bounding box center [315, 293] width 11 height 6
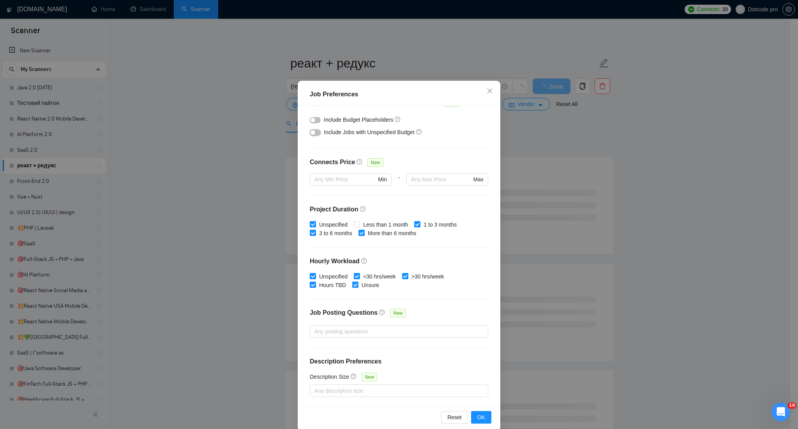
scroll to position [32, 0]
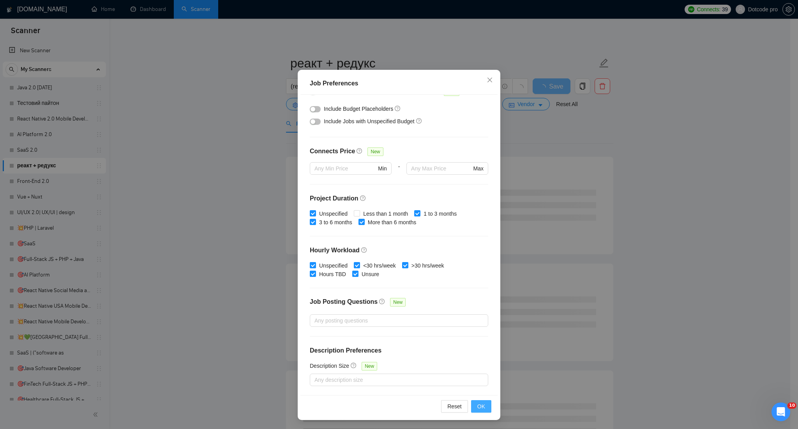
click at [478, 409] on span "OK" at bounding box center [482, 406] width 8 height 9
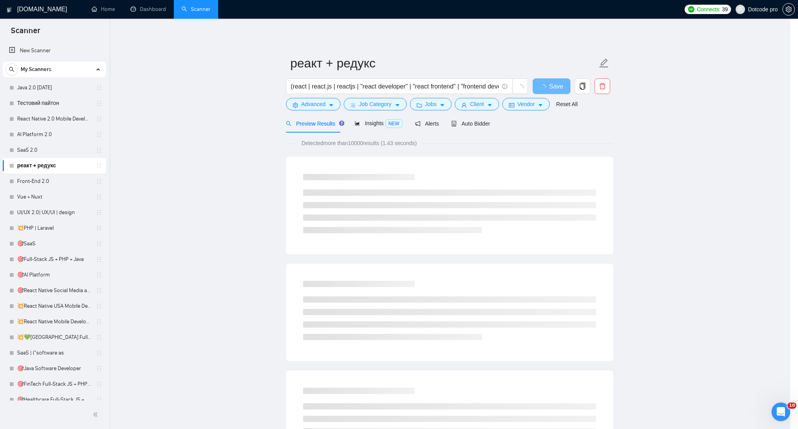
scroll to position [0, 0]
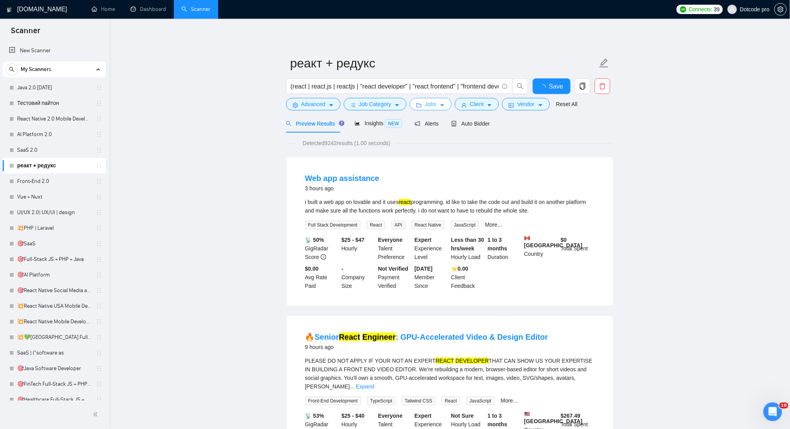
click at [428, 101] on span "Jobs" at bounding box center [431, 104] width 12 height 9
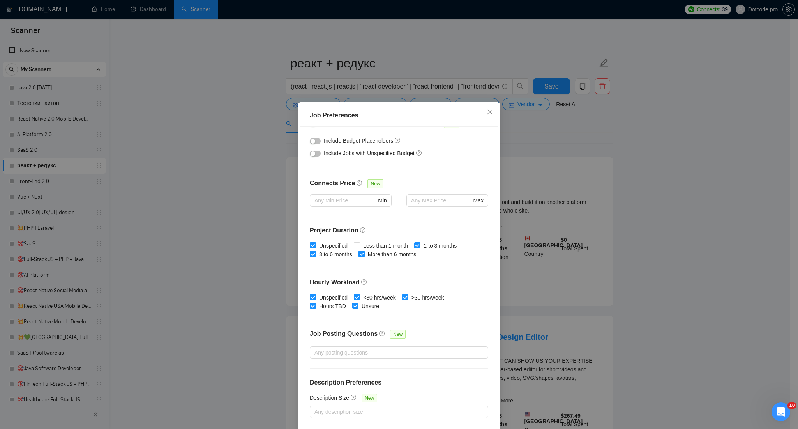
click at [662, 172] on div "Job Preferences Budget Project Type All Fixed Price Hourly Rate Fixed Price Bud…" at bounding box center [399, 214] width 798 height 429
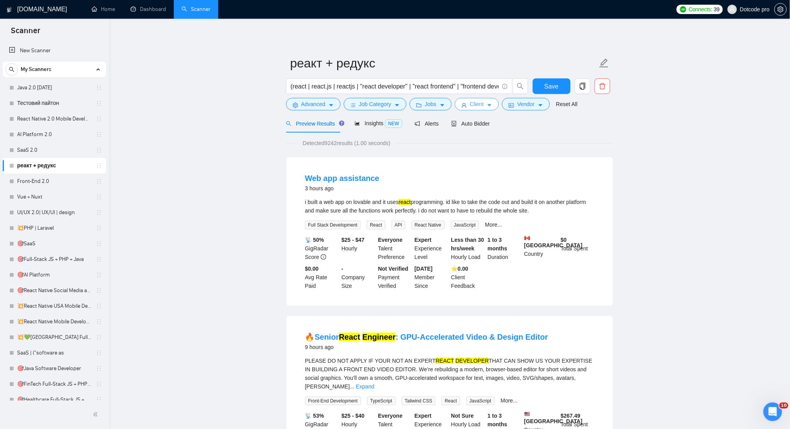
click at [494, 103] on button "Client" at bounding box center [477, 104] width 44 height 12
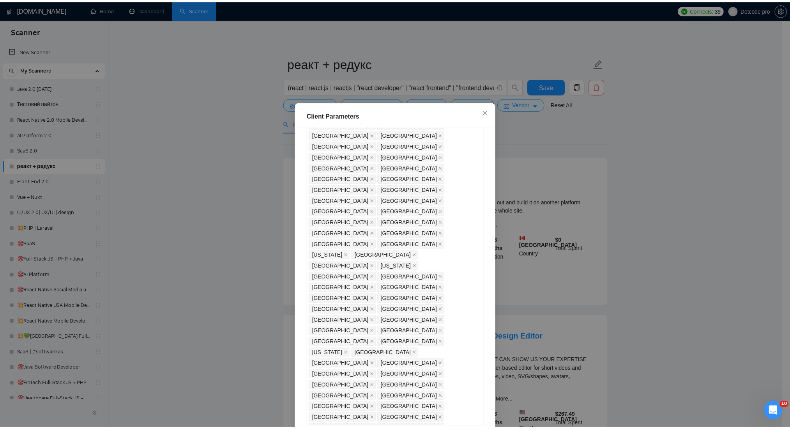
scroll to position [70, 0]
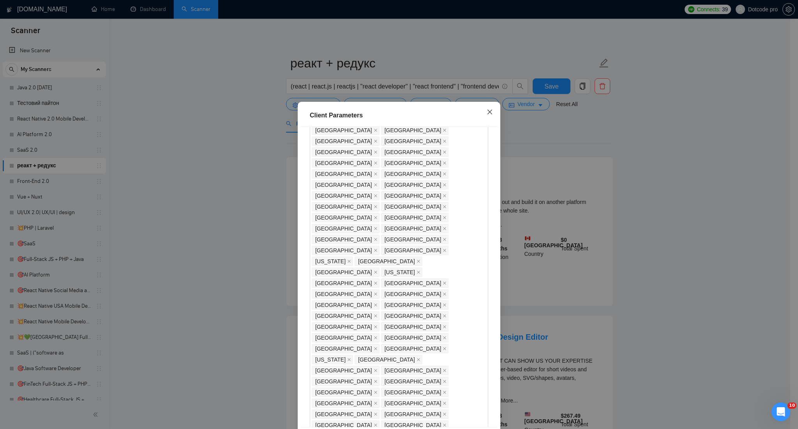
click at [487, 111] on icon "close" at bounding box center [490, 112] width 6 height 6
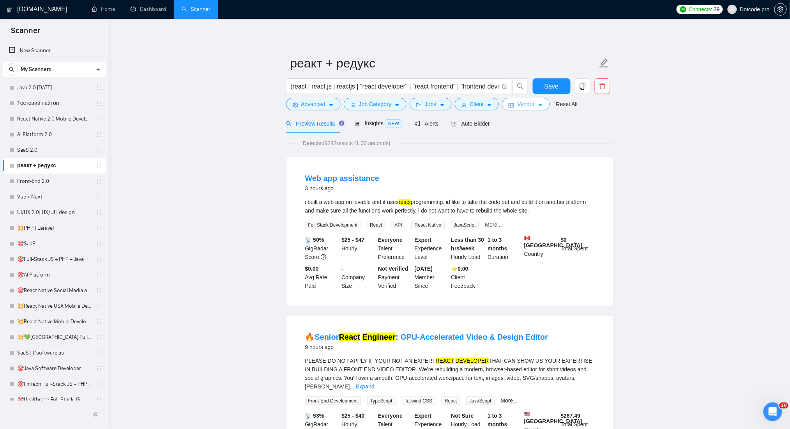
click at [523, 106] on span "Vendor" at bounding box center [525, 104] width 17 height 9
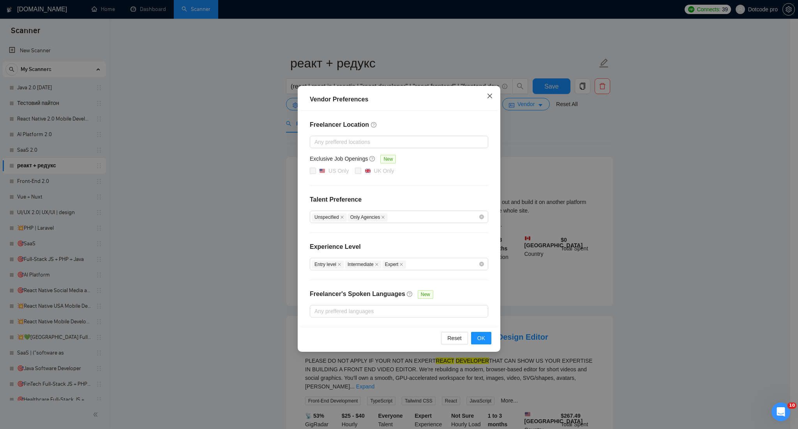
click at [493, 96] on span "Close" at bounding box center [490, 96] width 21 height 21
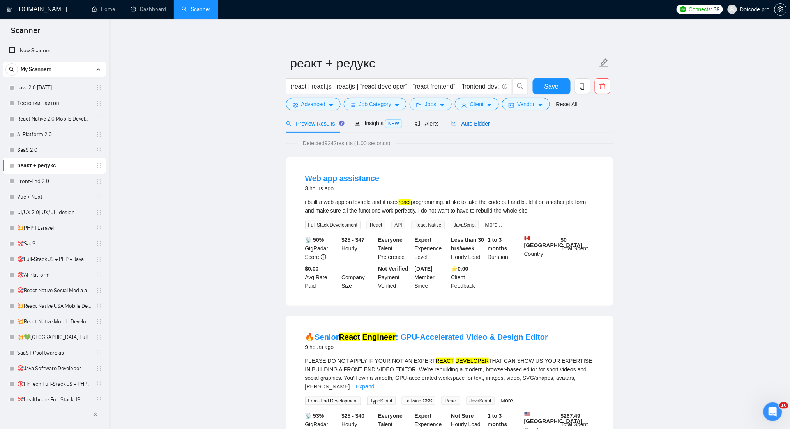
click at [455, 124] on span "Auto Bidder" at bounding box center [470, 123] width 39 height 6
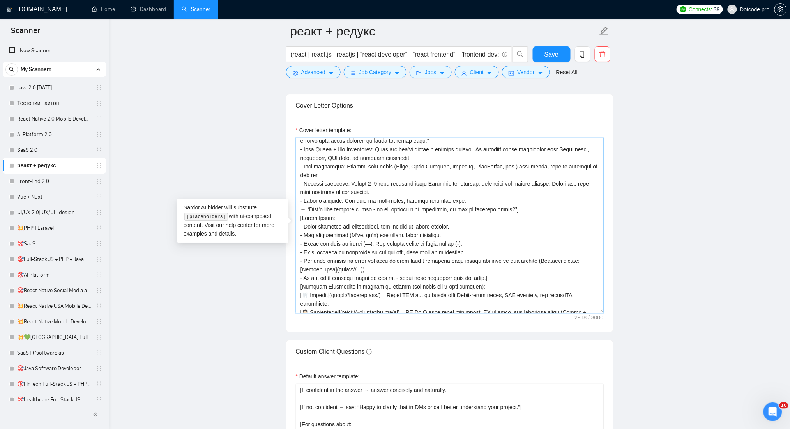
scroll to position [172, 0]
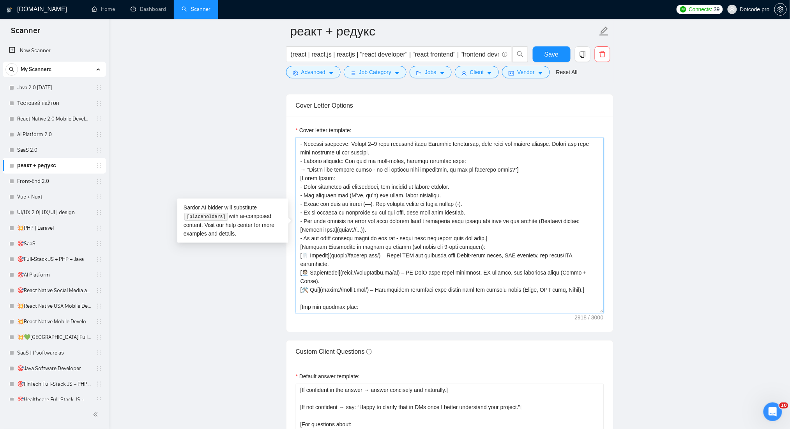
drag, startPoint x: 300, startPoint y: 145, endPoint x: 565, endPoint y: 328, distance: 321.6
click at [565, 328] on div "Cover letter template:" at bounding box center [450, 224] width 327 height 215
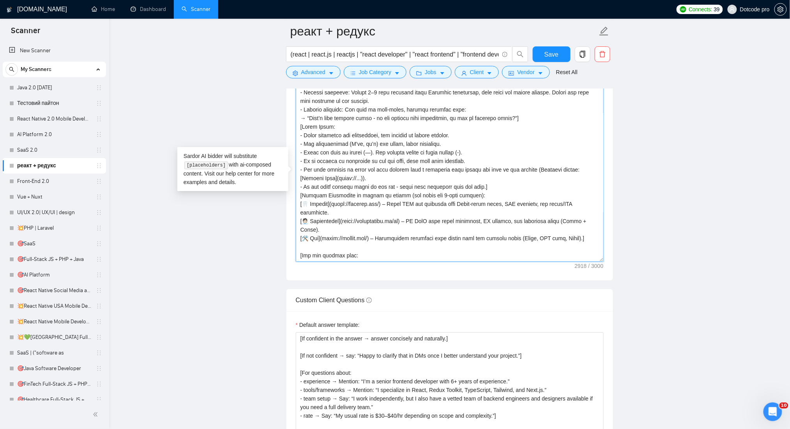
scroll to position [1092, 0]
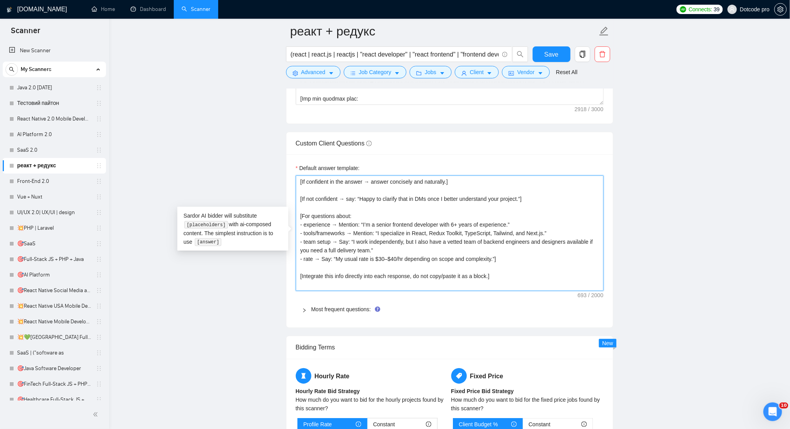
drag, startPoint x: 300, startPoint y: 184, endPoint x: 496, endPoint y: 300, distance: 227.6
click at [496, 300] on div "Default answer template: [If confident in the answer → answer concisely and nat…" at bounding box center [450, 240] width 327 height 173
click at [483, 271] on textarea "[If confident in the answer → answer concisely and naturally.] [If not confiden…" at bounding box center [450, 232] width 308 height 115
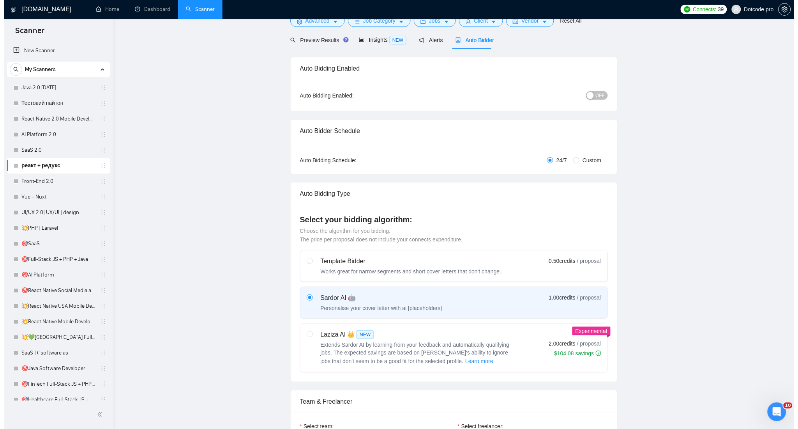
scroll to position [0, 0]
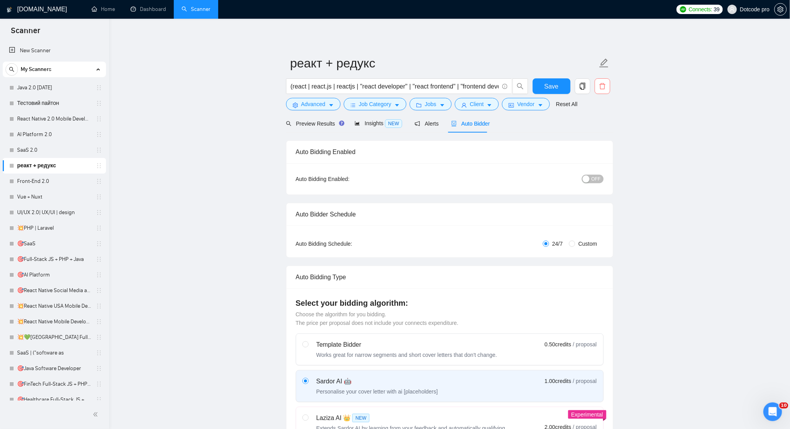
click at [602, 83] on icon "delete" at bounding box center [603, 86] width 6 height 6
click at [601, 132] on div "Are you sure you want to delete this scanner? No Yes" at bounding box center [546, 119] width 132 height 35
click at [601, 128] on span "Yes" at bounding box center [598, 126] width 9 height 9
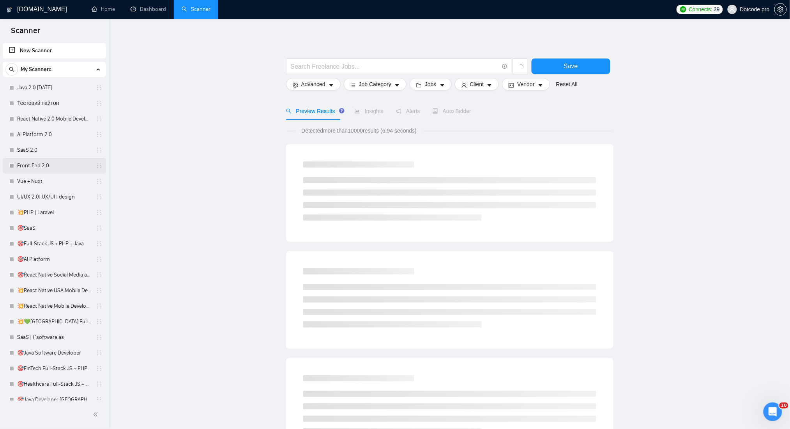
click at [49, 168] on link "Front-End 2.0" at bounding box center [54, 166] width 74 height 16
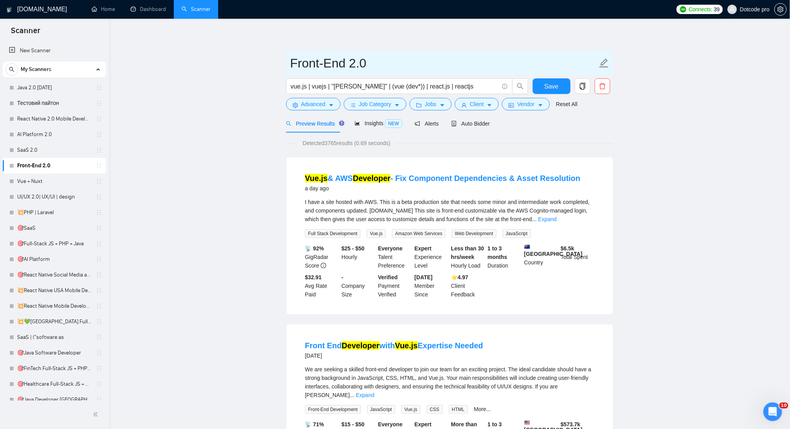
drag, startPoint x: 289, startPoint y: 63, endPoint x: 365, endPoint y: 63, distance: 76.0
click at [365, 63] on span "Front-End 2.0" at bounding box center [450, 63] width 328 height 25
drag, startPoint x: 369, startPoint y: 63, endPoint x: 221, endPoint y: 67, distance: 147.8
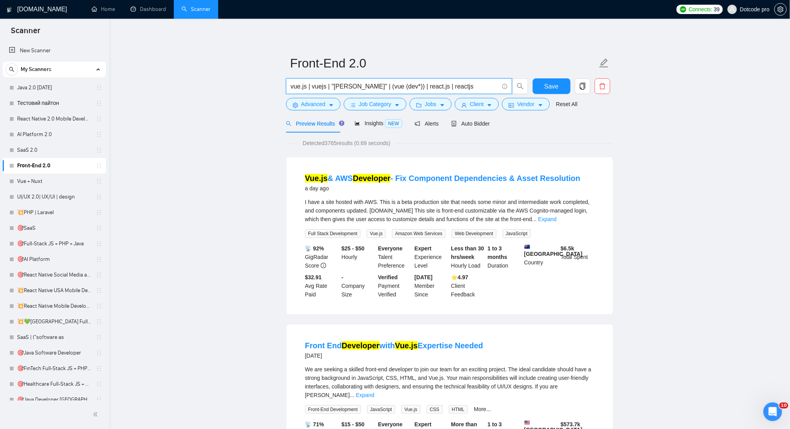
drag, startPoint x: 443, startPoint y: 84, endPoint x: 184, endPoint y: 83, distance: 258.5
click at [322, 103] on span "Advanced" at bounding box center [313, 104] width 24 height 9
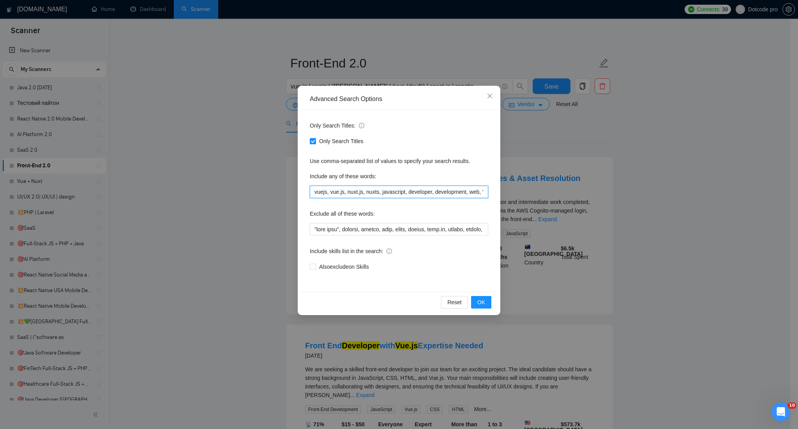
drag, startPoint x: 317, startPoint y: 191, endPoint x: 304, endPoint y: 192, distance: 13.3
click at [304, 192] on div "Only Search Titles: Only Search Titles Use comma-separated list of values to sp…" at bounding box center [399, 201] width 197 height 182
click at [320, 195] on input "vuejs, vue.js, nuxt.js, nuxts, javascript, developer, development, web, "web ap…" at bounding box center [399, 192] width 179 height 12
drag, startPoint x: 314, startPoint y: 192, endPoint x: 287, endPoint y: 193, distance: 26.9
click at [287, 193] on div "Advanced Search Options Only Search Titles: Only Search Titles Use comma-separa…" at bounding box center [399, 214] width 798 height 429
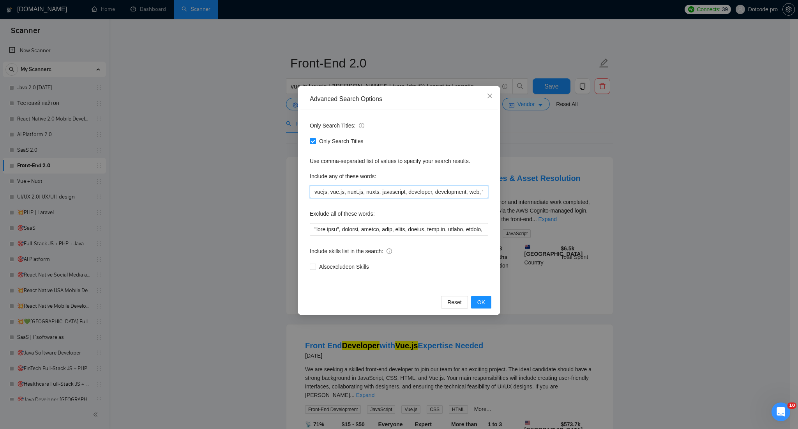
click at [331, 190] on input "vuejs, vue.js, nuxt.js, nuxts, javascript, developer, development, web, "web ap…" at bounding box center [399, 192] width 179 height 12
drag, startPoint x: 313, startPoint y: 193, endPoint x: 652, endPoint y: 195, distance: 339.2
click at [651, 193] on div "Advanced Search Options Only Search Titles: Only Search Titles Use comma-separa…" at bounding box center [399, 214] width 798 height 429
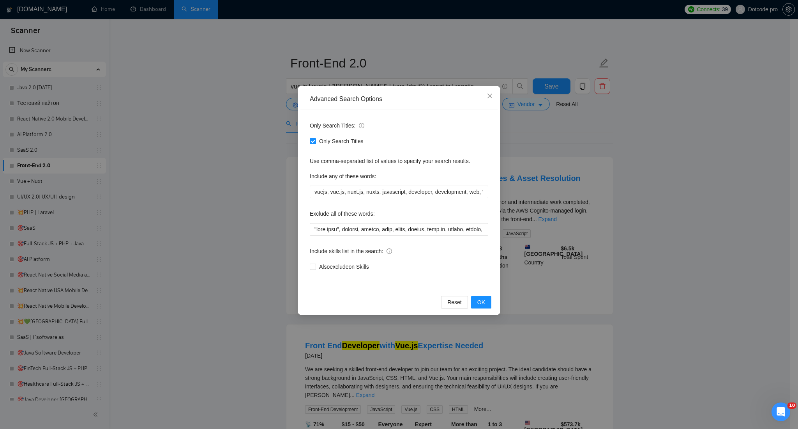
click at [338, 219] on label "Exclude all of these words:" at bounding box center [342, 213] width 65 height 12
drag, startPoint x: 316, startPoint y: 230, endPoint x: 562, endPoint y: 231, distance: 246.0
click at [562, 231] on div "Advanced Search Options Only Search Titles: Only Search Titles Use comma-separa…" at bounding box center [399, 214] width 798 height 429
click at [419, 215] on div "Exclude all of these words:" at bounding box center [399, 215] width 179 height 16
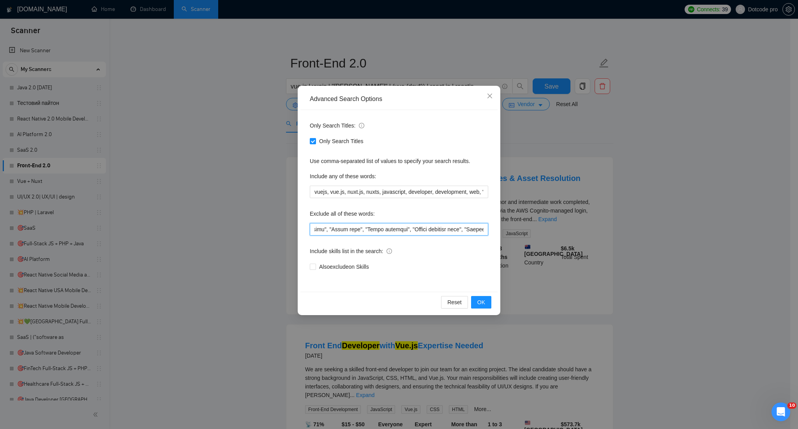
scroll to position [0, 2410]
drag, startPoint x: 423, startPoint y: 227, endPoint x: 632, endPoint y: 228, distance: 209.8
click at [632, 228] on div "Advanced Search Options Only Search Titles: Only Search Titles Use comma-separa…" at bounding box center [399, 214] width 798 height 429
click at [456, 231] on input "text" at bounding box center [399, 229] width 179 height 12
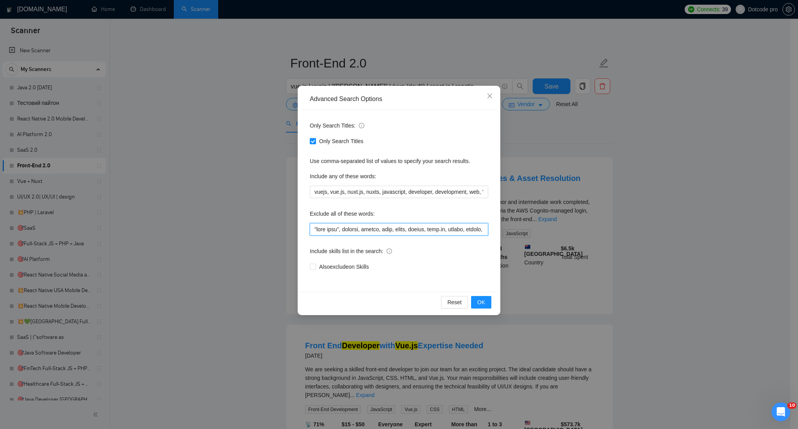
drag, startPoint x: 485, startPoint y: 227, endPoint x: 279, endPoint y: 223, distance: 205.9
click at [279, 223] on div "Advanced Search Options Only Search Titles: Only Search Titles Use comma-separa…" at bounding box center [399, 214] width 798 height 429
click at [483, 300] on span "OK" at bounding box center [482, 302] width 8 height 9
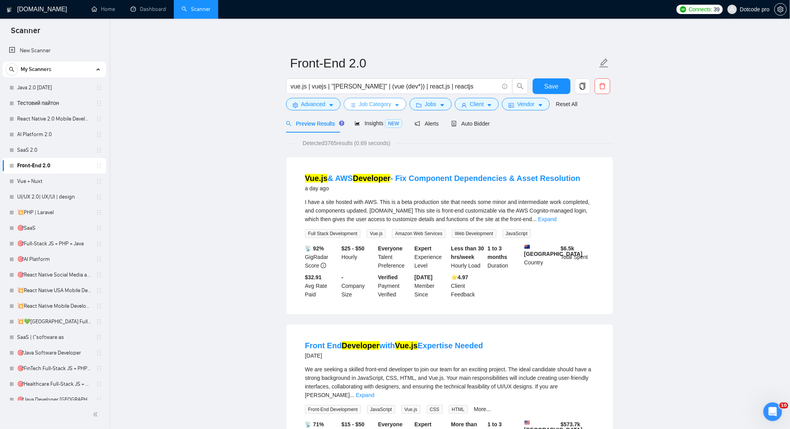
click at [381, 109] on button "Job Category" at bounding box center [375, 104] width 63 height 12
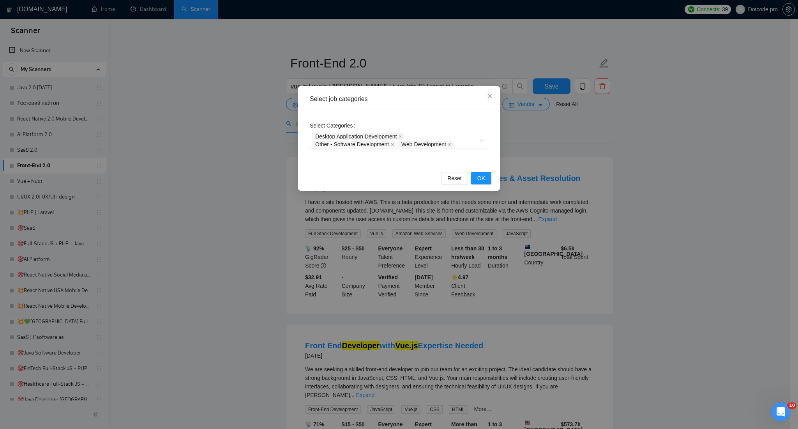
click at [606, 162] on div "Select job categories Select Categories Desktop Application Development Other -…" at bounding box center [399, 214] width 798 height 429
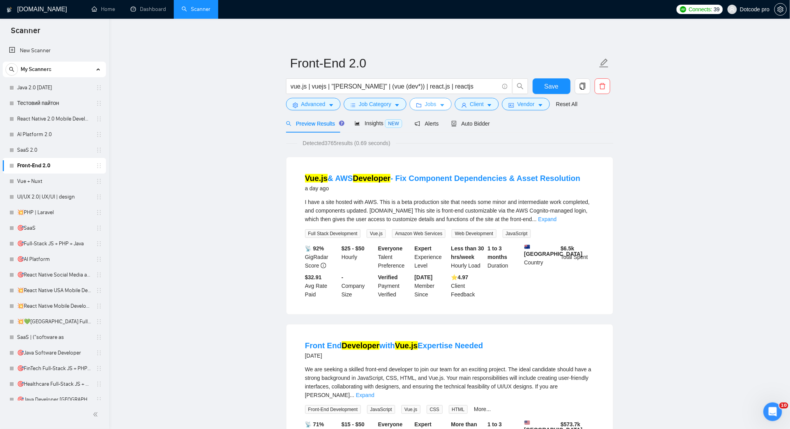
click at [432, 100] on span "Jobs" at bounding box center [431, 104] width 12 height 9
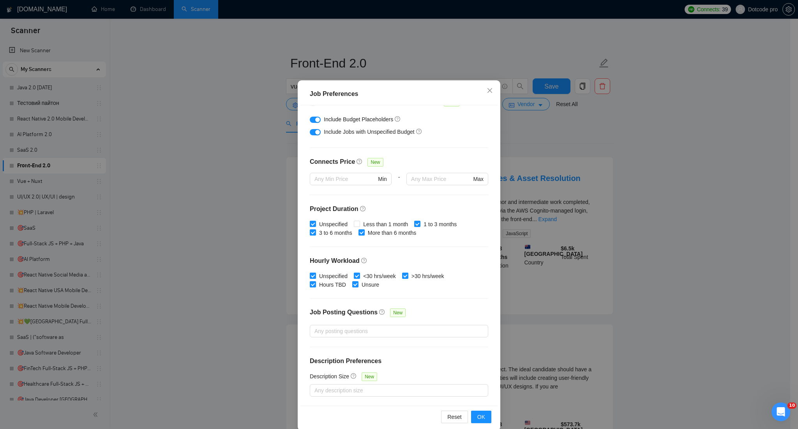
scroll to position [32, 0]
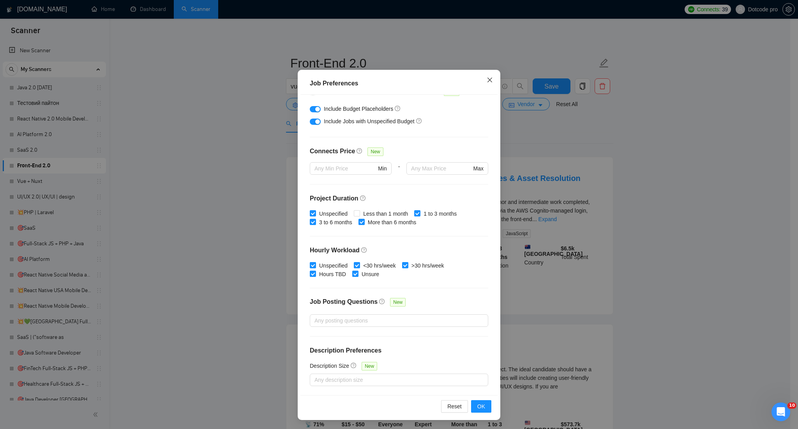
click at [488, 81] on icon "close" at bounding box center [490, 80] width 6 height 6
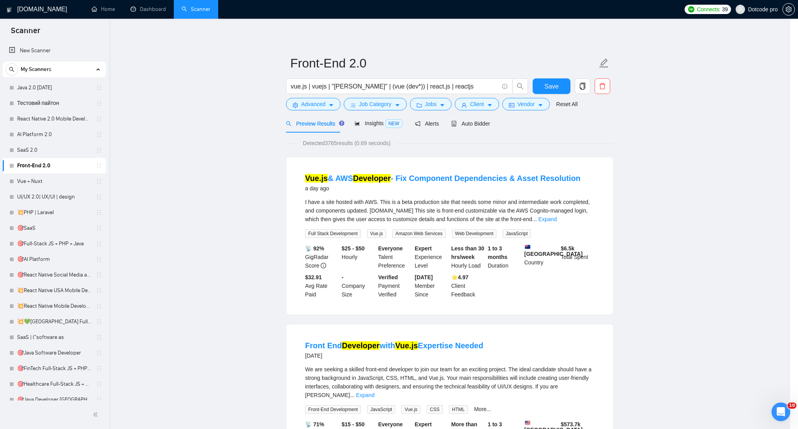
scroll to position [0, 0]
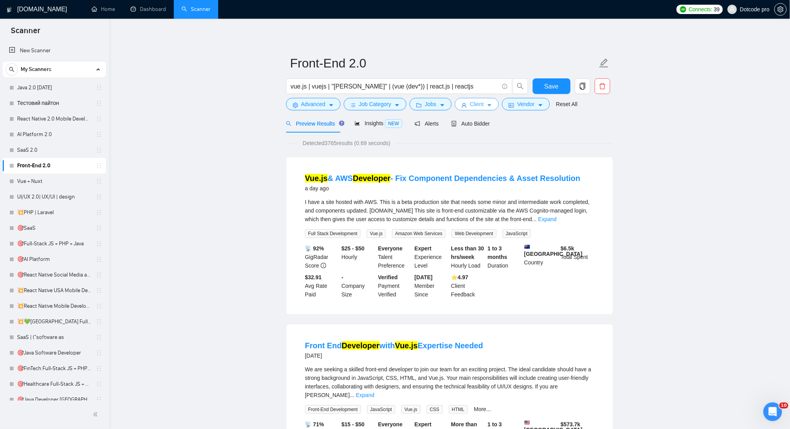
click at [477, 106] on span "Client" at bounding box center [477, 104] width 14 height 9
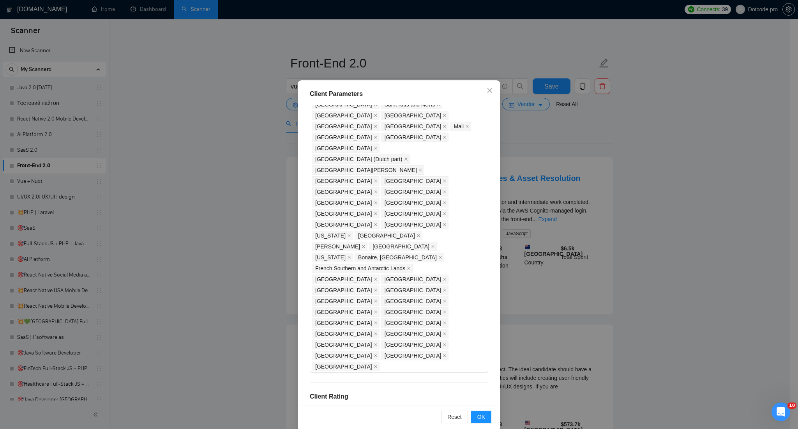
scroll to position [32, 0]
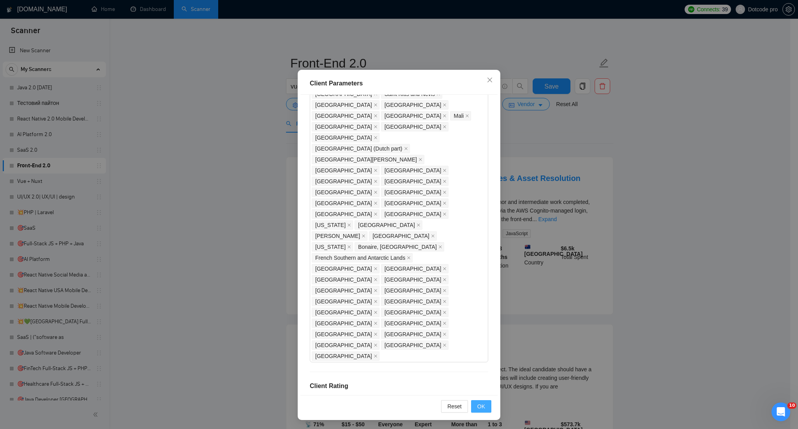
type input "25"
click at [482, 402] on button "OK" at bounding box center [481, 406] width 20 height 12
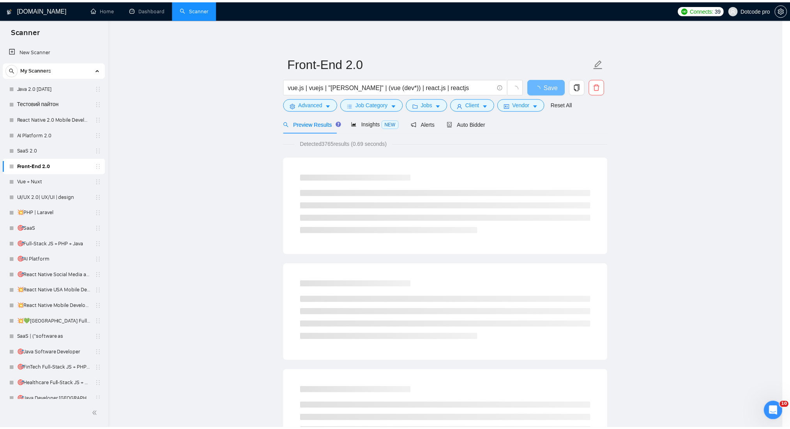
scroll to position [0, 0]
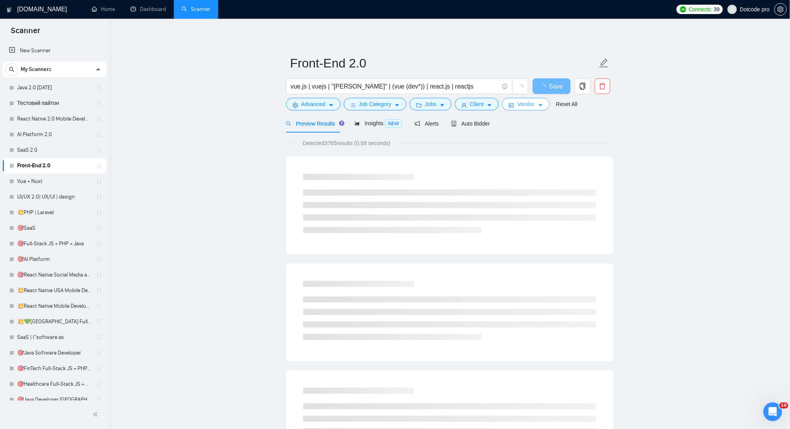
click at [532, 104] on span "Vendor" at bounding box center [525, 104] width 17 height 9
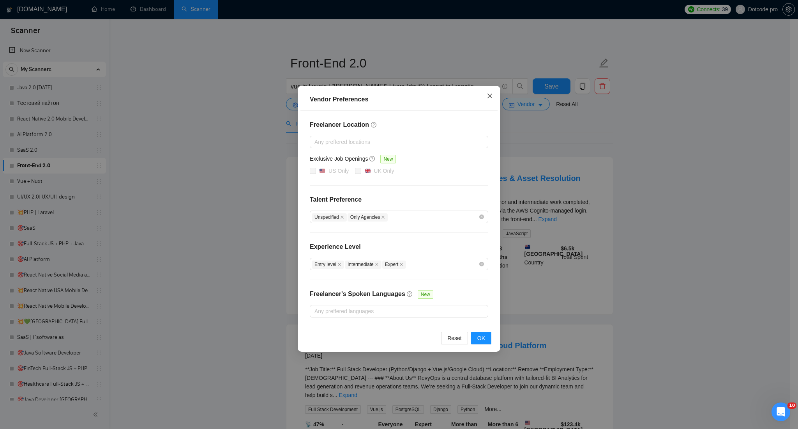
click at [489, 95] on icon "close" at bounding box center [490, 96] width 6 height 6
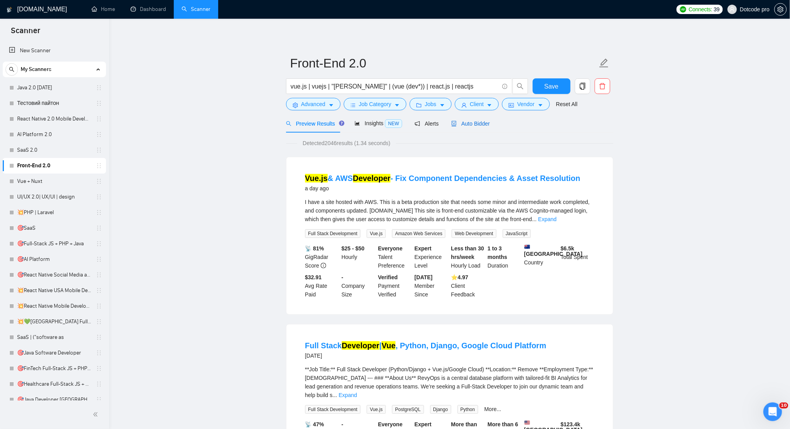
click at [466, 121] on span "Auto Bidder" at bounding box center [470, 123] width 39 height 6
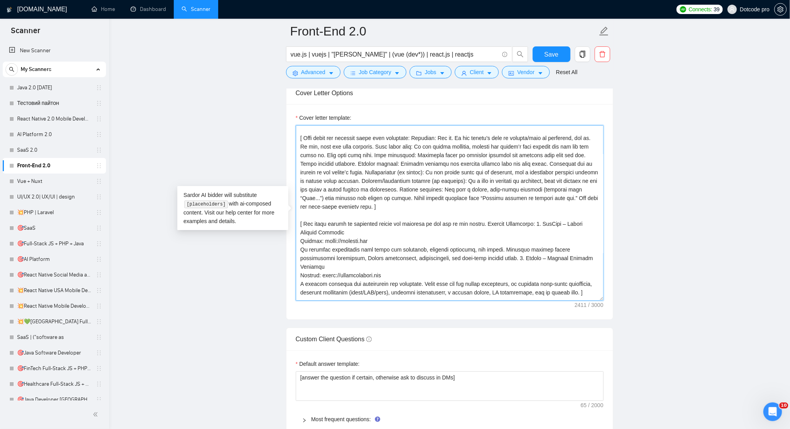
scroll to position [103, 0]
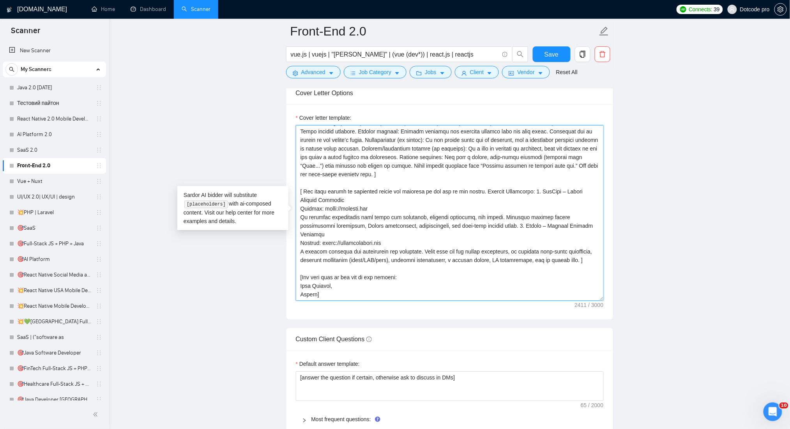
drag, startPoint x: 299, startPoint y: 132, endPoint x: 559, endPoint y: 311, distance: 315.0
click at [559, 311] on div "Cover letter template:" at bounding box center [450, 211] width 327 height 215
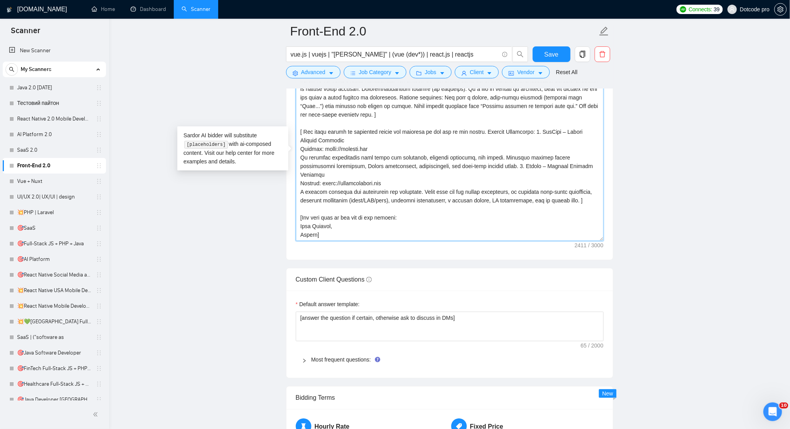
scroll to position [988, 0]
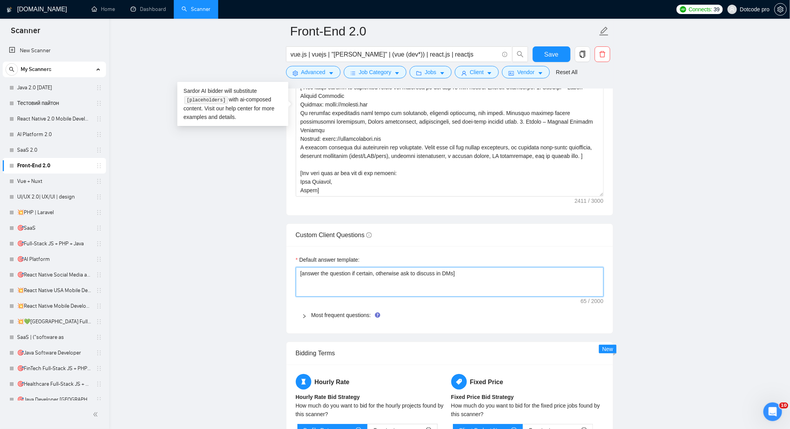
click at [407, 280] on textarea "[answer the question if certain, otherwise ask to discuss in DMs]" at bounding box center [450, 282] width 308 height 30
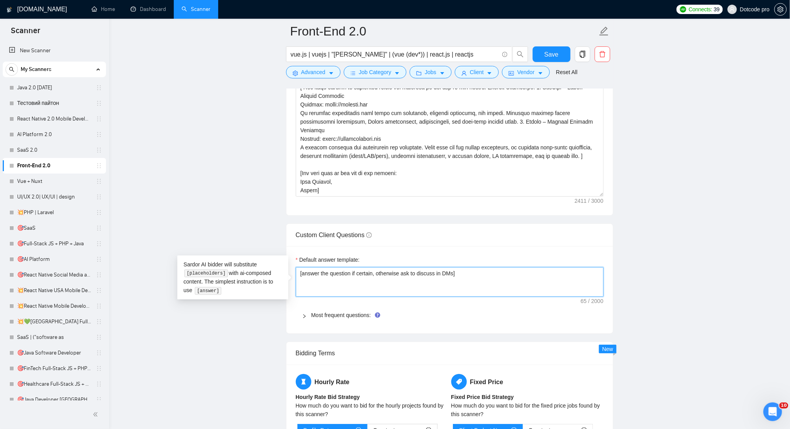
drag, startPoint x: 472, startPoint y: 279, endPoint x: 214, endPoint y: 281, distance: 258.1
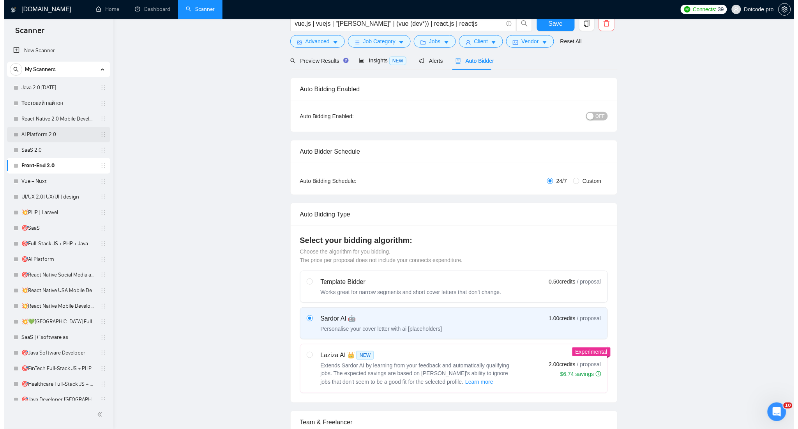
scroll to position [0, 0]
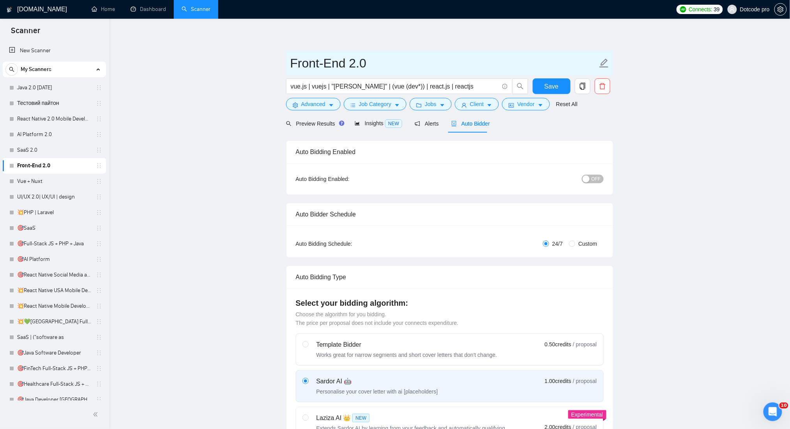
drag, startPoint x: 24, startPoint y: 174, endPoint x: 490, endPoint y: 61, distance: 479.9
click at [24, 174] on link "Vue + Nuxt" at bounding box center [54, 181] width 74 height 16
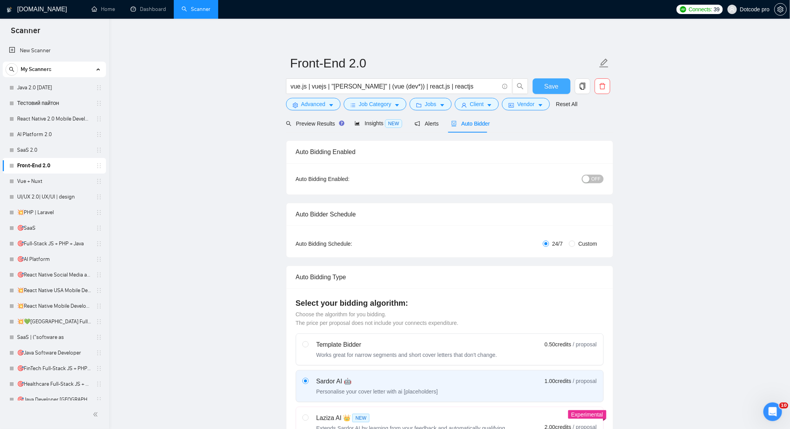
click at [552, 85] on span "Save" at bounding box center [552, 86] width 14 height 10
click at [45, 177] on link "Vue + Nuxt" at bounding box center [54, 181] width 74 height 16
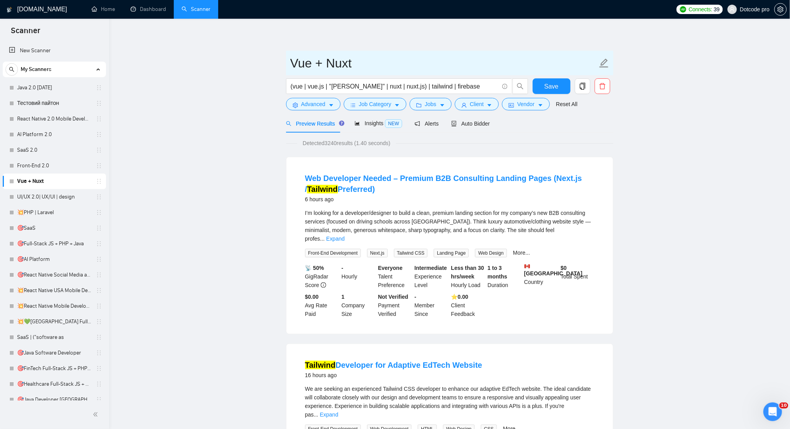
drag, startPoint x: 357, startPoint y: 61, endPoint x: 273, endPoint y: 61, distance: 84.6
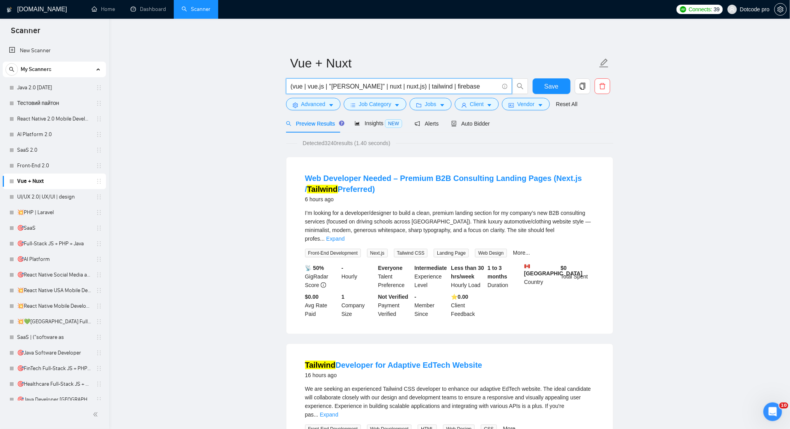
drag, startPoint x: 447, startPoint y: 85, endPoint x: 207, endPoint y: 86, distance: 239.4
drag, startPoint x: 303, startPoint y: 105, endPoint x: 298, endPoint y: 109, distance: 6.4
click at [303, 106] on span "Advanced" at bounding box center [313, 104] width 24 height 9
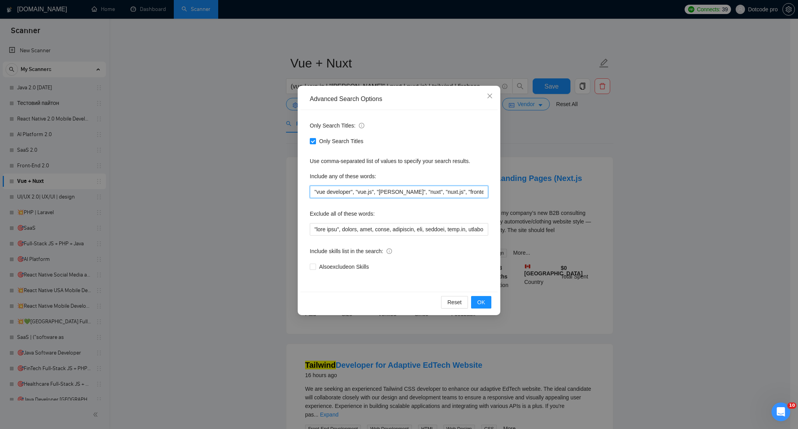
click at [314, 192] on input ""vue developer", "vue.js", "[PERSON_NAME]", "nuxt", "nuxt.js", "frontend vue", …" at bounding box center [399, 192] width 179 height 12
drag, startPoint x: 320, startPoint y: 191, endPoint x: 308, endPoint y: 191, distance: 12.1
click at [308, 191] on div "Only Search Titles: Only Search Titles Use comma-separated list of values to sp…" at bounding box center [399, 201] width 197 height 182
click at [321, 191] on input ""vue developer", "vue.js", "[PERSON_NAME]", "nuxt", "nuxt.js", "frontend vue", …" at bounding box center [399, 192] width 179 height 12
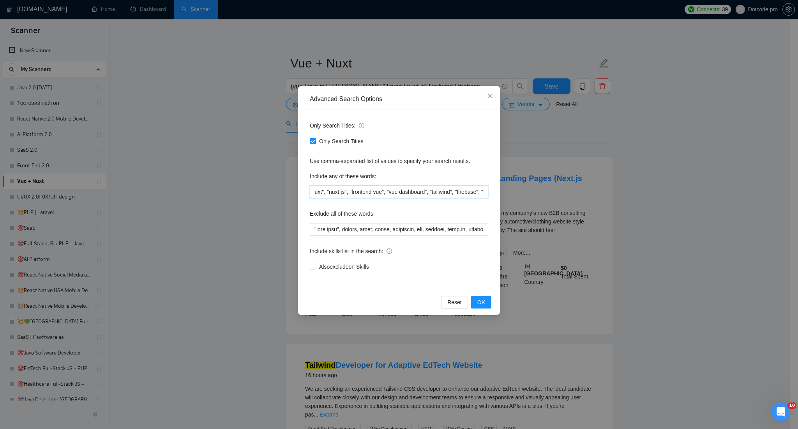
drag, startPoint x: 315, startPoint y: 192, endPoint x: 534, endPoint y: 202, distance: 219.4
click at [534, 202] on div "Advanced Search Options Only Search Titles: Only Search Titles Use comma-separa…" at bounding box center [399, 214] width 798 height 429
click at [320, 226] on input "text" at bounding box center [399, 229] width 179 height 12
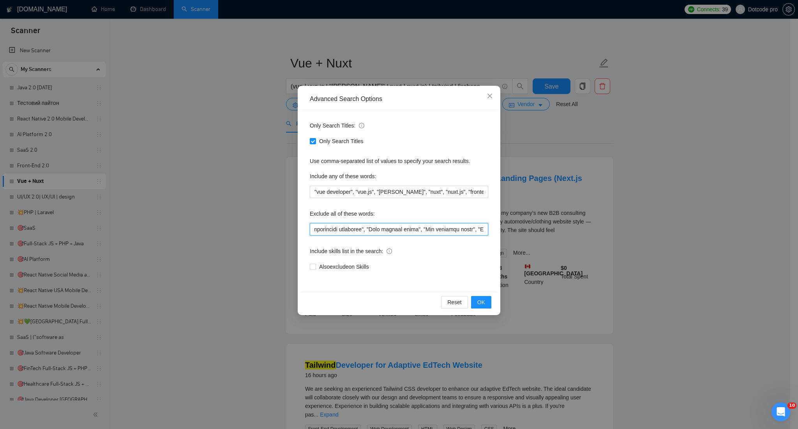
drag, startPoint x: 312, startPoint y: 228, endPoint x: 566, endPoint y: 228, distance: 253.8
click at [566, 228] on div "Advanced Search Options Only Search Titles: Only Search Titles Use comma-separa…" at bounding box center [399, 214] width 798 height 429
click at [370, 229] on input "text" at bounding box center [399, 229] width 179 height 12
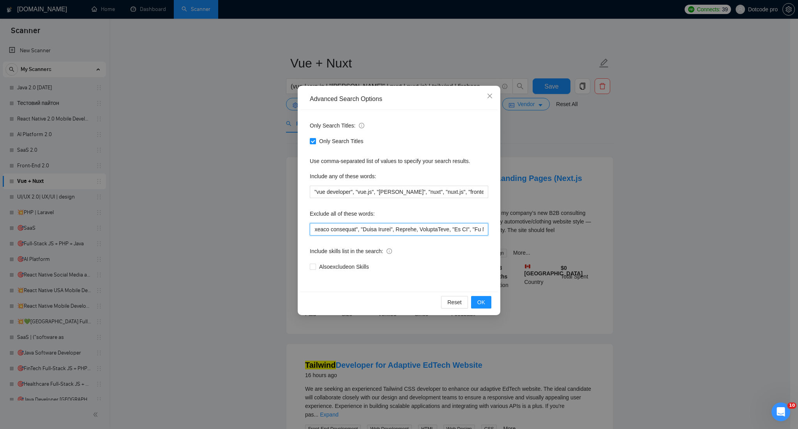
drag, startPoint x: 387, startPoint y: 229, endPoint x: 347, endPoint y: 228, distance: 39.8
click at [342, 228] on input "text" at bounding box center [399, 229] width 179 height 12
click at [400, 228] on input "text" at bounding box center [399, 229] width 179 height 12
drag, startPoint x: 440, startPoint y: 230, endPoint x: 627, endPoint y: 229, distance: 187.1
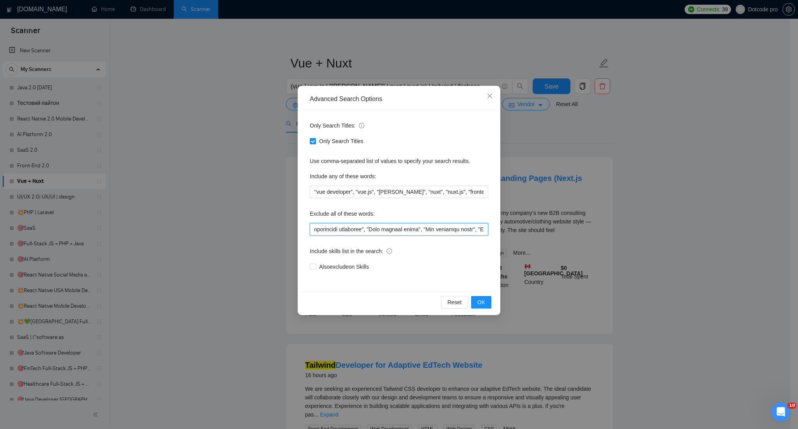
click at [627, 229] on div "Advanced Search Options Only Search Titles: Only Search Titles Use comma-separa…" at bounding box center [399, 214] width 798 height 429
type input ""test task", urgent, asap, teach, wordpress, wix, shopify, node.js, backend, la…"
click at [476, 207] on div "Only Search Titles: Only Search Titles Use comma-separated list of values to sp…" at bounding box center [399, 201] width 197 height 182
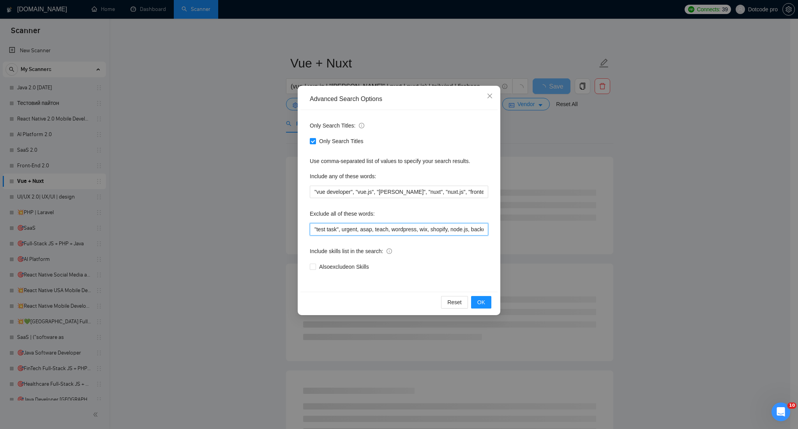
scroll to position [0, 305]
drag, startPoint x: 469, startPoint y: 224, endPoint x: 519, endPoint y: 224, distance: 49.9
click at [519, 224] on div "Advanced Search Options Only Search Titles: Only Search Titles Use comma-separa…" at bounding box center [399, 214] width 798 height 429
click at [466, 209] on div "Exclude all of these words:" at bounding box center [399, 215] width 179 height 16
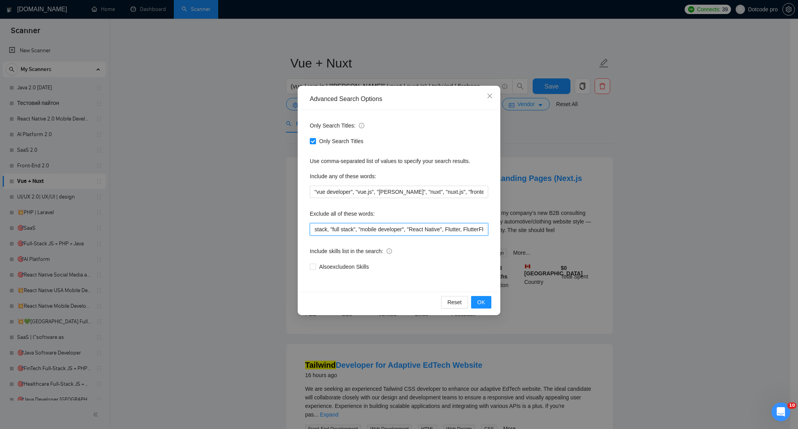
drag, startPoint x: 474, startPoint y: 232, endPoint x: 512, endPoint y: 237, distance: 37.4
click at [512, 237] on div "Advanced Search Options Only Search Titles: Only Search Titles Use comma-separa…" at bounding box center [399, 214] width 798 height 429
drag, startPoint x: 428, startPoint y: 207, endPoint x: 431, endPoint y: 211, distance: 4.7
click at [428, 207] on div "Exclude all of these words:" at bounding box center [399, 215] width 179 height 16
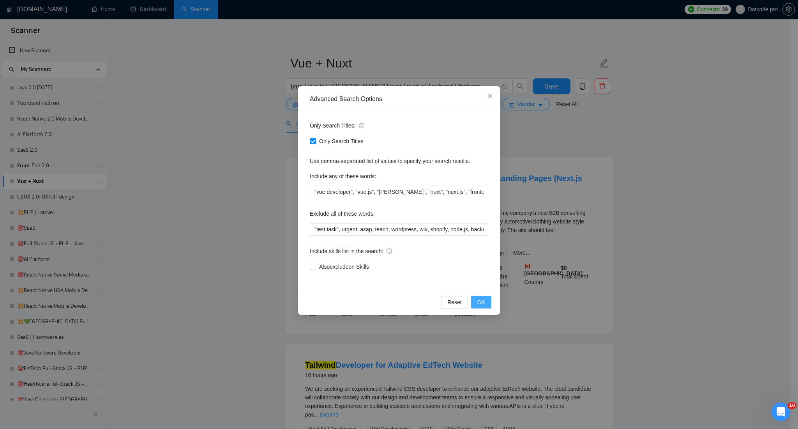
click at [487, 301] on button "OK" at bounding box center [481, 302] width 20 height 12
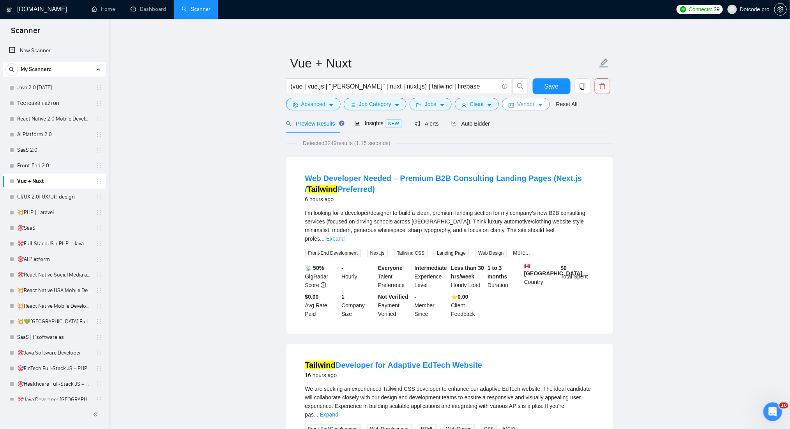
click at [517, 105] on span "Vendor" at bounding box center [525, 104] width 17 height 9
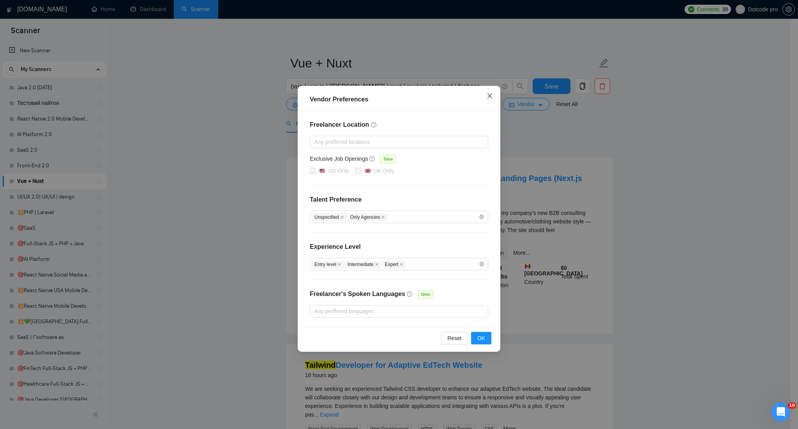
click at [490, 99] on icon "close" at bounding box center [490, 96] width 6 height 6
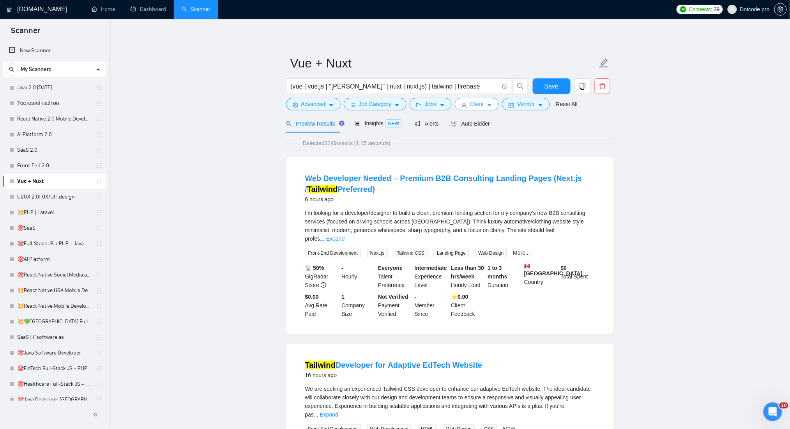
click at [472, 107] on span "Client" at bounding box center [477, 104] width 14 height 9
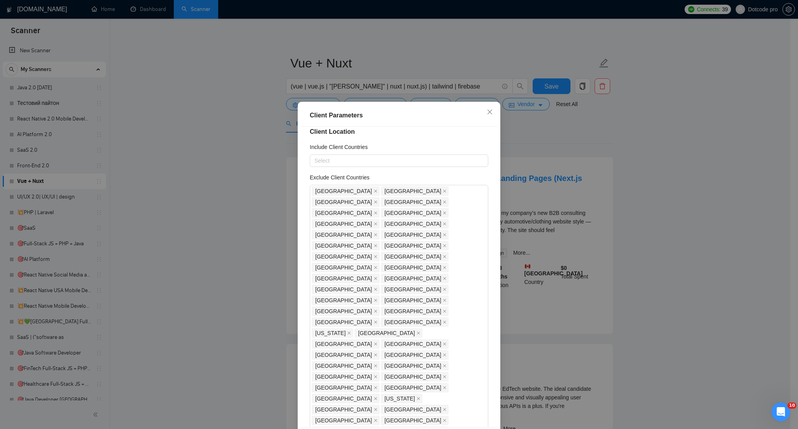
scroll to position [7, 0]
click at [489, 112] on icon "close" at bounding box center [490, 112] width 6 height 6
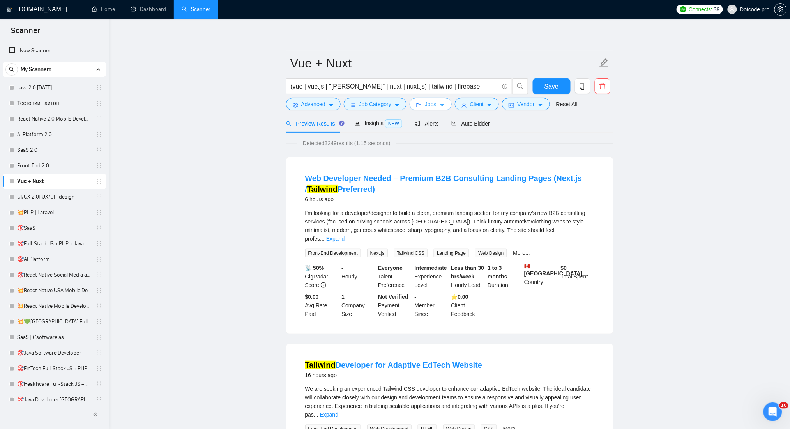
click at [434, 107] on span "Jobs" at bounding box center [431, 104] width 12 height 9
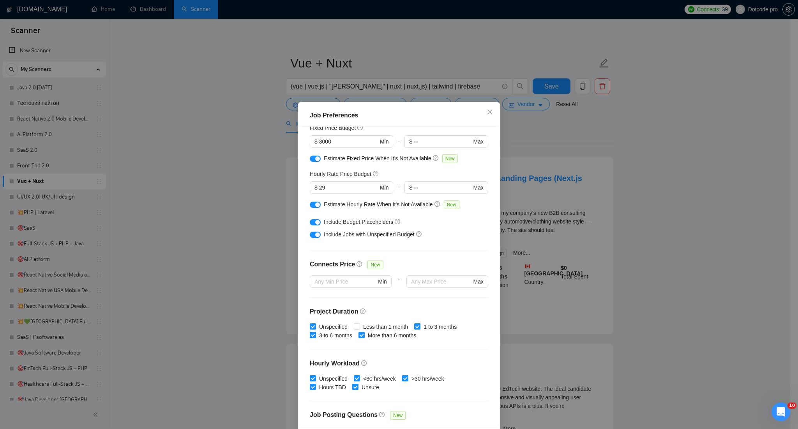
scroll to position [0, 0]
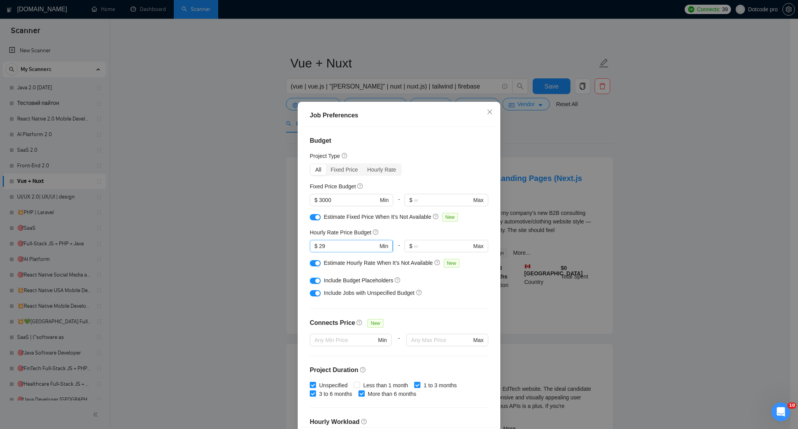
click at [331, 243] on input "29" at bounding box center [348, 246] width 59 height 9
click at [310, 246] on span "$ 29 Min" at bounding box center [351, 246] width 83 height 12
type input "30"
click at [438, 177] on div "Budget Project Type All Fixed Price Hourly Rate Fixed Price Budget $ 3000 Min -…" at bounding box center [399, 277] width 197 height 300
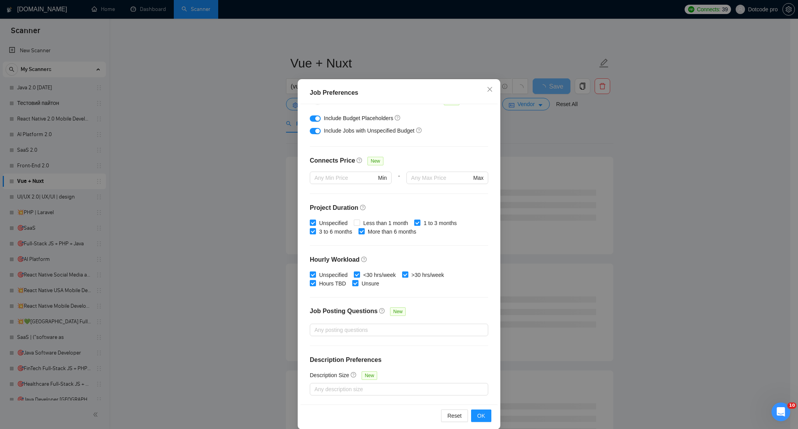
scroll to position [32, 0]
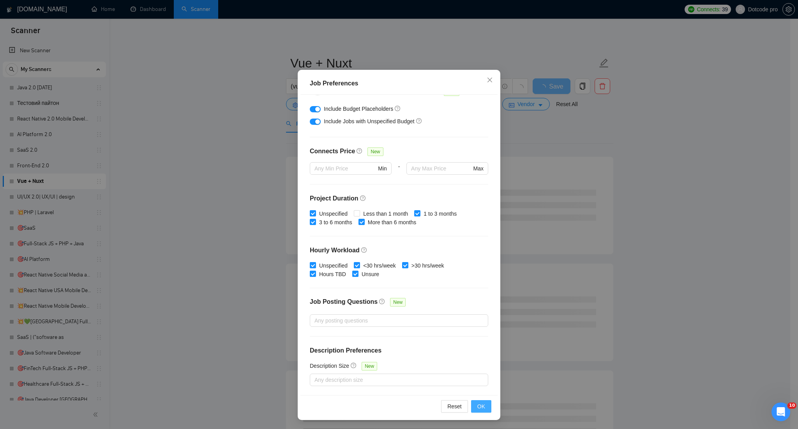
click at [478, 403] on span "OK" at bounding box center [482, 406] width 8 height 9
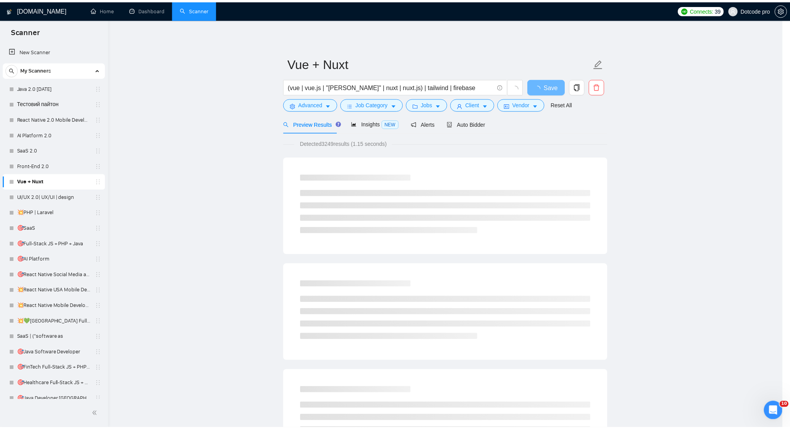
scroll to position [0, 0]
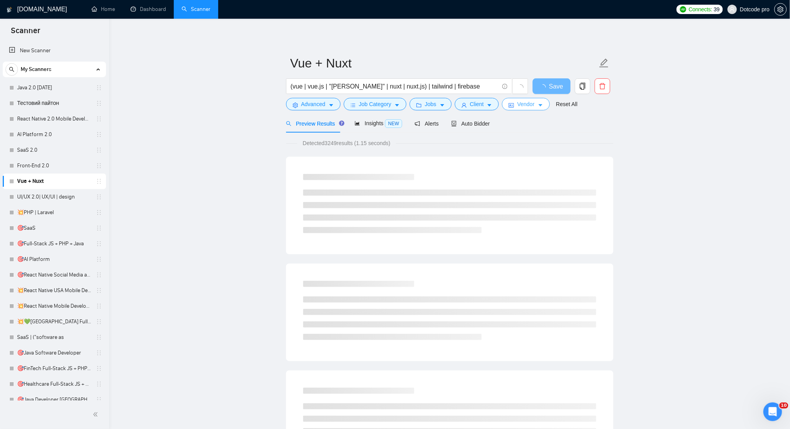
click at [532, 106] on span "Vendor" at bounding box center [525, 104] width 17 height 9
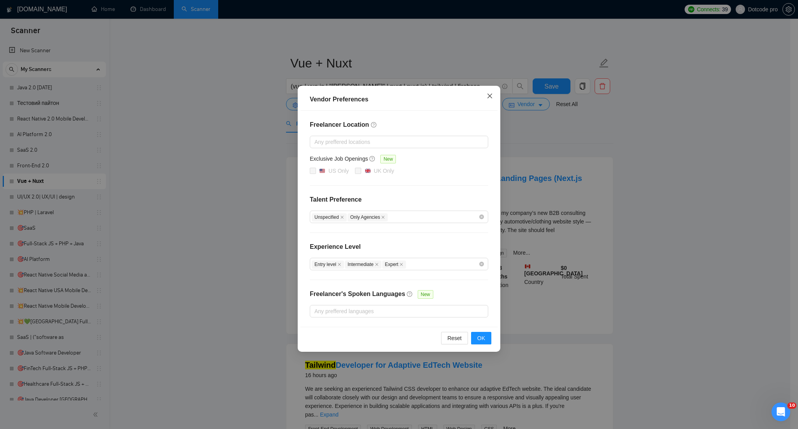
click at [490, 94] on icon "close" at bounding box center [490, 96] width 6 height 6
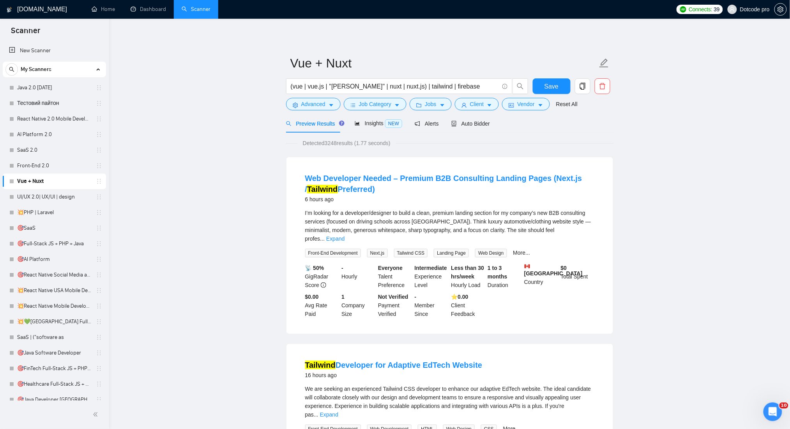
click at [491, 122] on div "Preview Results Insights NEW Alerts Auto Bidder" at bounding box center [450, 123] width 328 height 18
click at [478, 122] on span "Auto Bidder" at bounding box center [470, 123] width 39 height 6
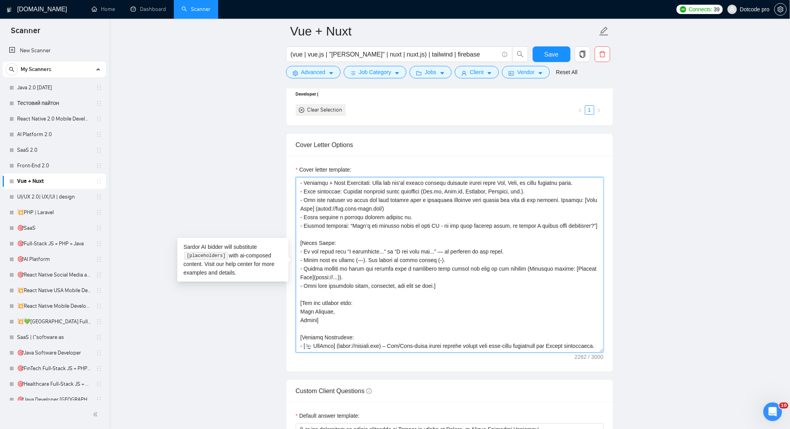
scroll to position [163, 0]
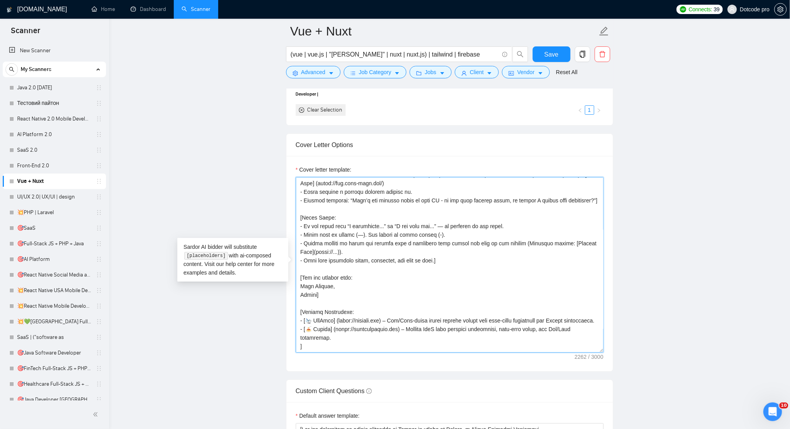
drag, startPoint x: 300, startPoint y: 183, endPoint x: 603, endPoint y: 359, distance: 350.5
click at [603, 359] on div "Cover letter template:" at bounding box center [450, 263] width 327 height 215
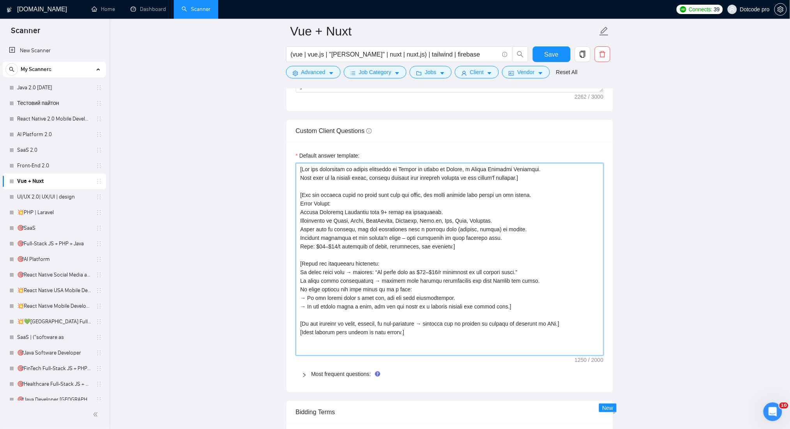
click at [337, 173] on textarea "Default answer template:" at bounding box center [450, 259] width 308 height 193
drag, startPoint x: 300, startPoint y: 171, endPoint x: 577, endPoint y: 390, distance: 353.1
click at [577, 390] on div "Default answer template: Most frequent questions: Describe your recent experien…" at bounding box center [450, 267] width 327 height 250
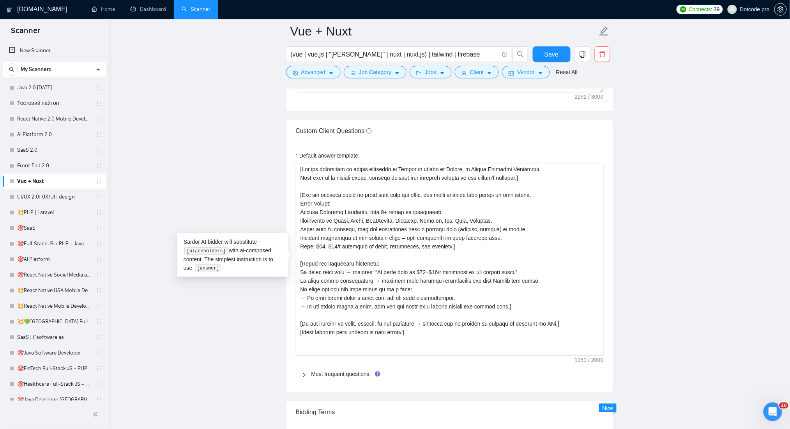
click at [646, 200] on main "Vue + Nuxt (vue | vue.js | "[PERSON_NAME]" | nuxt | nuxt.js) | tailwind | fireb…" at bounding box center [450, 64] width 656 height 2249
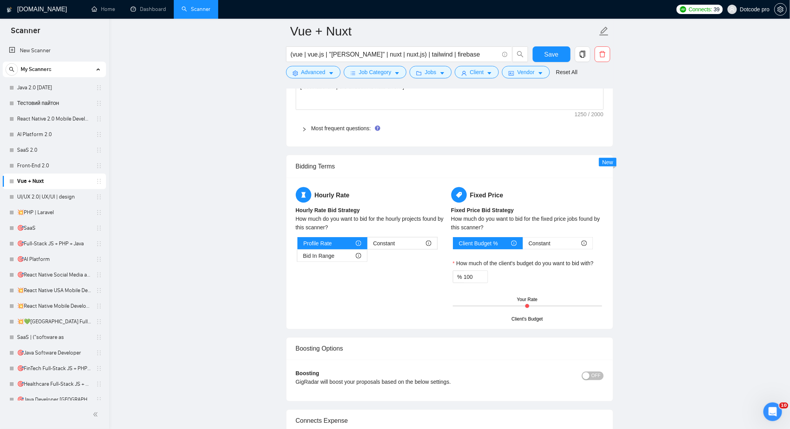
scroll to position [1319, 0]
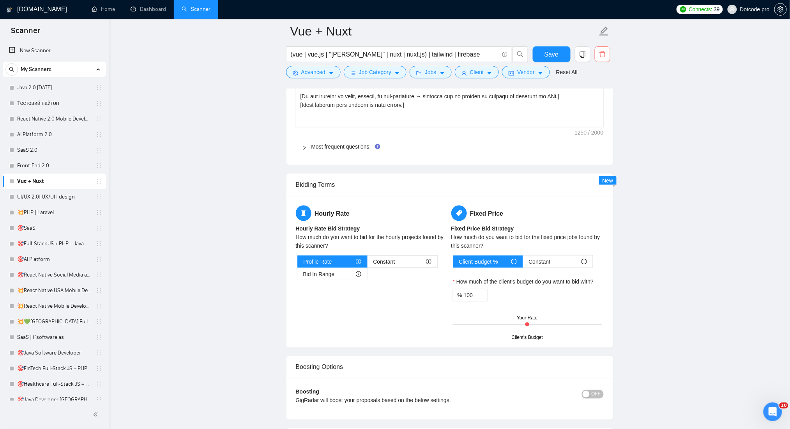
click at [606, 57] on span "delete" at bounding box center [602, 54] width 15 height 7
click at [600, 95] on span "Yes" at bounding box center [598, 94] width 9 height 9
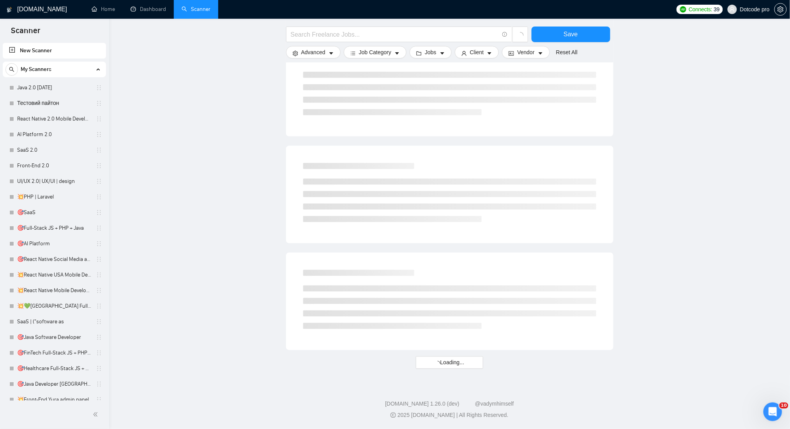
scroll to position [319, 0]
click at [47, 184] on link "UI/UX 2.0| UX/UI | design" at bounding box center [54, 181] width 74 height 16
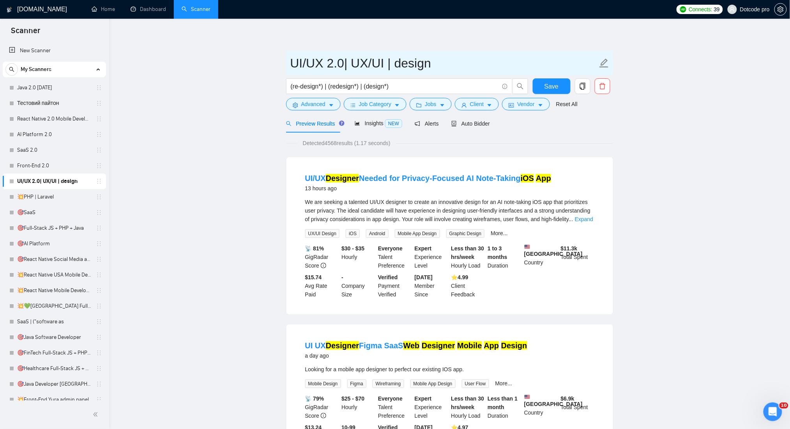
drag, startPoint x: 442, startPoint y: 60, endPoint x: 284, endPoint y: 66, distance: 158.0
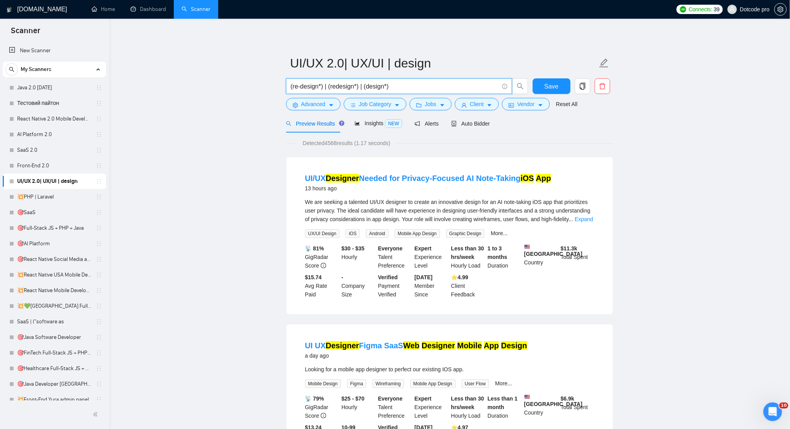
drag, startPoint x: 422, startPoint y: 84, endPoint x: 225, endPoint y: 88, distance: 196.5
click at [328, 107] on button "Advanced" at bounding box center [313, 104] width 55 height 12
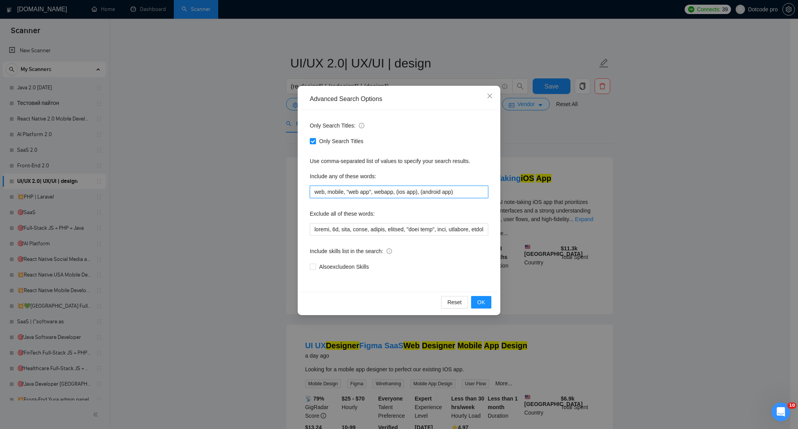
drag, startPoint x: 311, startPoint y: 192, endPoint x: 515, endPoint y: 206, distance: 204.8
click at [515, 206] on div "Advanced Search Options Only Search Titles: Only Search Titles Use comma-separa…" at bounding box center [399, 214] width 798 height 429
drag, startPoint x: 315, startPoint y: 230, endPoint x: 570, endPoint y: 230, distance: 254.6
click at [570, 230] on div "Advanced Search Options Only Search Titles: Only Search Titles Use comma-separa…" at bounding box center [399, 214] width 798 height 429
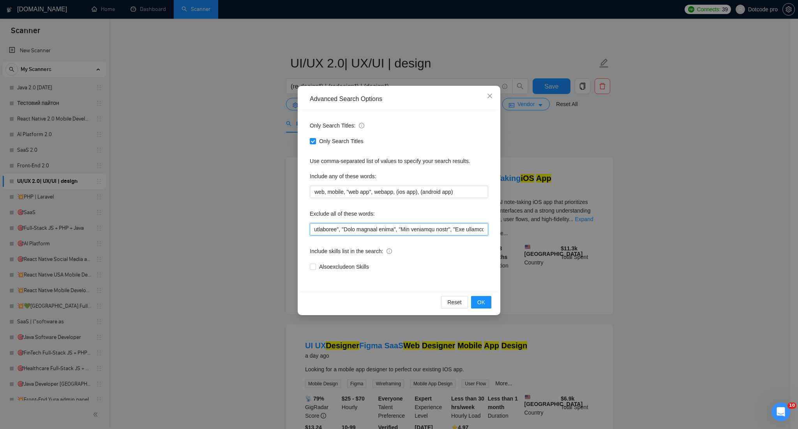
scroll to position [0, 0]
click at [379, 232] on input "text" at bounding box center [399, 229] width 179 height 12
drag, startPoint x: 382, startPoint y: 228, endPoint x: 547, endPoint y: 227, distance: 164.5
click at [547, 227] on div "Advanced Search Options Only Search Titles: Only Search Titles Use comma-separa…" at bounding box center [399, 214] width 798 height 429
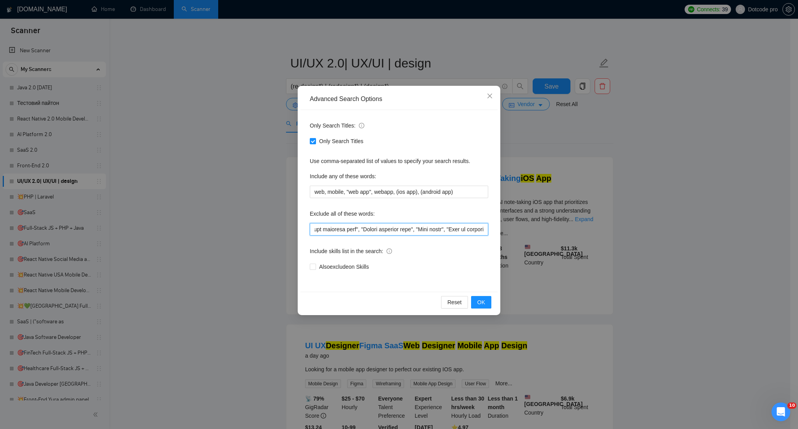
click at [389, 226] on input "text" at bounding box center [399, 229] width 179 height 12
drag, startPoint x: 333, startPoint y: 230, endPoint x: 393, endPoint y: 226, distance: 60.2
click at [402, 226] on input "text" at bounding box center [399, 229] width 179 height 12
drag, startPoint x: 338, startPoint y: 227, endPoint x: 380, endPoint y: 228, distance: 41.3
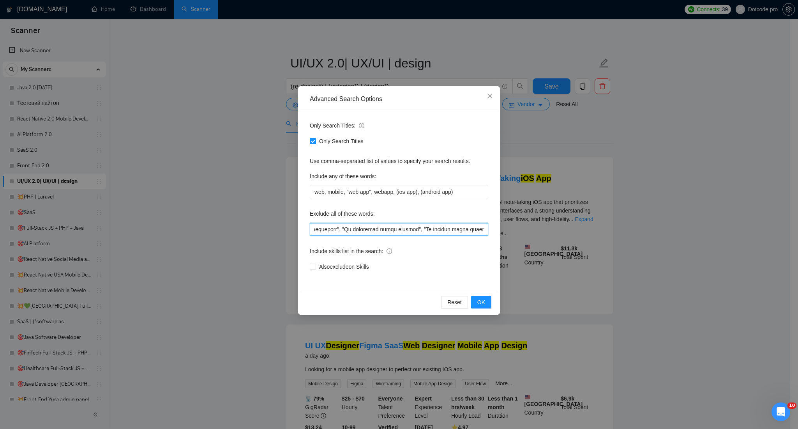
click at [380, 228] on input "text" at bounding box center [399, 229] width 179 height 12
click at [389, 228] on input "text" at bounding box center [399, 229] width 179 height 12
drag, startPoint x: 316, startPoint y: 228, endPoint x: 310, endPoint y: 228, distance: 6.2
click at [310, 228] on input "text" at bounding box center [399, 229] width 179 height 12
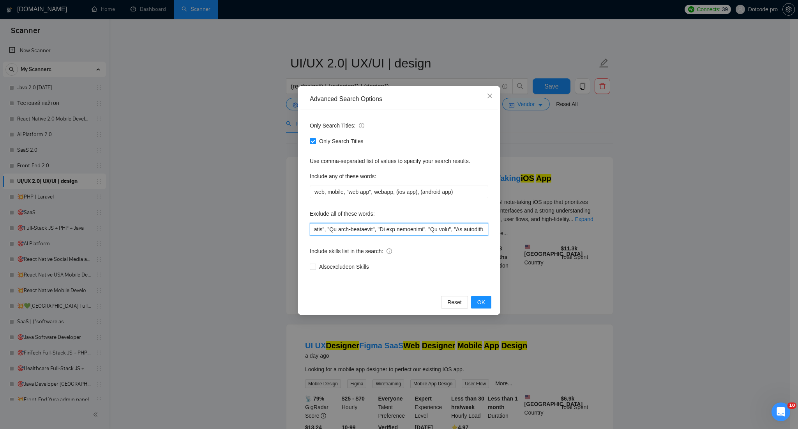
click at [404, 225] on input "text" at bounding box center [399, 229] width 179 height 12
drag, startPoint x: 335, startPoint y: 227, endPoint x: 389, endPoint y: 224, distance: 54.7
click at [389, 224] on input "text" at bounding box center [399, 229] width 179 height 12
click at [382, 226] on input "text" at bounding box center [399, 229] width 179 height 12
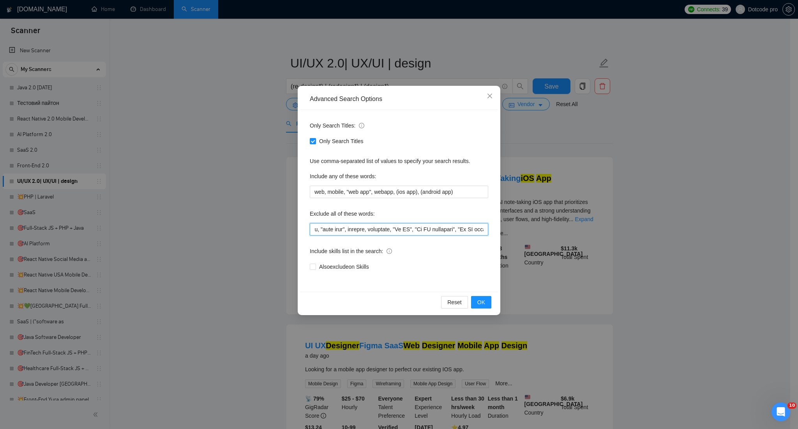
scroll to position [0, 434]
drag, startPoint x: 437, startPoint y: 227, endPoint x: 395, endPoint y: 230, distance: 41.9
click at [396, 230] on input "text" at bounding box center [399, 229] width 179 height 12
click at [379, 230] on input "text" at bounding box center [399, 229] width 179 height 12
drag, startPoint x: 389, startPoint y: 228, endPoint x: 624, endPoint y: 227, distance: 235.1
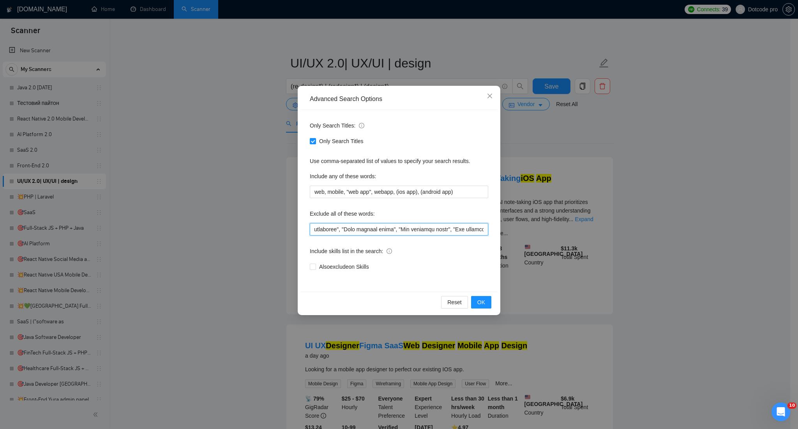
click at [624, 227] on div "Advanced Search Options Only Search Titles: Only Search Titles Use comma-separa…" at bounding box center [399, 214] width 798 height 429
type input "urgent, 3d, game, unity, casino, betting, "paid task", asap, branding, interior…"
click at [463, 218] on div "Exclude all of these words:" at bounding box center [399, 215] width 179 height 16
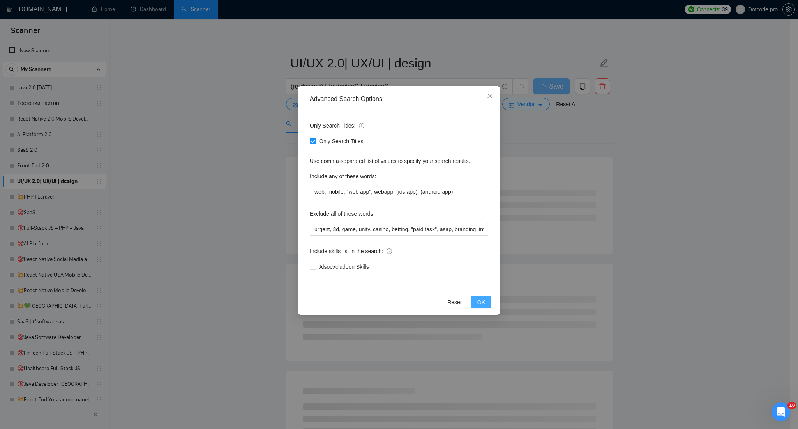
click at [487, 306] on button "OK" at bounding box center [481, 302] width 20 height 12
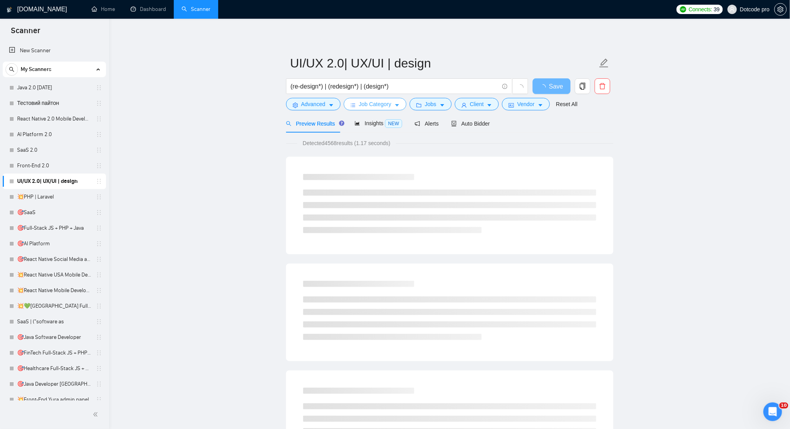
click at [382, 107] on span "Job Category" at bounding box center [375, 104] width 32 height 9
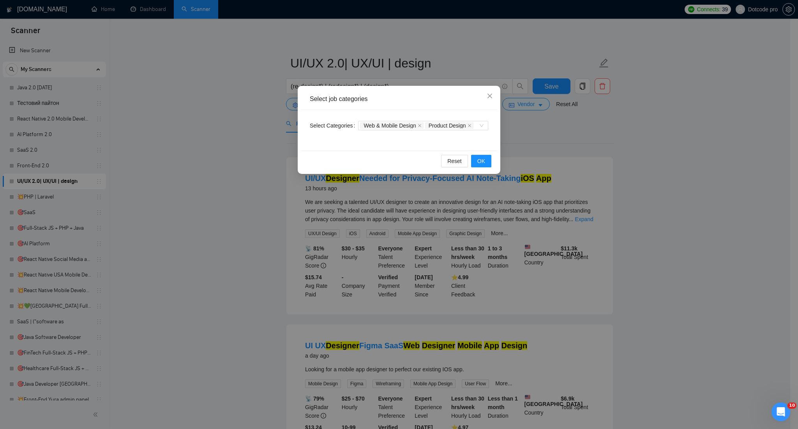
click at [678, 151] on div "Select job categories Select Categories Web & Mobile Design Product Design Rese…" at bounding box center [399, 214] width 798 height 429
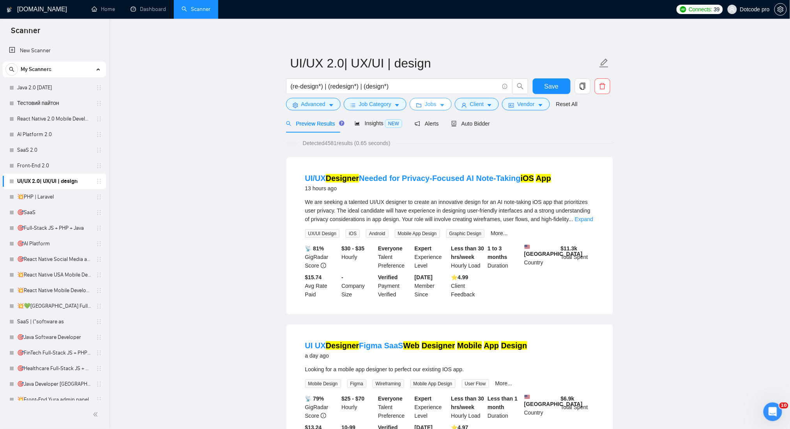
click at [436, 105] on button "Jobs" at bounding box center [431, 104] width 42 height 12
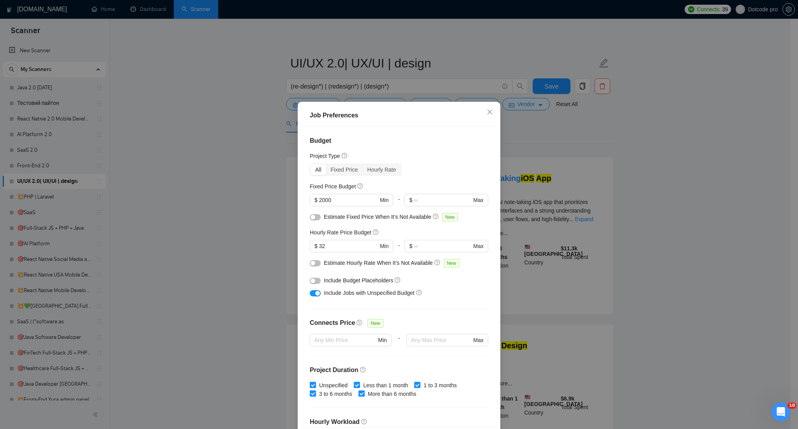
click at [701, 161] on div "Job Preferences Budget Project Type All Fixed Price Hourly Rate Fixed Price Bud…" at bounding box center [399, 214] width 798 height 429
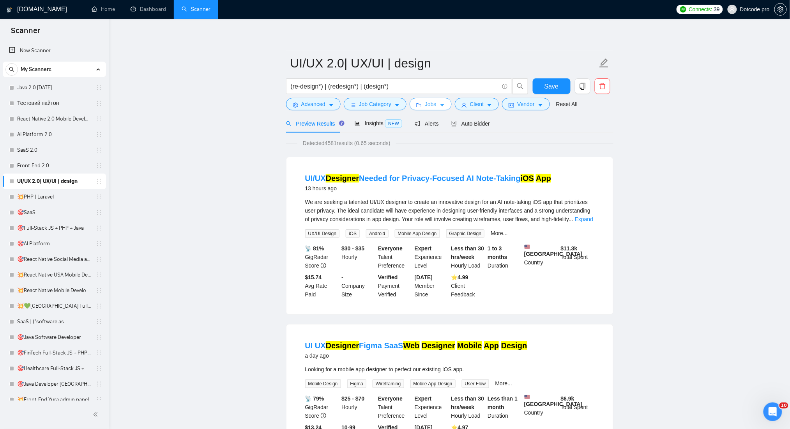
click at [434, 108] on button "Jobs" at bounding box center [431, 104] width 42 height 12
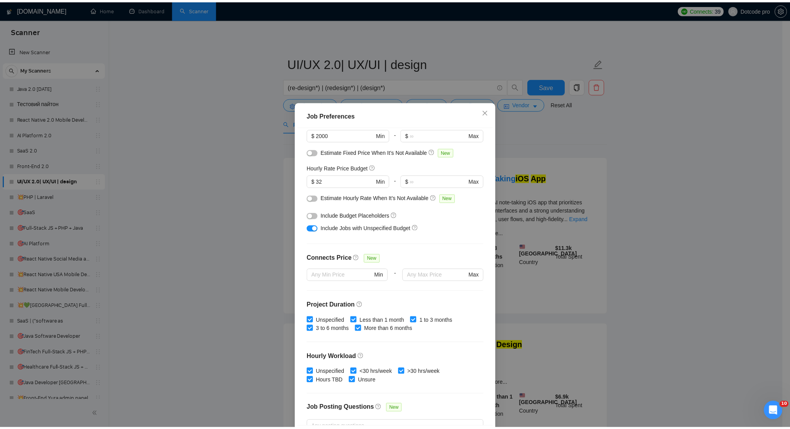
scroll to position [140, 0]
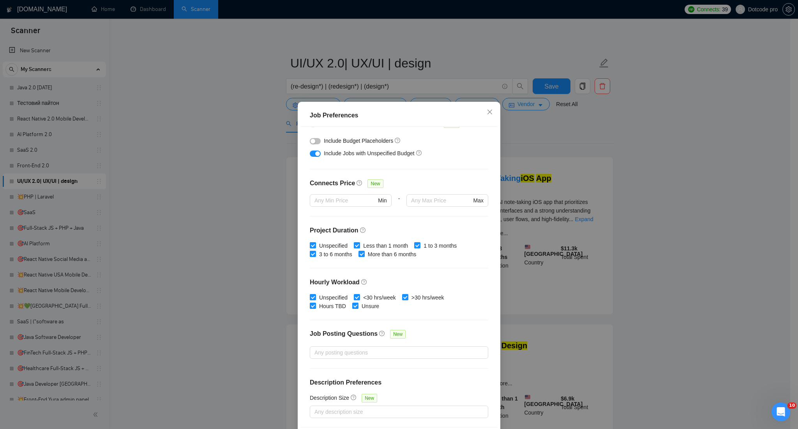
click at [670, 225] on div "Job Preferences Budget Project Type All Fixed Price Hourly Rate Fixed Price Bud…" at bounding box center [399, 214] width 798 height 429
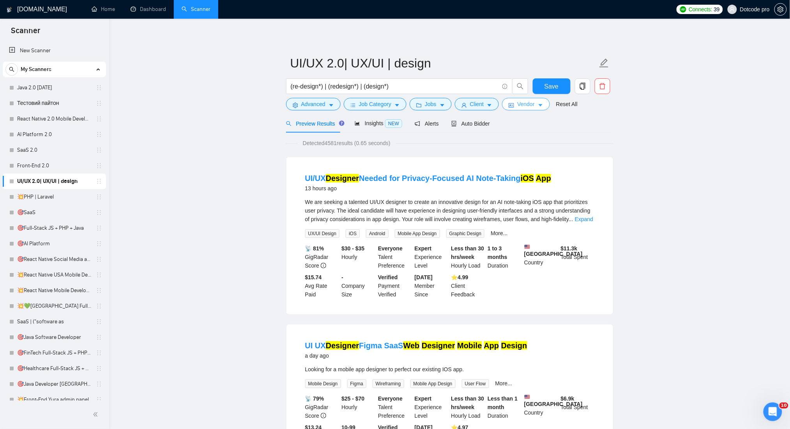
click at [517, 108] on span "Vendor" at bounding box center [525, 104] width 17 height 9
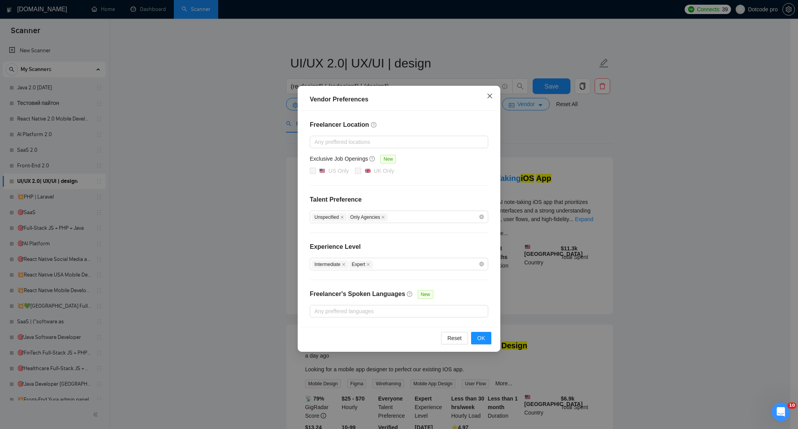
click at [484, 100] on span "Close" at bounding box center [490, 96] width 21 height 21
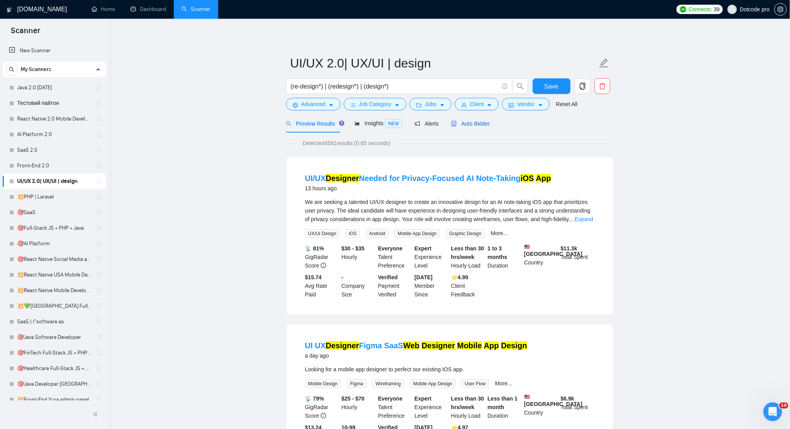
click at [459, 122] on span "Auto Bidder" at bounding box center [470, 123] width 39 height 6
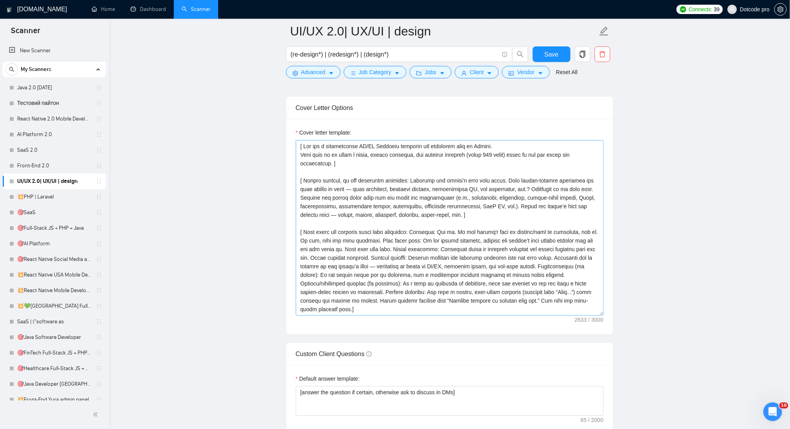
scroll to position [883, 0]
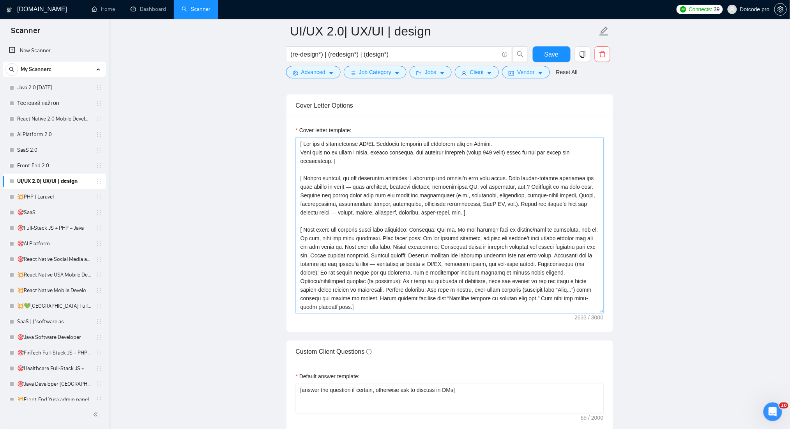
click at [309, 168] on textarea "Cover letter template:" at bounding box center [450, 225] width 308 height 175
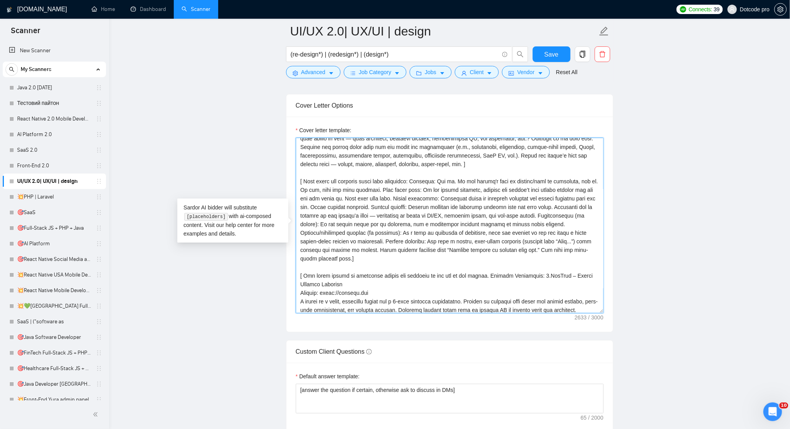
scroll to position [128, 0]
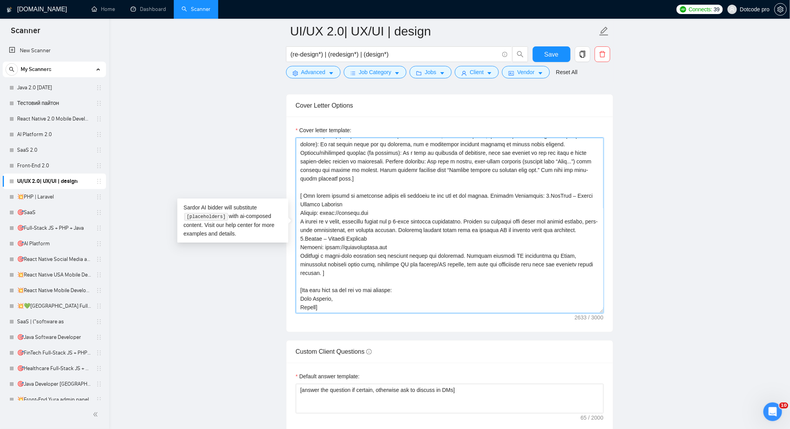
drag, startPoint x: 297, startPoint y: 145, endPoint x: 576, endPoint y: 328, distance: 333.9
click at [576, 328] on div "Cover letter template:" at bounding box center [450, 224] width 327 height 215
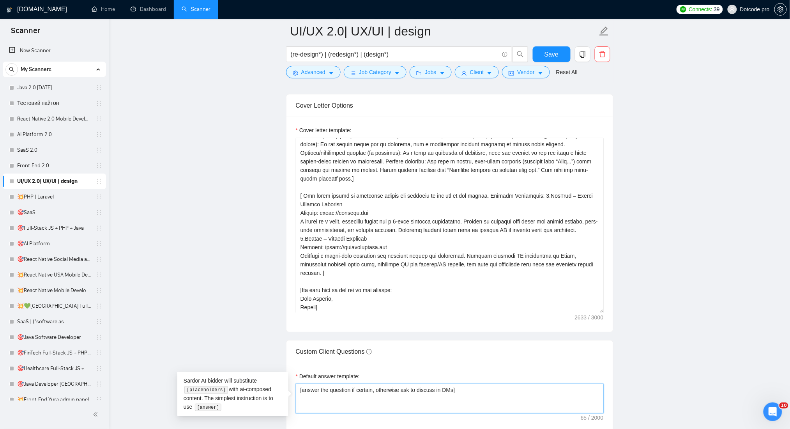
drag, startPoint x: 462, startPoint y: 392, endPoint x: 290, endPoint y: 396, distance: 172.0
click at [649, 145] on main "UI/UX 2.0| UX/UI | design (re-design*) | (redesign*) | (design*) Save Advanced …" at bounding box center [450, 198] width 656 height 2101
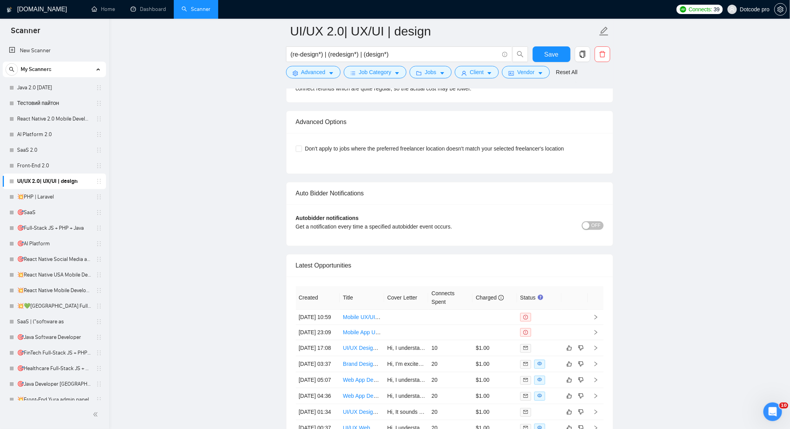
scroll to position [1819, 0]
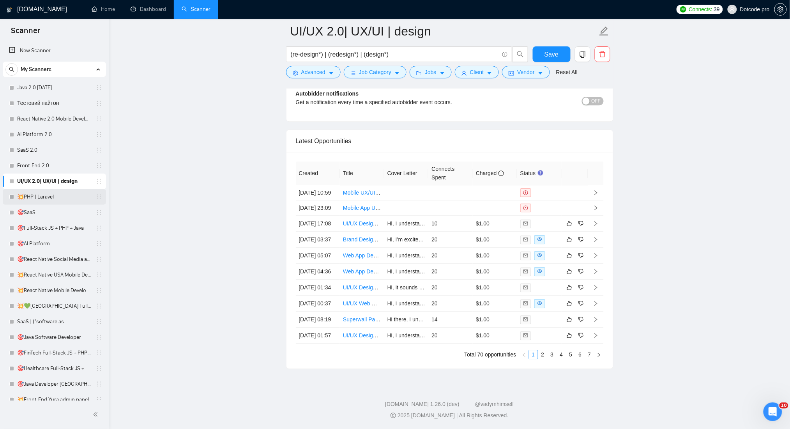
click at [49, 191] on link "💥PHP | Laravel" at bounding box center [54, 197] width 74 height 16
click at [540, 51] on button "Save" at bounding box center [552, 54] width 38 height 16
click at [45, 198] on link "💥PHP | Laravel" at bounding box center [54, 197] width 74 height 16
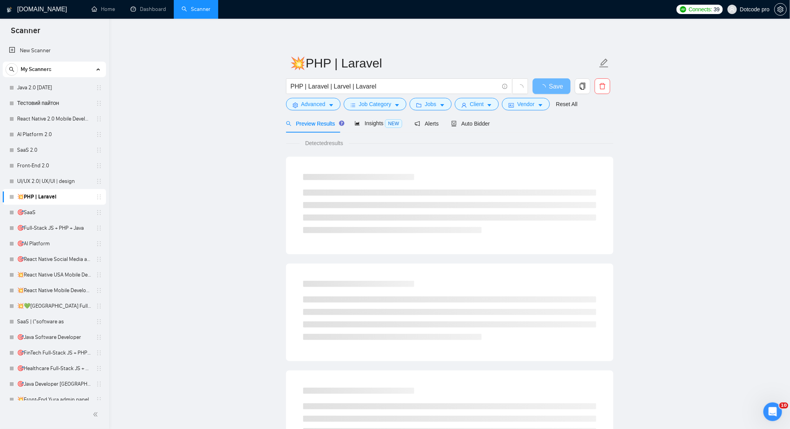
click at [674, 164] on main "💥PHP | Laravel PHP | Laravel | Larvel | Lavarel Save Advanced Job Category Jobs…" at bounding box center [450, 356] width 656 height 650
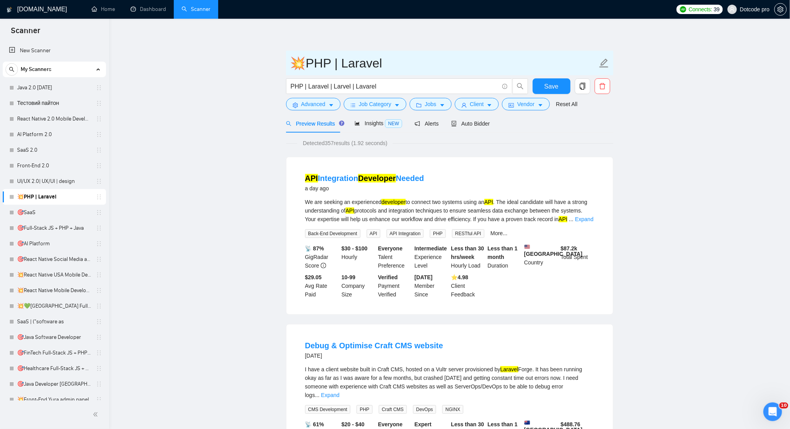
drag, startPoint x: 406, startPoint y: 68, endPoint x: 258, endPoint y: 70, distance: 148.2
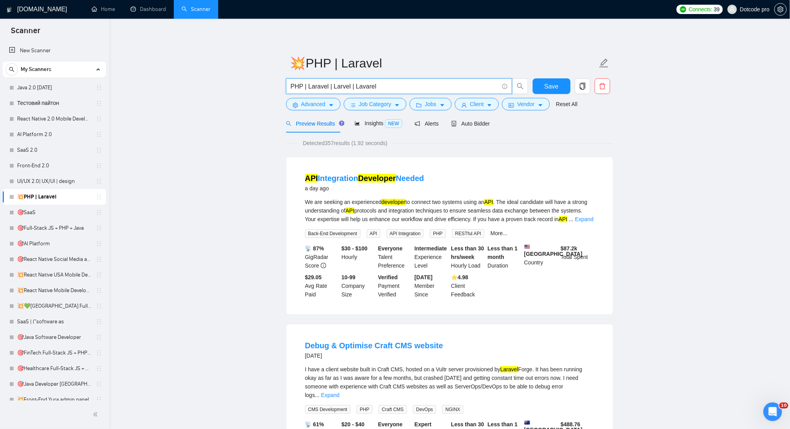
drag, startPoint x: 383, startPoint y: 83, endPoint x: 231, endPoint y: 86, distance: 151.7
click at [304, 101] on span "Advanced" at bounding box center [313, 104] width 24 height 9
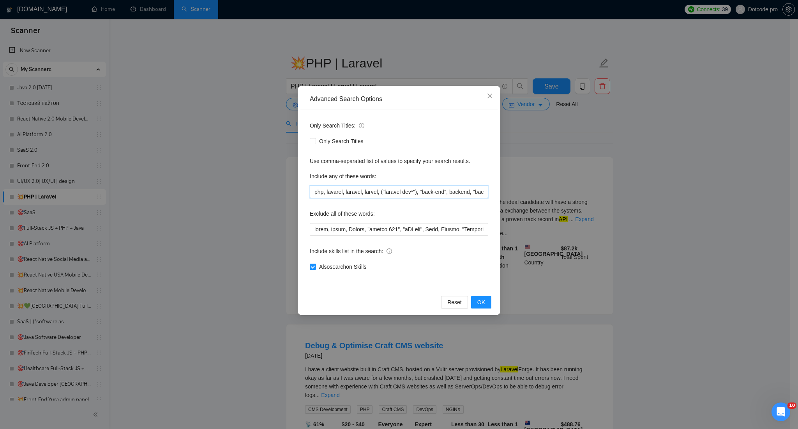
scroll to position [0, 142]
drag, startPoint x: 313, startPoint y: 192, endPoint x: 637, endPoint y: 190, distance: 324.0
click at [637, 190] on div "Advanced Search Options Only Search Titles: Only Search Titles Use comma-separa…" at bounding box center [399, 214] width 798 height 429
click at [443, 191] on input "php, lavarel, laravel, larvel, ("laravel dev*"), "back-end", backend, "back end…" at bounding box center [399, 192] width 179 height 12
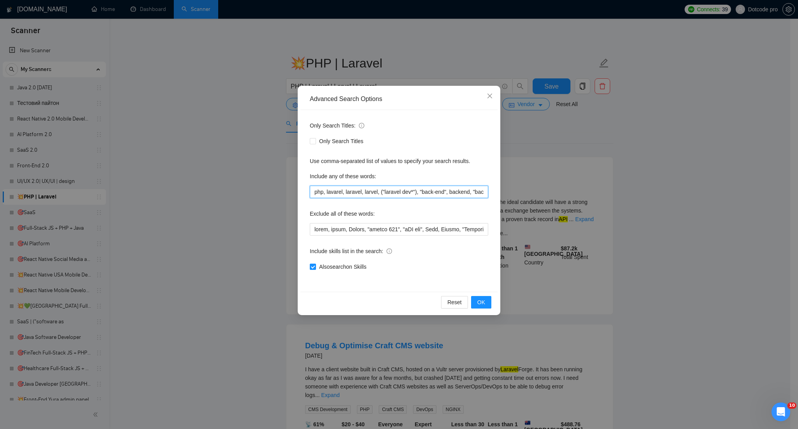
drag, startPoint x: 443, startPoint y: 192, endPoint x: 225, endPoint y: 192, distance: 218.3
click at [225, 192] on div "Advanced Search Options Only Search Titles: Only Search Titles Use comma-separa…" at bounding box center [399, 214] width 798 height 429
click at [427, 153] on div "Only Search Titles: Only Search Titles Use comma-separated list of values to sp…" at bounding box center [399, 201] width 197 height 182
drag, startPoint x: 315, startPoint y: 226, endPoint x: 307, endPoint y: 226, distance: 7.8
click at [307, 226] on div "Only Search Titles: Only Search Titles Use comma-separated list of values to sp…" at bounding box center [399, 201] width 197 height 182
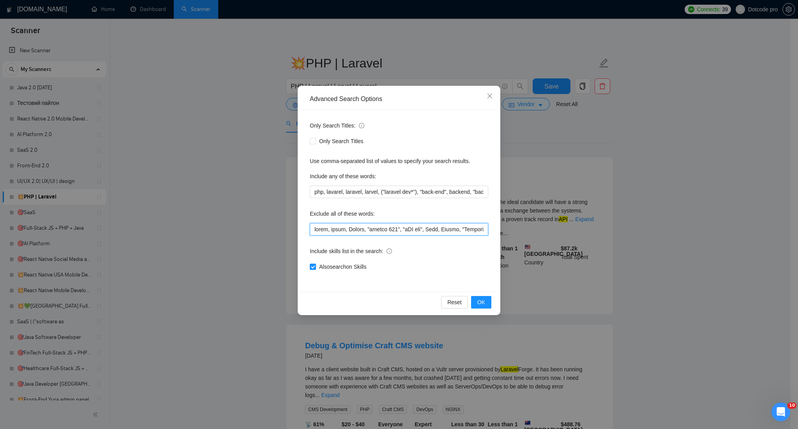
click at [323, 228] on input "text" at bounding box center [399, 229] width 179 height 12
drag, startPoint x: 313, startPoint y: 230, endPoint x: 632, endPoint y: 230, distance: 319.7
click at [632, 230] on div "Advanced Search Options Only Search Titles: Only Search Titles Use comma-separa…" at bounding box center [399, 214] width 798 height 429
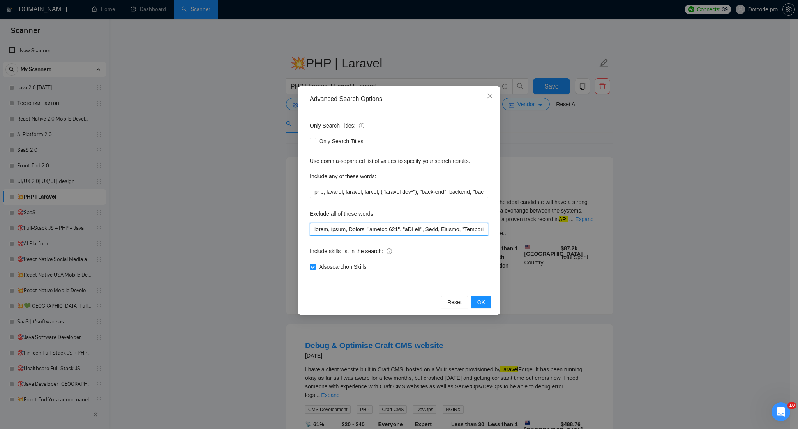
click at [345, 224] on input "text" at bounding box center [399, 229] width 179 height 12
drag, startPoint x: 361, startPoint y: 229, endPoint x: 618, endPoint y: 230, distance: 257.3
click at [618, 230] on div "Advanced Search Options Only Search Titles: Only Search Titles Use comma-separa…" at bounding box center [399, 214] width 798 height 429
click at [365, 229] on input "text" at bounding box center [399, 229] width 179 height 12
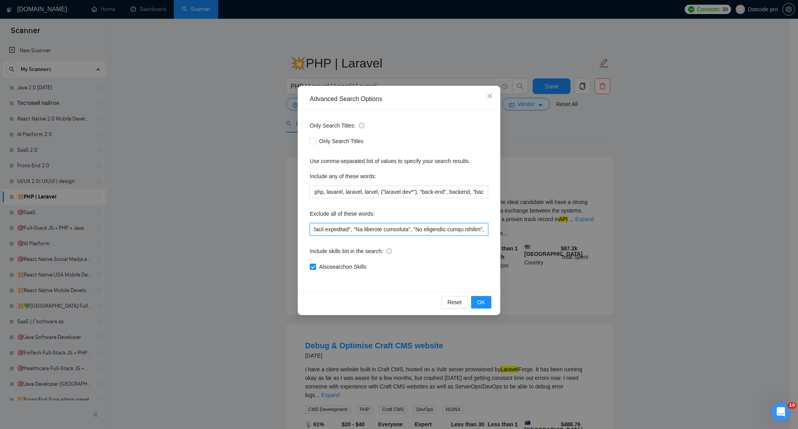
scroll to position [0, 2318]
drag, startPoint x: 345, startPoint y: 232, endPoint x: 409, endPoint y: 222, distance: 64.6
click at [412, 222] on div "Exclude all of these words:" at bounding box center [399, 221] width 179 height 28
click at [358, 222] on div "Exclude all of these words:" at bounding box center [399, 215] width 179 height 16
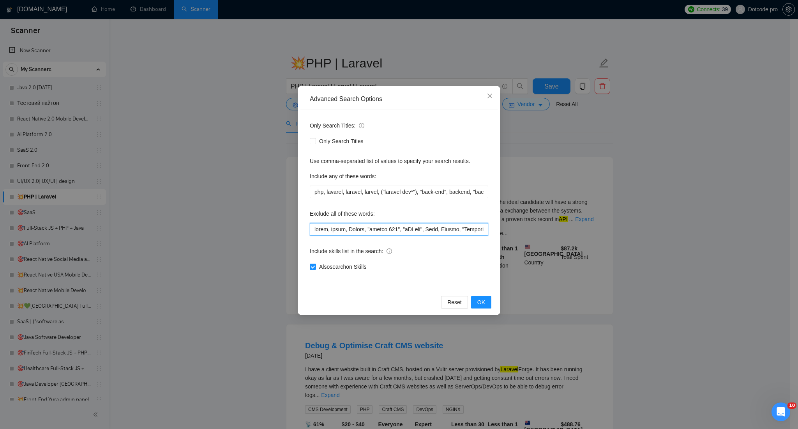
drag, startPoint x: 428, startPoint y: 230, endPoint x: 513, endPoint y: 231, distance: 84.6
click at [476, 230] on input "text" at bounding box center [399, 229] width 179 height 12
drag, startPoint x: 513, startPoint y: 231, endPoint x: 441, endPoint y: 231, distance: 72.1
click at [441, 231] on div "Advanced Search Options Only Search Titles: Only Search Titles Use comma-separa…" at bounding box center [399, 214] width 798 height 429
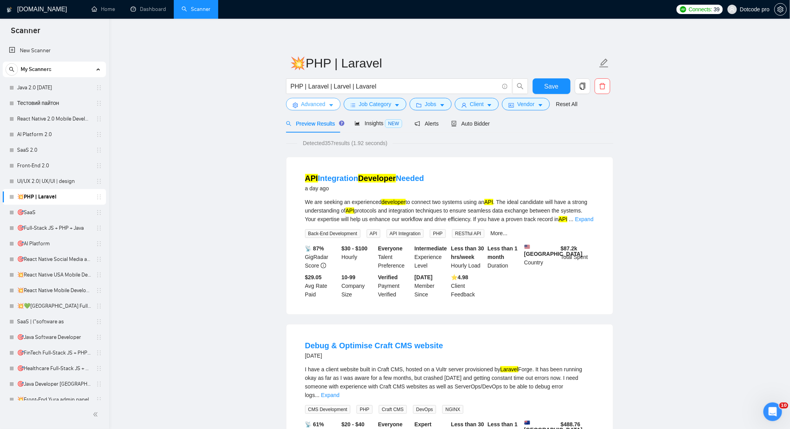
click at [314, 105] on span "Advanced" at bounding box center [313, 104] width 24 height 9
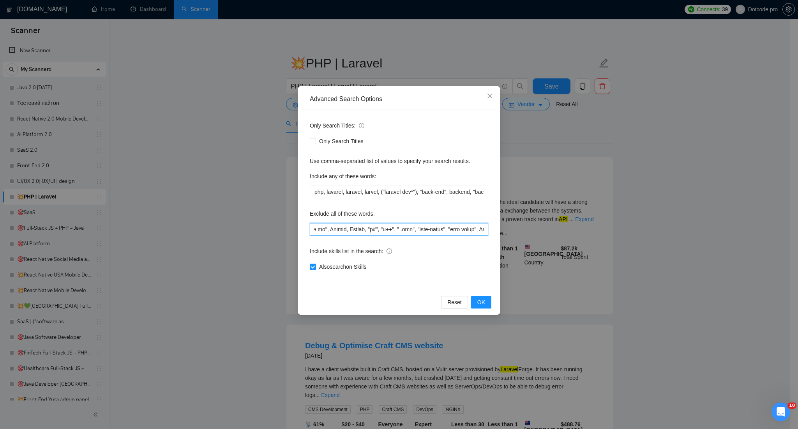
scroll to position [0, 853]
drag, startPoint x: 412, startPoint y: 223, endPoint x: 379, endPoint y: 224, distance: 33.5
click at [379, 224] on input "text" at bounding box center [399, 229] width 179 height 12
click at [372, 228] on input "text" at bounding box center [399, 229] width 179 height 12
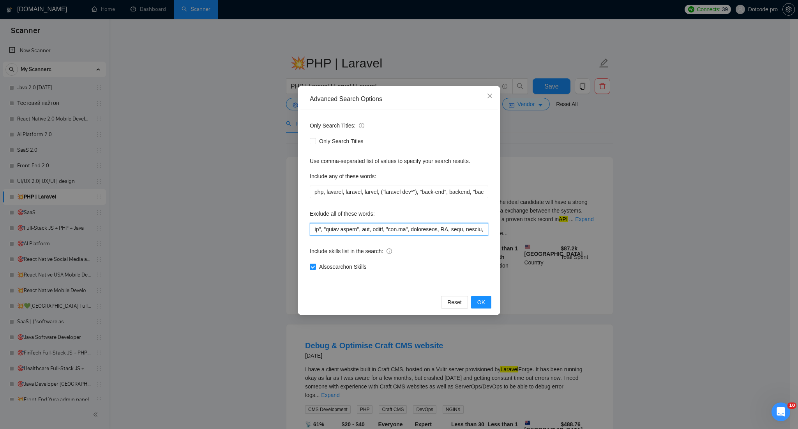
drag, startPoint x: 420, startPoint y: 230, endPoint x: 364, endPoint y: 231, distance: 55.8
click at [364, 231] on input "text" at bounding box center [399, 229] width 179 height 12
click at [297, 230] on div "Advanced Search Options Only Search Titles: Only Search Titles Use comma-separa…" at bounding box center [399, 214] width 798 height 429
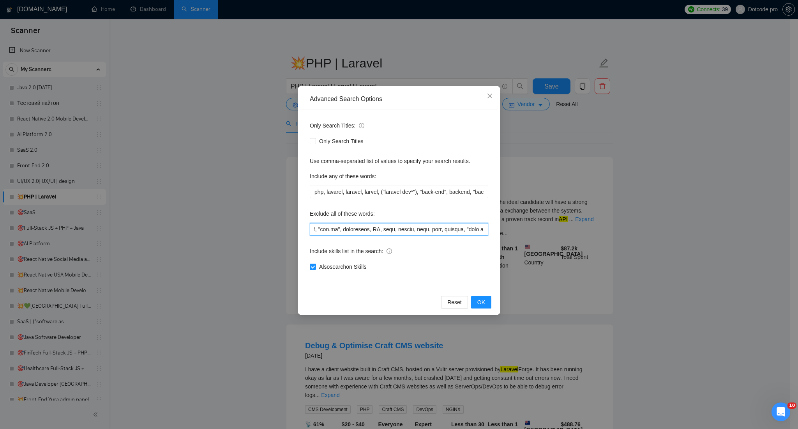
drag, startPoint x: 347, startPoint y: 228, endPoint x: 358, endPoint y: 230, distance: 11.5
click at [358, 230] on input "text" at bounding box center [399, 229] width 179 height 12
drag, startPoint x: 399, startPoint y: 230, endPoint x: 391, endPoint y: 227, distance: 9.1
click at [451, 227] on input "text" at bounding box center [399, 229] width 179 height 12
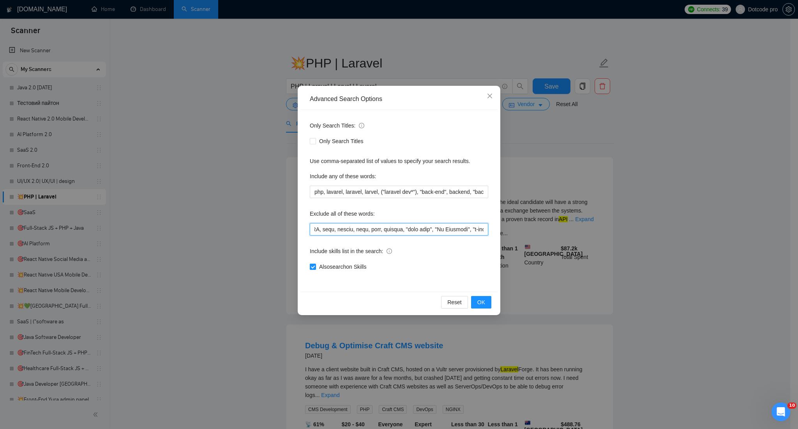
scroll to position [0, 1327]
click at [390, 226] on input "text" at bounding box center [399, 229] width 179 height 12
drag, startPoint x: 414, startPoint y: 230, endPoint x: 618, endPoint y: 231, distance: 203.9
click at [618, 231] on div "Advanced Search Options Only Search Titles: Only Search Titles Use comma-separa…" at bounding box center [399, 214] width 798 height 429
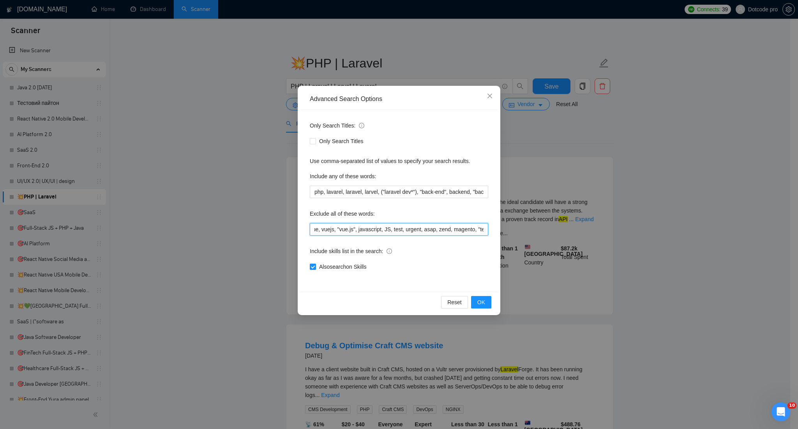
scroll to position [0, 1254]
type input "small, quick, Prefex, "office 365", "iOS app", Roku, Joomla, "Powerpoint templa…"
click at [454, 212] on div "Exclude all of these words:" at bounding box center [399, 215] width 179 height 16
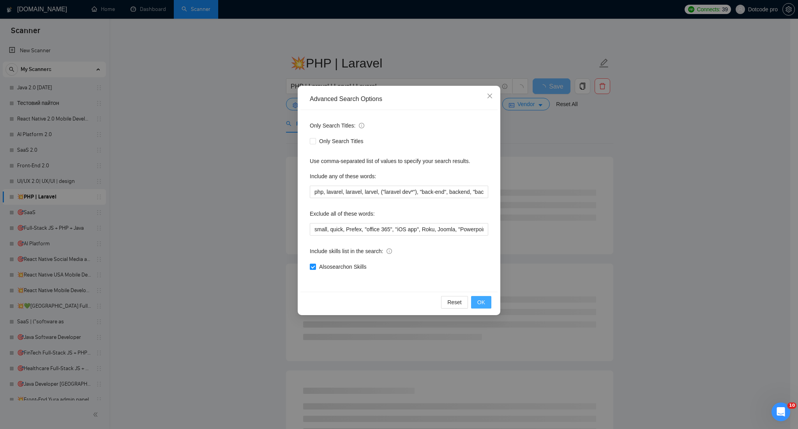
click at [487, 297] on button "OK" at bounding box center [481, 302] width 20 height 12
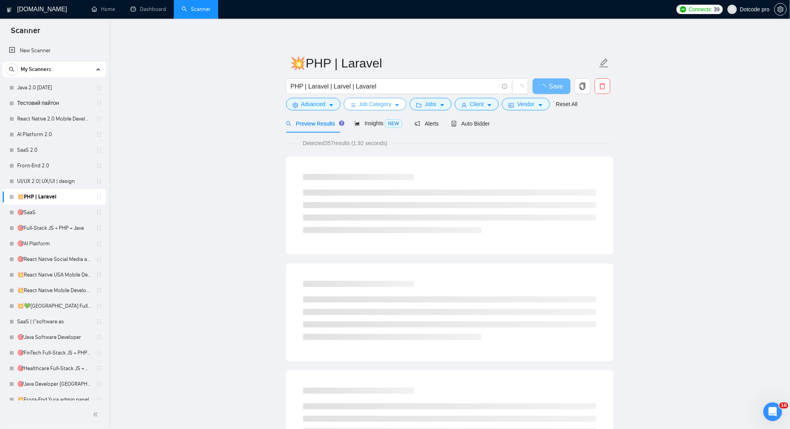
click at [375, 106] on span "Job Category" at bounding box center [375, 104] width 32 height 9
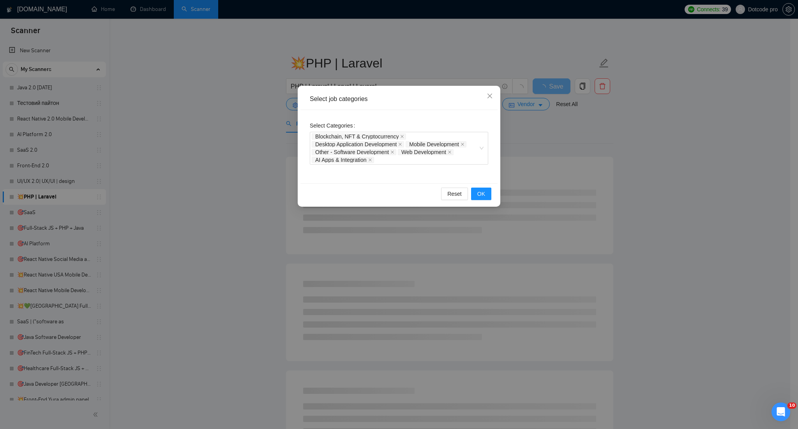
click at [628, 154] on div "Select job categories Select Categories Blockchain, NFT & Cryptocurrency Deskto…" at bounding box center [399, 214] width 798 height 429
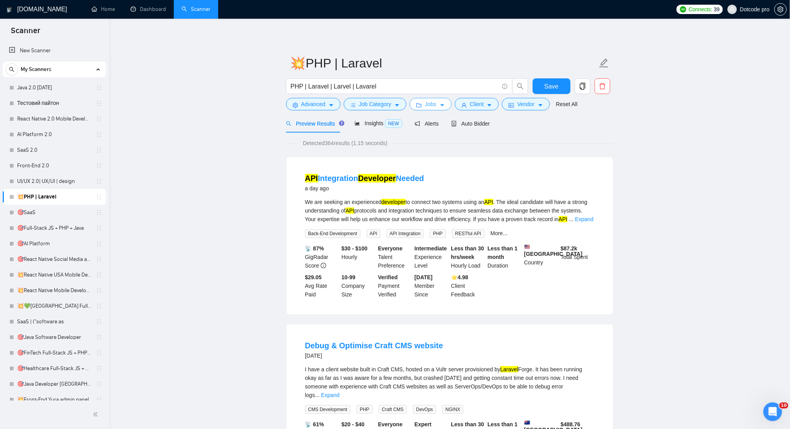
click at [434, 106] on span "Jobs" at bounding box center [431, 104] width 12 height 9
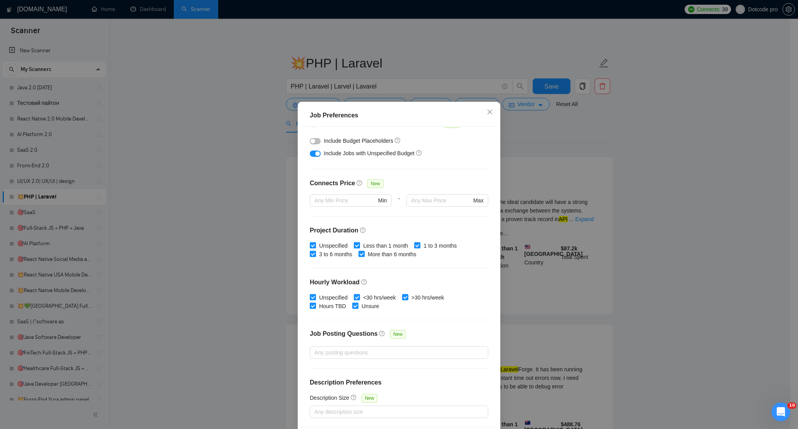
click at [630, 155] on div "Job Preferences Budget Project Type All Fixed Price Hourly Rate Fixed Price Bud…" at bounding box center [399, 214] width 798 height 429
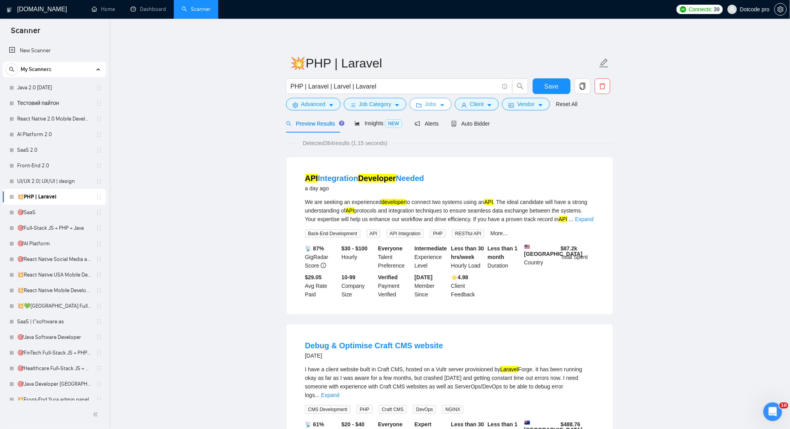
click at [430, 105] on span "Jobs" at bounding box center [431, 104] width 12 height 9
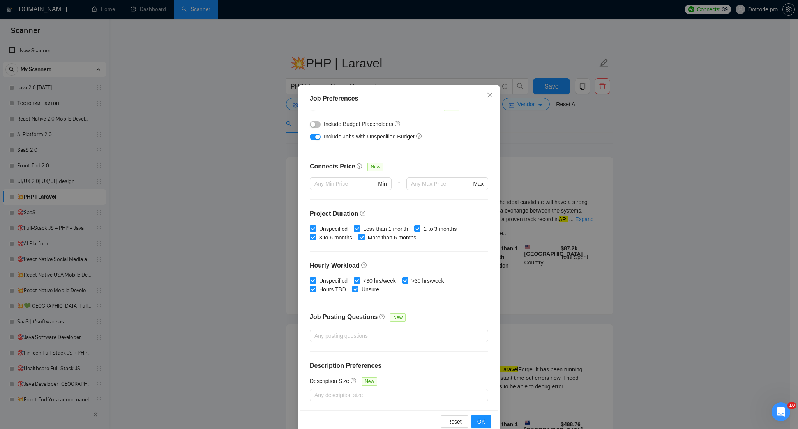
scroll to position [32, 0]
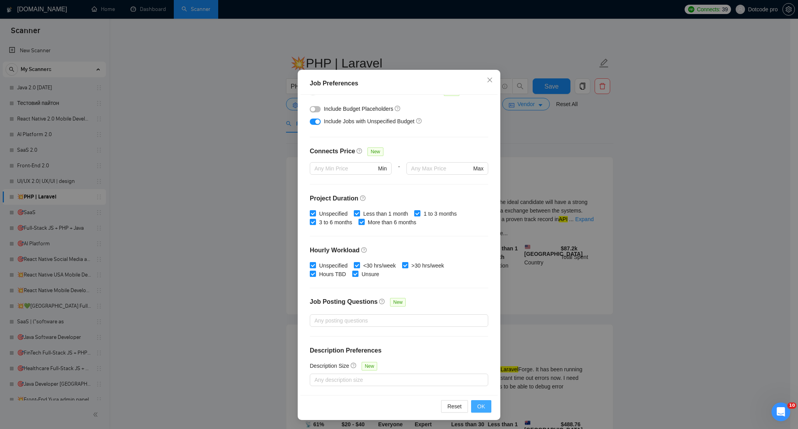
click at [482, 403] on button "OK" at bounding box center [481, 406] width 20 height 12
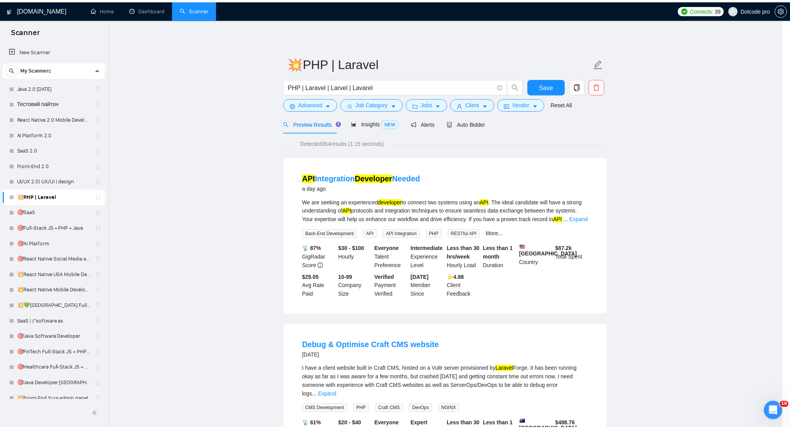
scroll to position [0, 0]
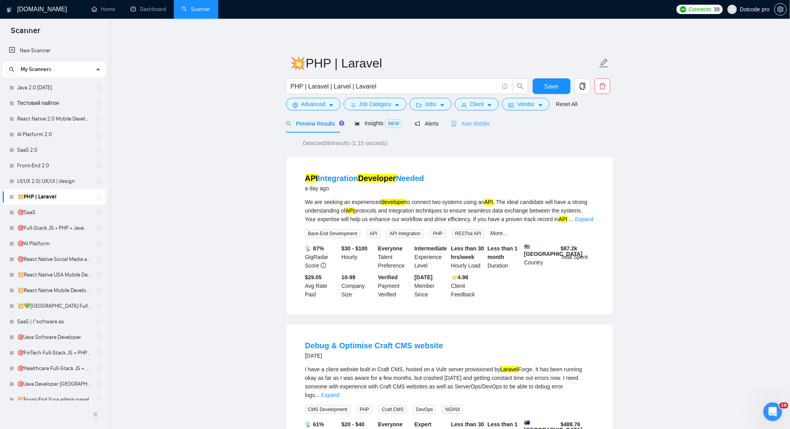
click at [471, 118] on div "Auto Bidder" at bounding box center [470, 123] width 39 height 18
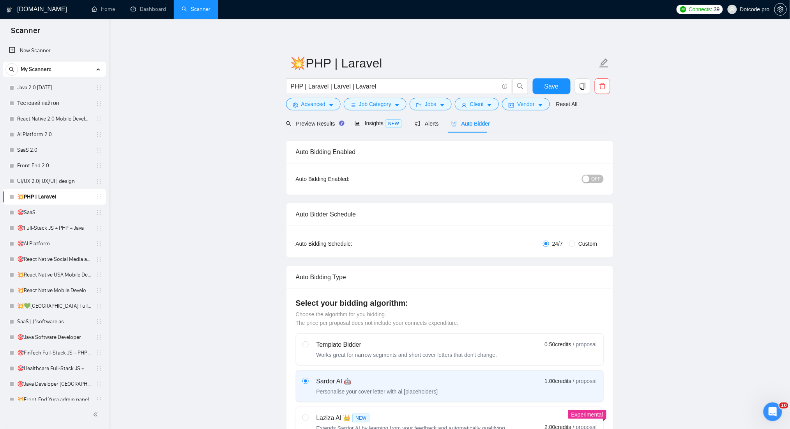
checkbox input "true"
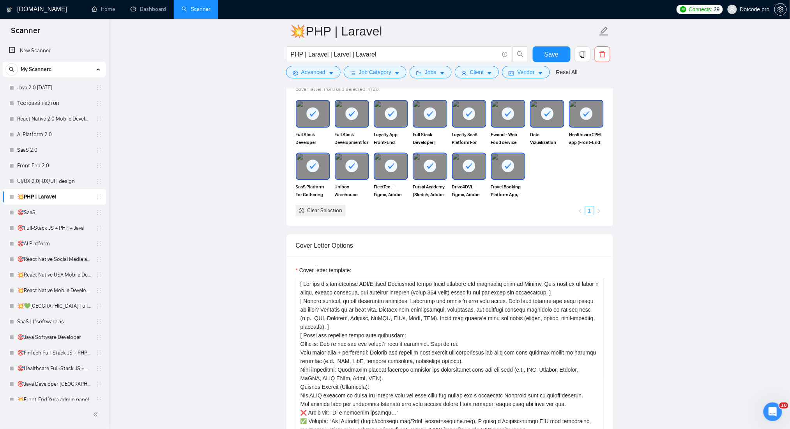
scroll to position [728, 0]
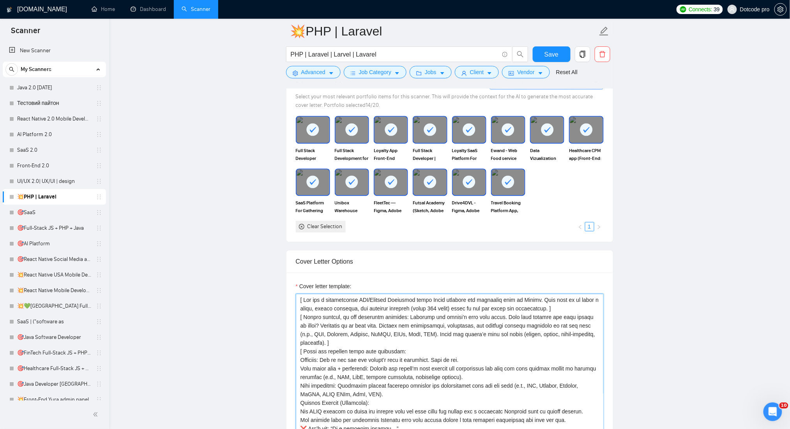
click at [301, 301] on textarea "Cover letter template:" at bounding box center [450, 381] width 308 height 175
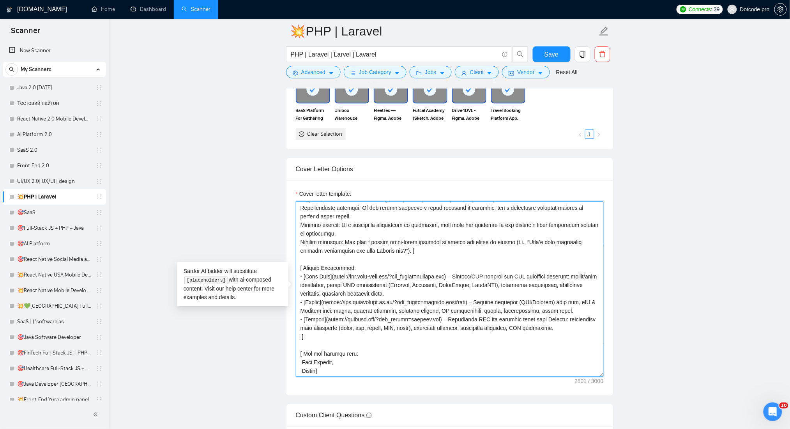
scroll to position [936, 0]
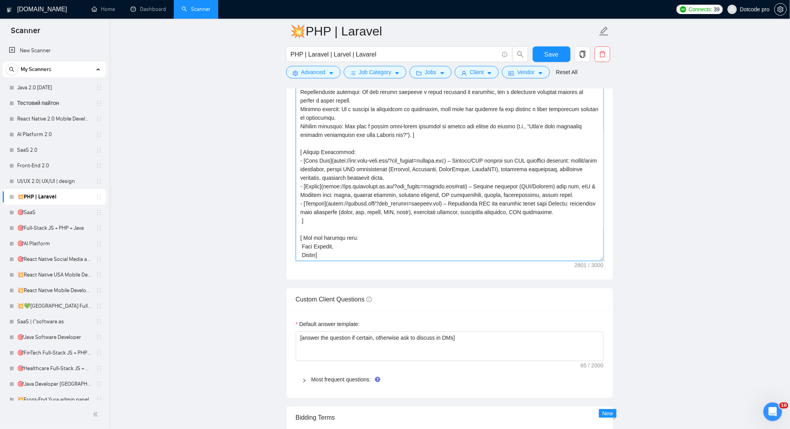
drag, startPoint x: 301, startPoint y: 301, endPoint x: 378, endPoint y: 267, distance: 84.2
click at [378, 267] on div "Cover letter template:" at bounding box center [450, 171] width 327 height 215
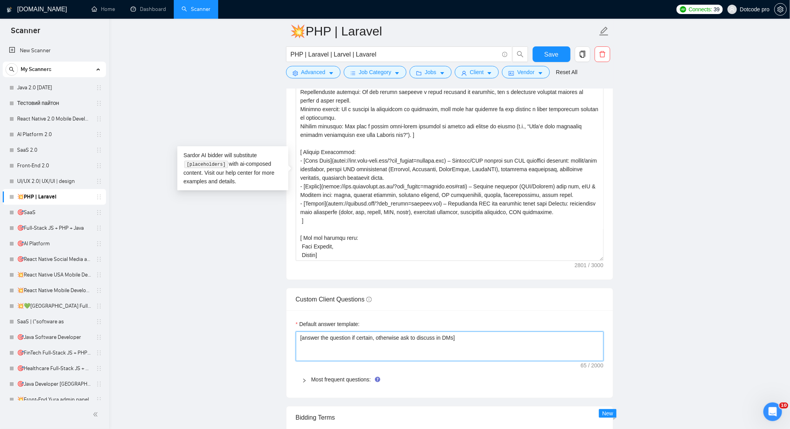
click at [393, 352] on textarea "[answer the question if certain, otherwise ask to discuss in DMs]" at bounding box center [450, 346] width 308 height 30
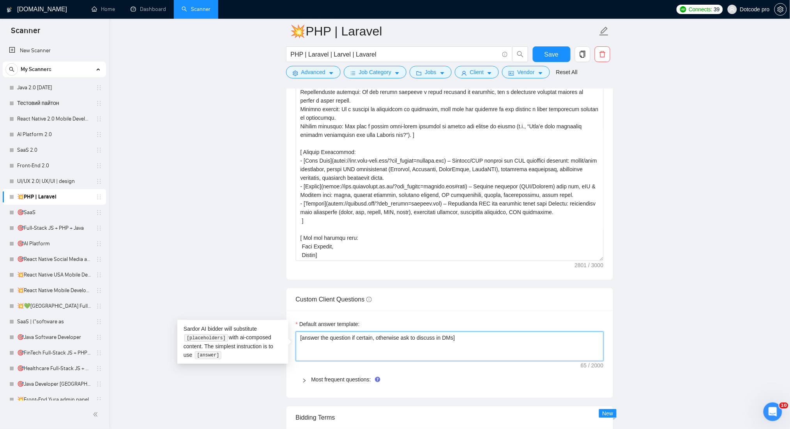
drag, startPoint x: 467, startPoint y: 349, endPoint x: 470, endPoint y: 345, distance: 5.6
click at [468, 348] on textarea "[answer the question if certain, otherwise ask to discuss in DMs]" at bounding box center [450, 346] width 308 height 30
drag, startPoint x: 464, startPoint y: 338, endPoint x: 276, endPoint y: 338, distance: 188.3
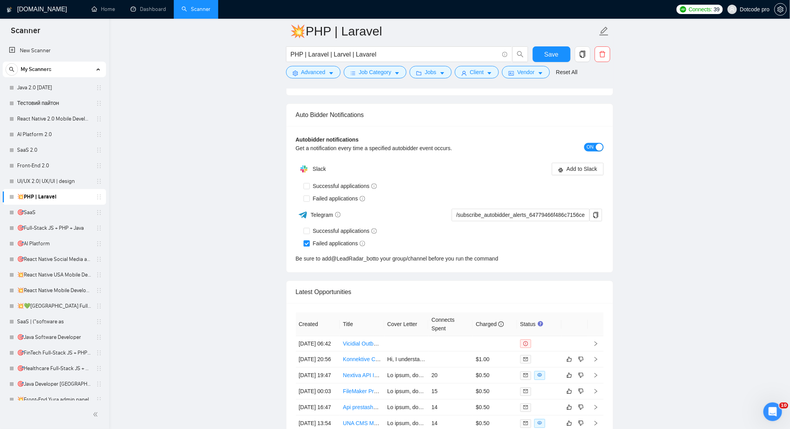
scroll to position [1819, 0]
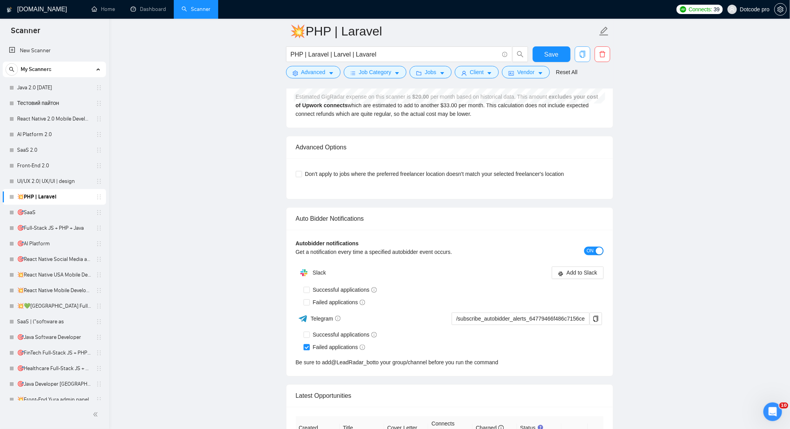
scroll to position [1611, 0]
click at [554, 47] on button "Save" at bounding box center [552, 54] width 38 height 16
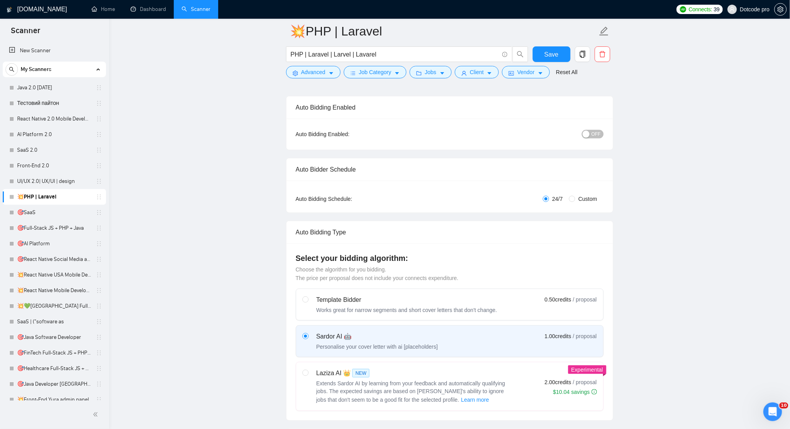
scroll to position [0, 0]
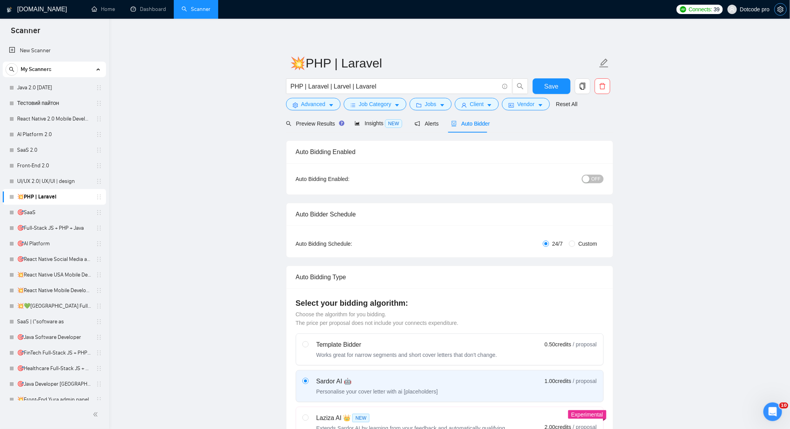
click at [782, 9] on icon "setting" at bounding box center [781, 9] width 6 height 6
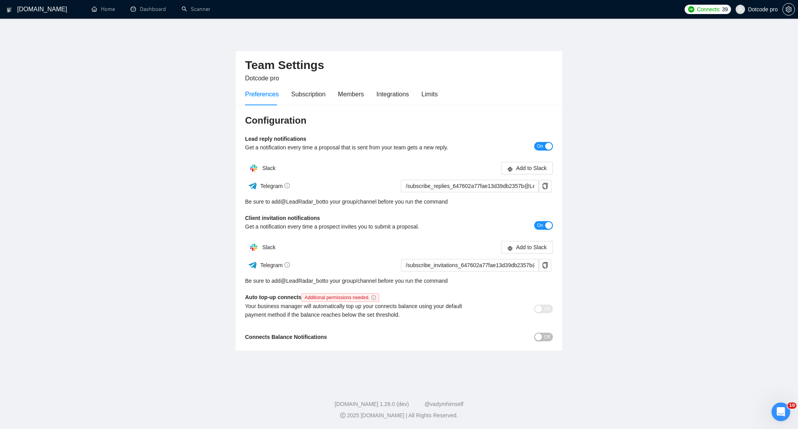
click at [627, 64] on main "Team Settings Dotcode pro Preferences Subscription Members Integrations Limits …" at bounding box center [399, 200] width 774 height 338
click at [156, 8] on link "Dashboard" at bounding box center [148, 9] width 35 height 7
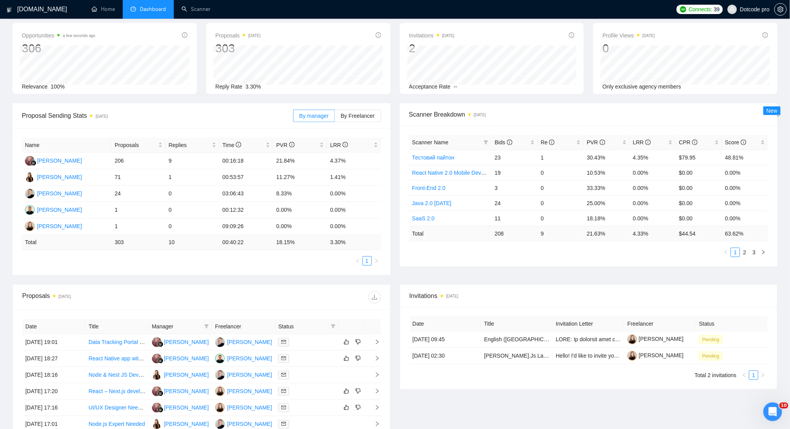
scroll to position [52, 0]
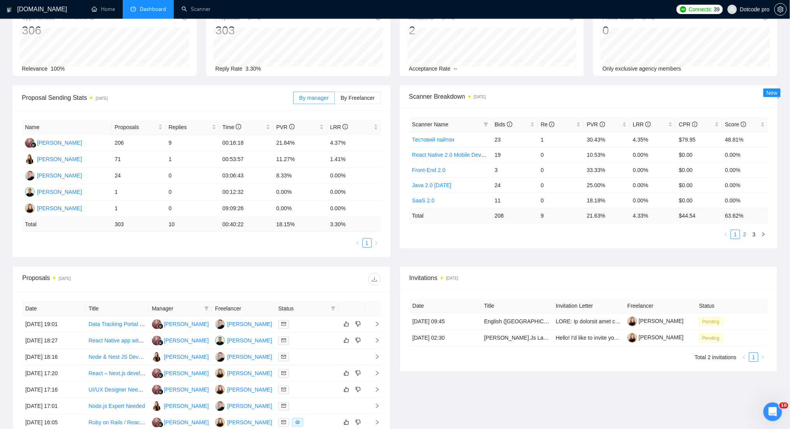
click at [745, 233] on link "2" at bounding box center [745, 234] width 9 height 9
click at [757, 233] on link "3" at bounding box center [754, 234] width 9 height 9
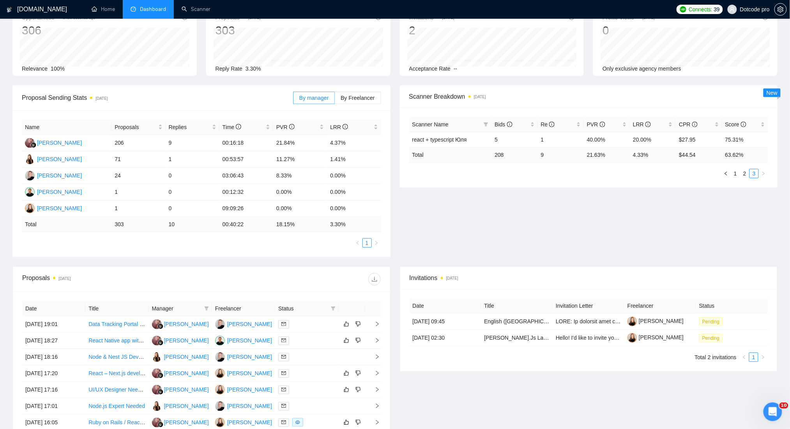
click at [747, 233] on div "Proposal Sending Stats [DATE] By manager By Freelancer Name Proposals Replies T…" at bounding box center [395, 175] width 775 height 181
click at [744, 171] on link "2" at bounding box center [745, 173] width 9 height 9
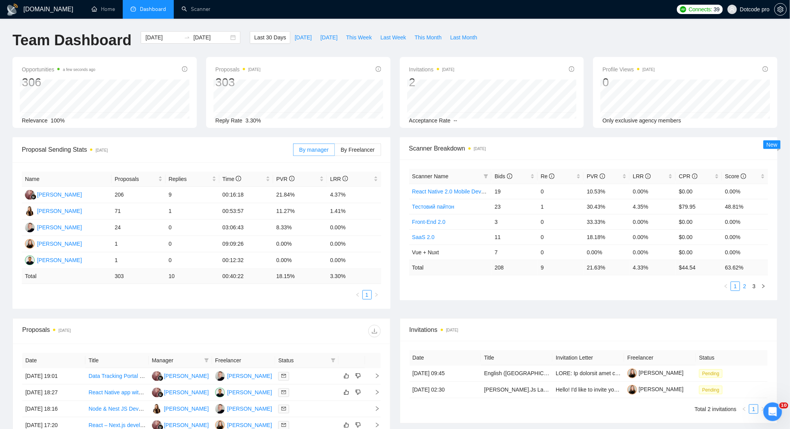
click at [746, 288] on link "2" at bounding box center [745, 286] width 9 height 9
click at [758, 287] on link "3" at bounding box center [754, 286] width 9 height 9
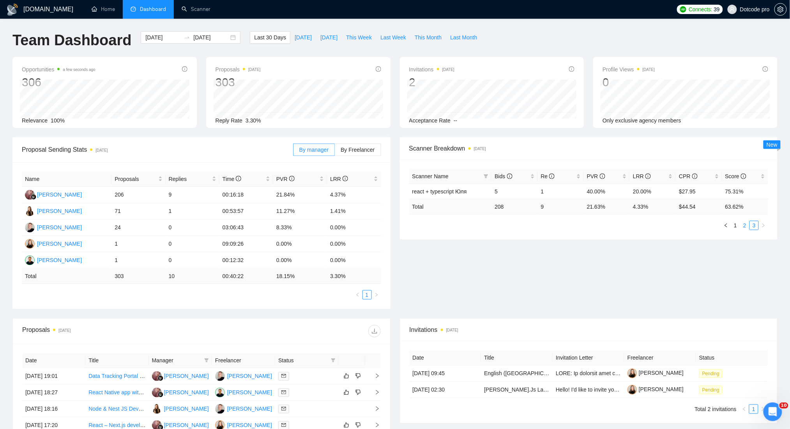
click at [741, 228] on link "2" at bounding box center [745, 225] width 9 height 9
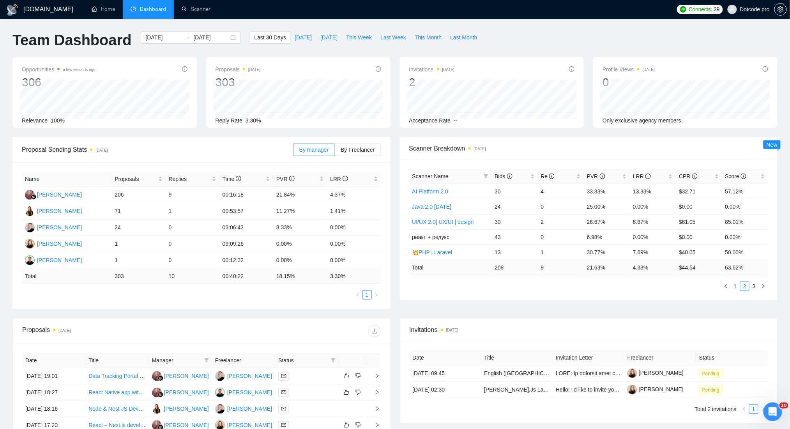
click at [736, 289] on link "1" at bounding box center [735, 286] width 9 height 9
